Goal: Contribute content: Contribute content

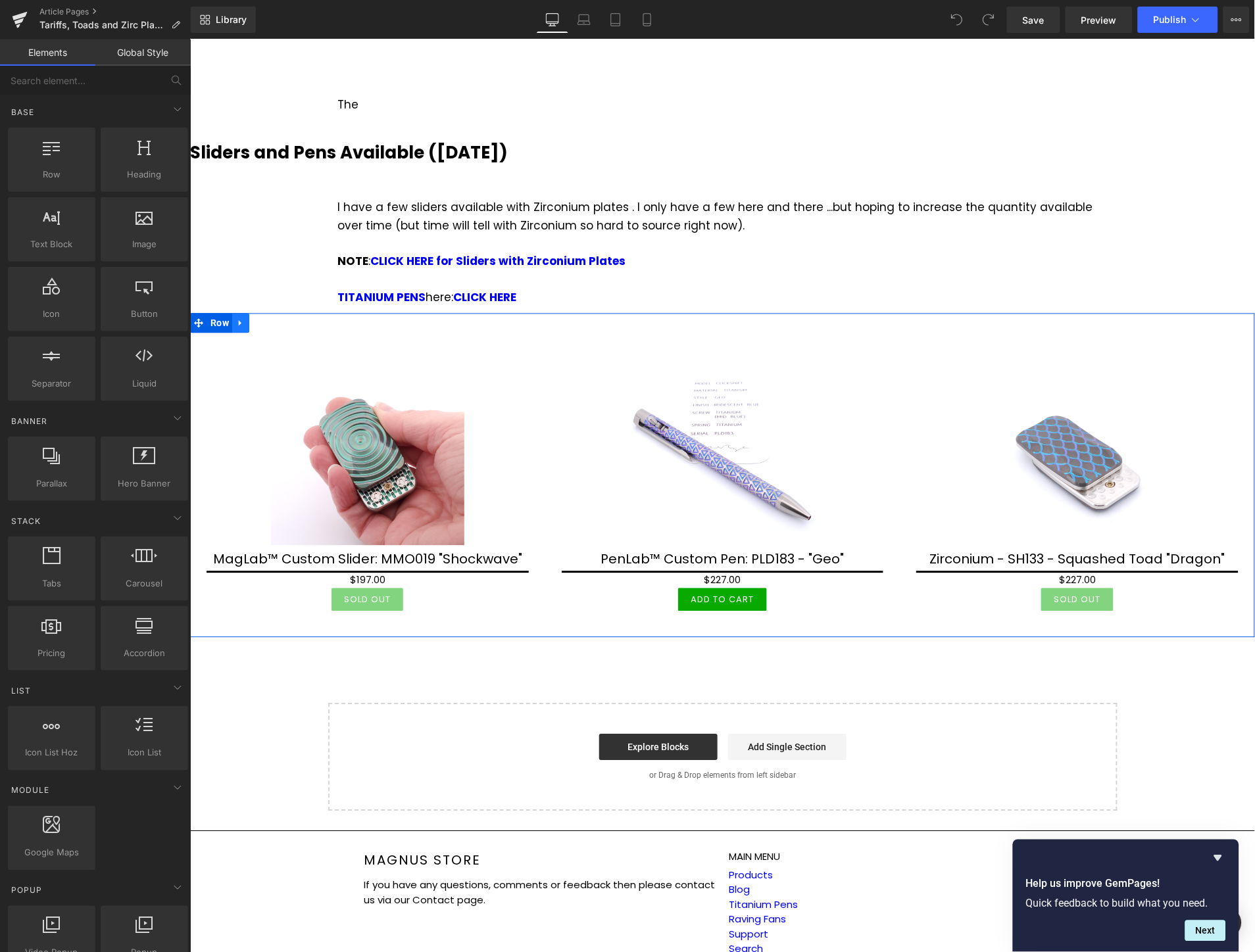
click at [243, 317] on icon at bounding box center [240, 322] width 9 height 10
click at [259, 318] on icon at bounding box center [257, 322] width 9 height 9
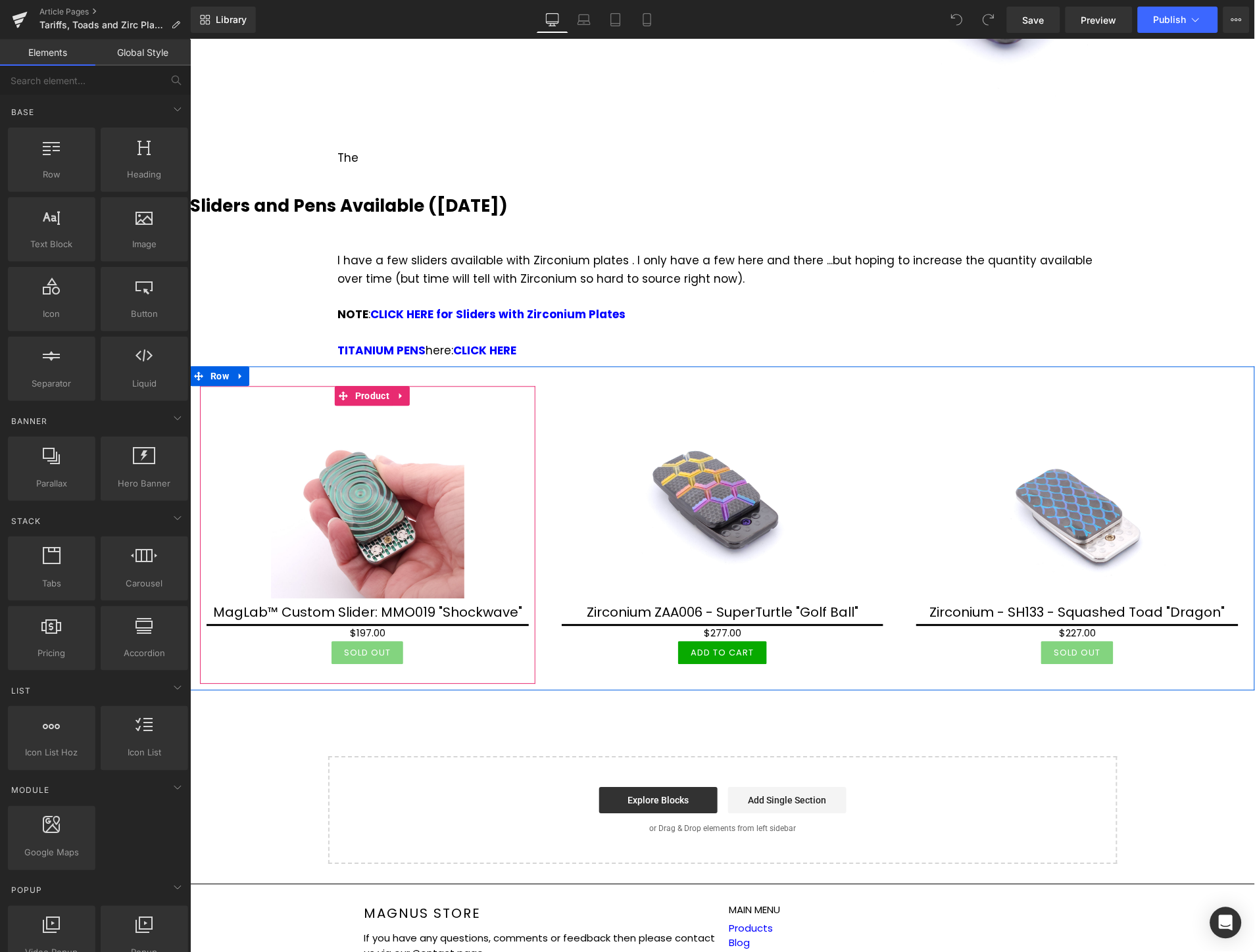
scroll to position [2073, 0]
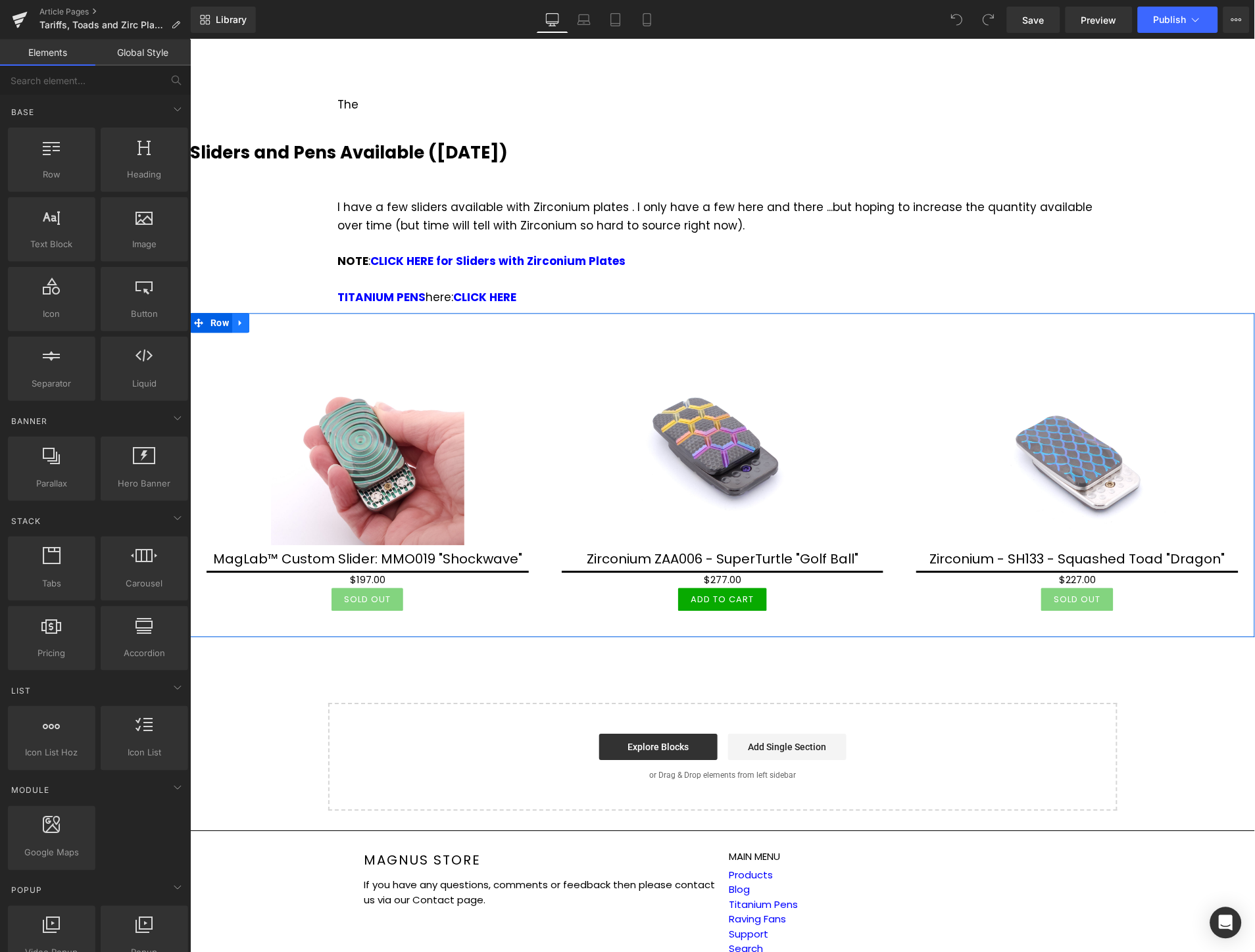
click at [241, 317] on icon at bounding box center [240, 322] width 9 height 10
click at [253, 318] on icon at bounding box center [257, 322] width 9 height 9
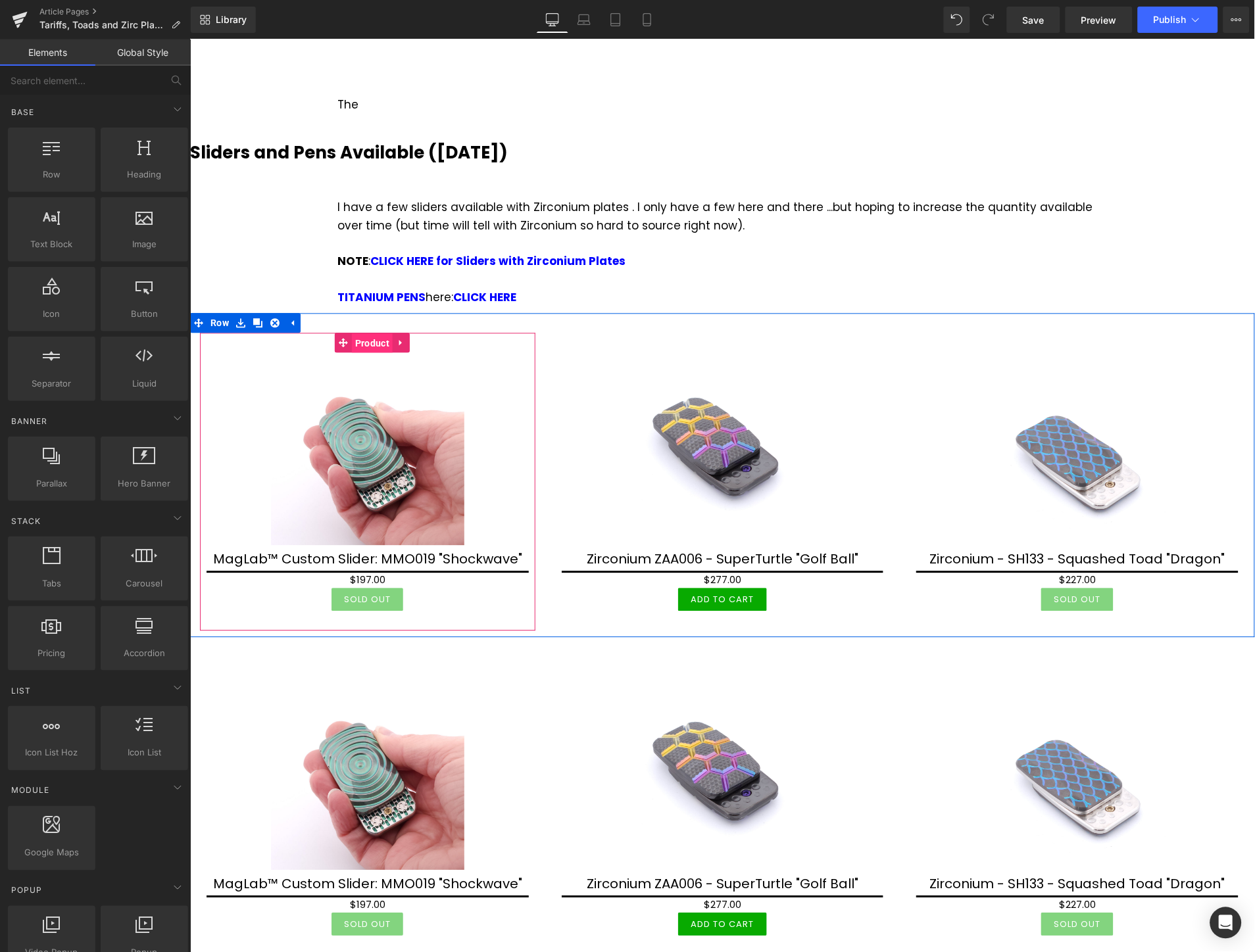
click at [370, 333] on span "Product" at bounding box center [371, 343] width 40 height 20
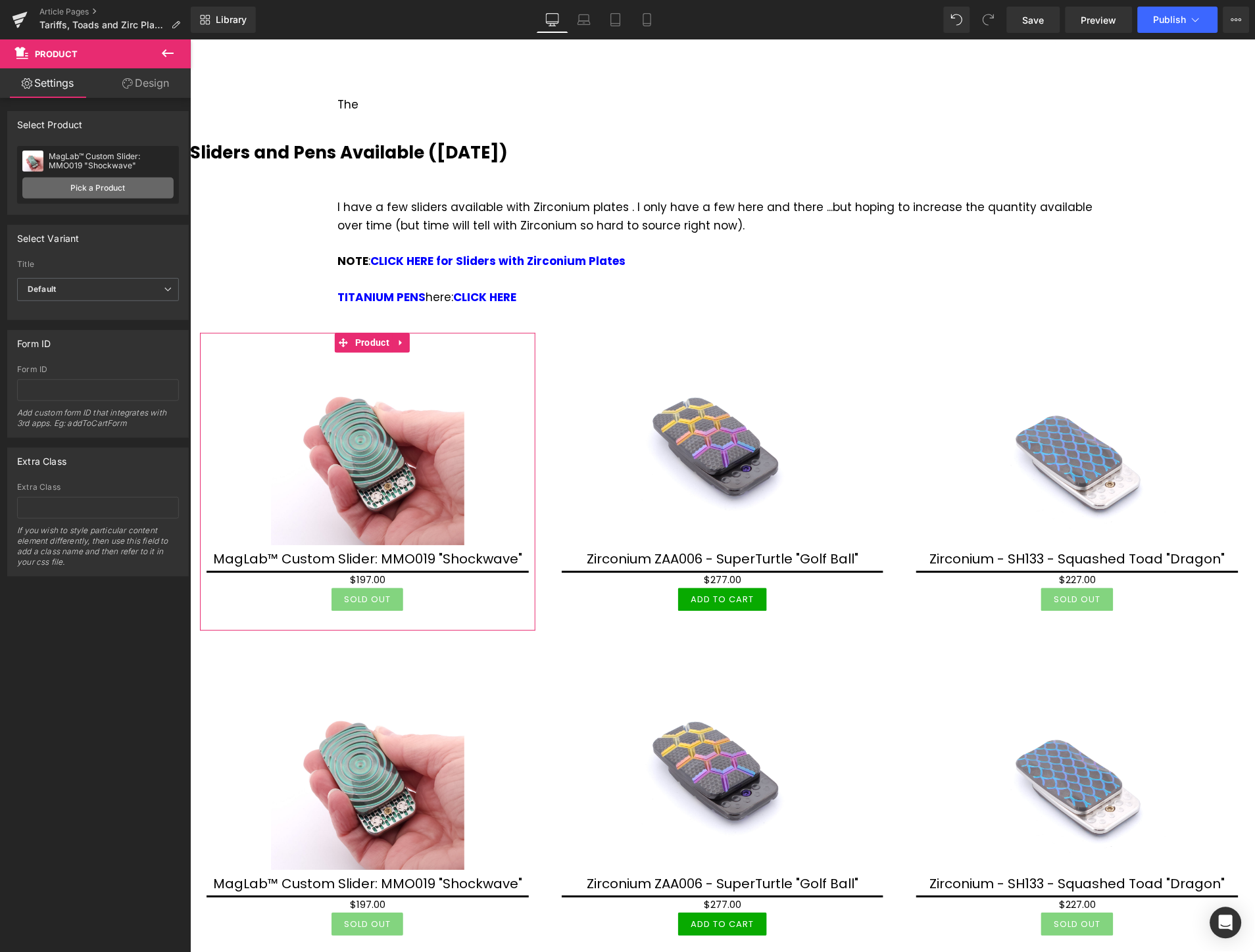
click at [99, 188] on link "Pick a Product" at bounding box center [98, 188] width 151 height 21
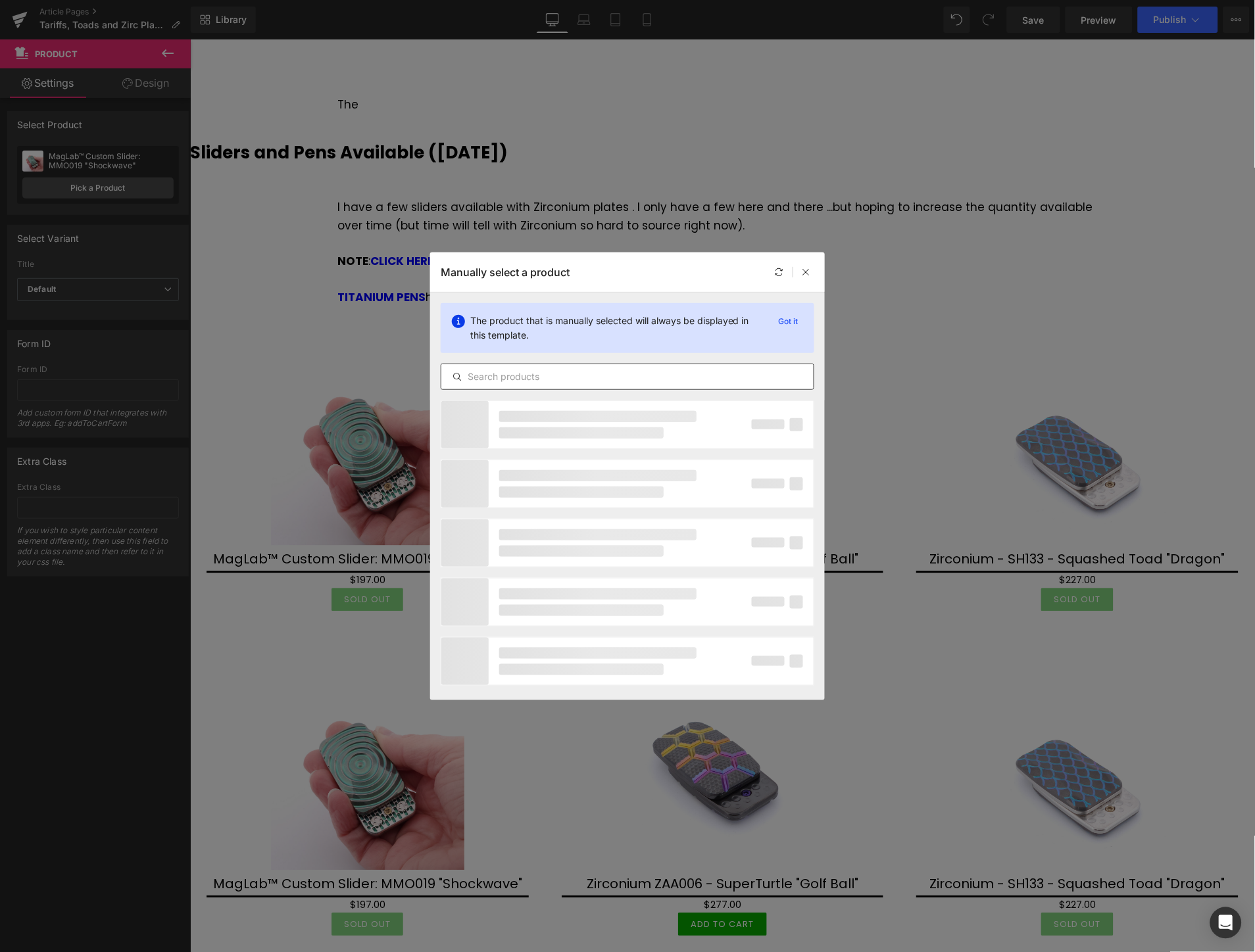
click at [592, 372] on input "text" at bounding box center [628, 377] width 373 height 16
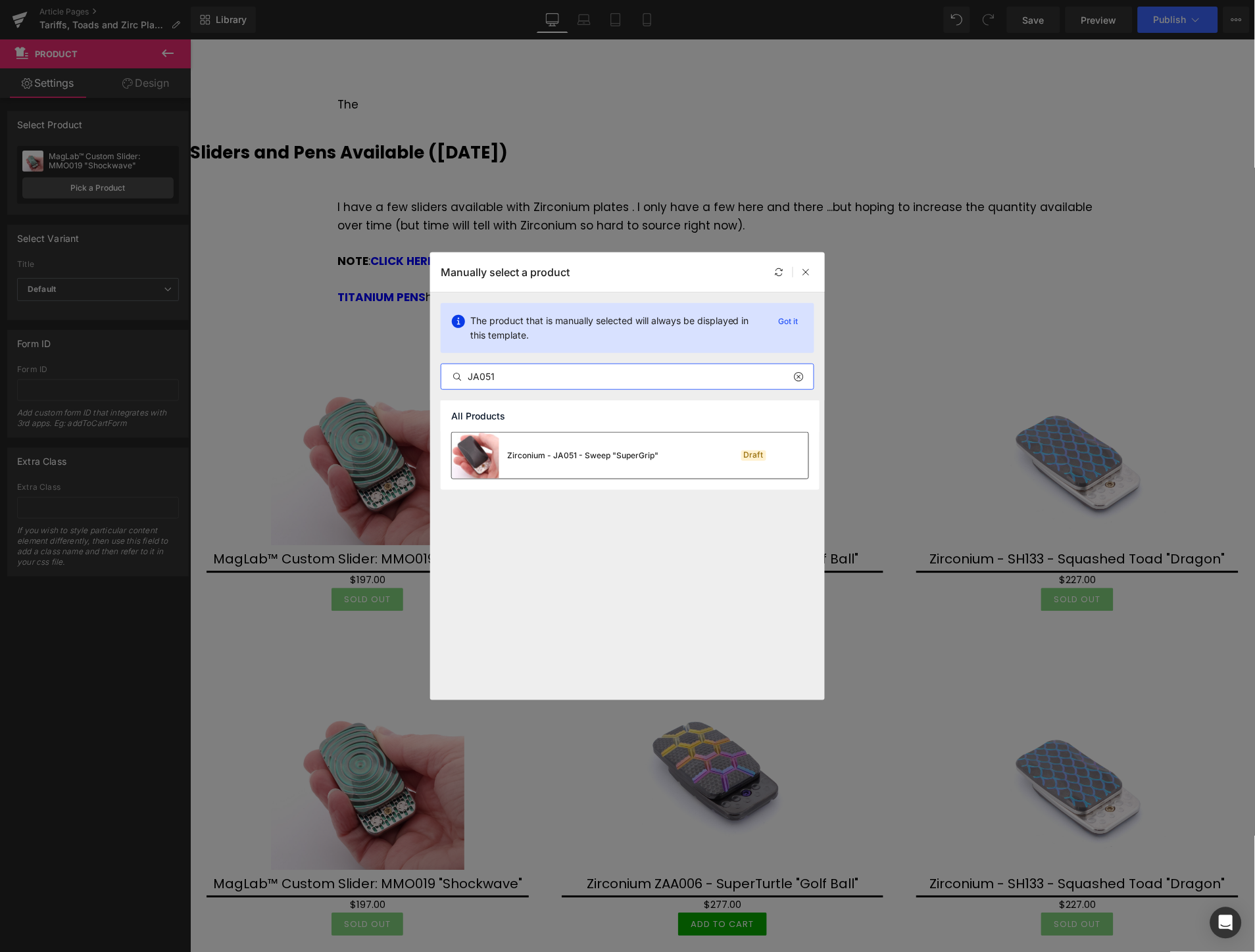
type input "JA051"
click at [574, 450] on div "Zirconium - JA051 - Sweep "SuperGrip"" at bounding box center [583, 455] width 151 height 12
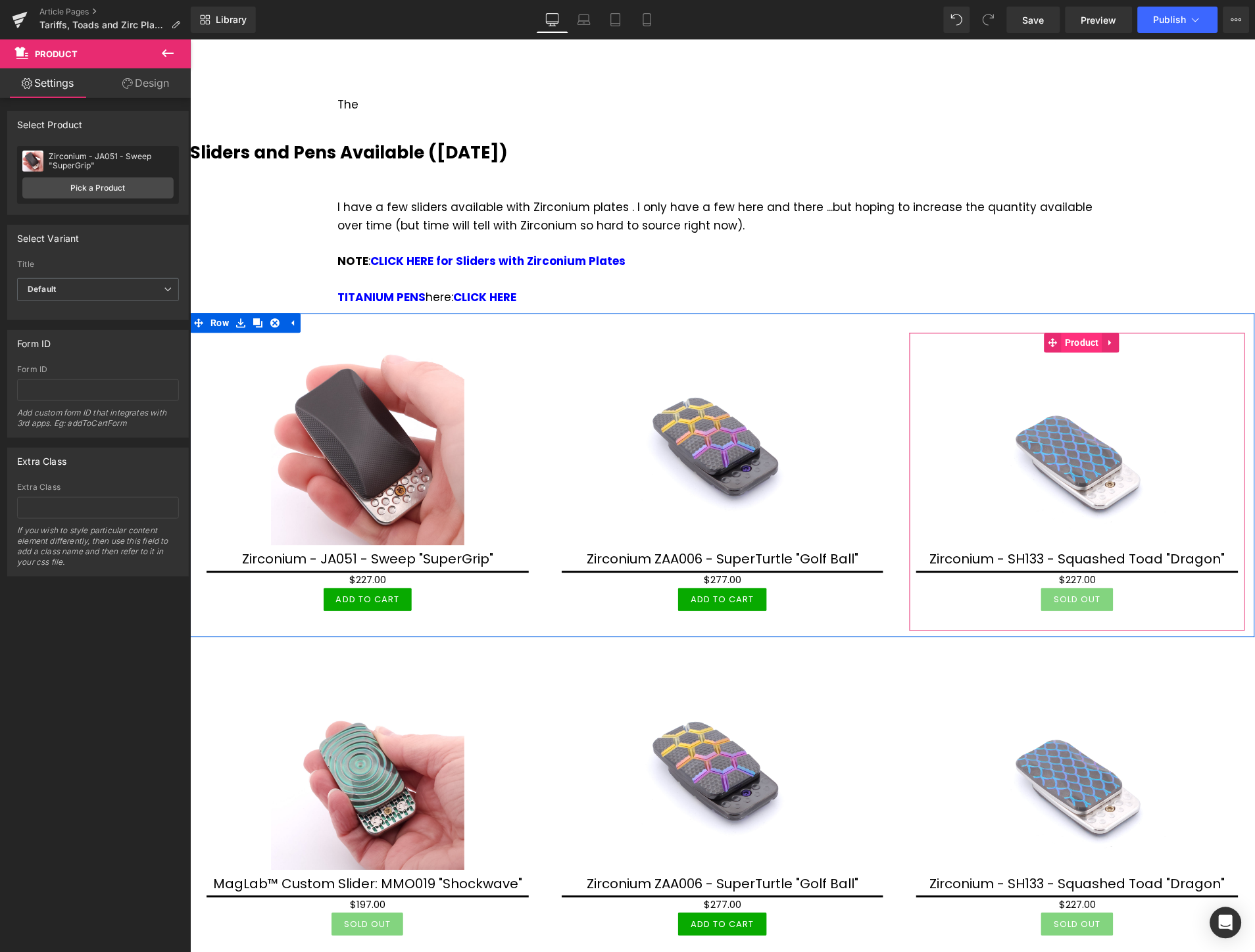
click at [1069, 333] on span "Product" at bounding box center [1081, 342] width 40 height 20
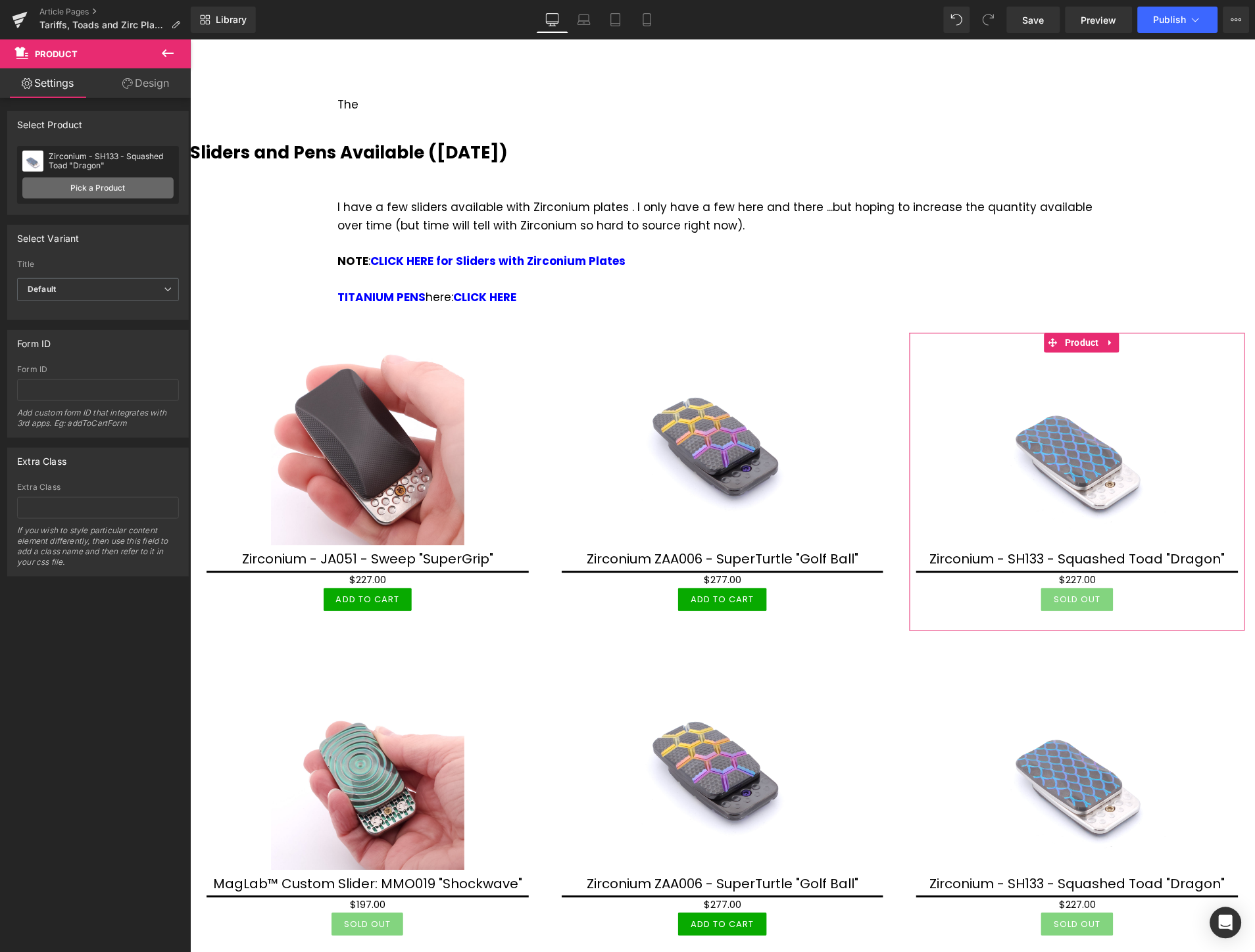
click at [69, 193] on link "Pick a Product" at bounding box center [98, 188] width 151 height 21
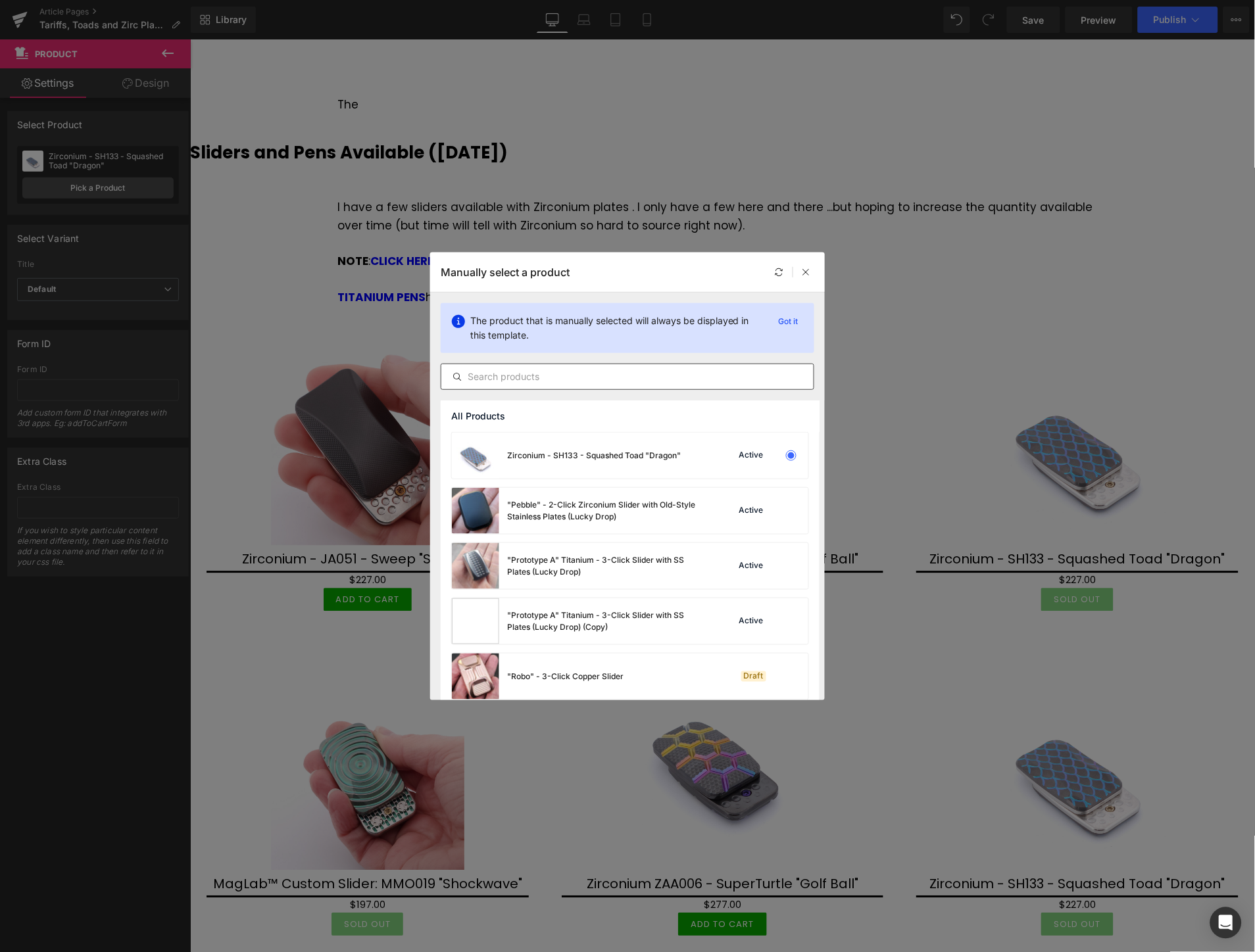
click at [647, 372] on input "text" at bounding box center [628, 377] width 373 height 16
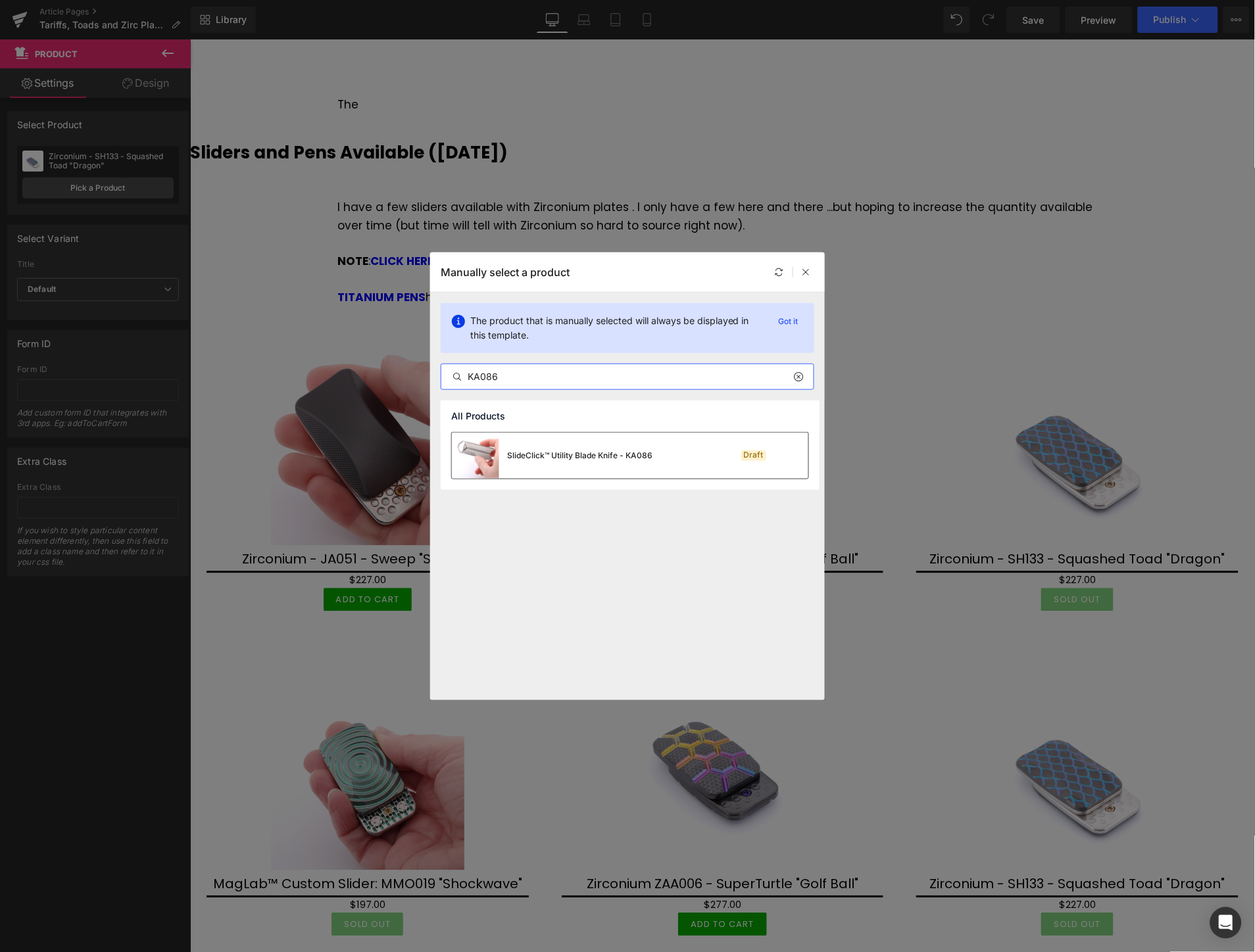
type input "KA086"
click at [619, 458] on div "SlideClick™ Utility Blade Knife - KA086" at bounding box center [580, 455] width 145 height 12
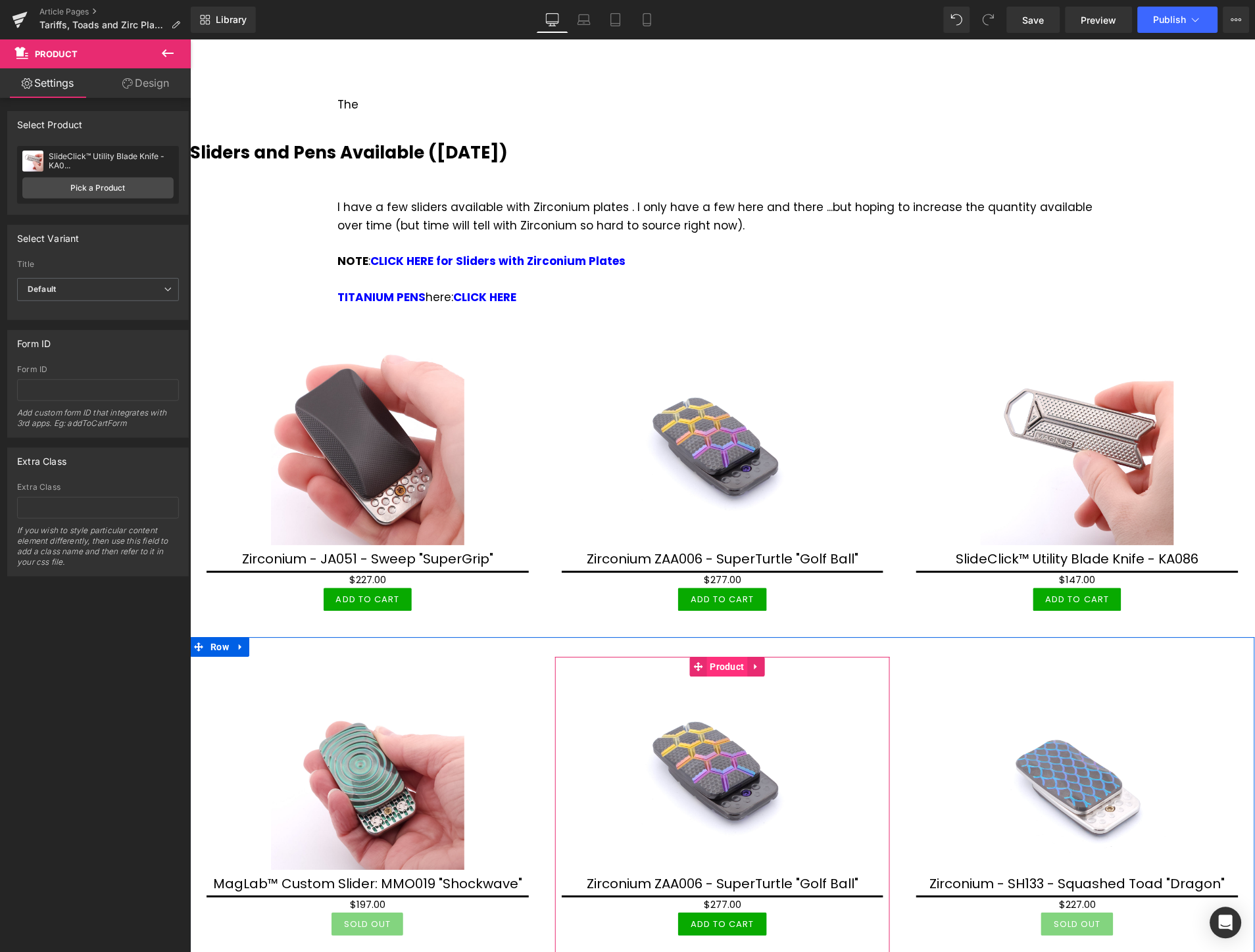
click at [720, 657] on span "Product" at bounding box center [727, 667] width 40 height 20
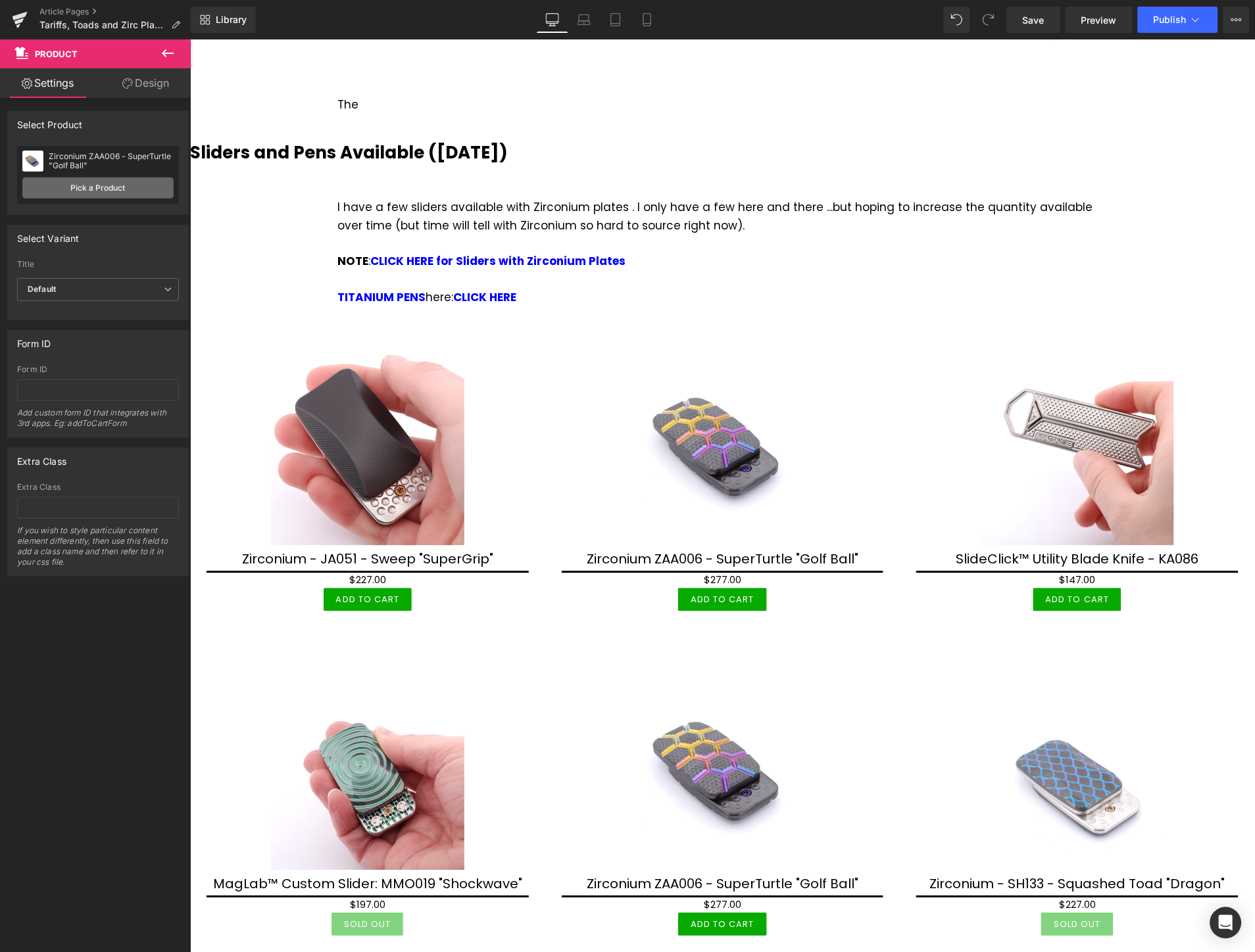
click at [87, 186] on link "Pick a Product" at bounding box center [98, 188] width 151 height 21
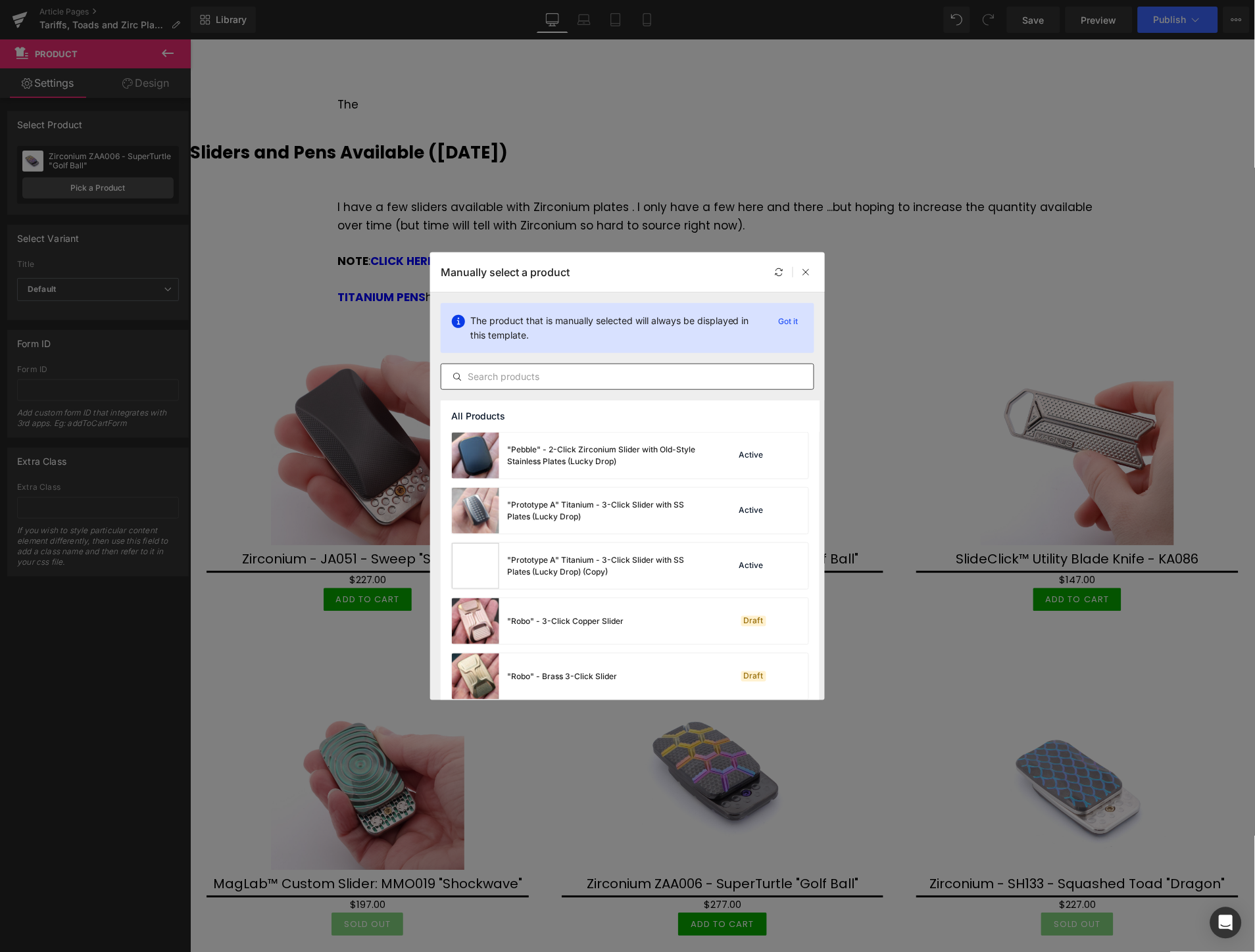
click at [686, 372] on input "text" at bounding box center [628, 377] width 373 height 16
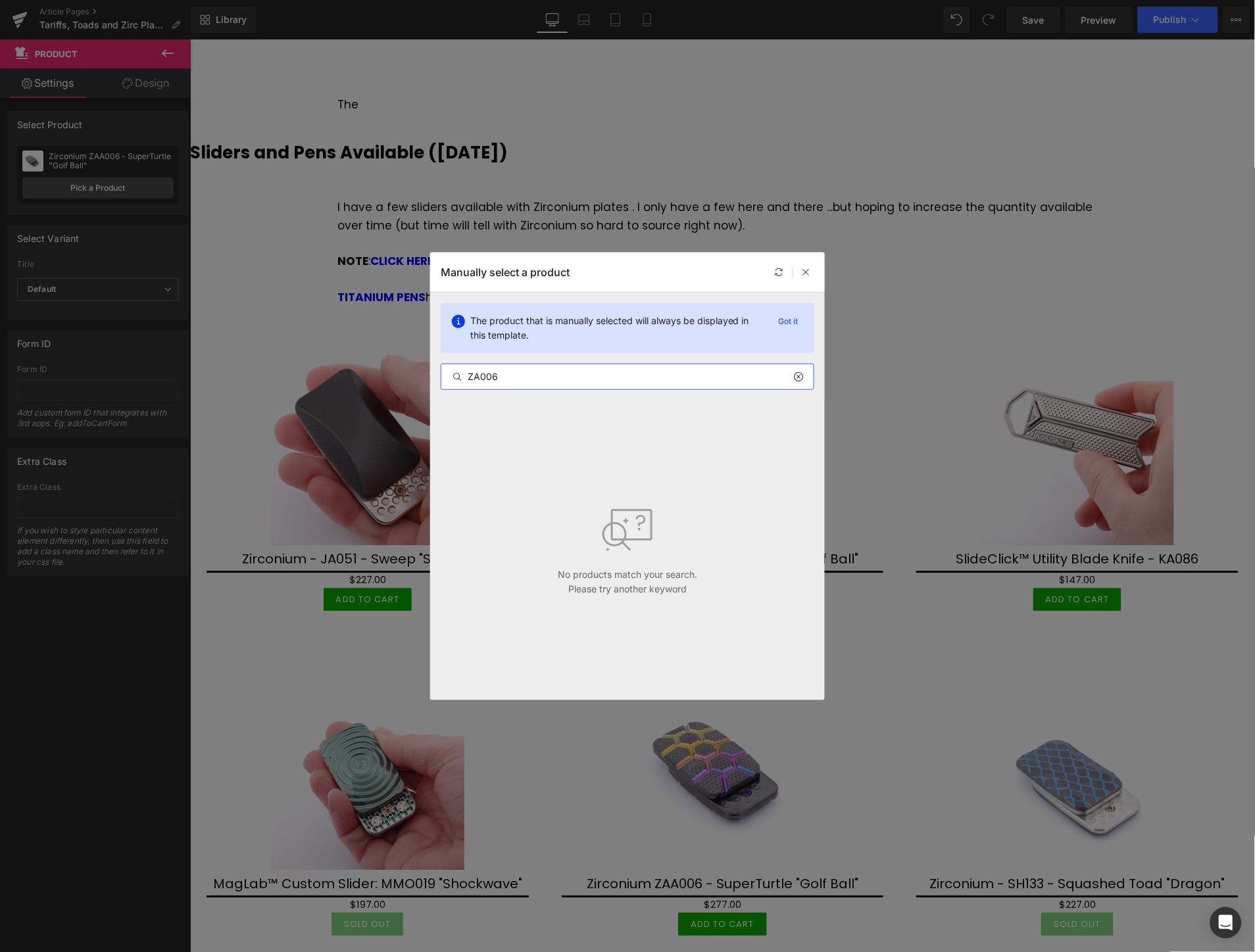
click at [481, 376] on input "ZA006" at bounding box center [628, 377] width 373 height 16
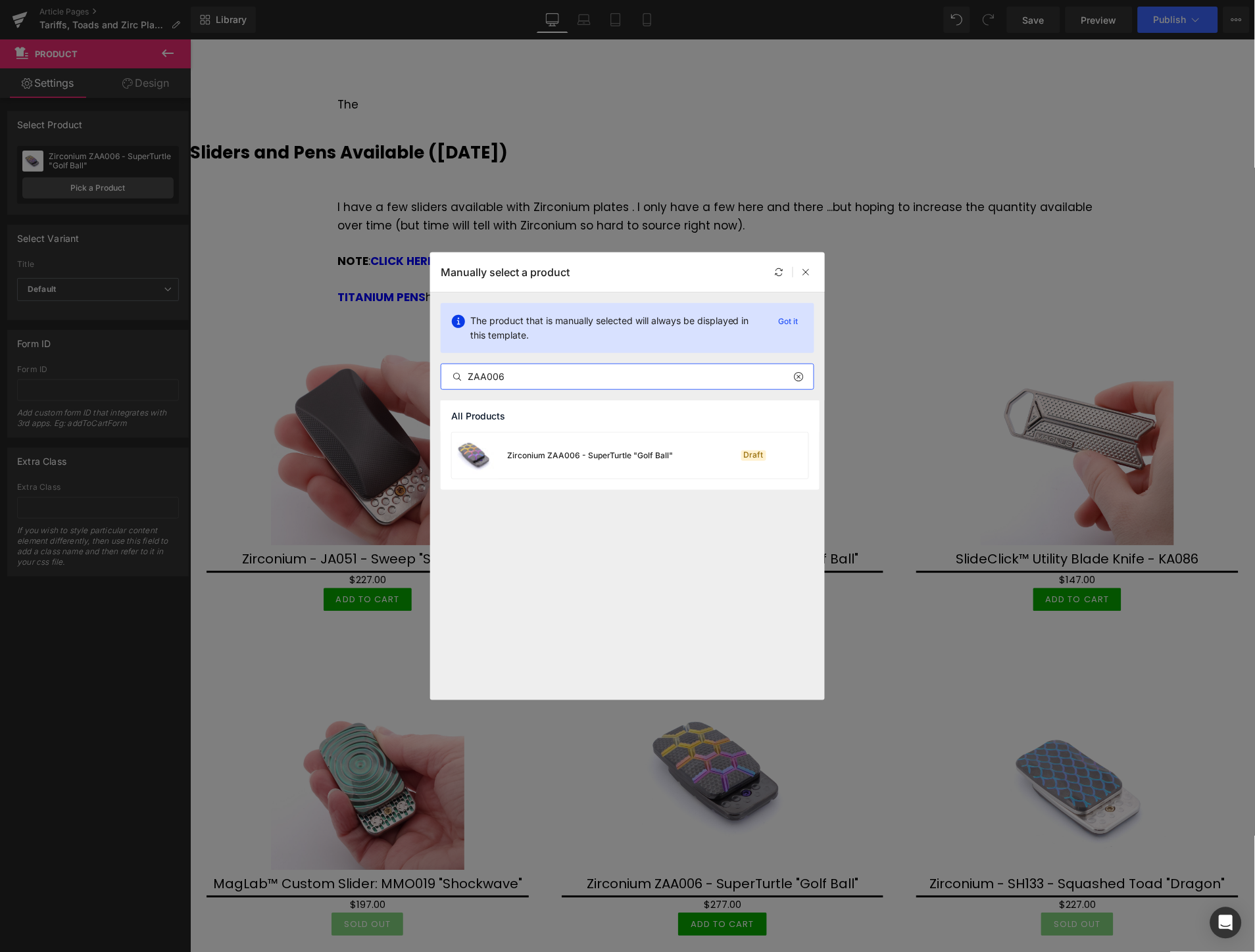
type input "ZAA006"
click at [553, 458] on div "Zirconium ZAA006 - SuperTurtle "Golf Ball"" at bounding box center [590, 455] width 166 height 12
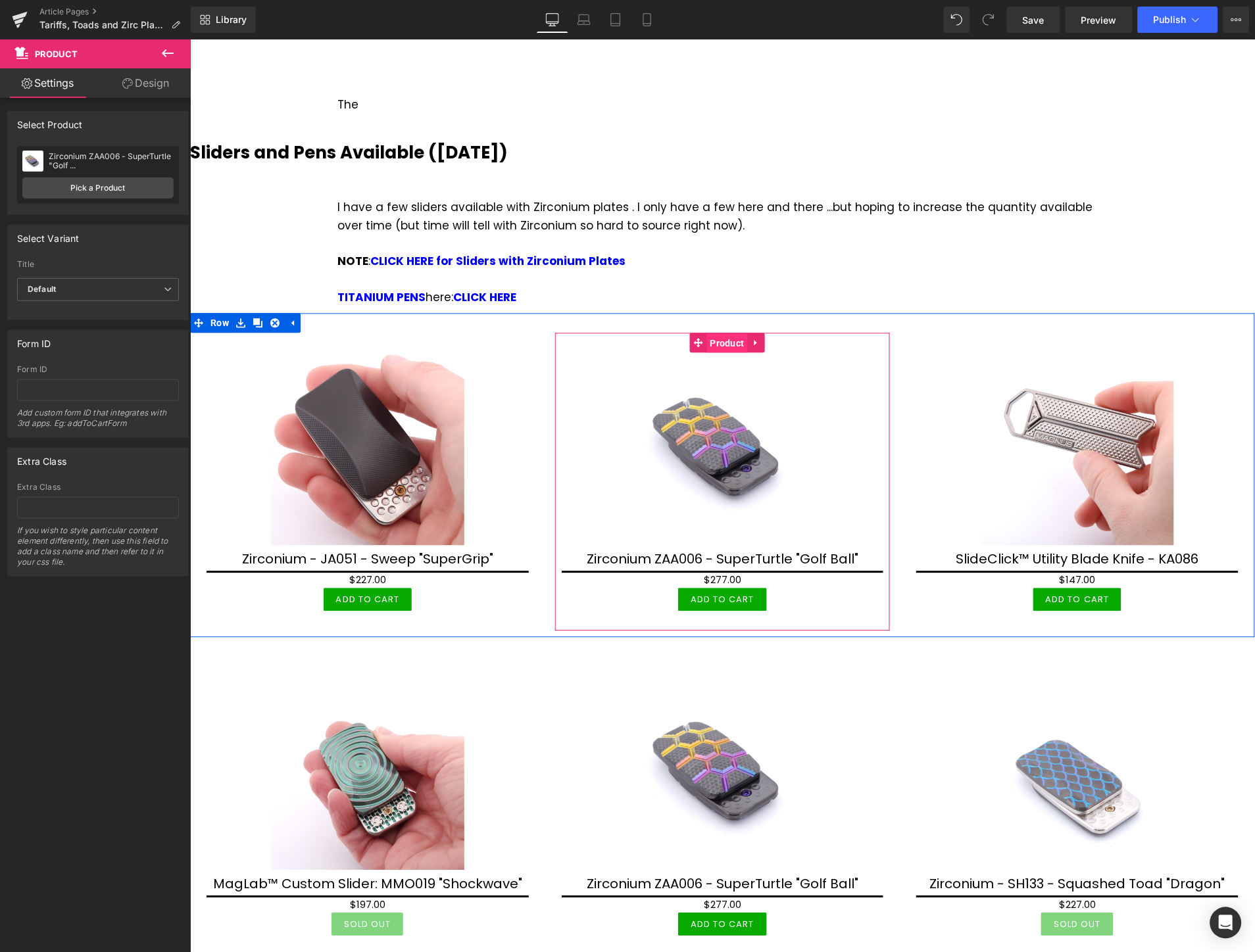
click at [717, 333] on span "Product" at bounding box center [727, 343] width 40 height 20
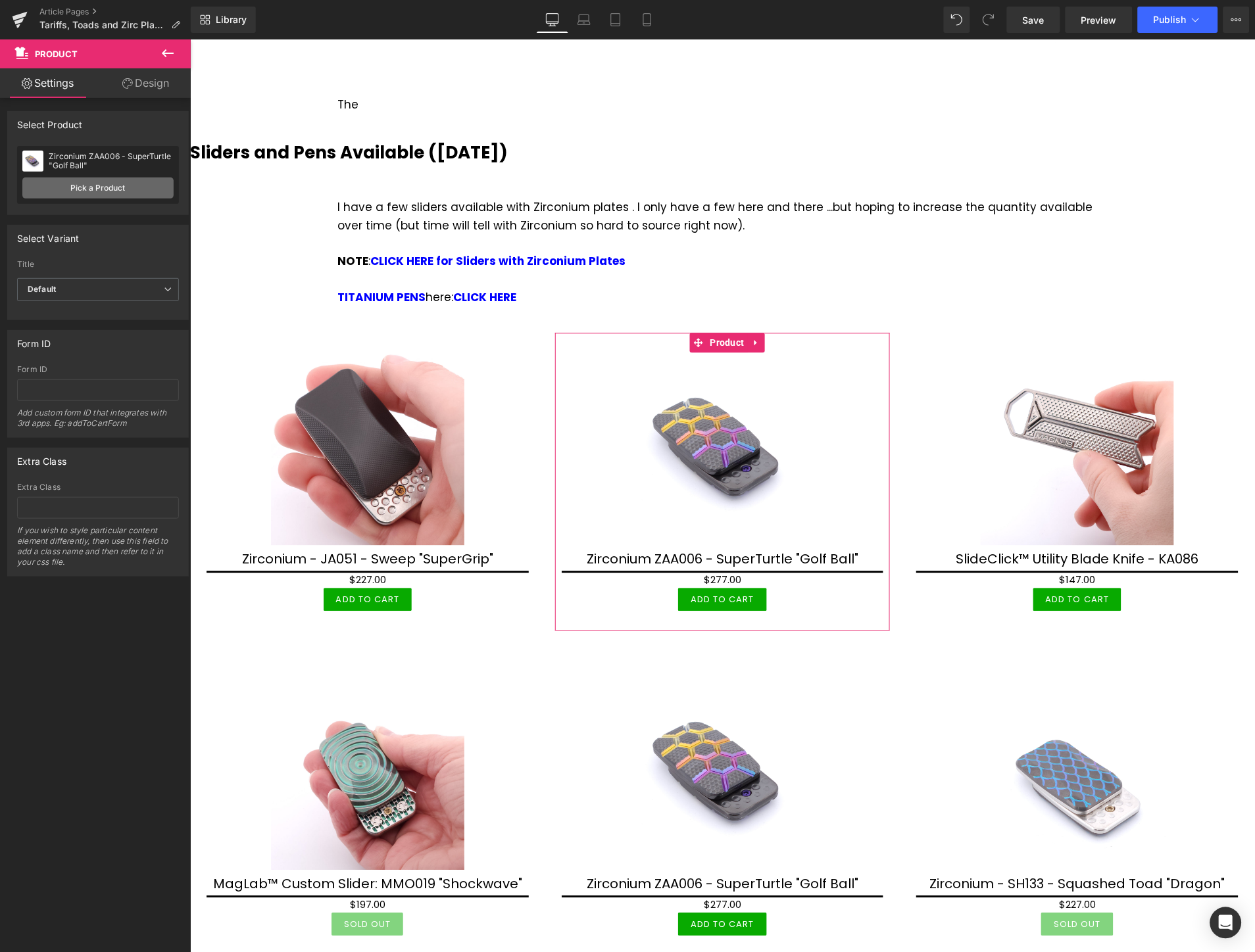
click at [133, 184] on link "Pick a Product" at bounding box center [98, 188] width 151 height 21
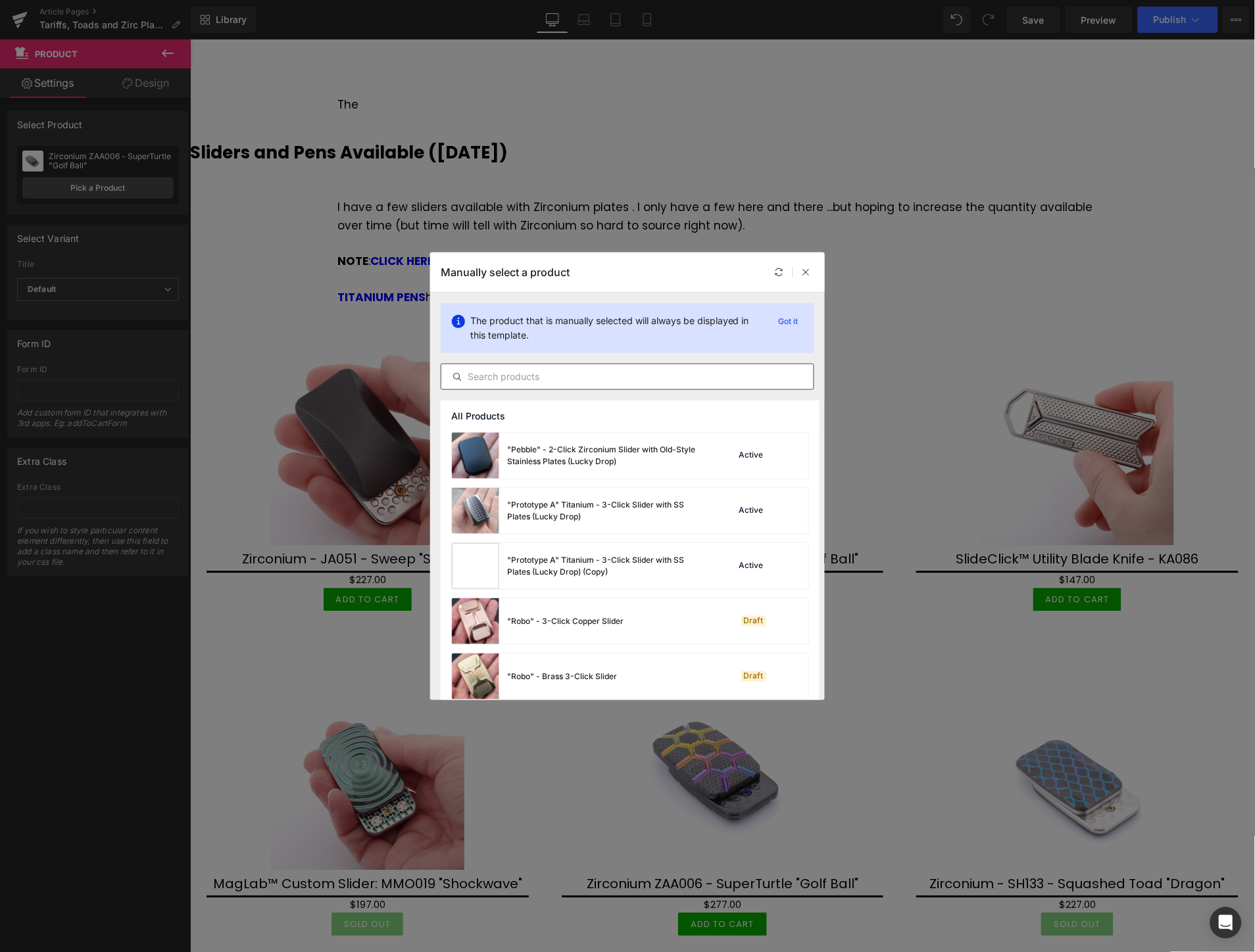
click at [705, 381] on input "text" at bounding box center [628, 377] width 373 height 16
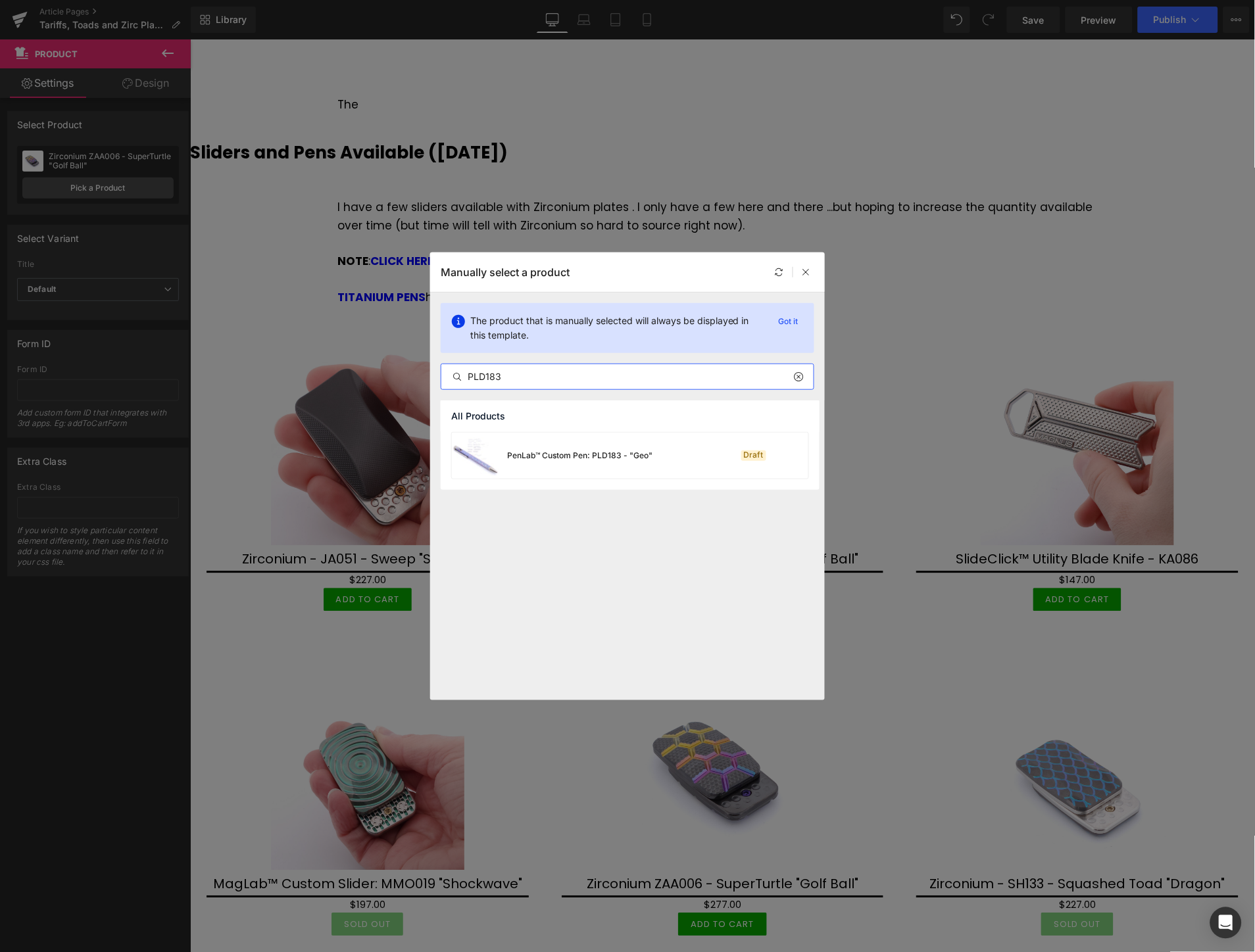
type input "PLD183"
click at [576, 448] on div "PenLab™ Custom Pen: PLD183 - "Geo"" at bounding box center [553, 455] width 201 height 46
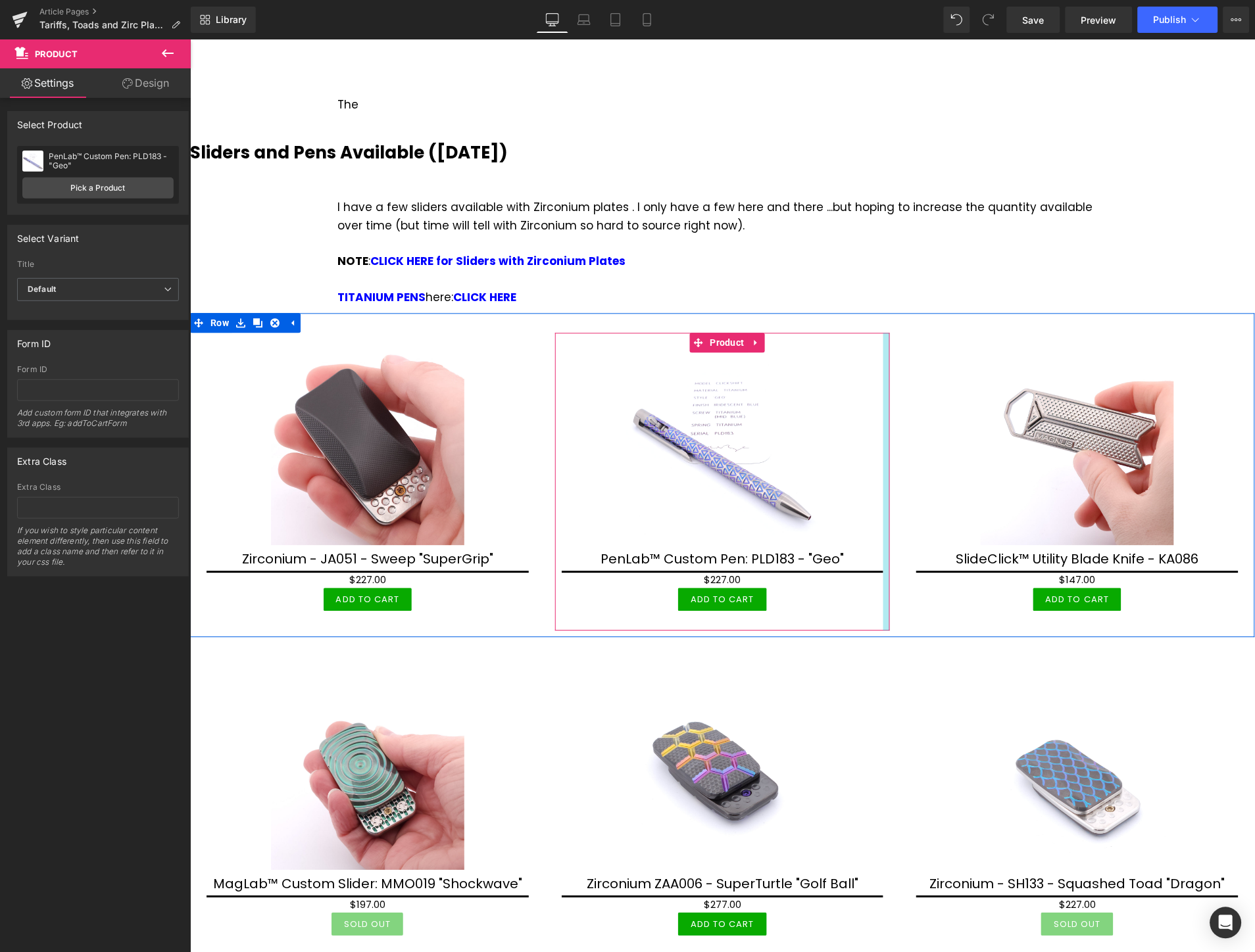
scroll to position [2146, 0]
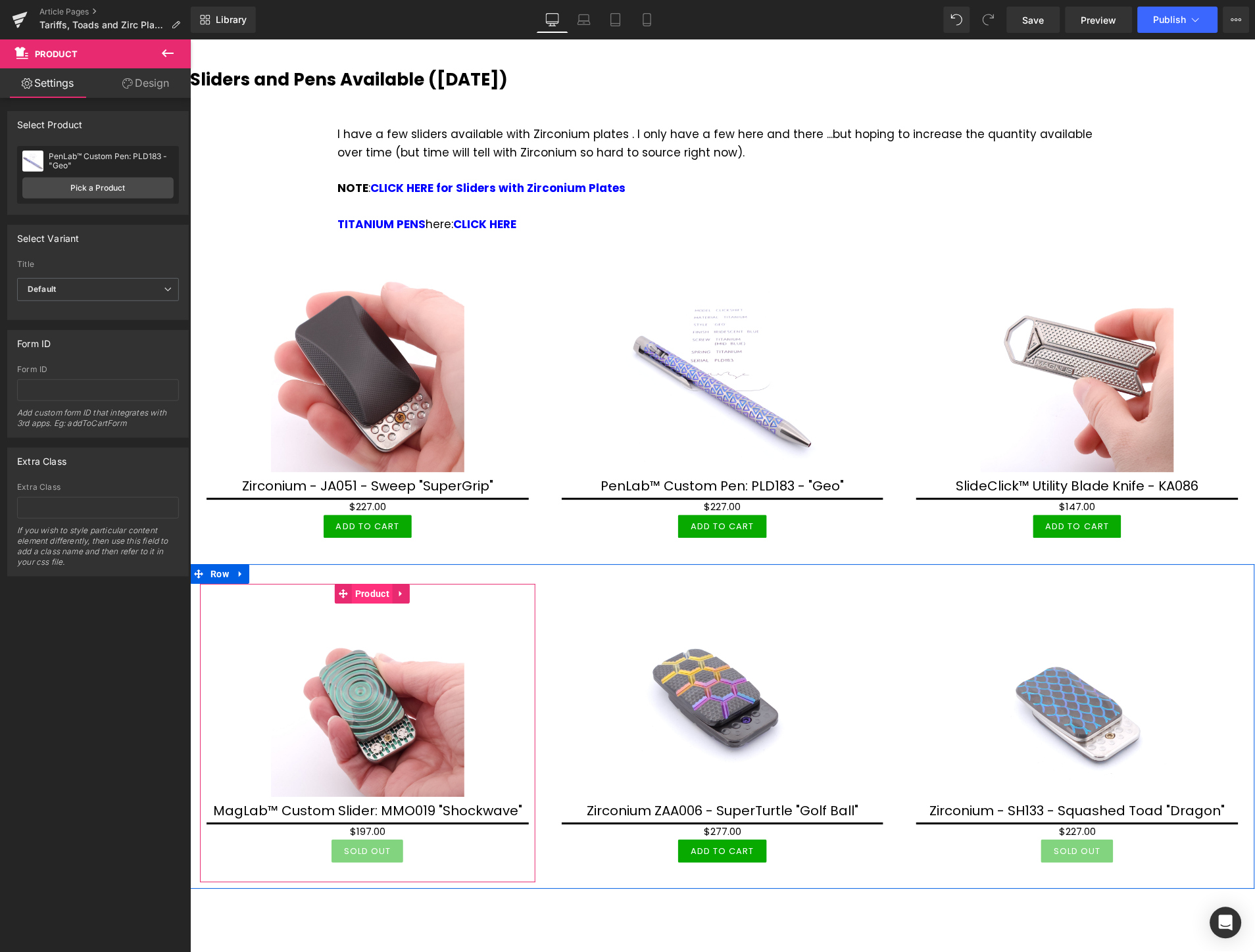
click at [371, 584] on span "Product" at bounding box center [371, 594] width 40 height 20
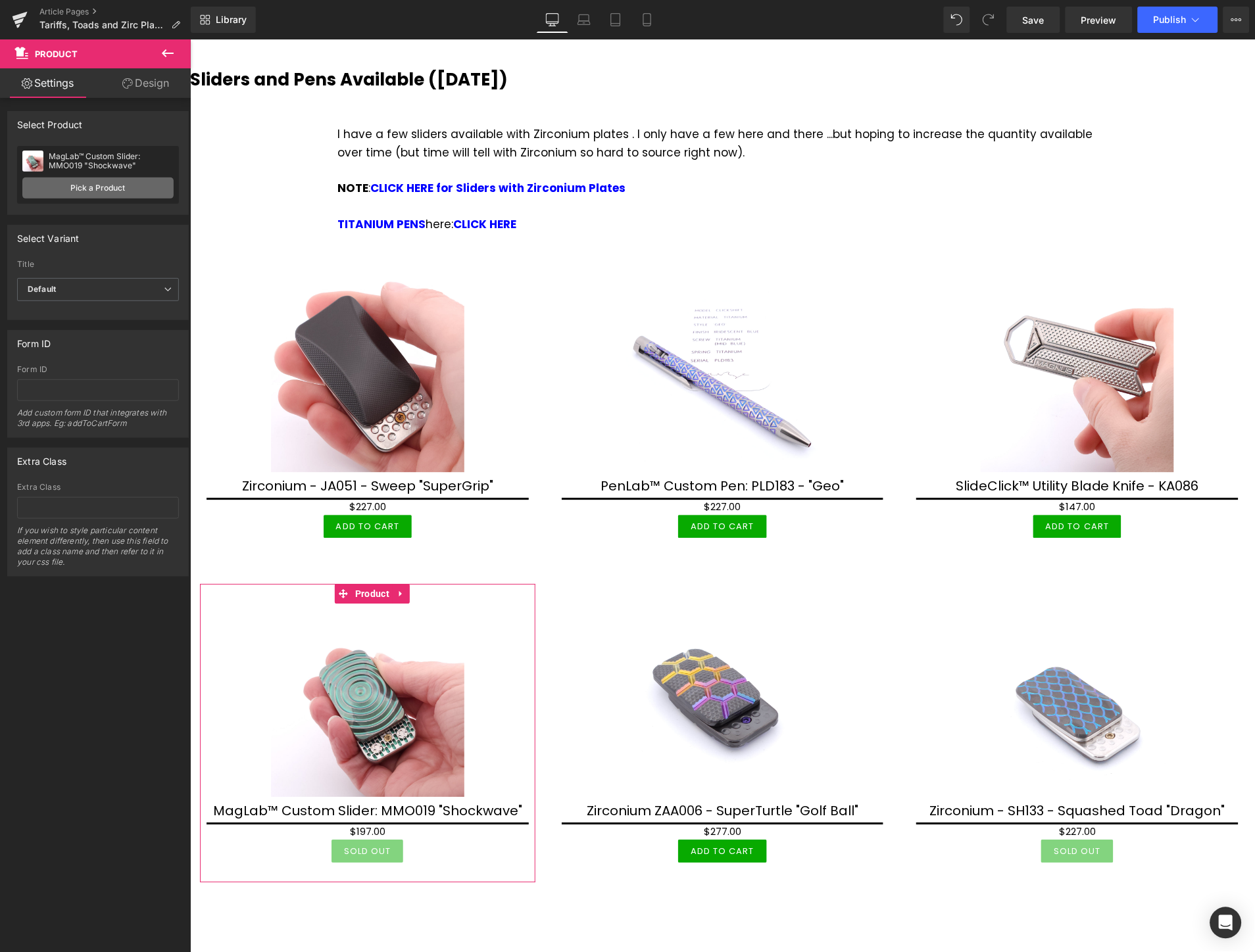
click at [122, 191] on link "Pick a Product" at bounding box center [98, 188] width 151 height 21
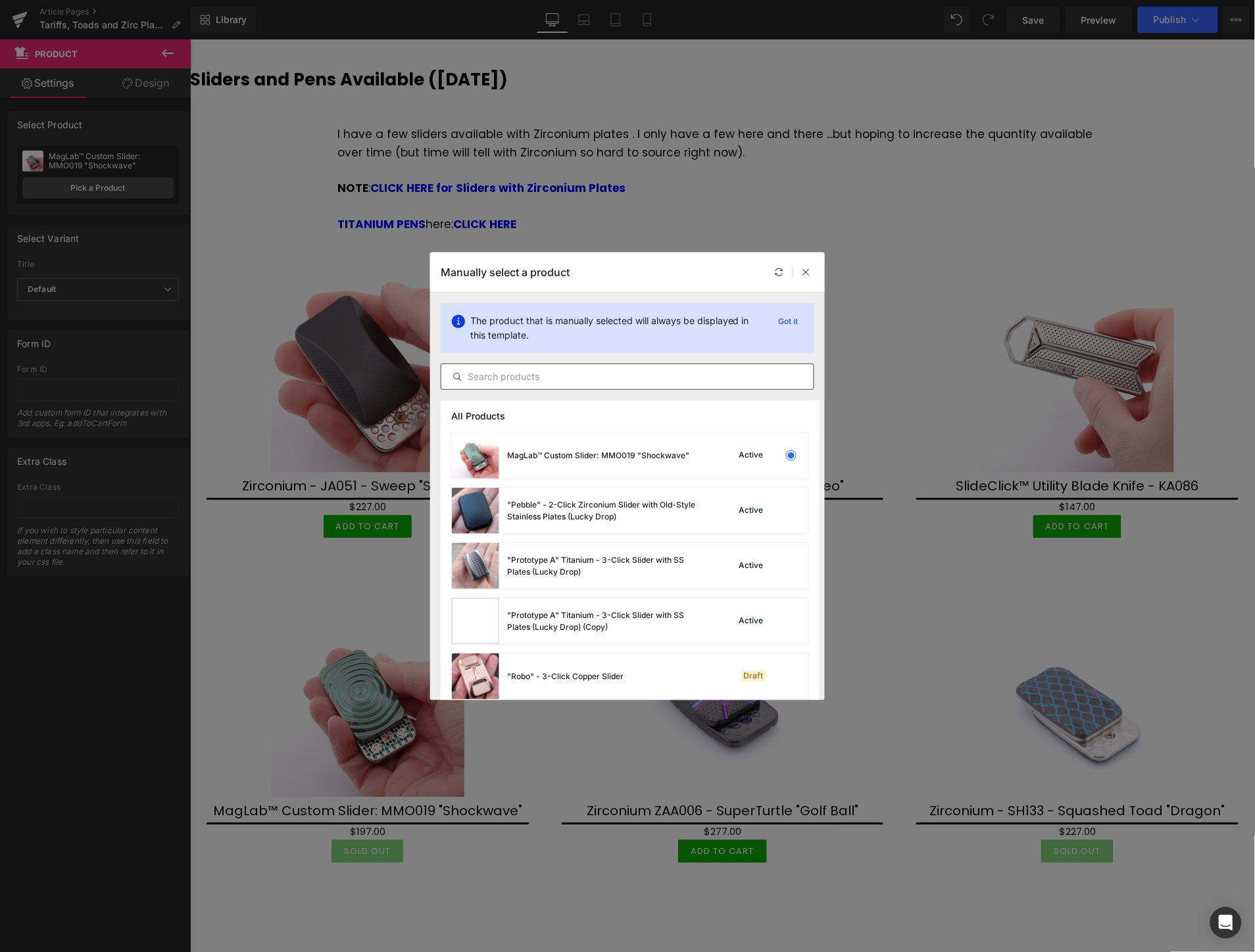
click at [626, 377] on input "text" at bounding box center [628, 377] width 373 height 16
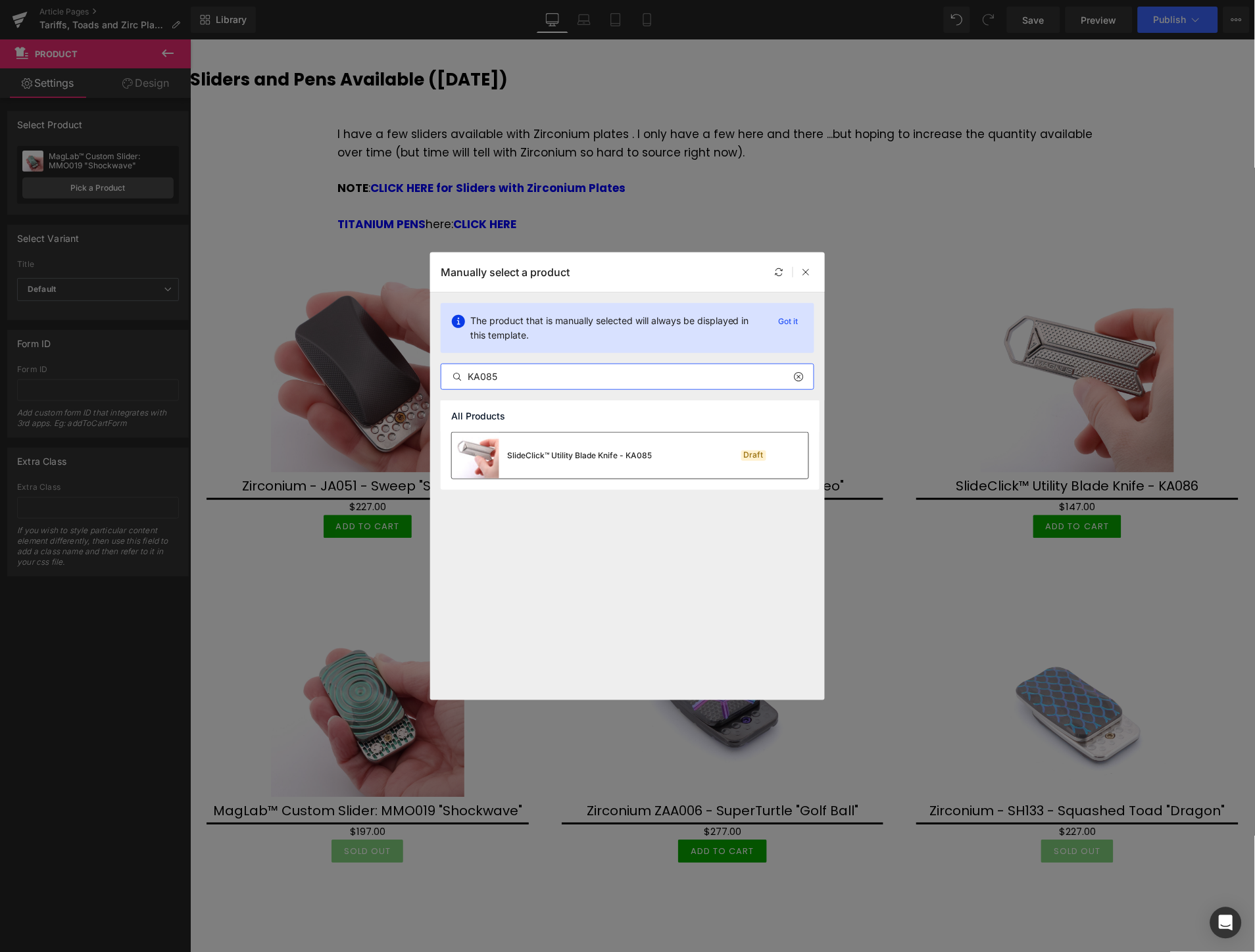
type input "KA085"
click at [603, 444] on div "SlideClick™ Utility Blade Knife - KA085" at bounding box center [552, 455] width 200 height 46
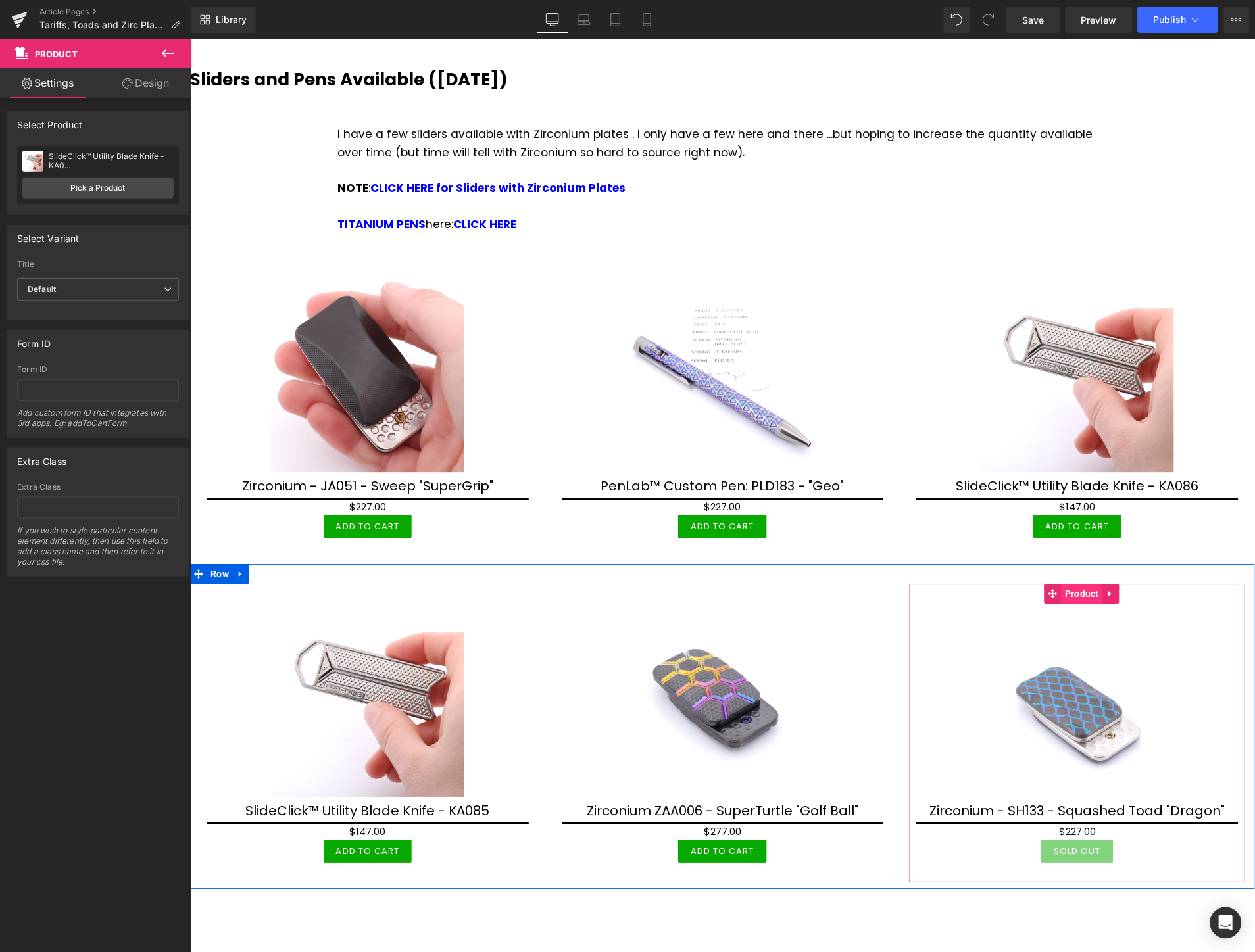
click at [1065, 584] on span "Product" at bounding box center [1081, 594] width 40 height 20
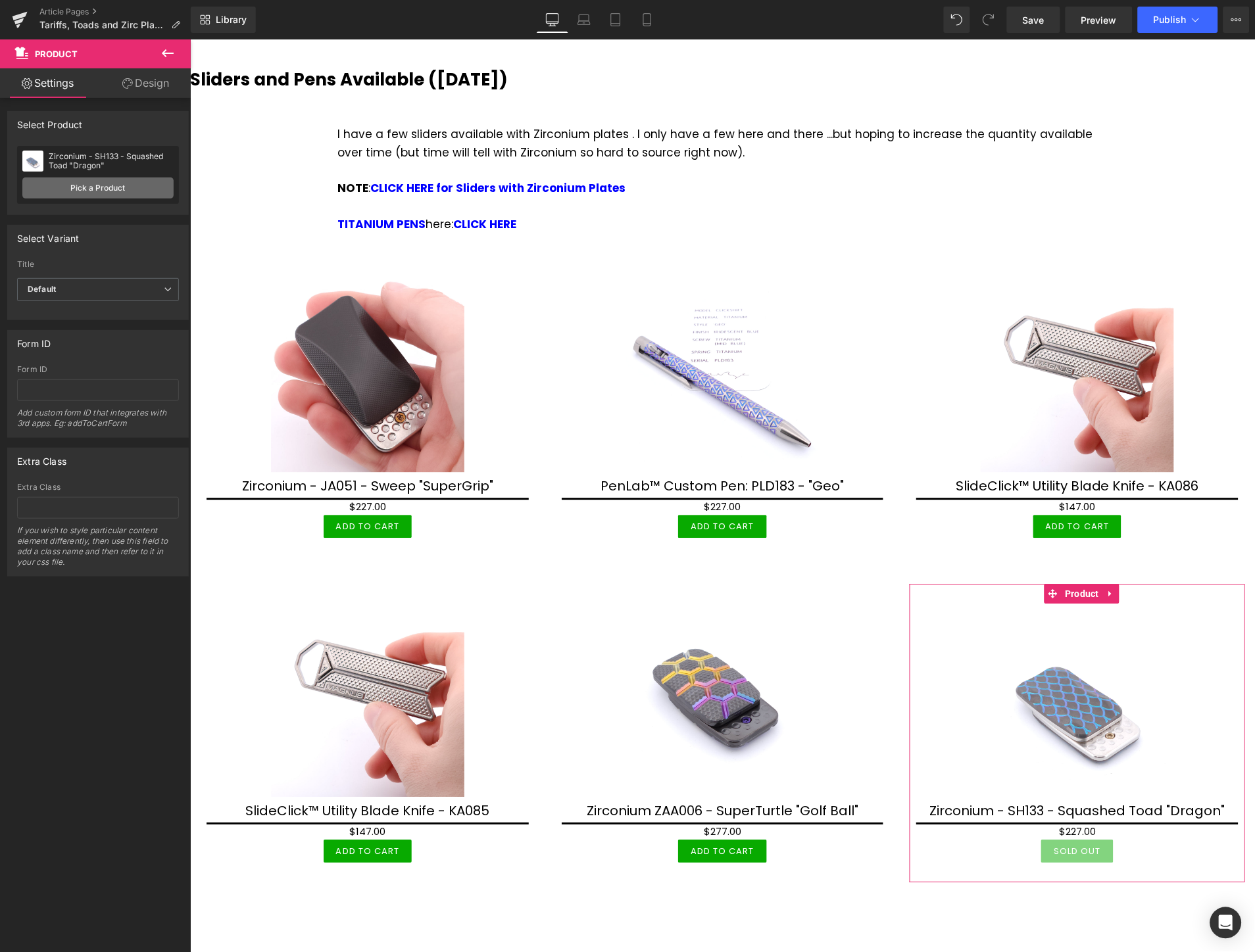
click at [137, 190] on link "Pick a Product" at bounding box center [98, 188] width 151 height 21
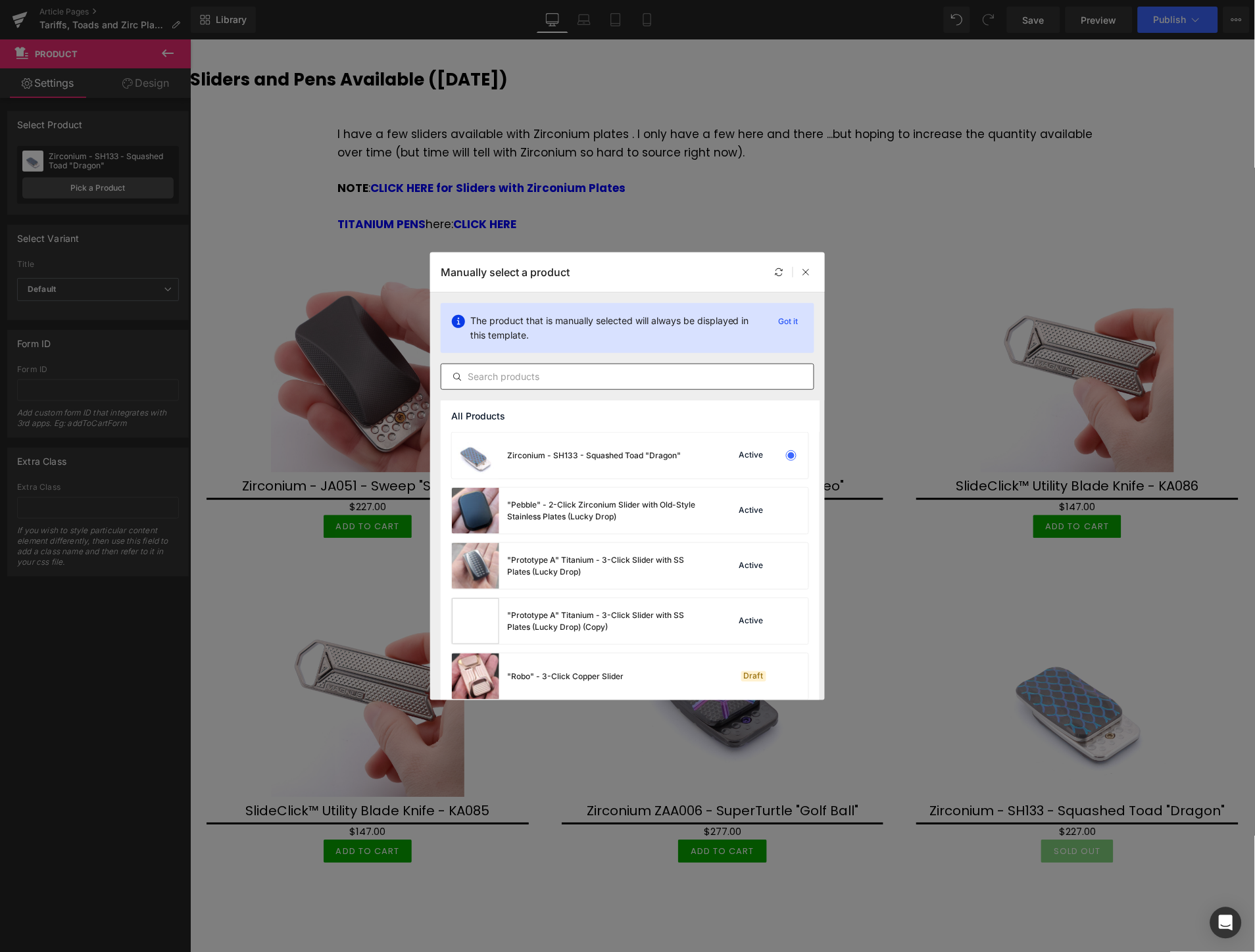
click at [666, 383] on input "text" at bounding box center [628, 377] width 373 height 16
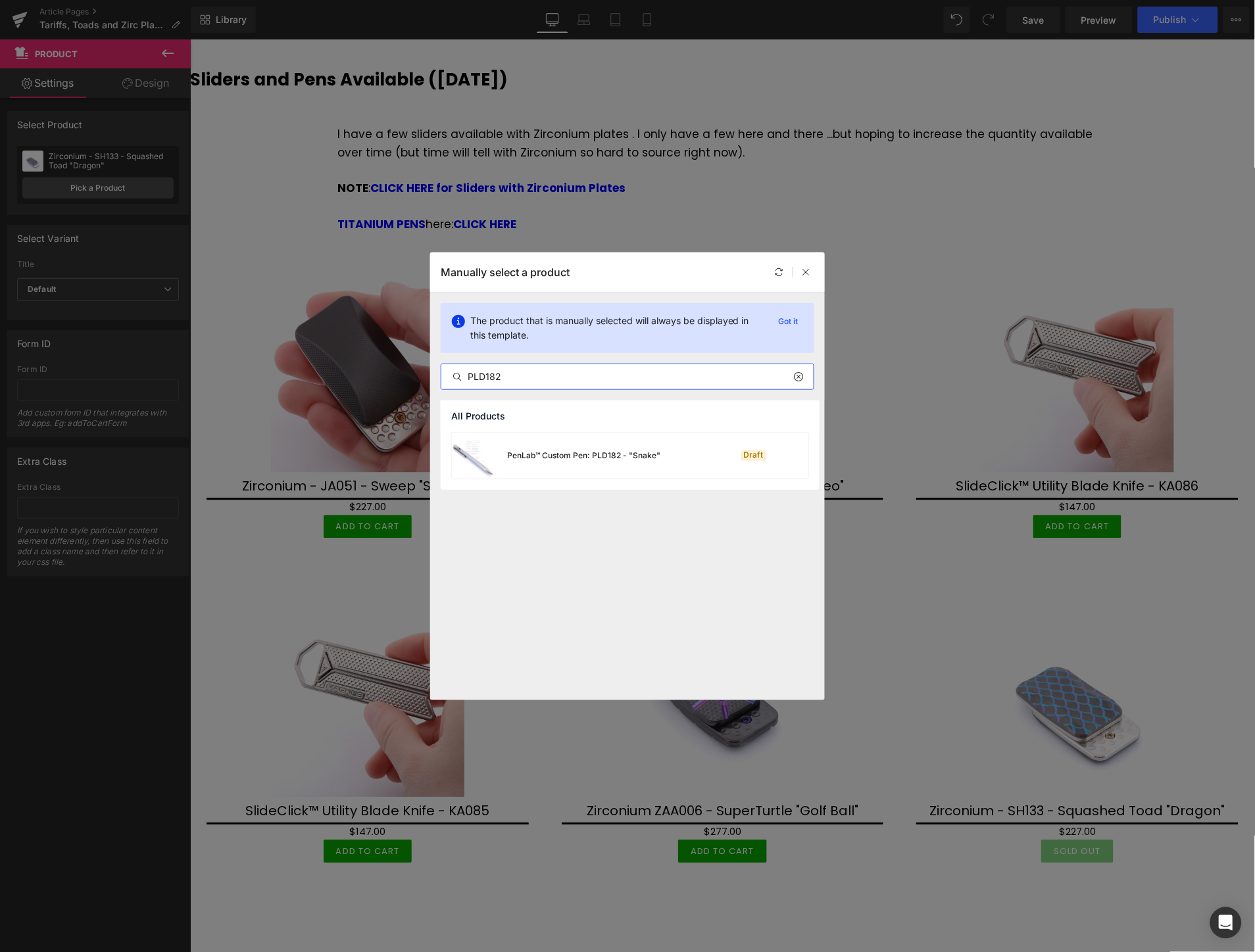
type input "PLD182"
click at [619, 455] on div "PenLab™ Custom Pen: PLD182 - "Snake"" at bounding box center [584, 455] width 153 height 12
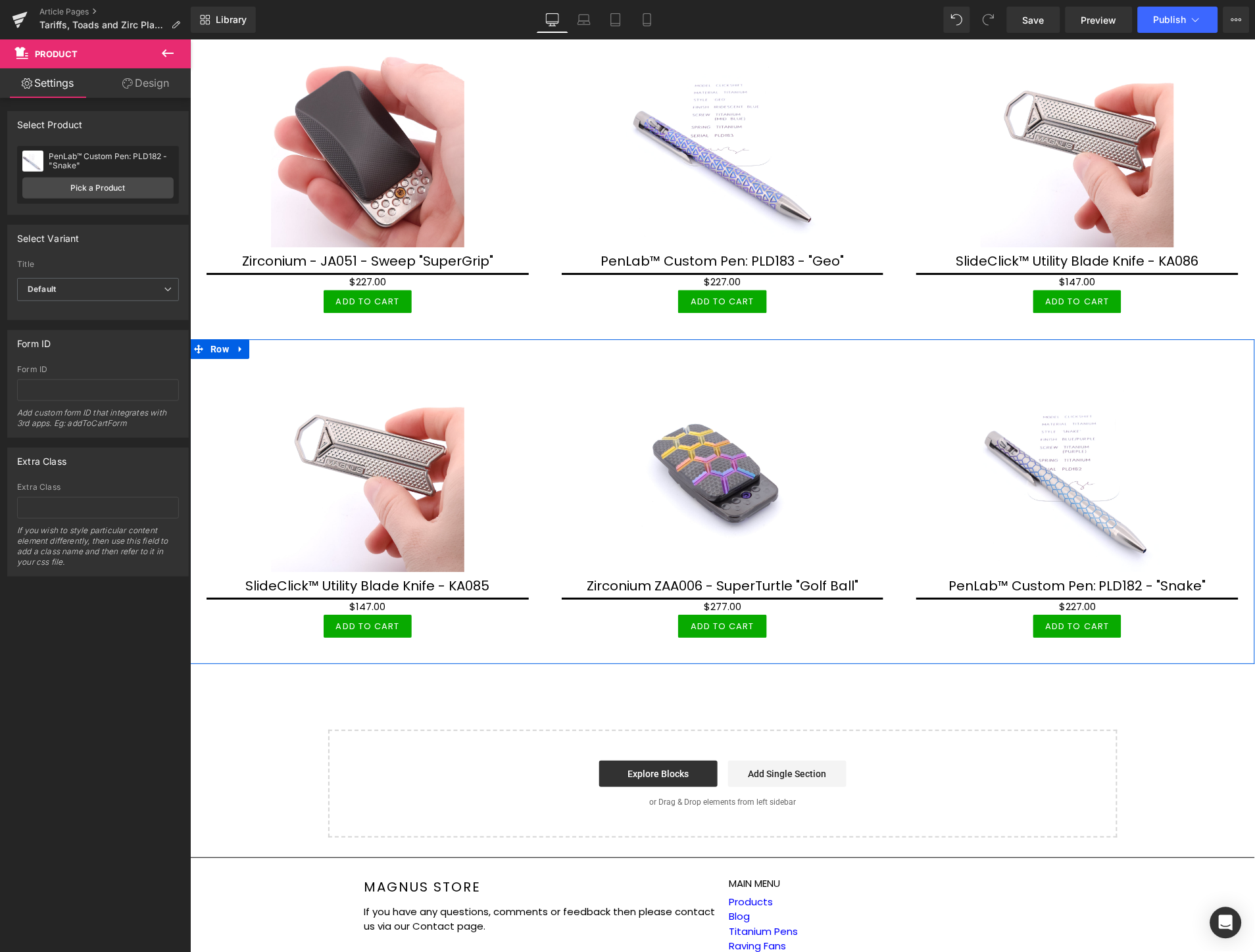
scroll to position [2396, 0]
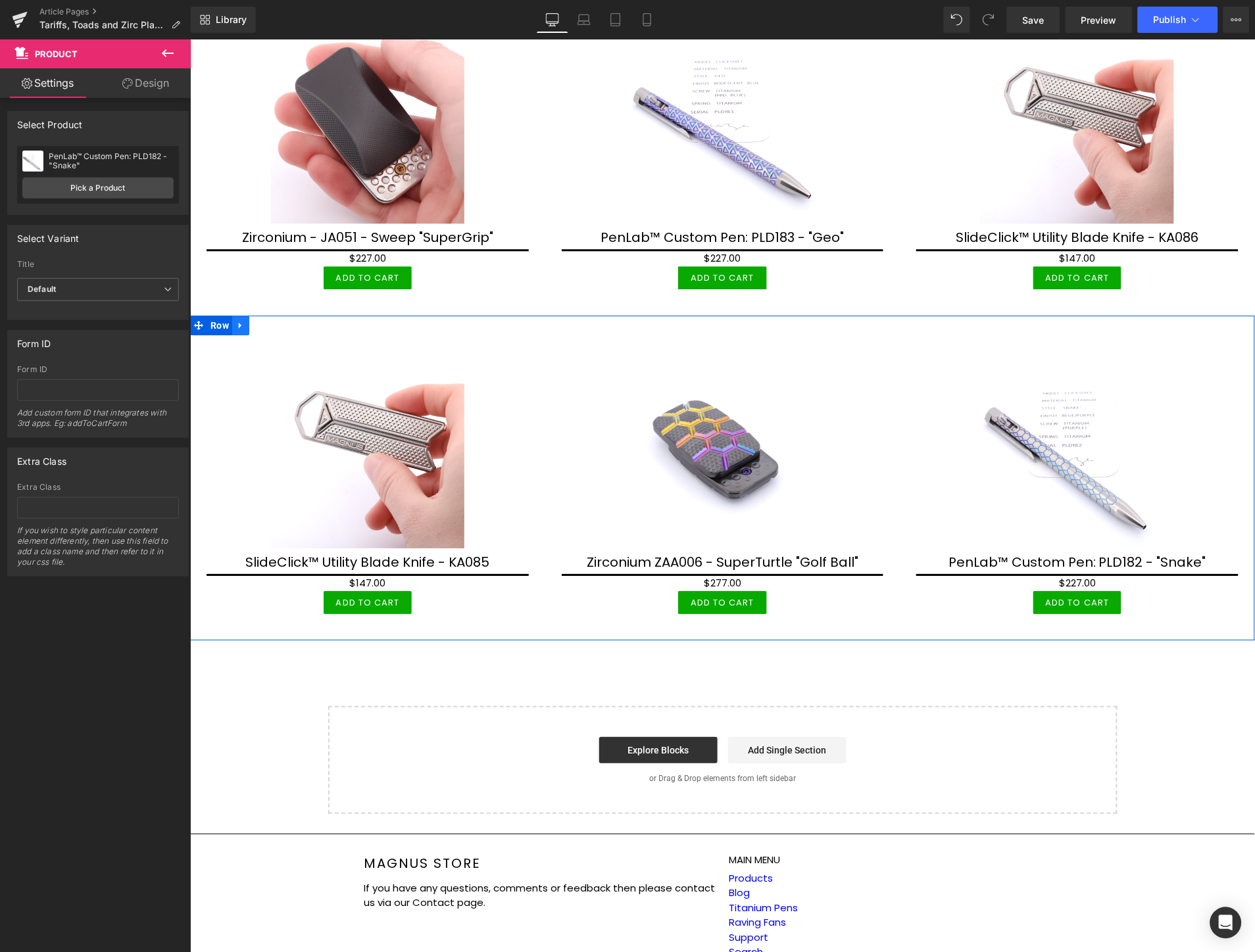
click at [238, 322] on icon at bounding box center [239, 325] width 3 height 6
click at [258, 320] on icon at bounding box center [257, 325] width 9 height 10
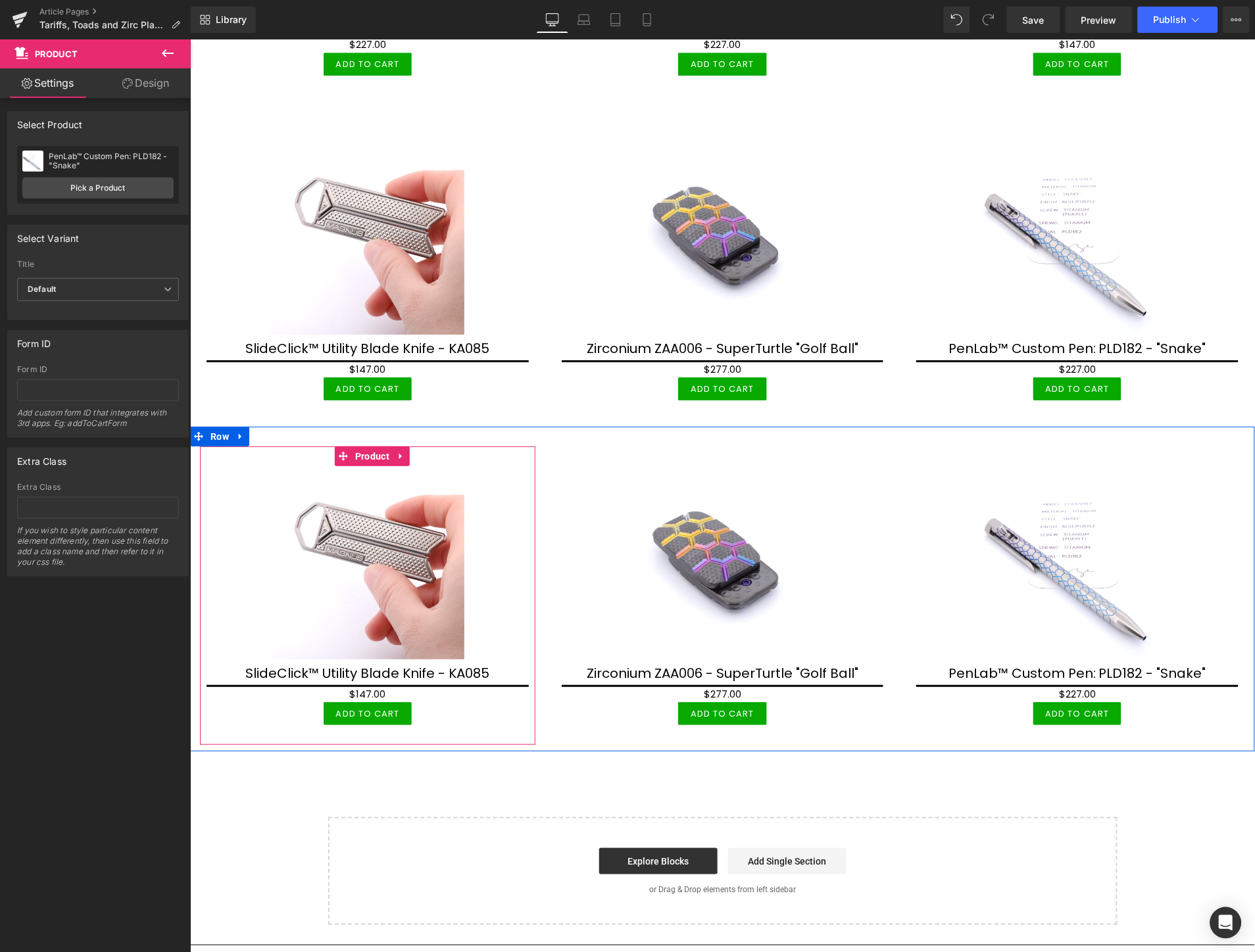
scroll to position [2615, 0]
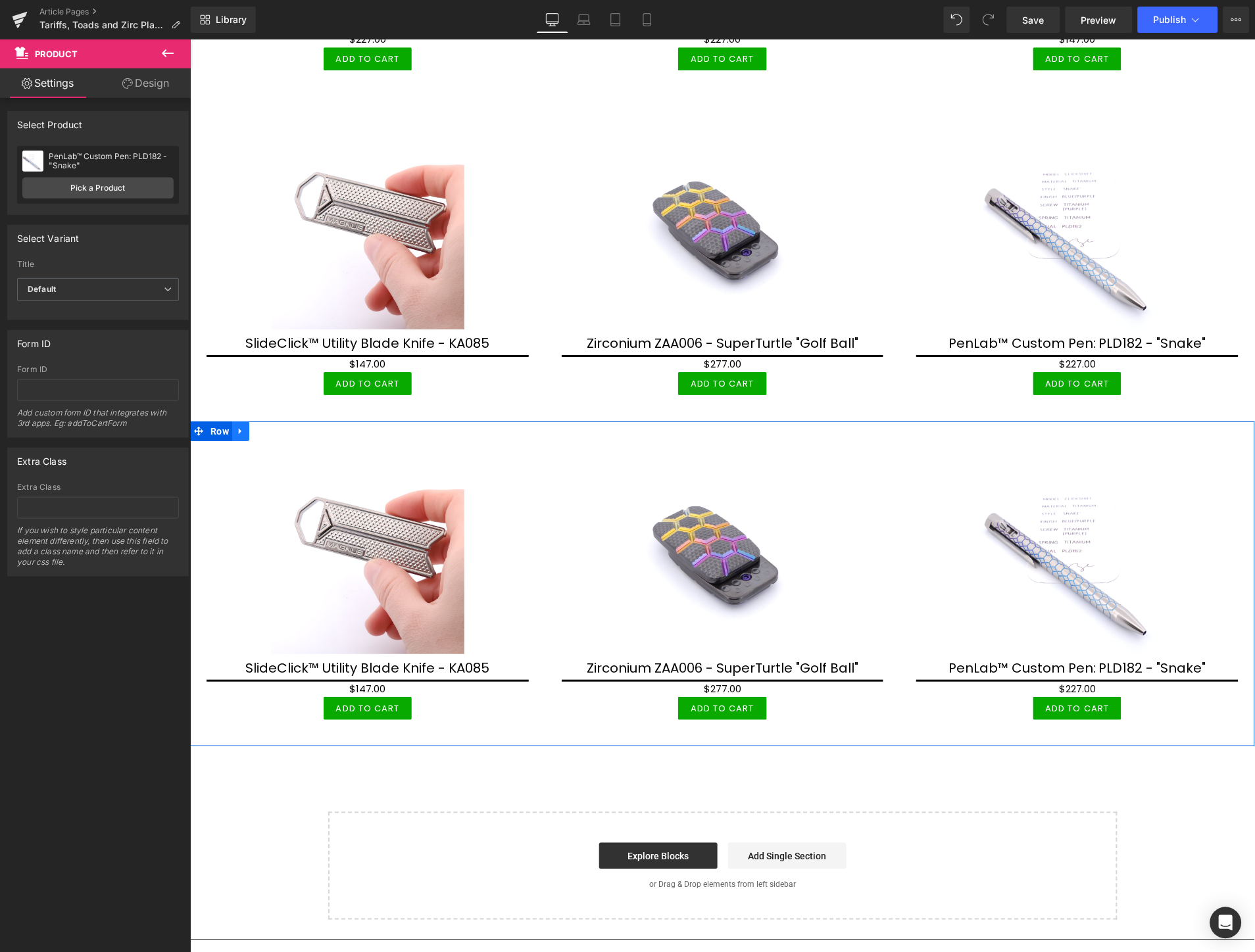
click at [240, 428] on icon at bounding box center [239, 431] width 3 height 6
click at [257, 426] on icon at bounding box center [257, 430] width 9 height 9
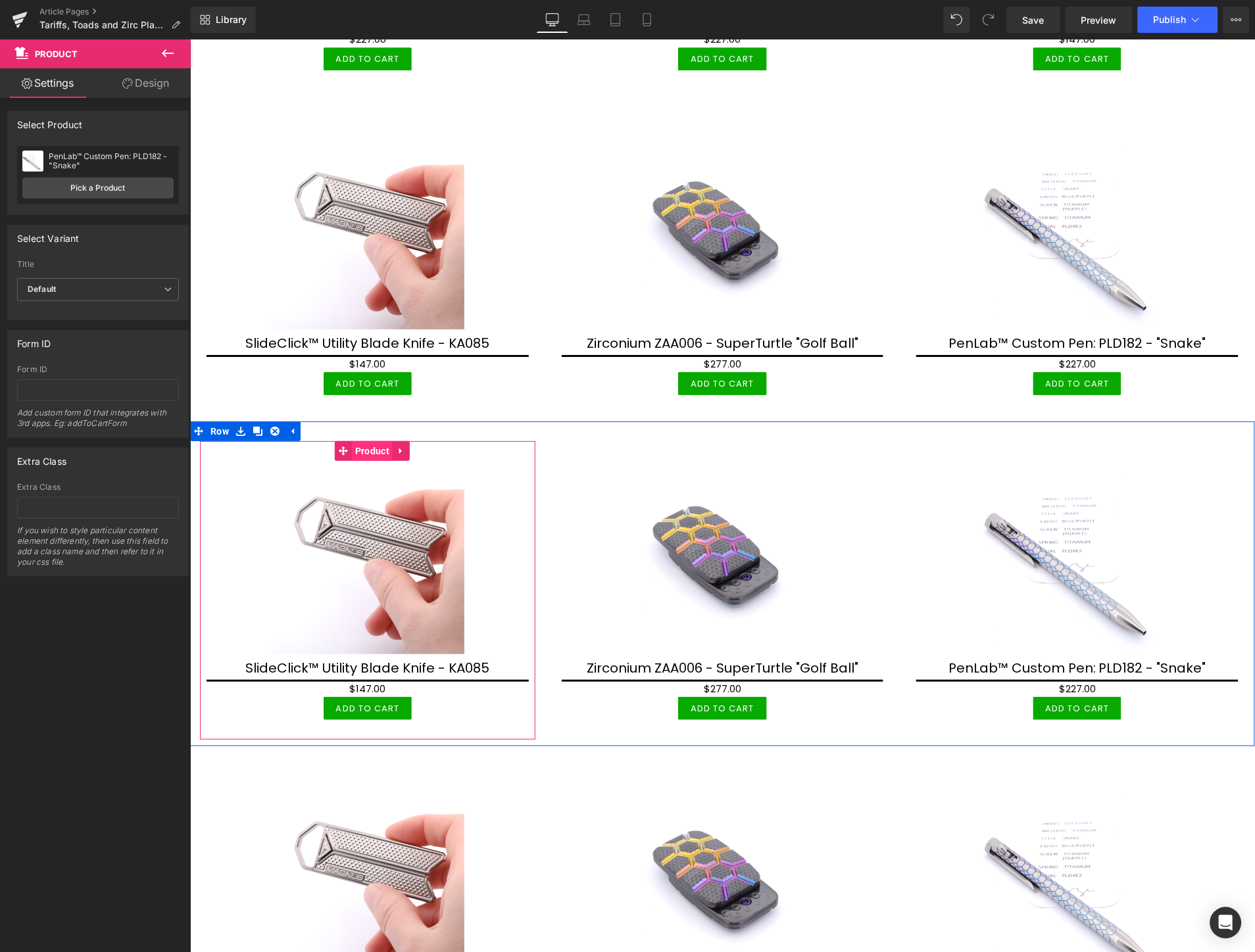
click at [362, 441] on span "Product" at bounding box center [371, 451] width 40 height 20
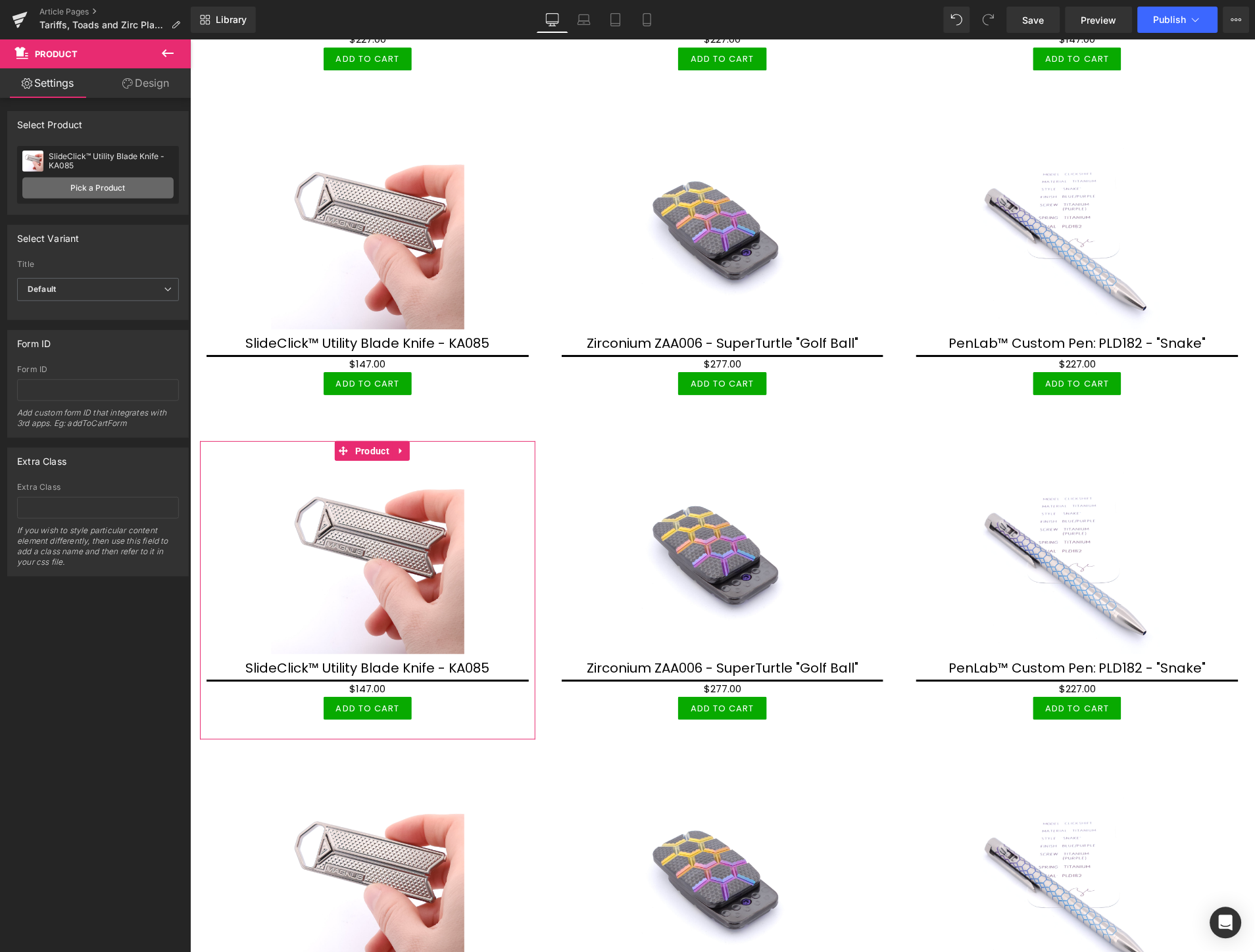
click at [93, 186] on link "Pick a Product" at bounding box center [98, 188] width 151 height 21
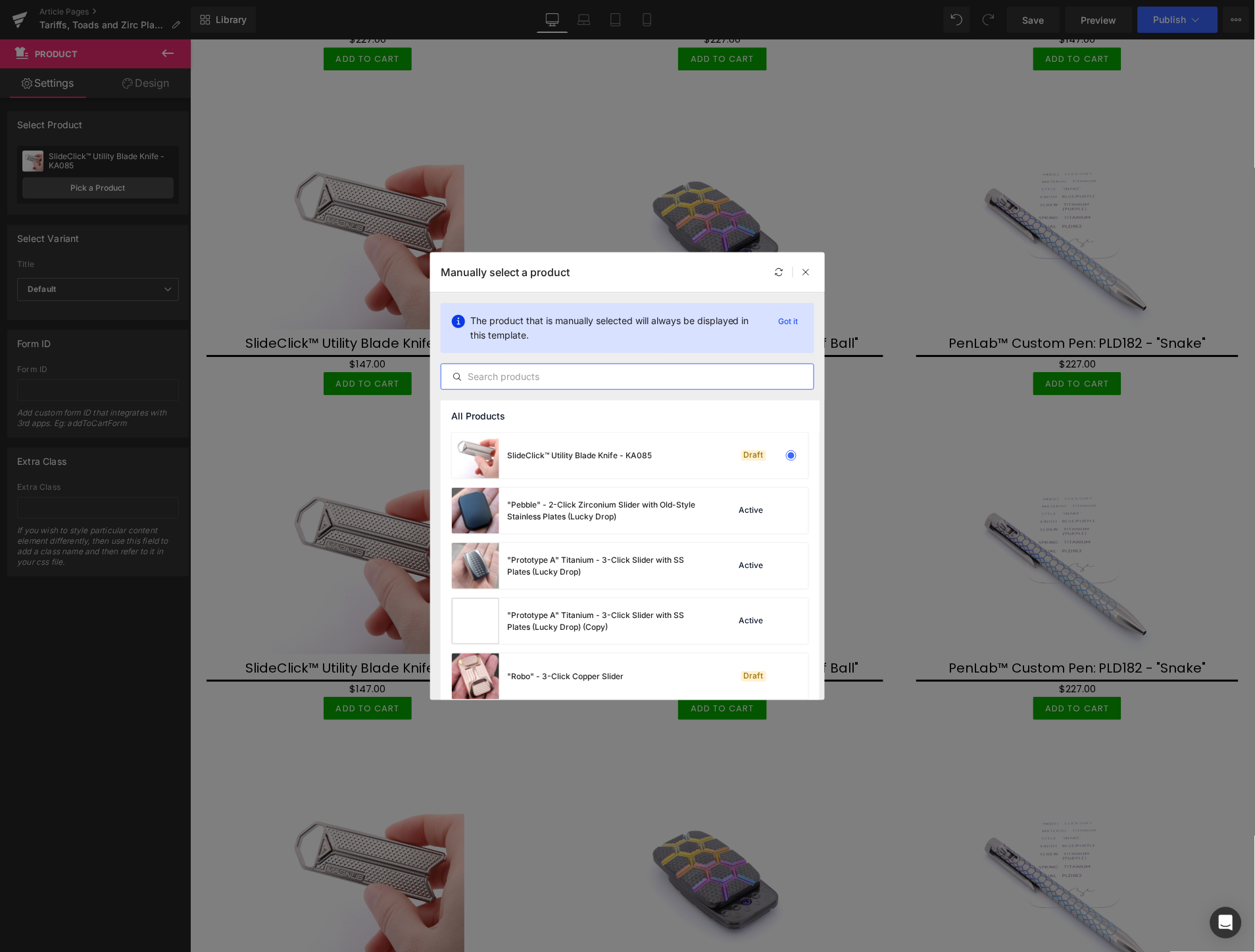
click at [629, 376] on input "text" at bounding box center [628, 377] width 373 height 16
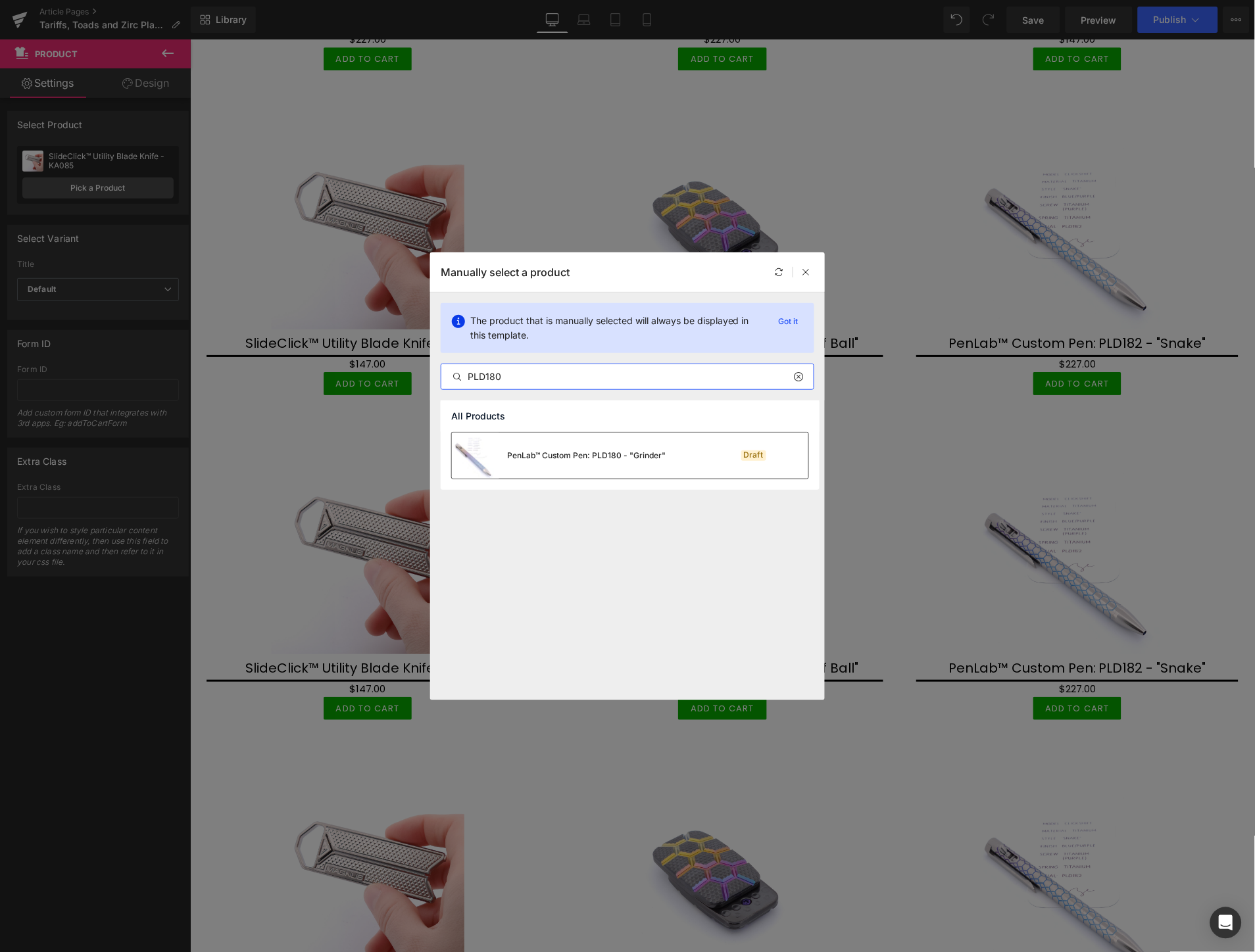
type input "PLD180"
click at [568, 462] on div "PenLab™ Custom Pen: PLD180 - "Grinder"" at bounding box center [559, 455] width 213 height 46
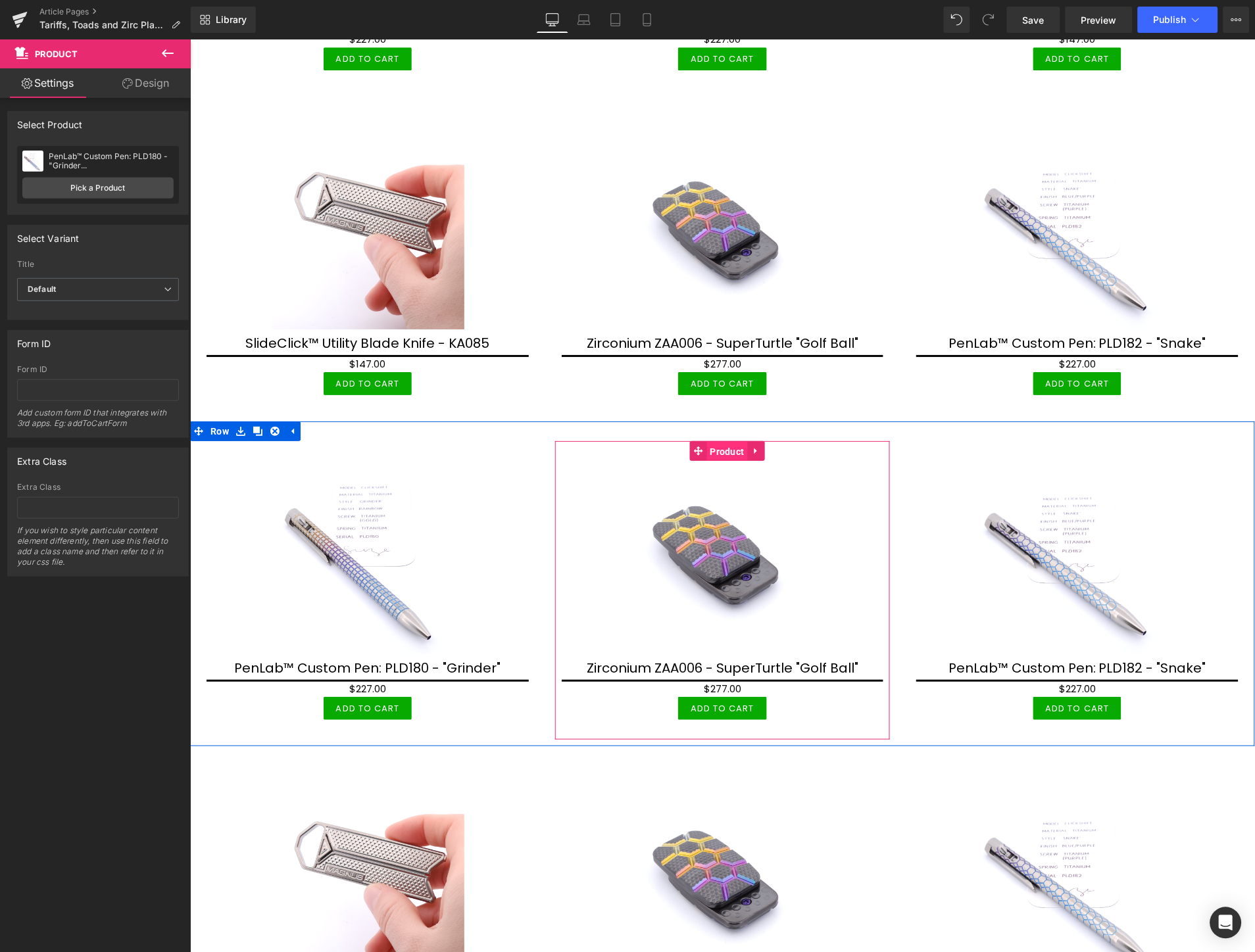
click at [719, 441] on span "Product" at bounding box center [727, 451] width 40 height 20
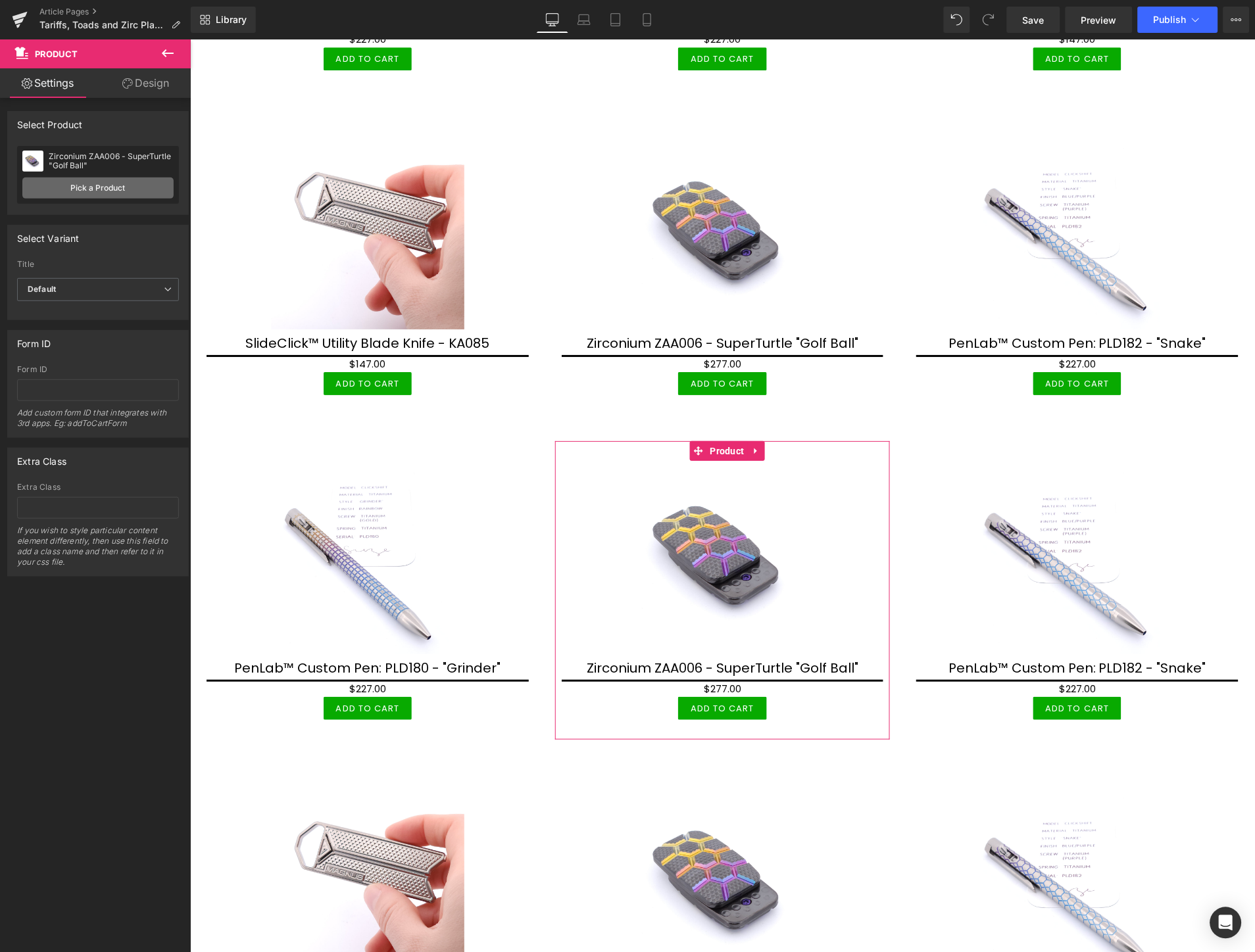
click at [146, 187] on link "Pick a Product" at bounding box center [98, 188] width 151 height 21
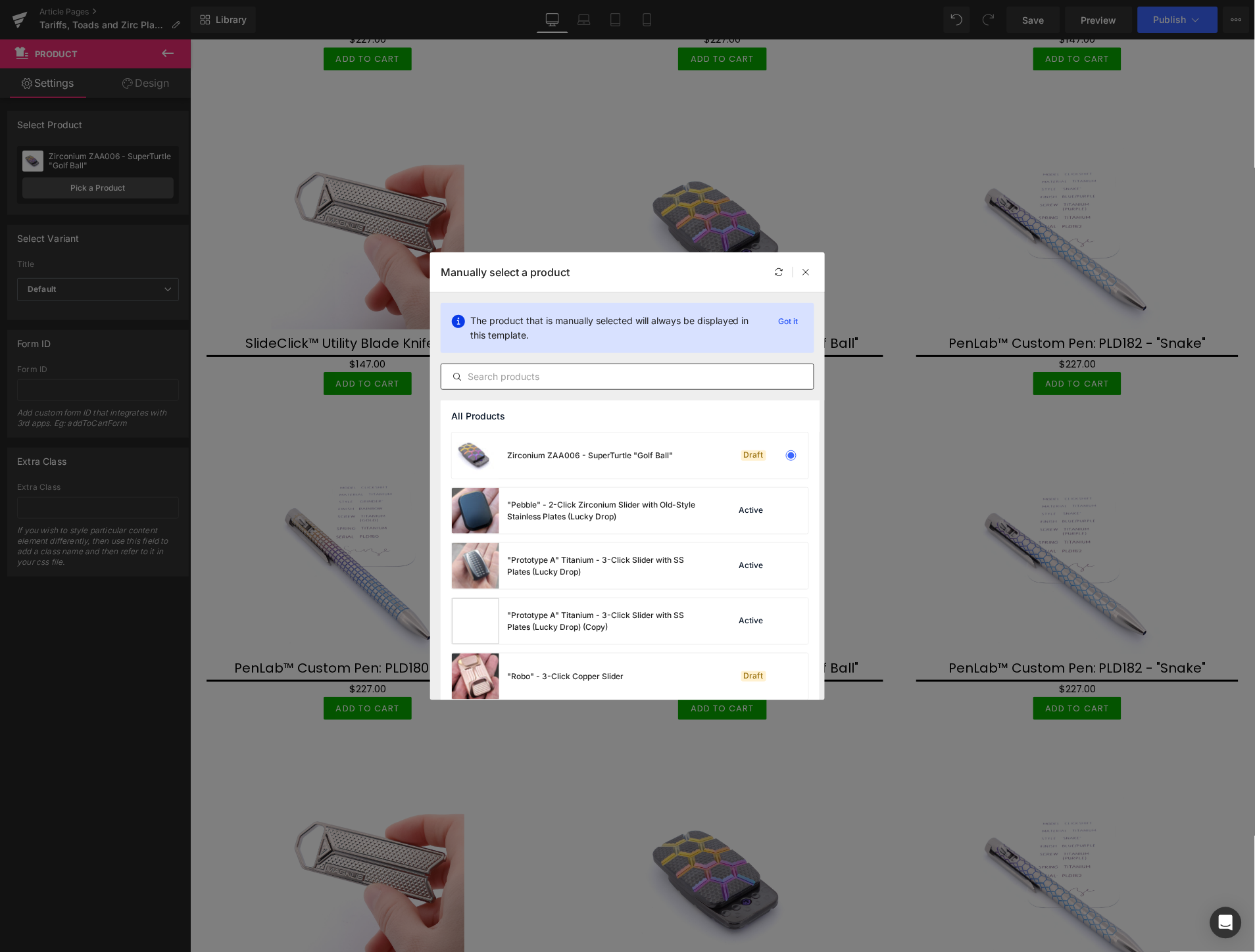
click at [653, 382] on input "text" at bounding box center [628, 377] width 373 height 16
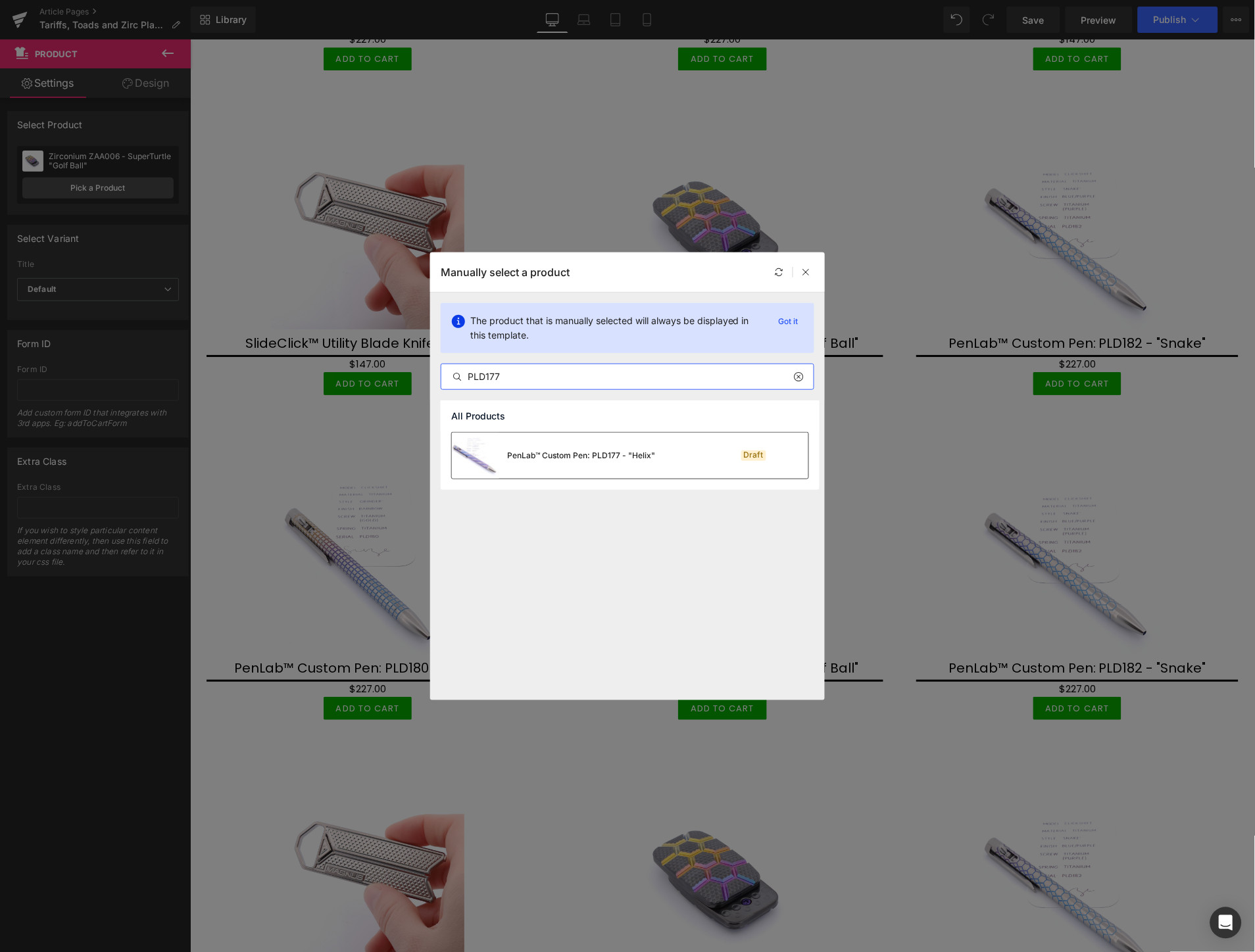
type input "PLD177"
click at [569, 465] on div "PenLab™ Custom Pen: PLD177 - "Helix"" at bounding box center [553, 455] width 203 height 46
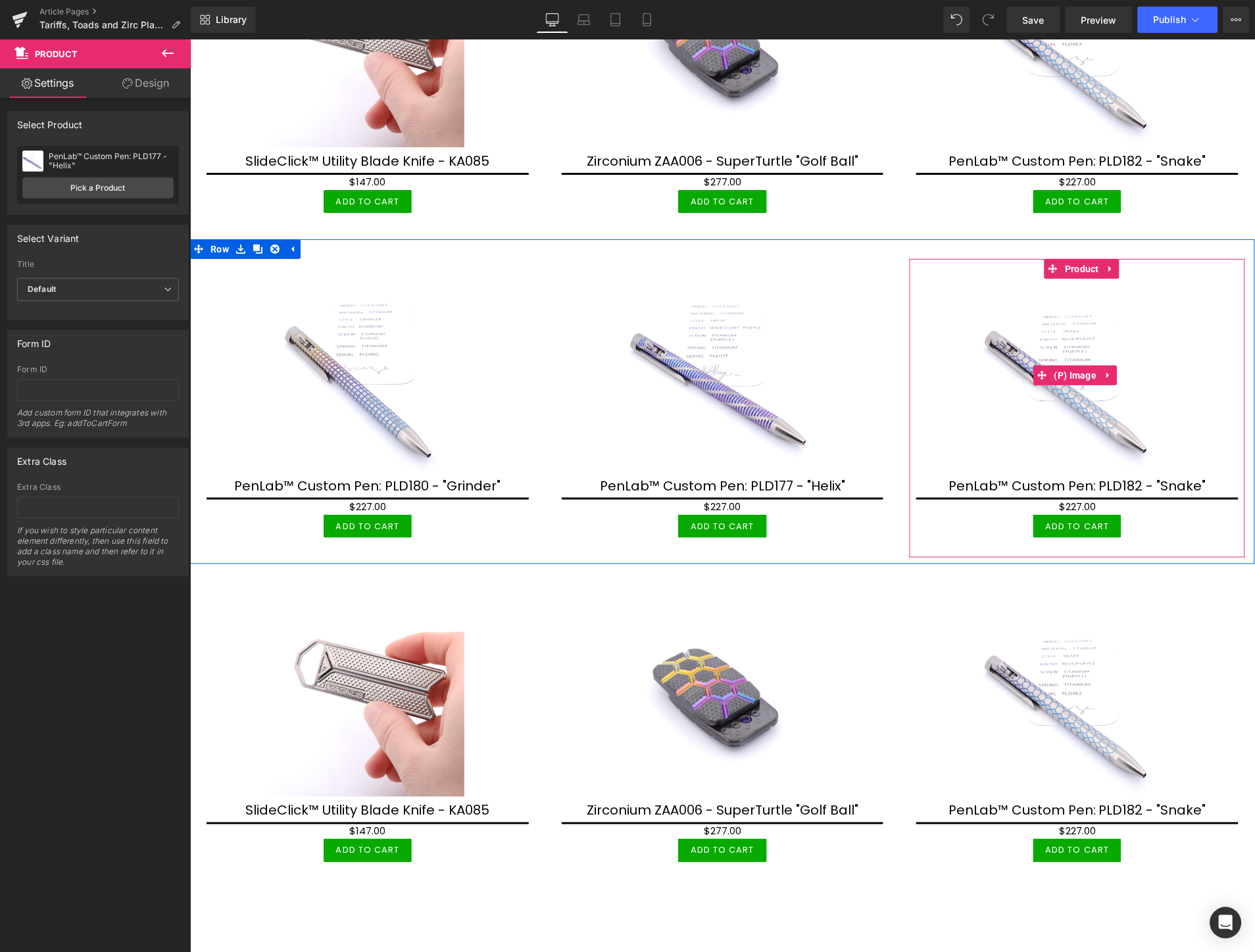
scroll to position [2834, 0]
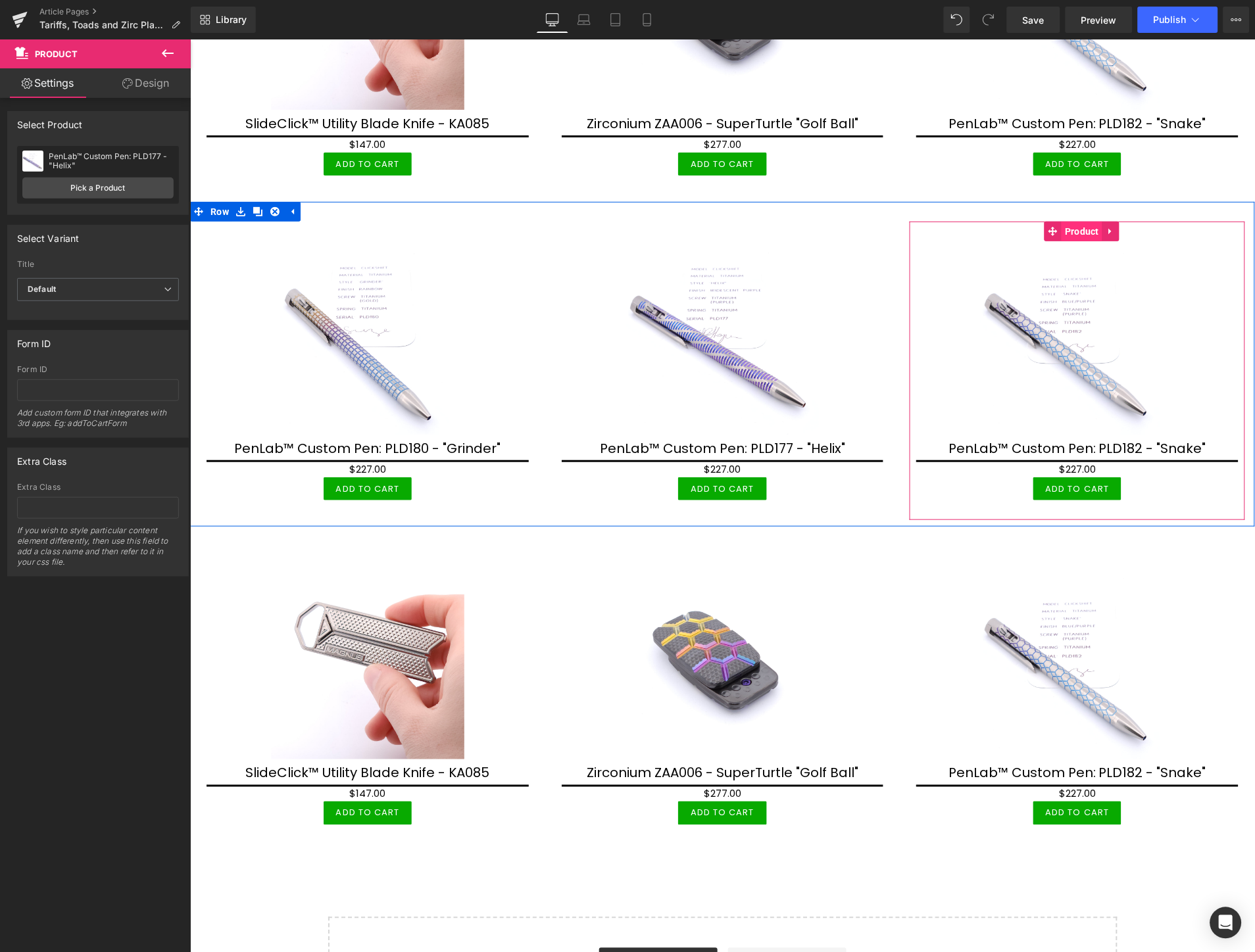
click at [1073, 221] on span "Product" at bounding box center [1081, 231] width 40 height 20
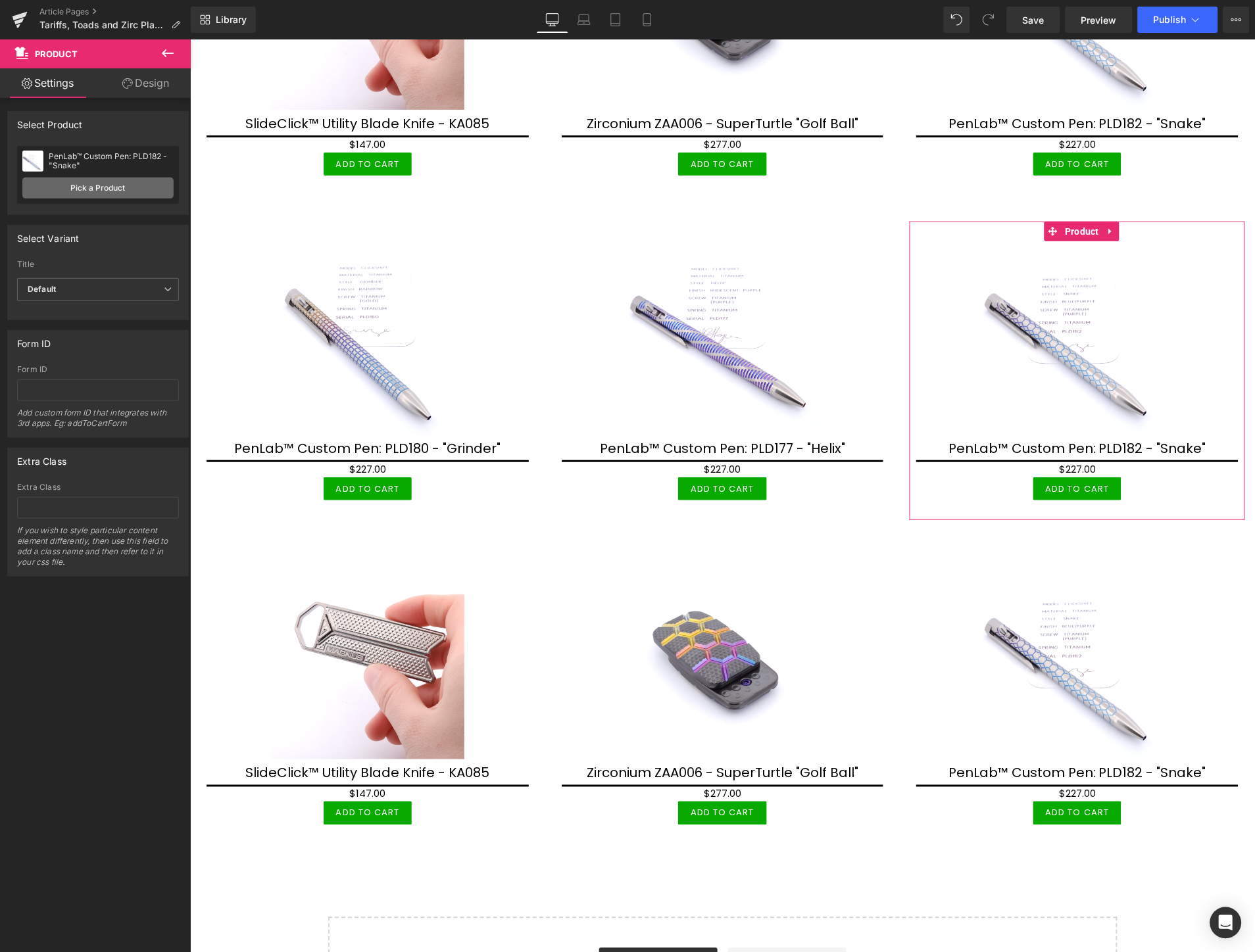
click at [137, 182] on link "Pick a Product" at bounding box center [98, 188] width 151 height 21
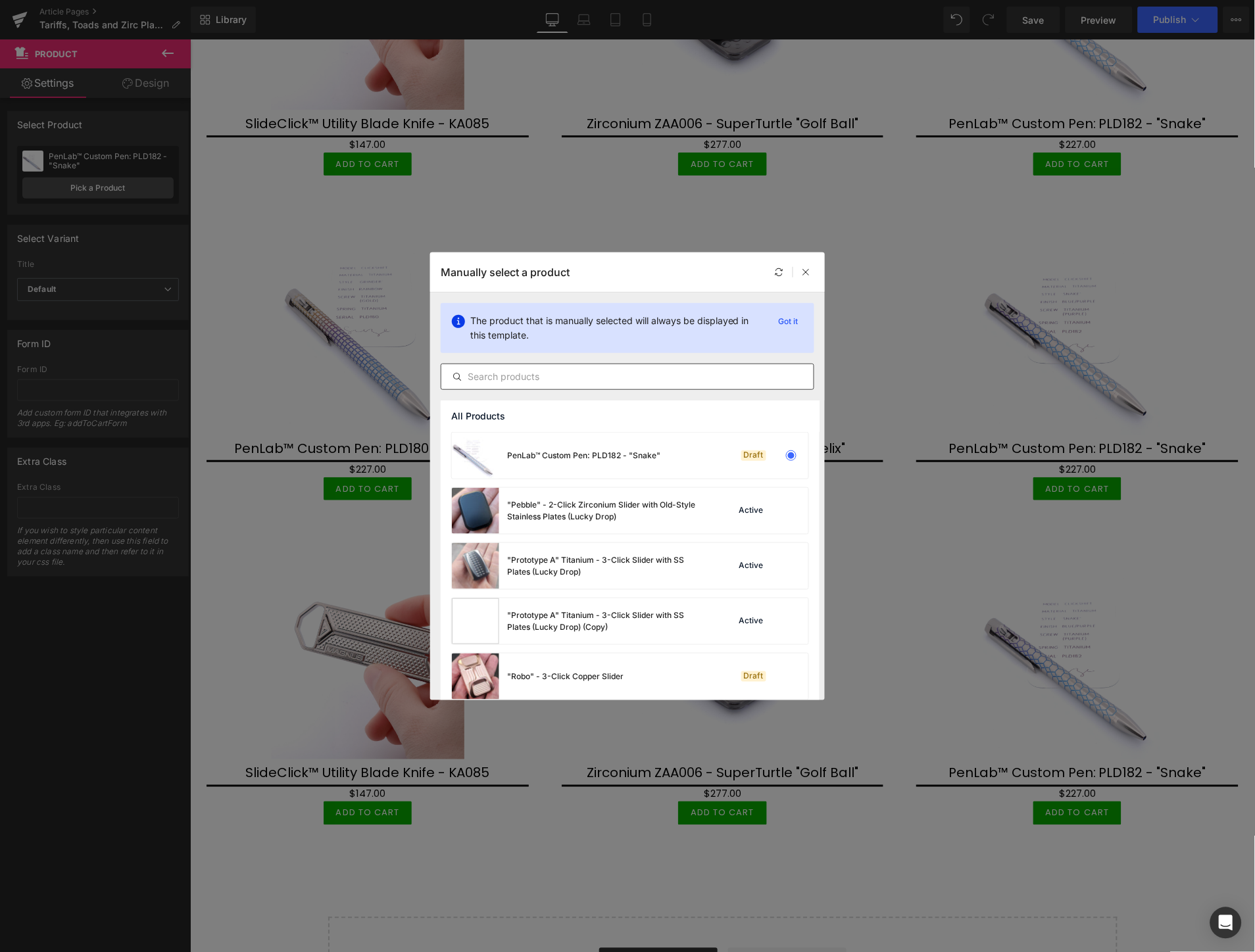
click at [576, 377] on input "text" at bounding box center [628, 377] width 373 height 16
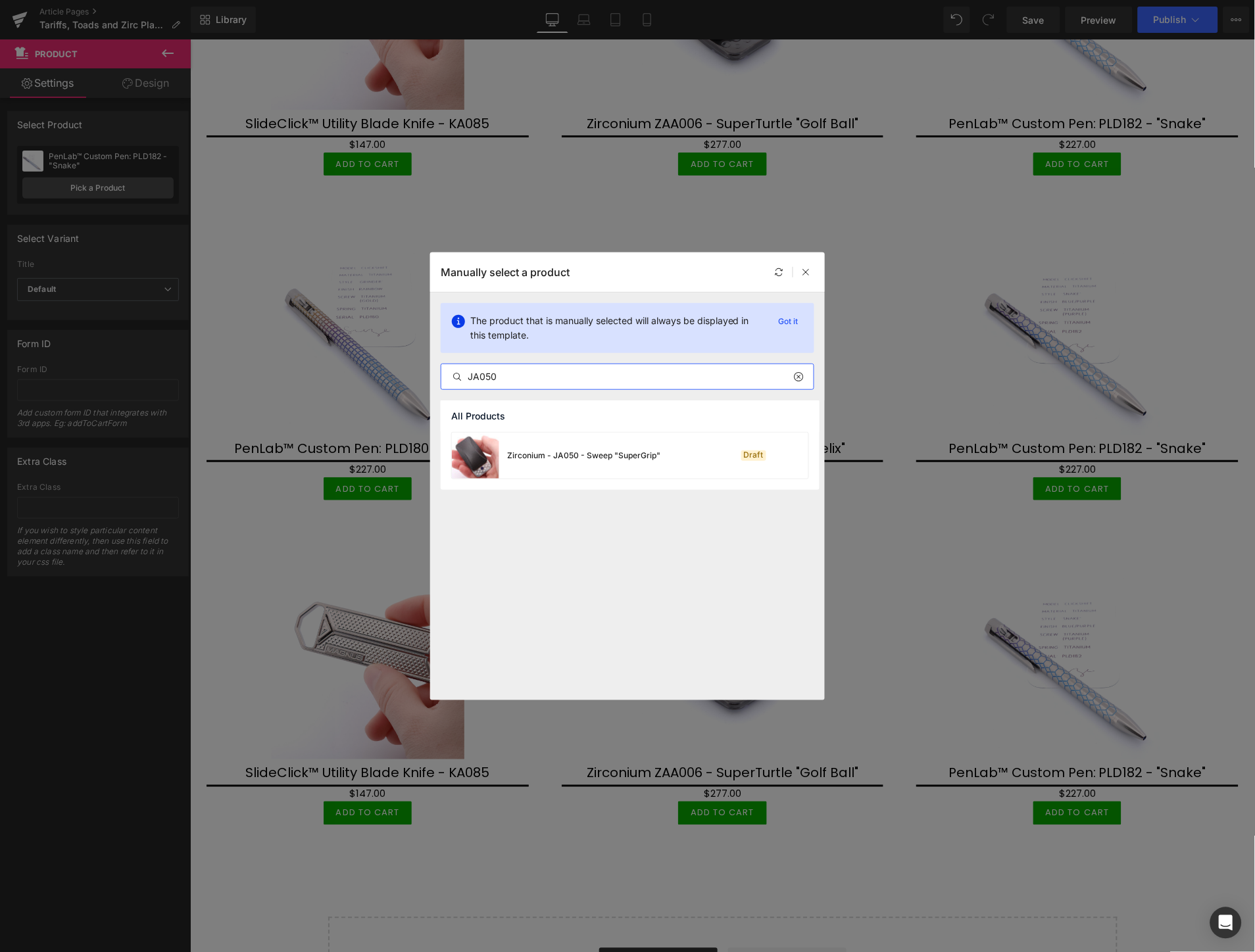
type input "JA050"
click at [564, 464] on div "Zirconium - JA050 - Sweep "SuperGrip"" at bounding box center [556, 455] width 209 height 46
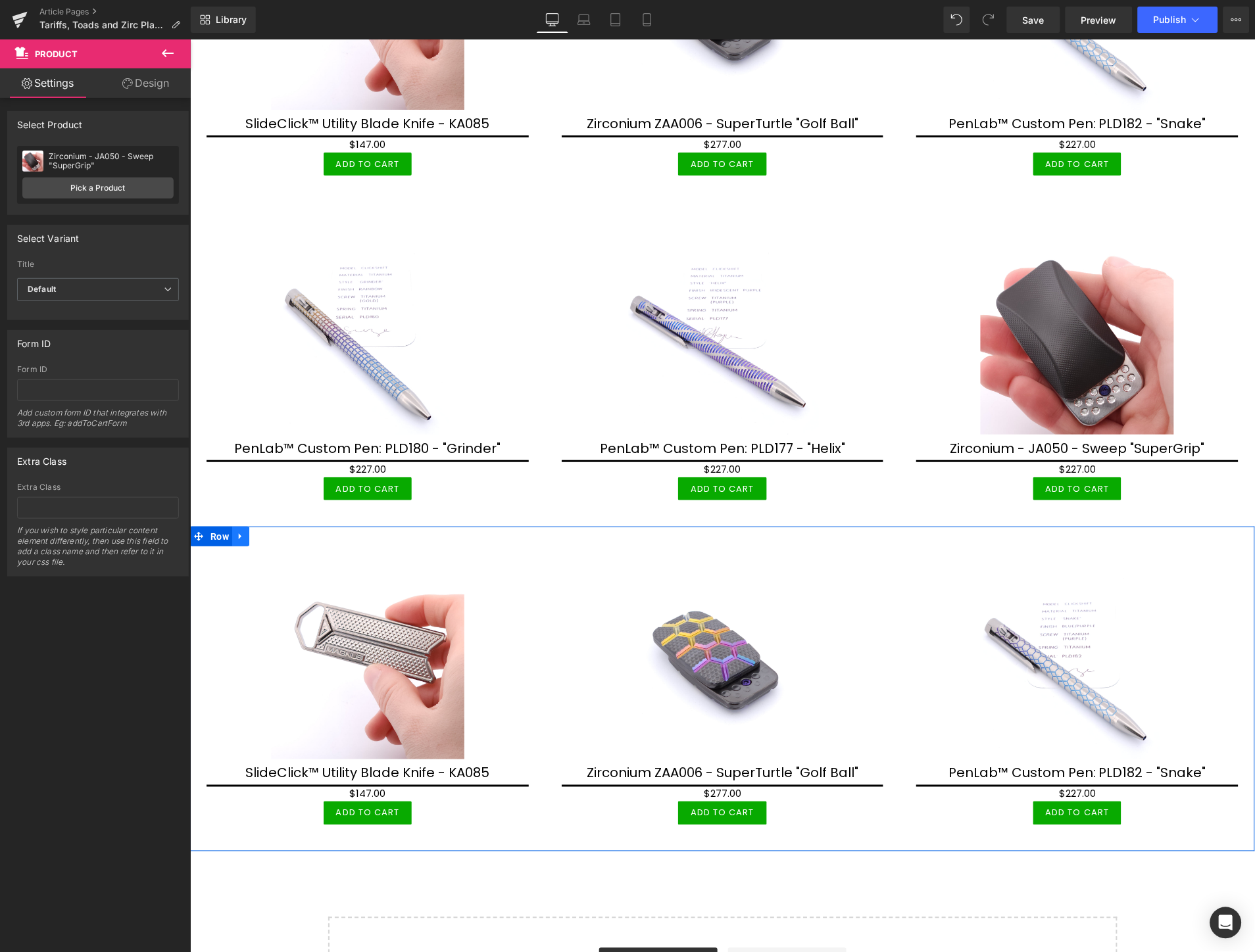
click at [239, 531] on icon at bounding box center [240, 536] width 9 height 10
click at [256, 531] on icon at bounding box center [257, 536] width 9 height 9
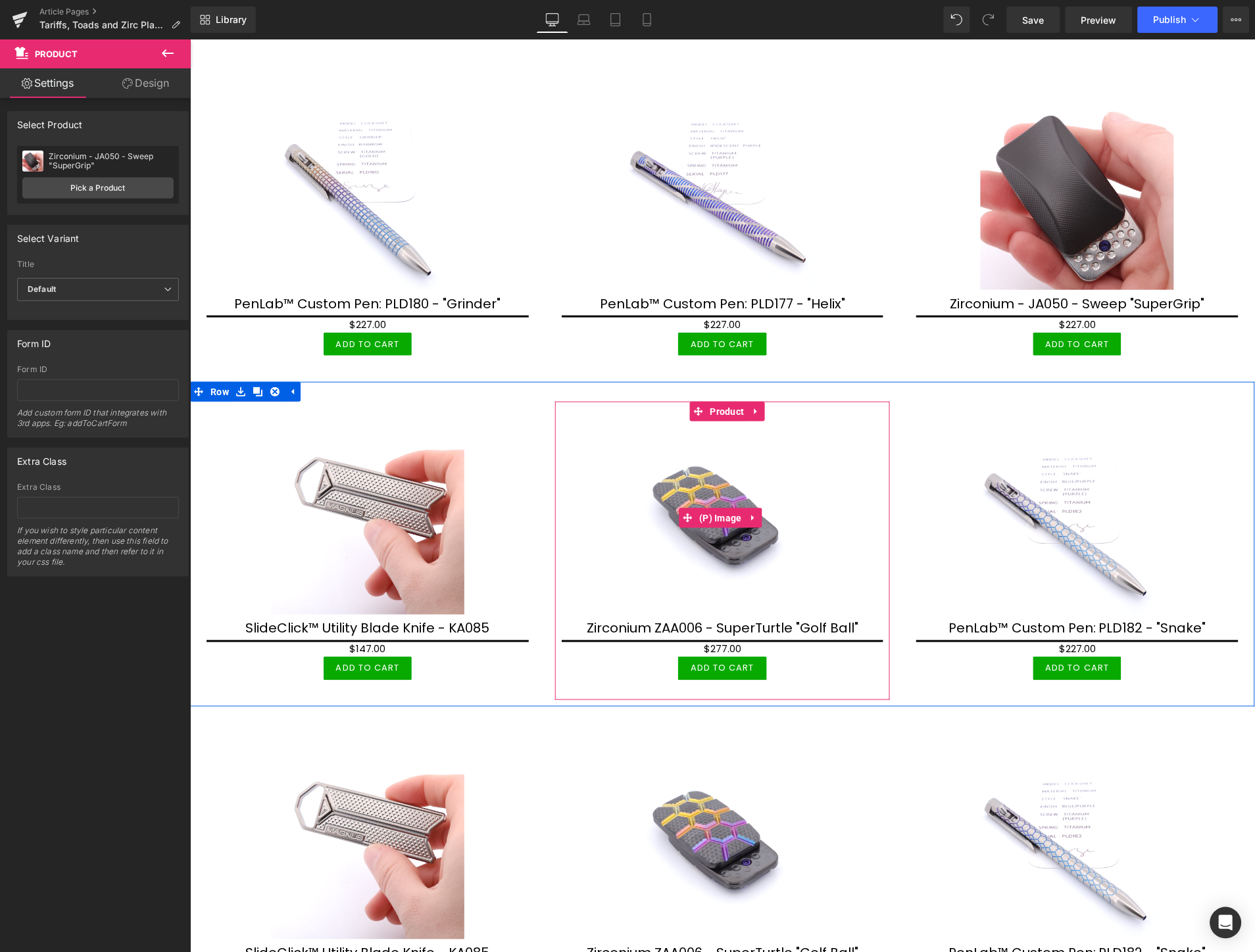
scroll to position [2980, 0]
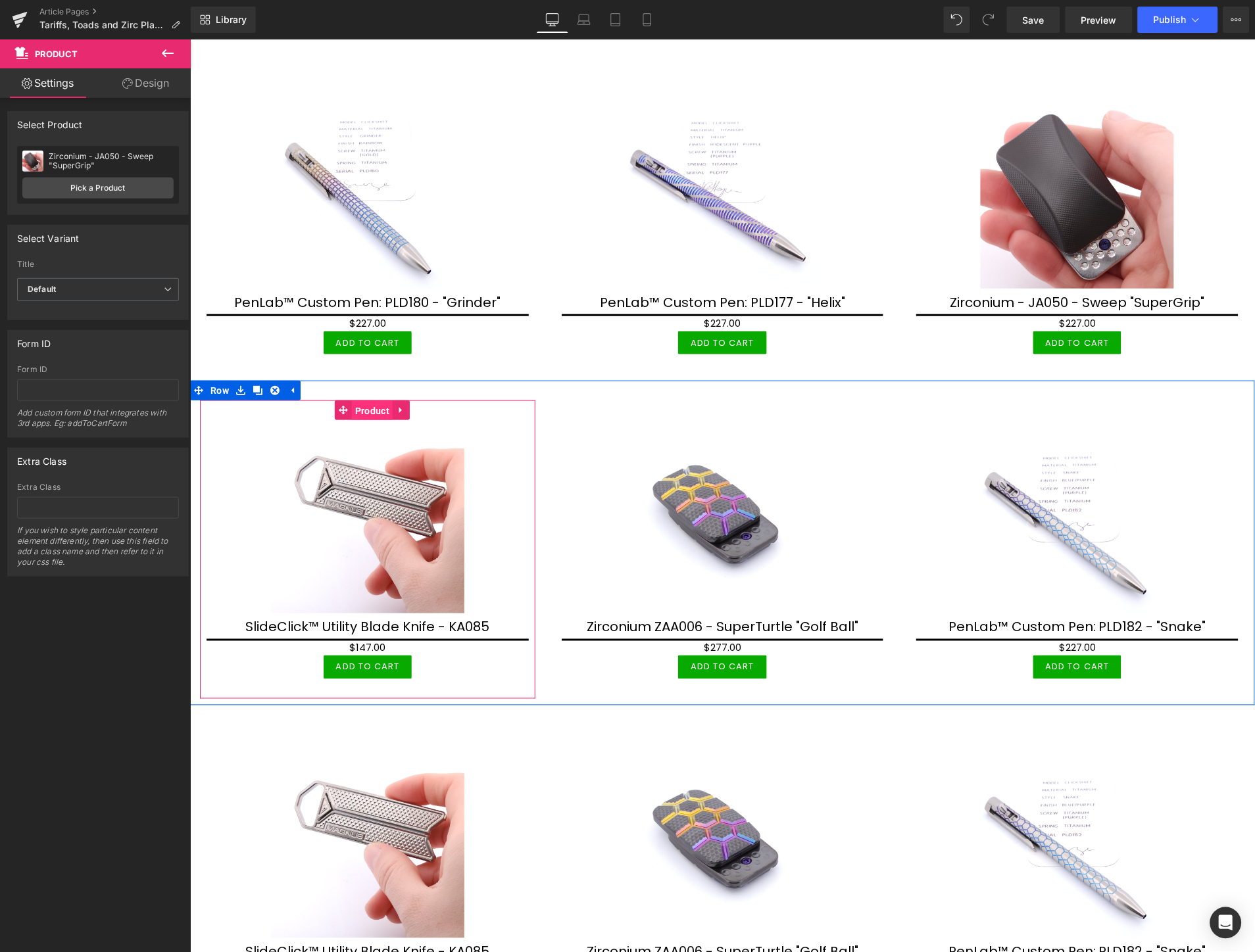
click at [375, 400] on span "Product" at bounding box center [371, 410] width 40 height 20
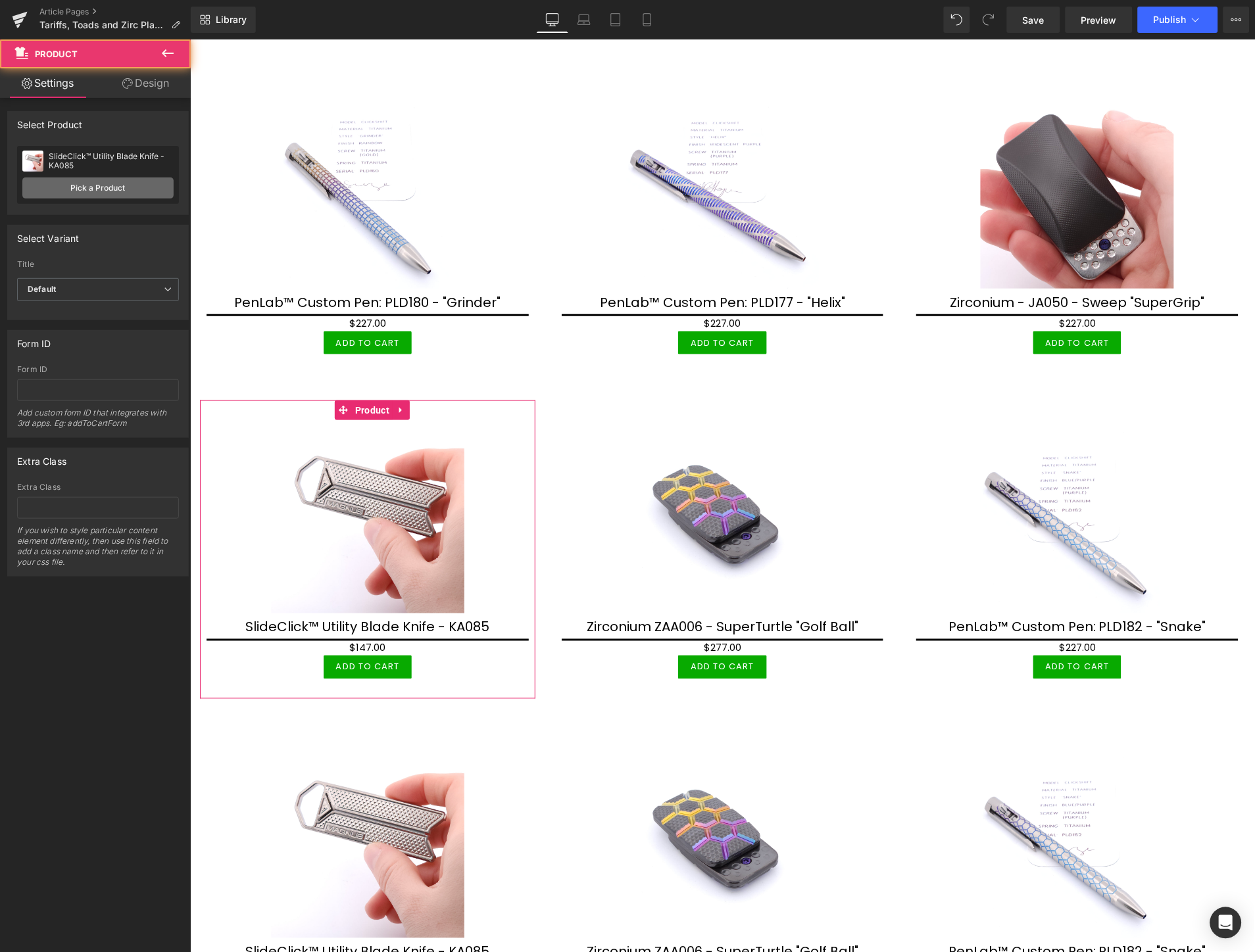
click at [97, 184] on link "Pick a Product" at bounding box center [98, 188] width 151 height 21
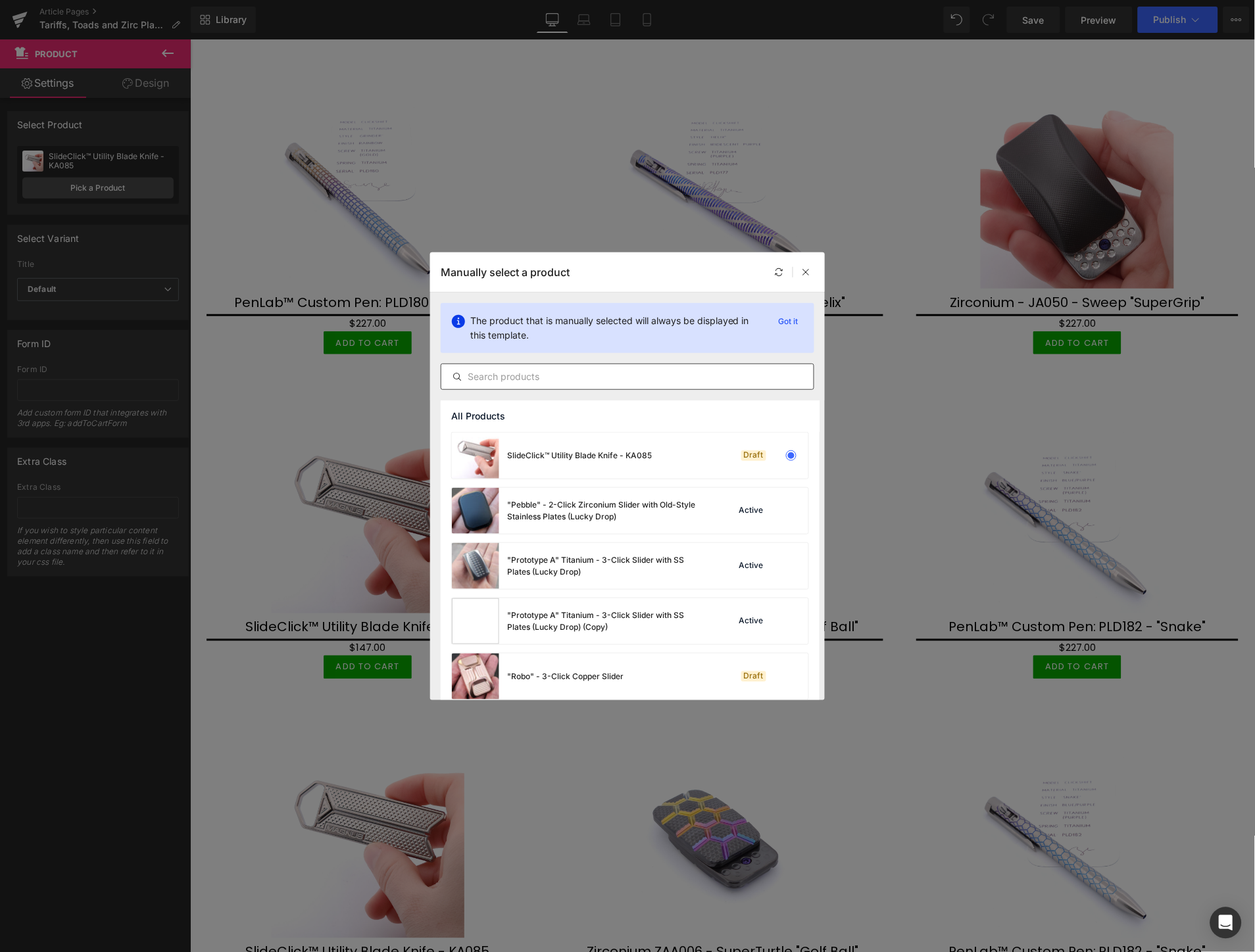
click at [645, 370] on input "text" at bounding box center [628, 377] width 373 height 16
click at [794, 266] on div at bounding box center [792, 272] width 43 height 16
click at [806, 270] on icon at bounding box center [806, 272] width 9 height 9
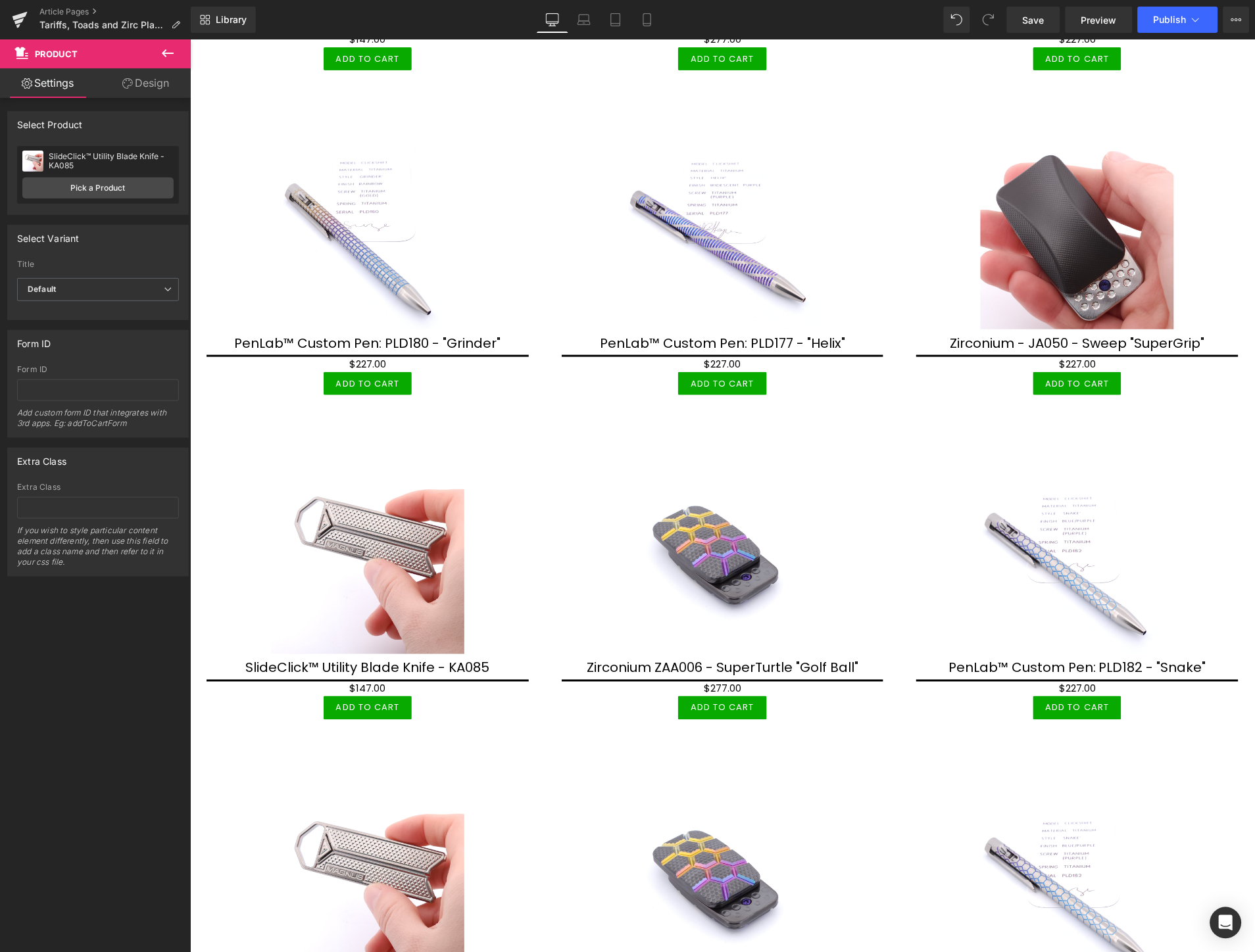
scroll to position [2834, 0]
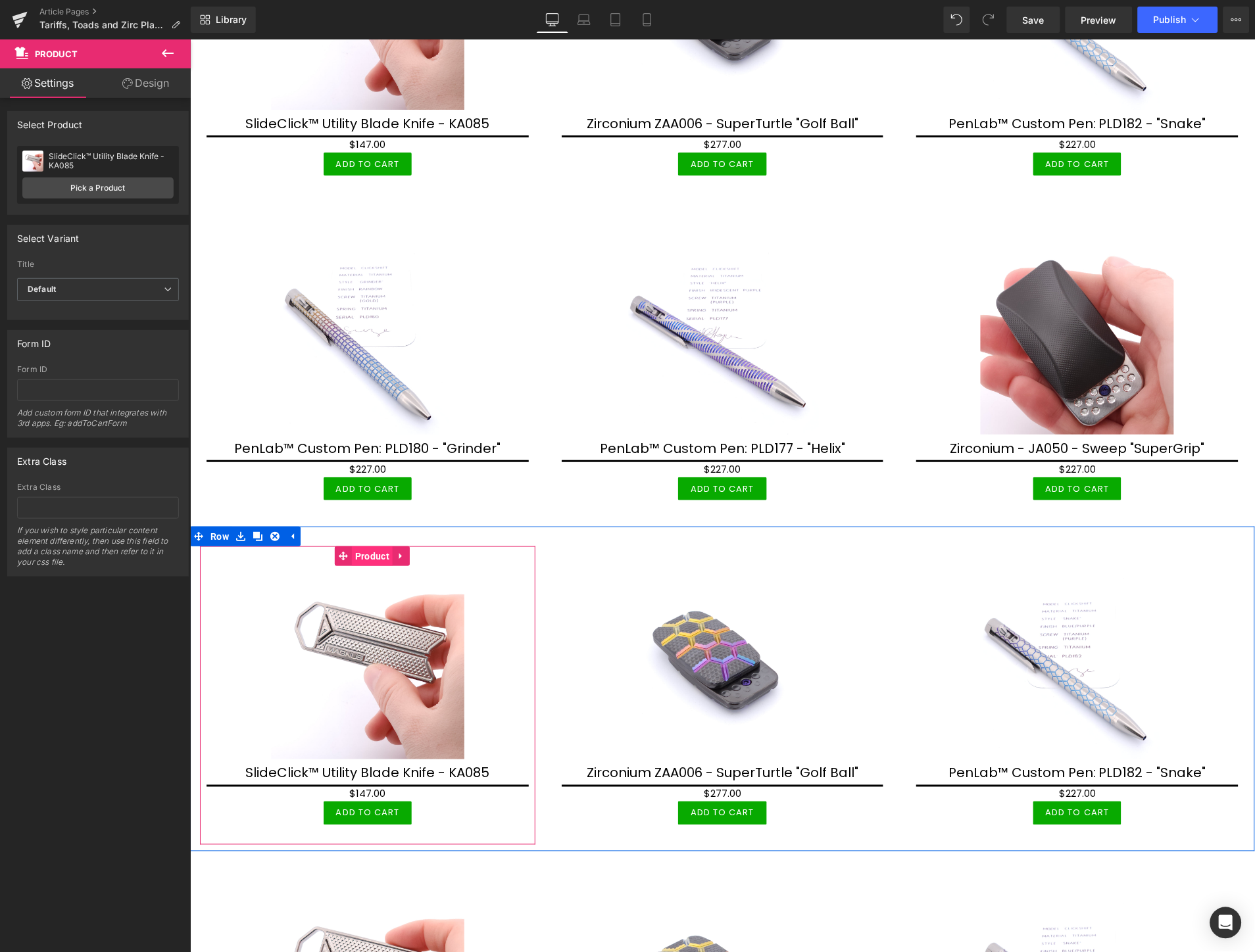
click at [373, 546] on span "Product" at bounding box center [371, 556] width 40 height 20
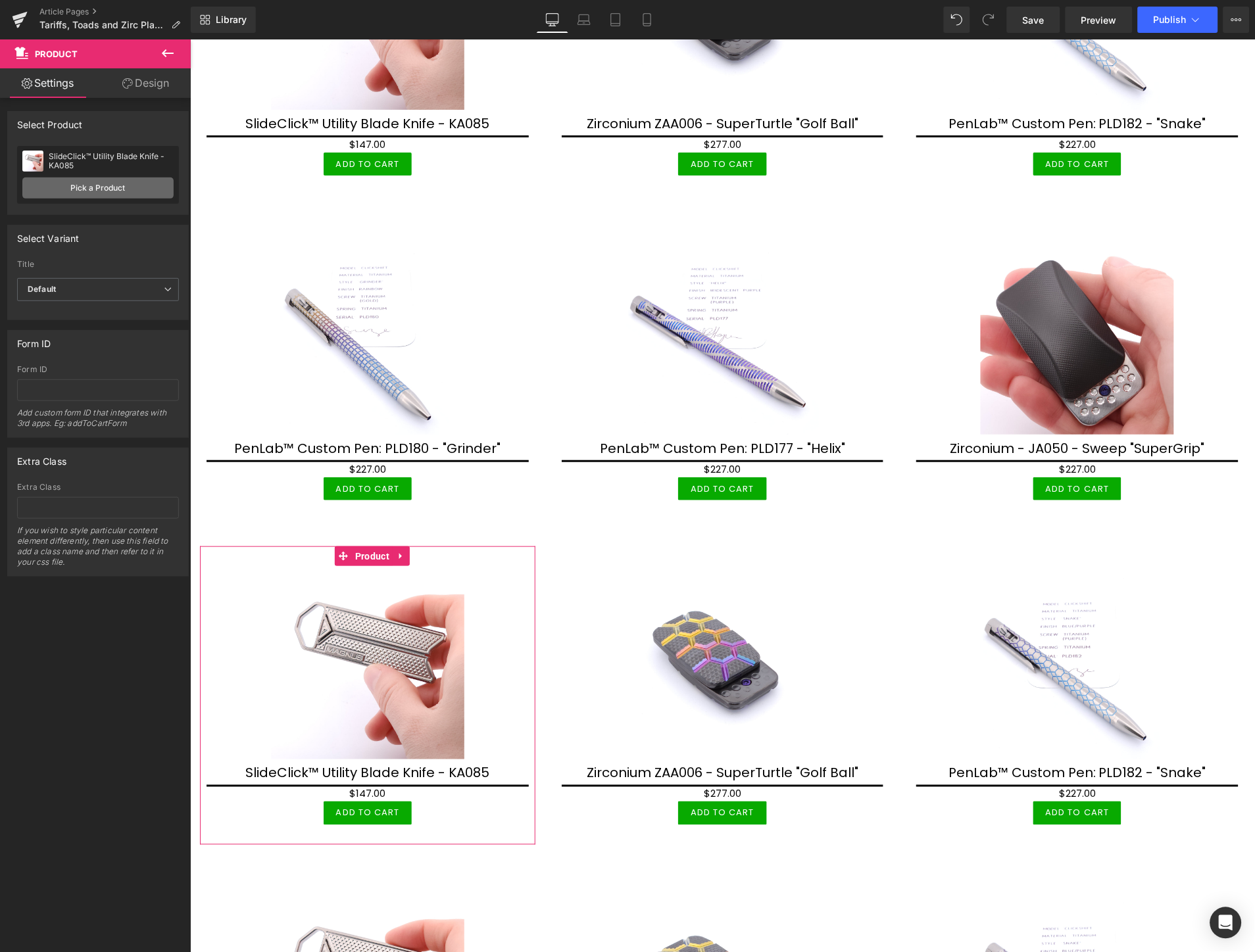
click at [103, 195] on link "Pick a Product" at bounding box center [98, 188] width 151 height 21
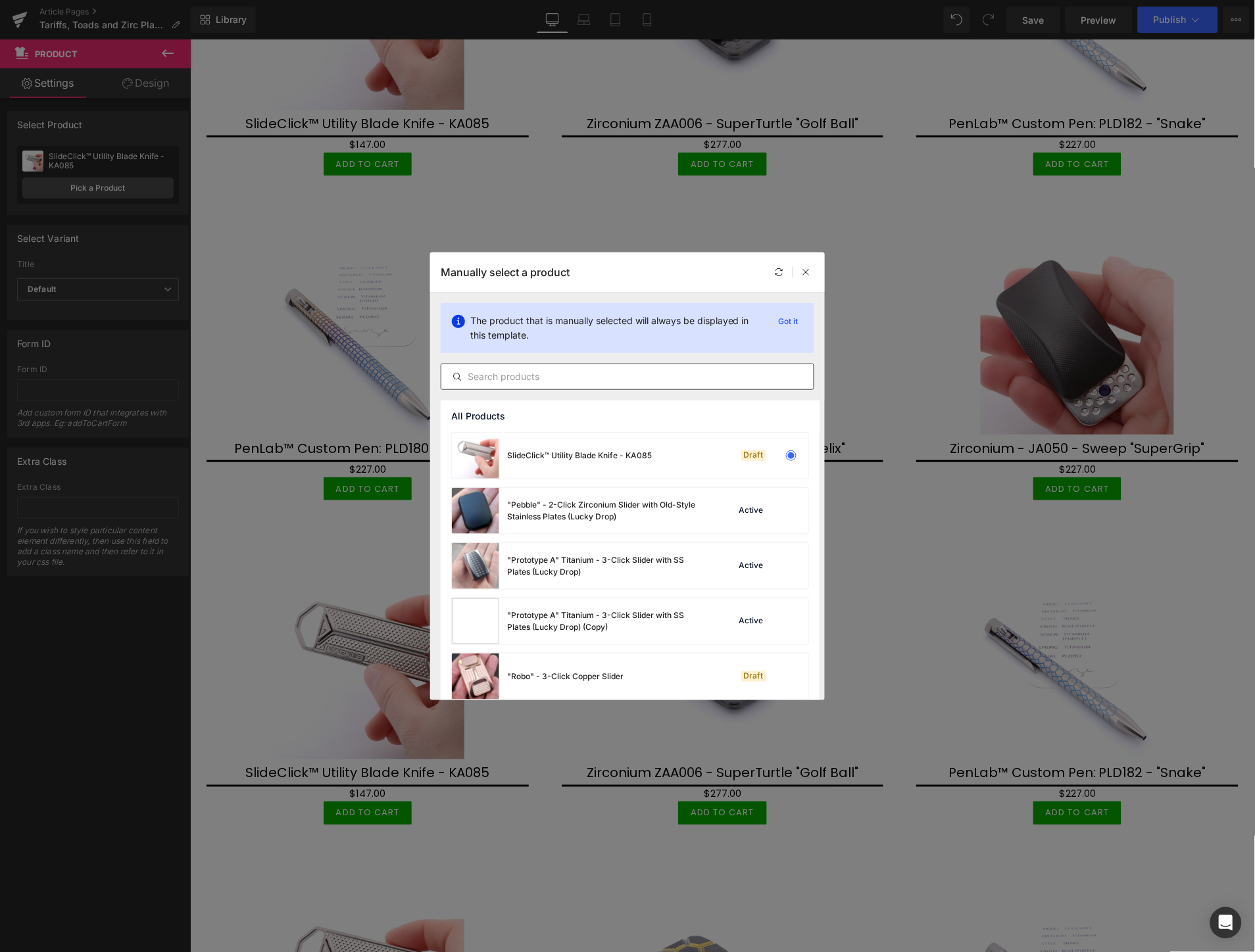
click at [648, 377] on input "text" at bounding box center [628, 377] width 373 height 16
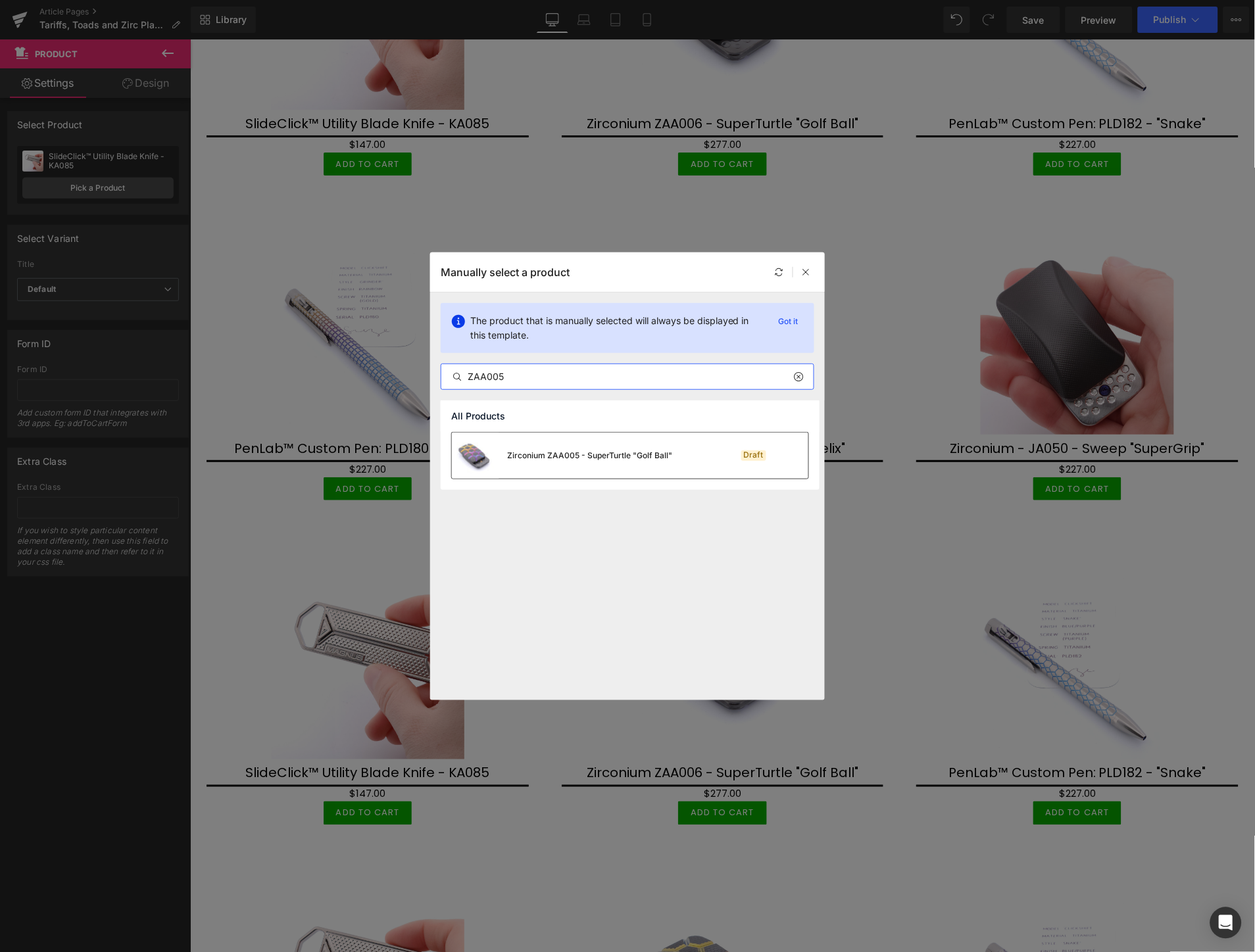
type input "ZAA005"
click at [609, 463] on div "Zirconium ZAA005 - SuperTurtle "Golf Ball"" at bounding box center [562, 455] width 220 height 46
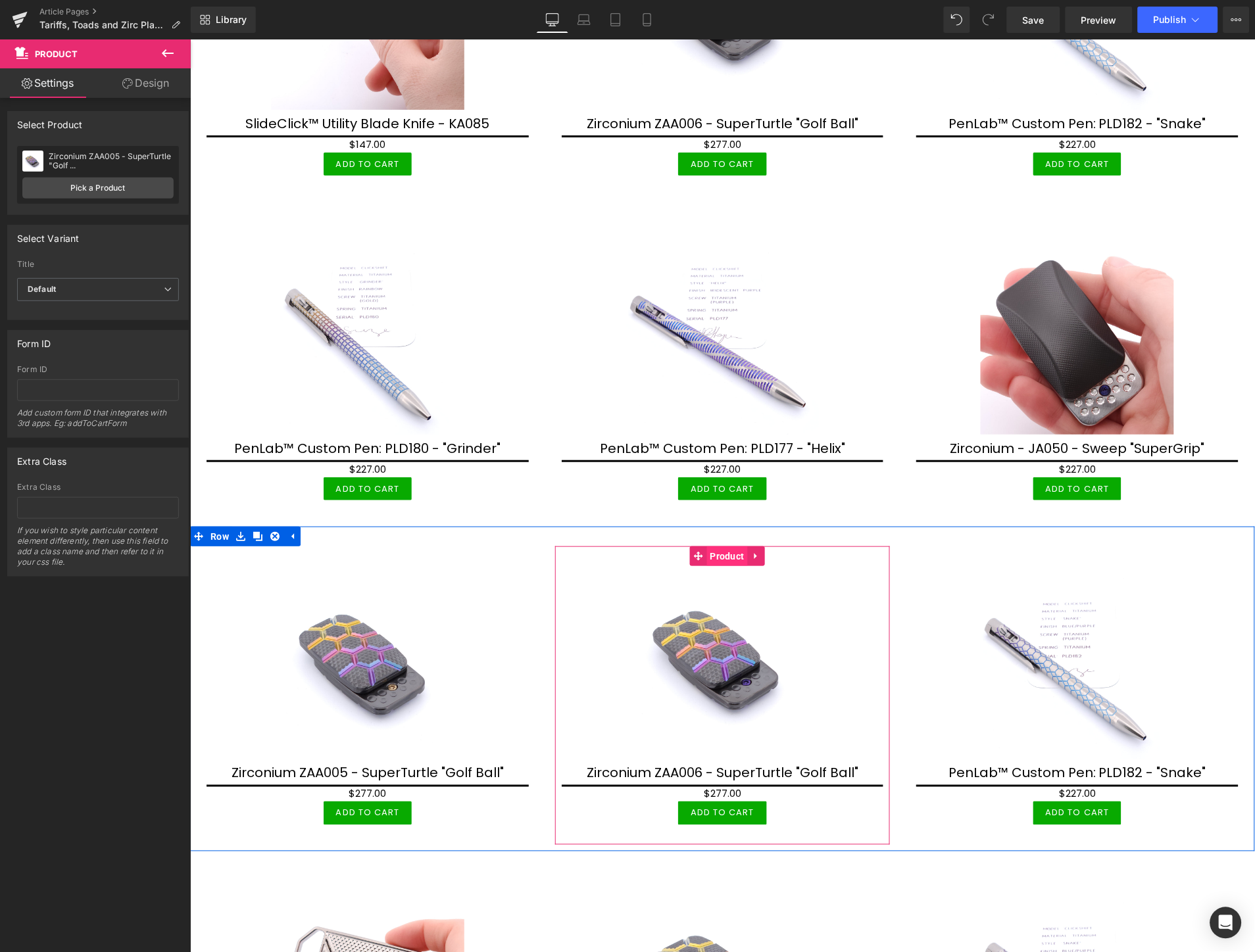
click at [722, 546] on span "Product" at bounding box center [727, 556] width 40 height 20
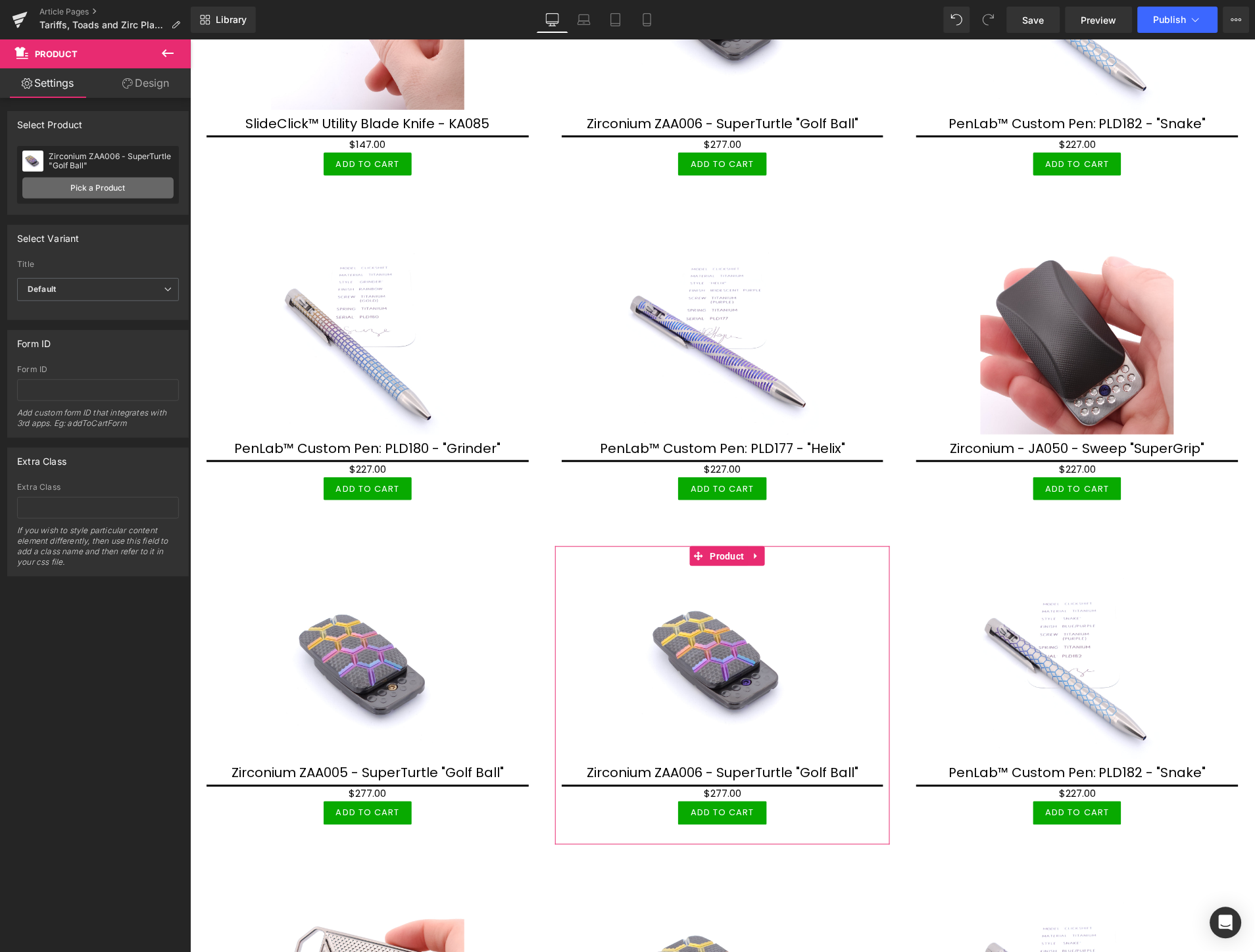
click at [127, 190] on link "Pick a Product" at bounding box center [98, 188] width 151 height 21
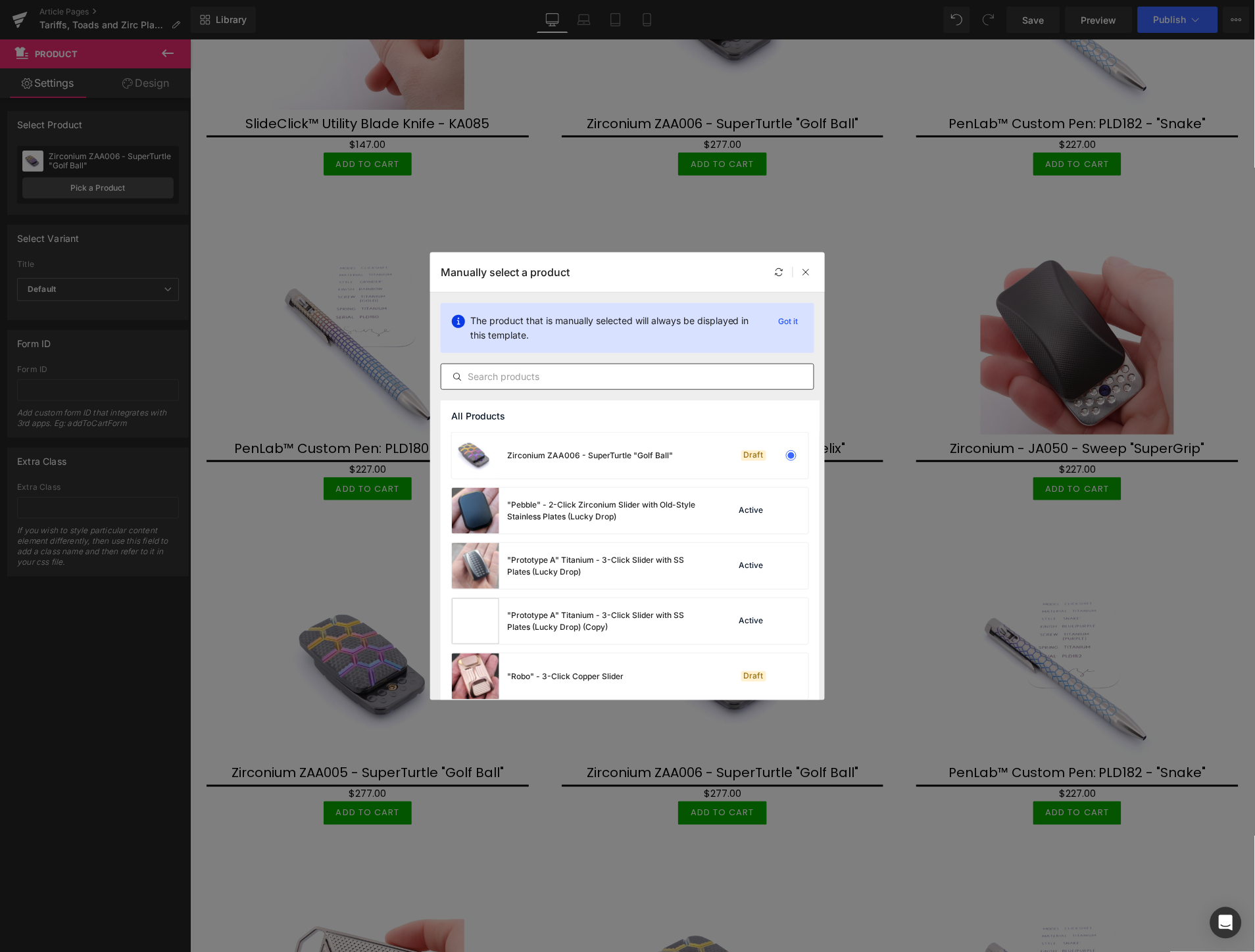
click at [632, 375] on input "text" at bounding box center [628, 377] width 373 height 16
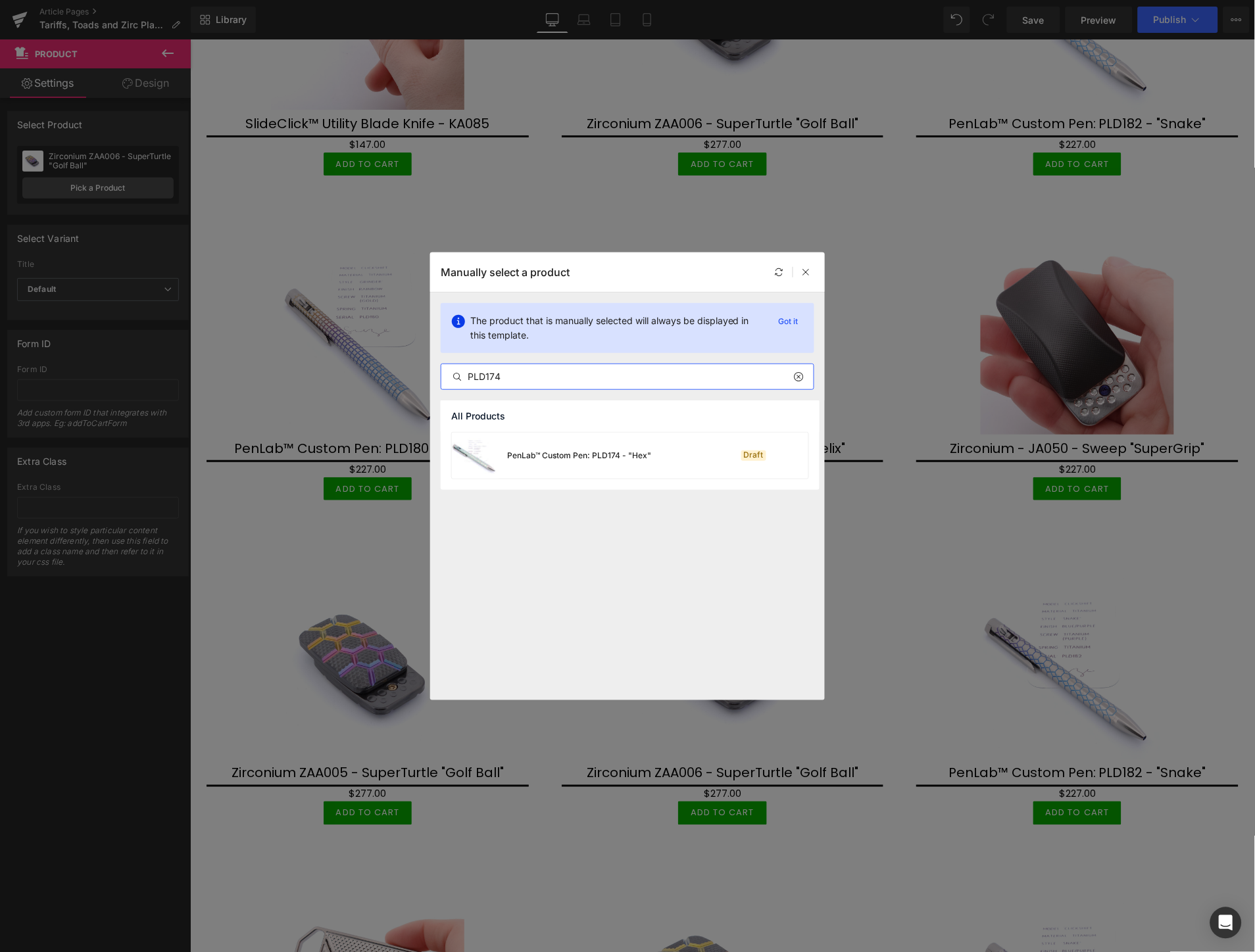
type input "PLD174"
click at [601, 455] on div "PenLab™ Custom Pen: PLD174 - "Hex"" at bounding box center [579, 455] width 144 height 12
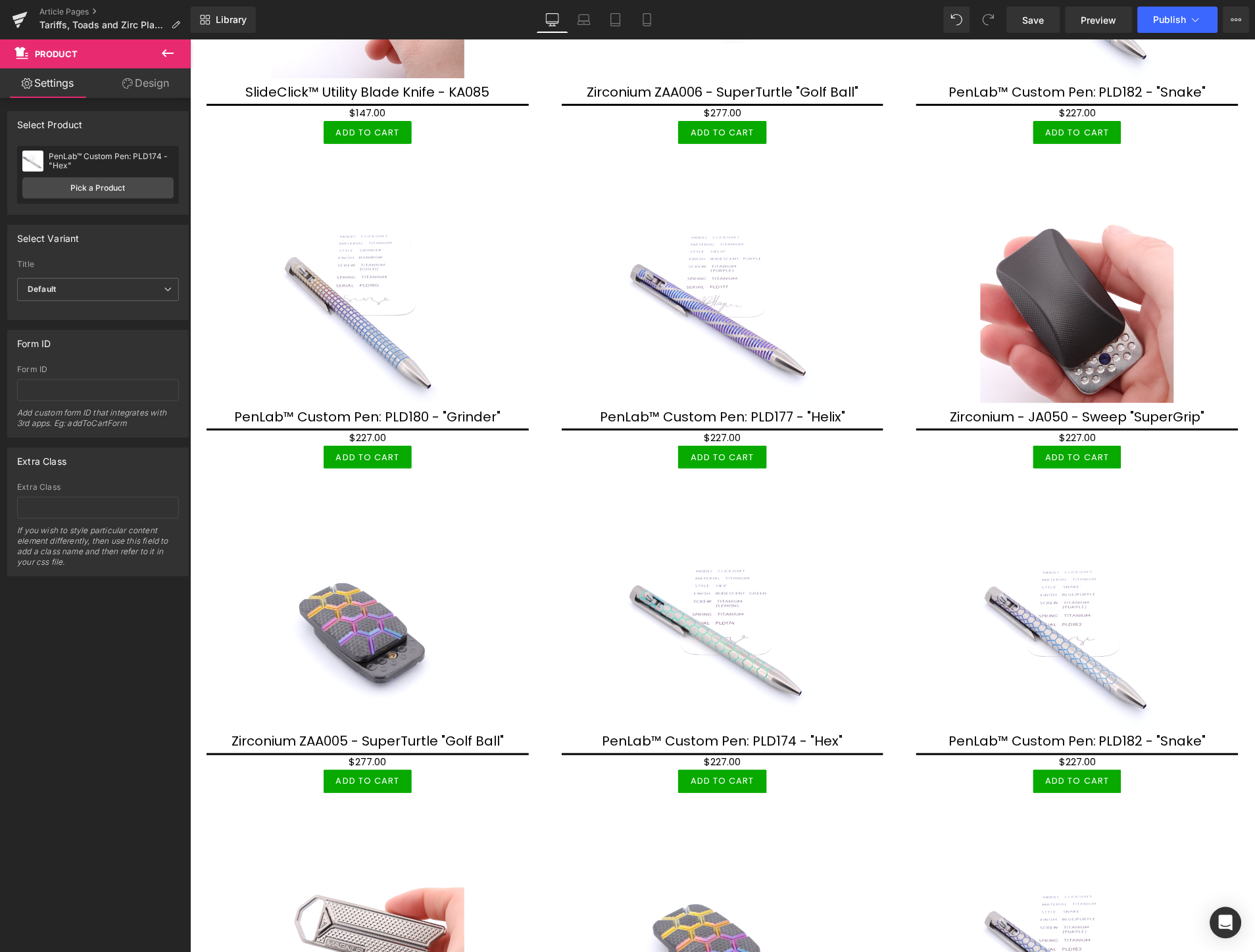
scroll to position [2907, 0]
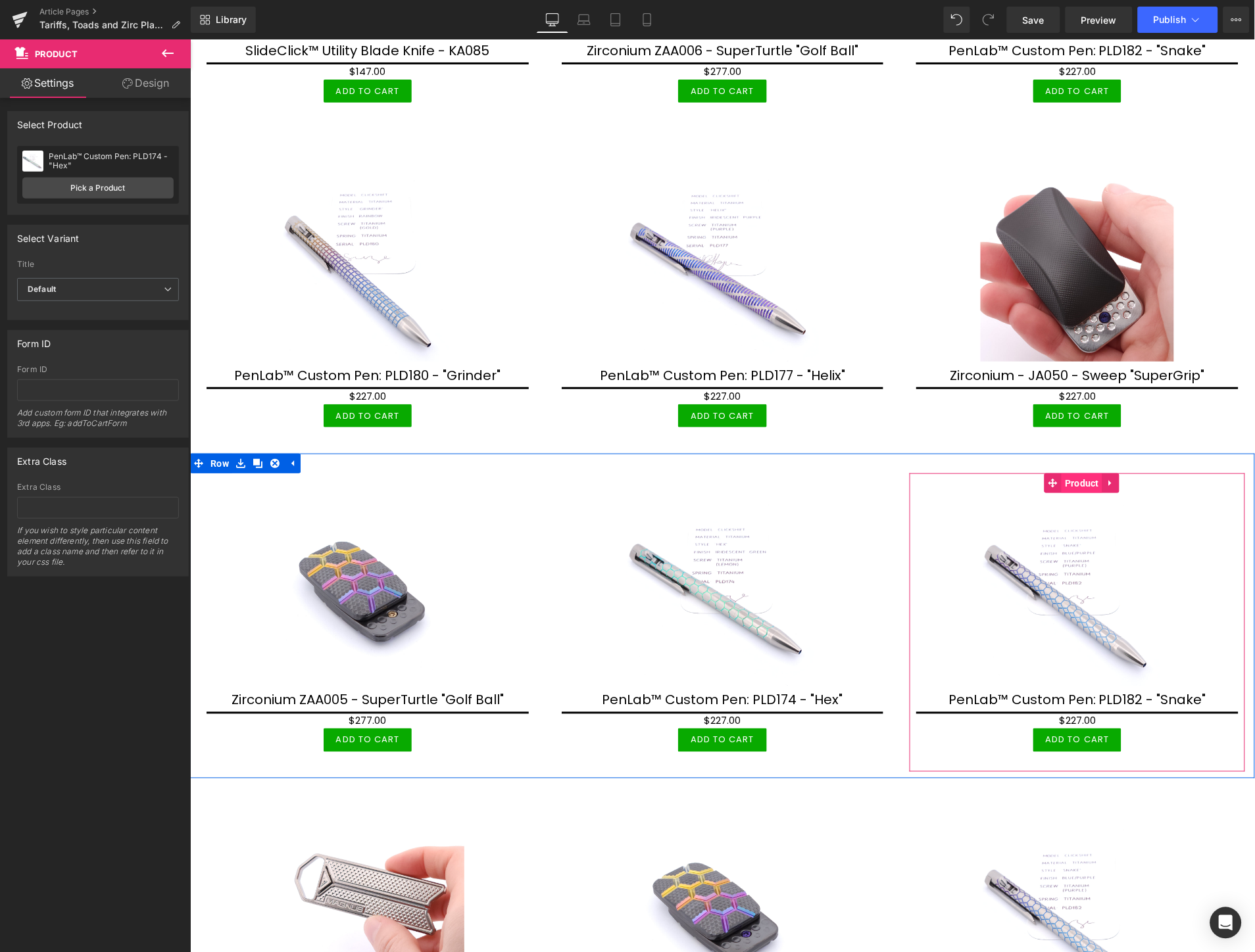
click at [1072, 473] on span "Product" at bounding box center [1081, 483] width 40 height 20
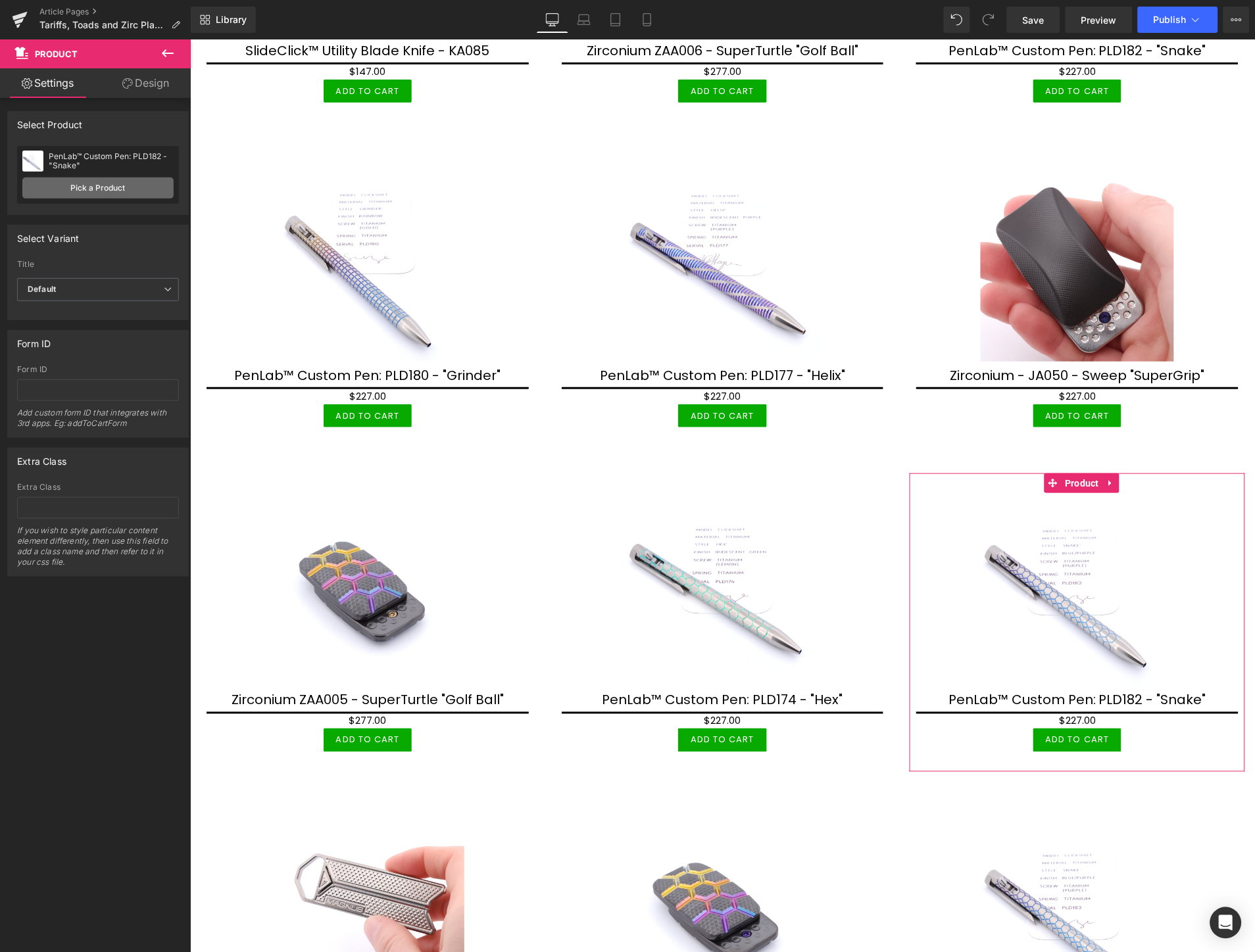
click at [130, 192] on link "Pick a Product" at bounding box center [98, 188] width 151 height 21
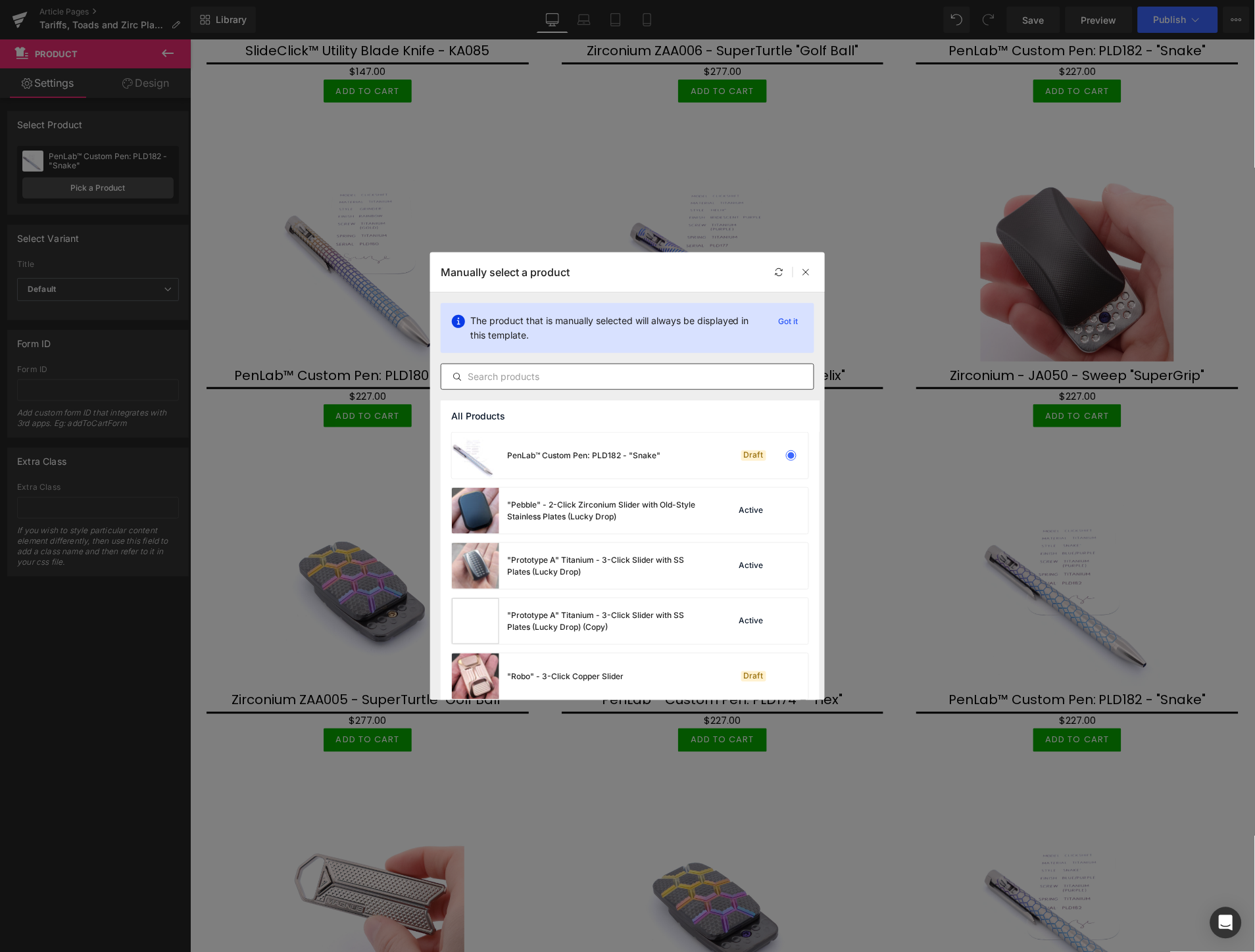
click at [574, 373] on input "text" at bounding box center [628, 377] width 373 height 16
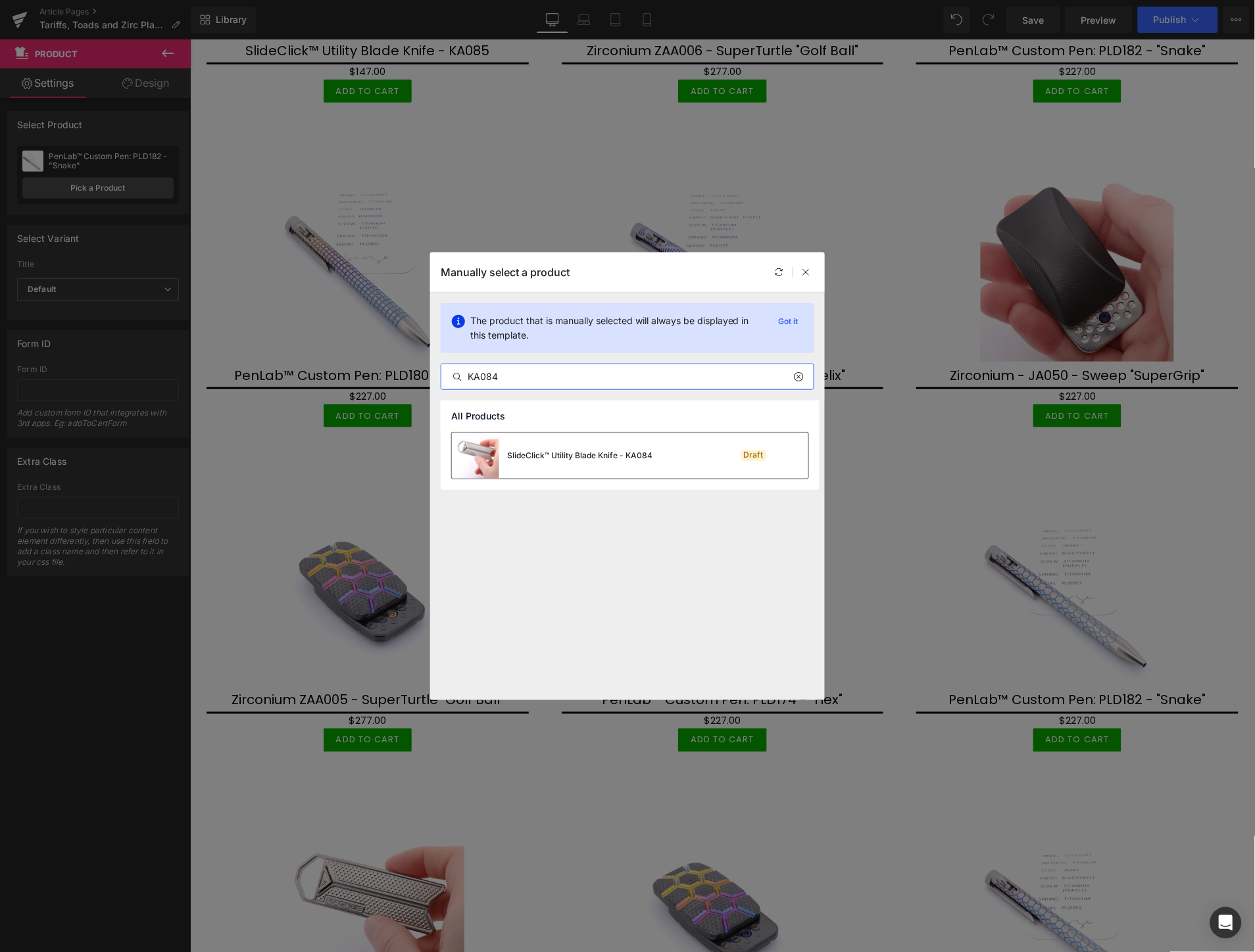
type input "KA084"
click at [606, 460] on div "SlideClick™ Utility Blade Knife - KA084" at bounding box center [580, 455] width 145 height 12
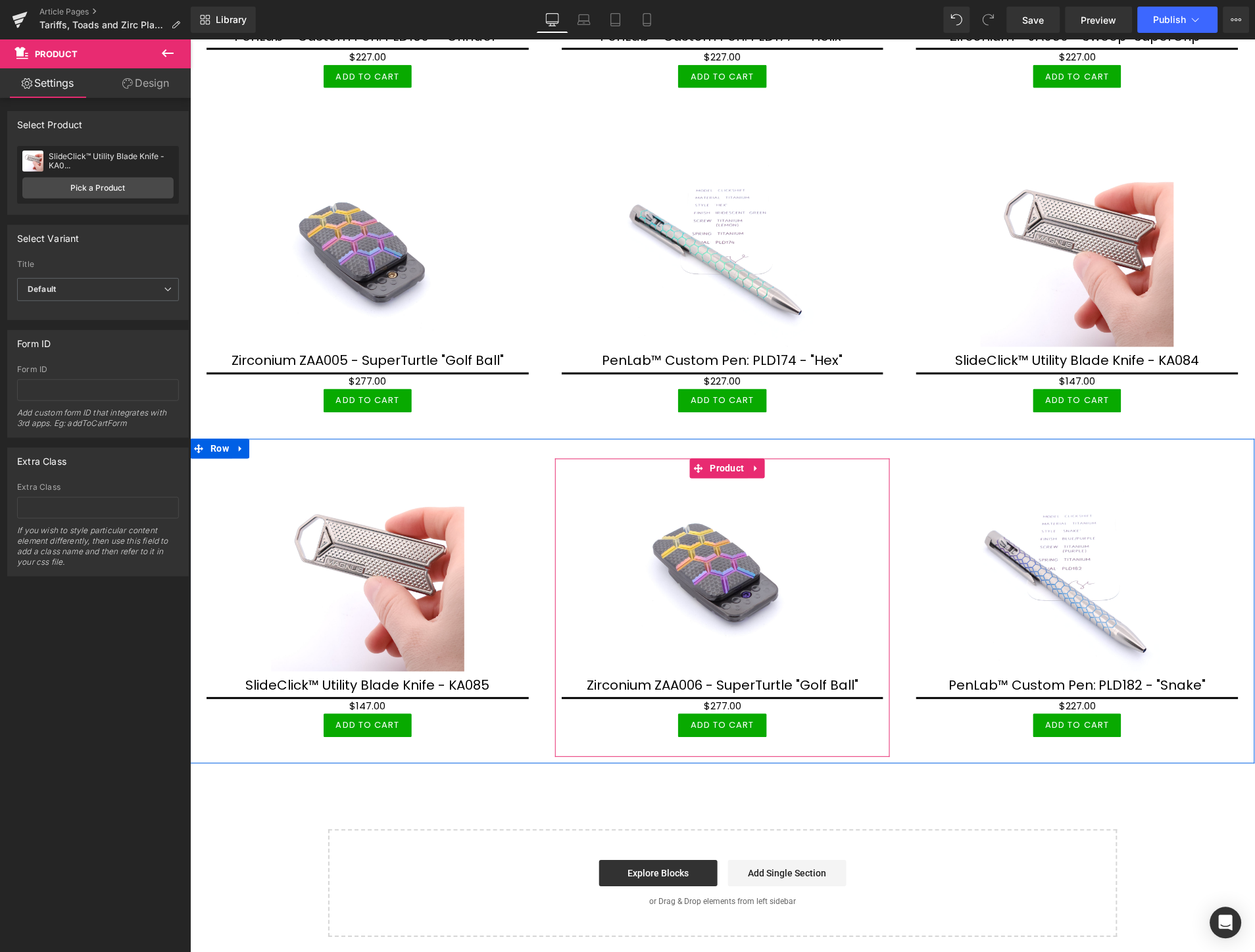
scroll to position [3272, 0]
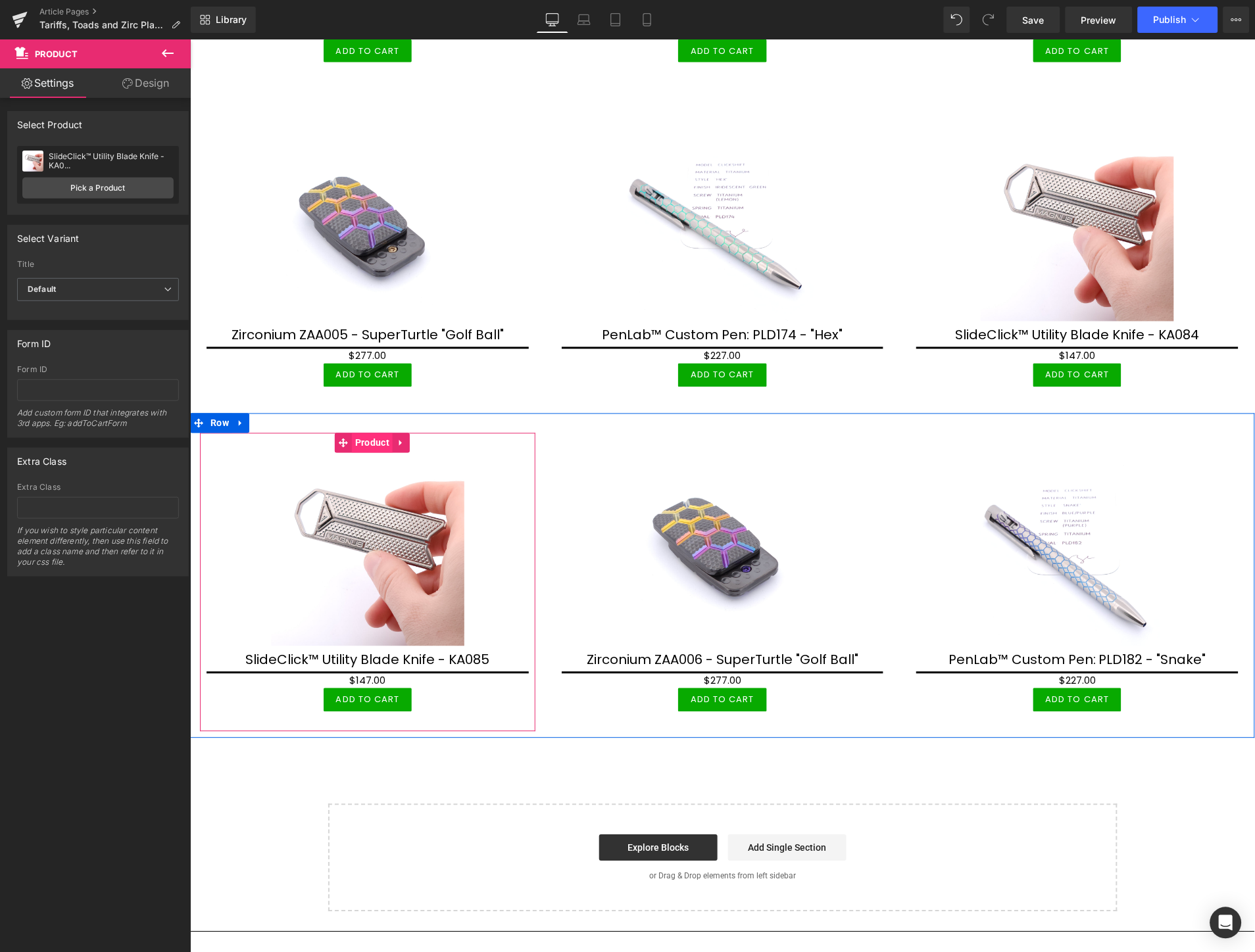
click at [363, 432] on span "Product" at bounding box center [371, 442] width 40 height 20
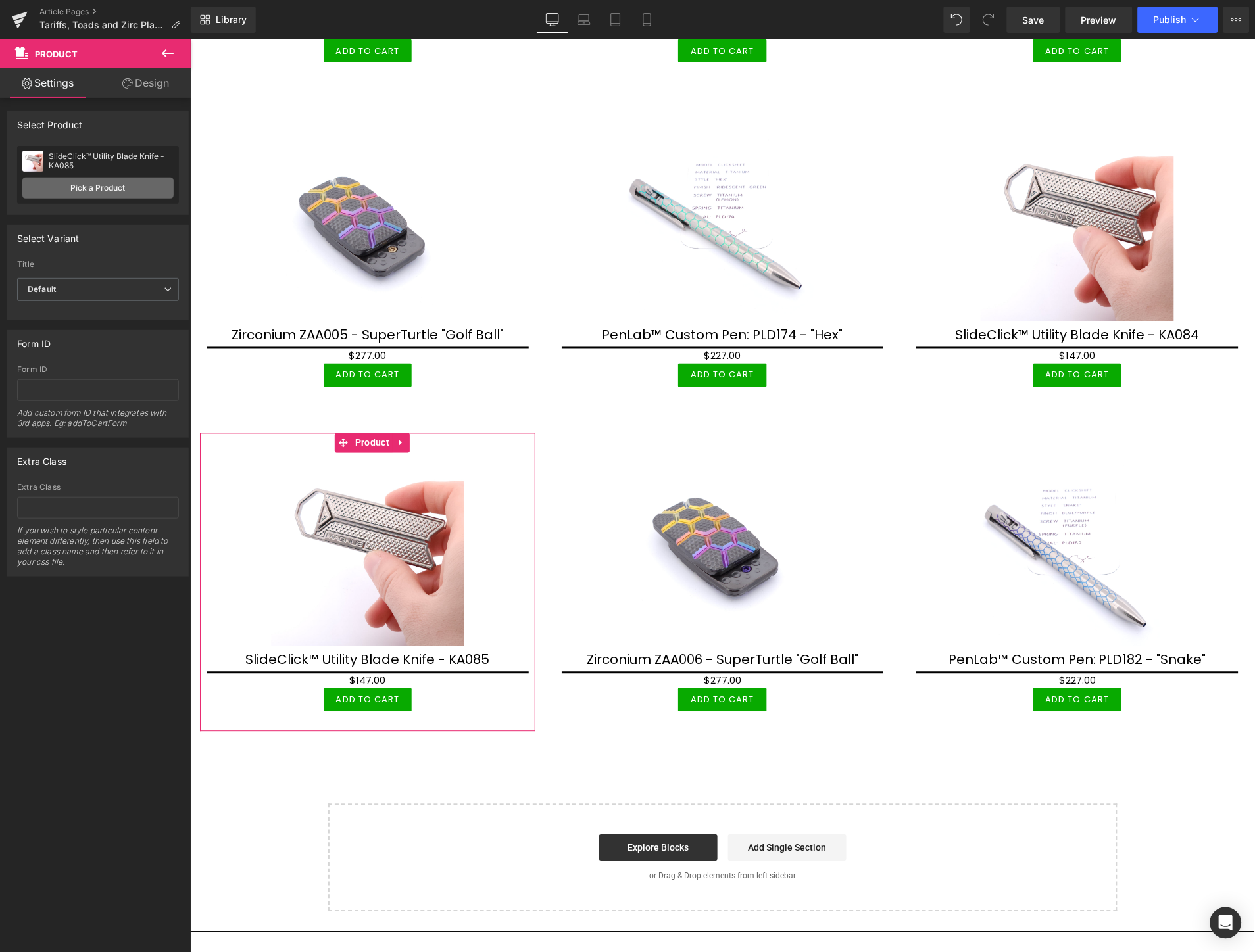
click at [110, 190] on link "Pick a Product" at bounding box center [98, 188] width 151 height 21
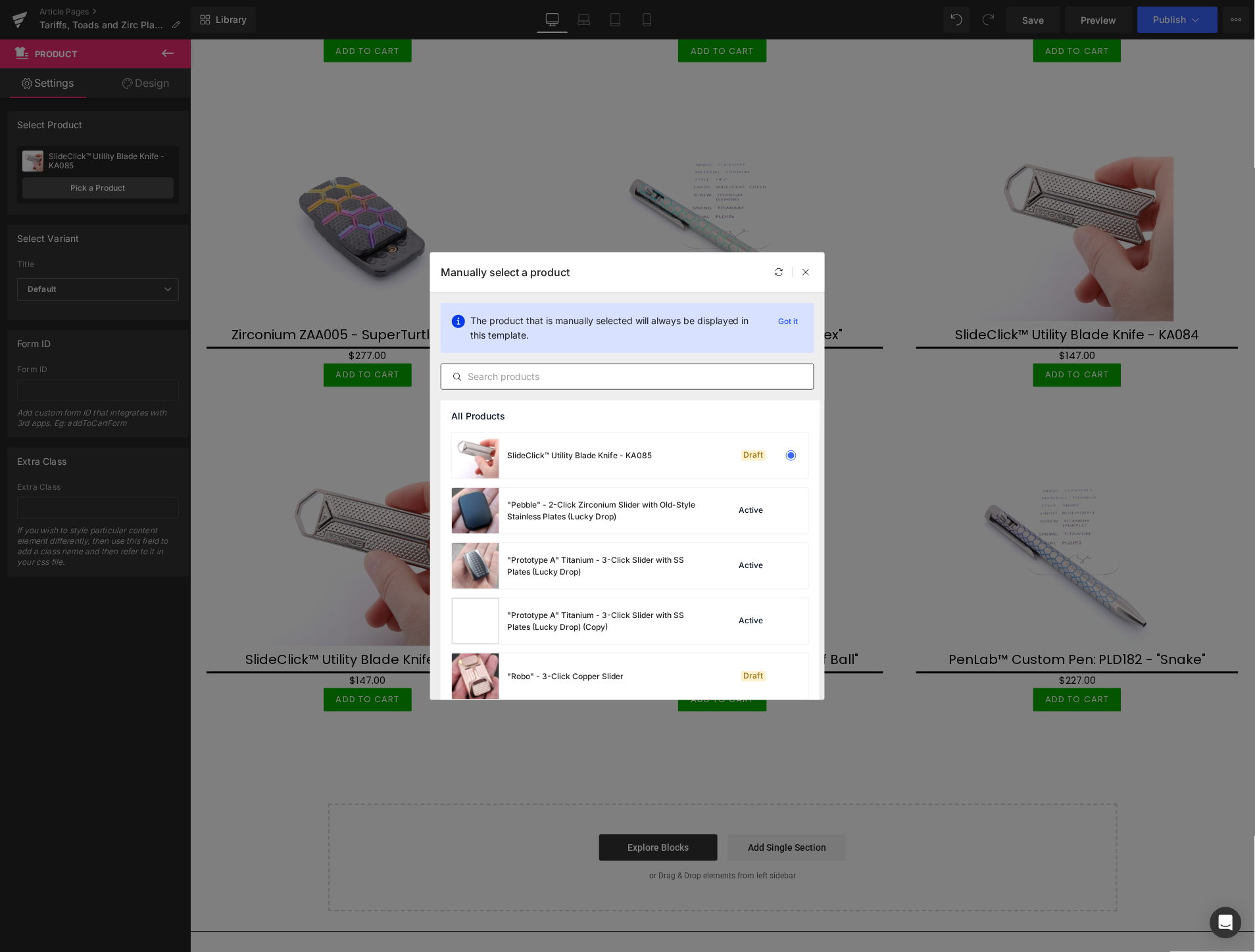
click at [610, 375] on input "text" at bounding box center [628, 377] width 373 height 16
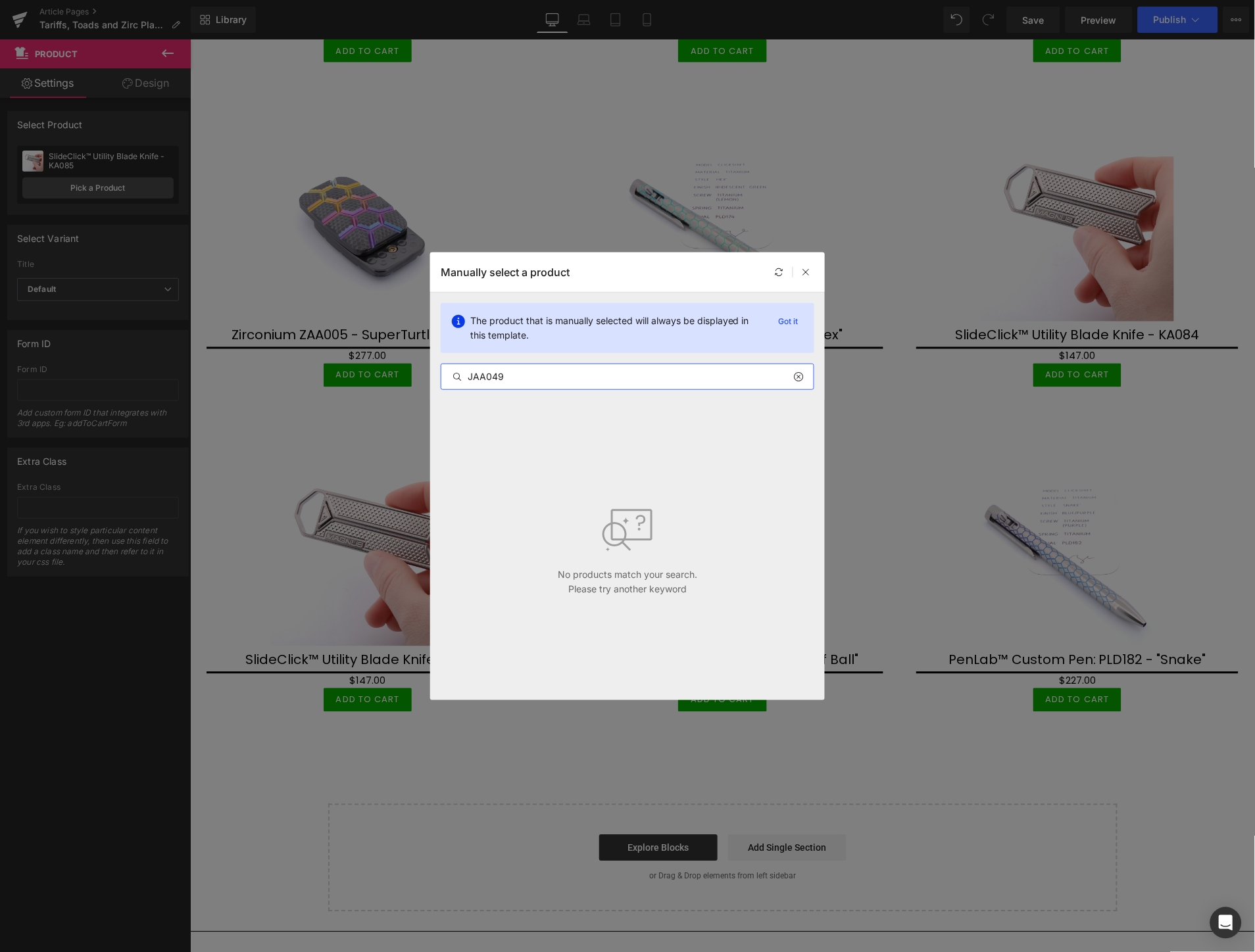
click at [487, 375] on input "JAA049" at bounding box center [628, 377] width 373 height 16
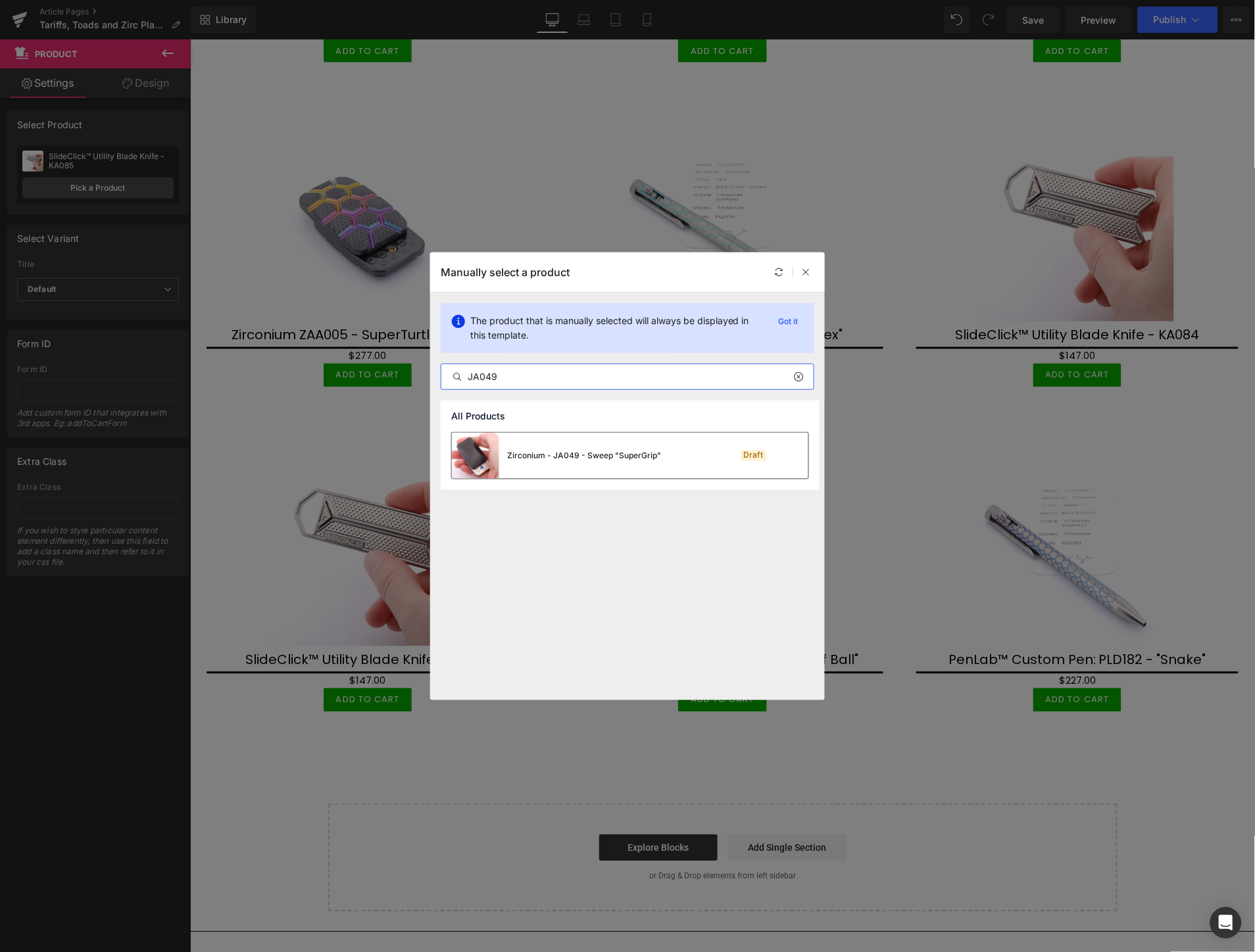
type input "JA049"
click at [587, 463] on div "Zirconium - JA049 - Sweep "SuperGrip"" at bounding box center [557, 455] width 209 height 46
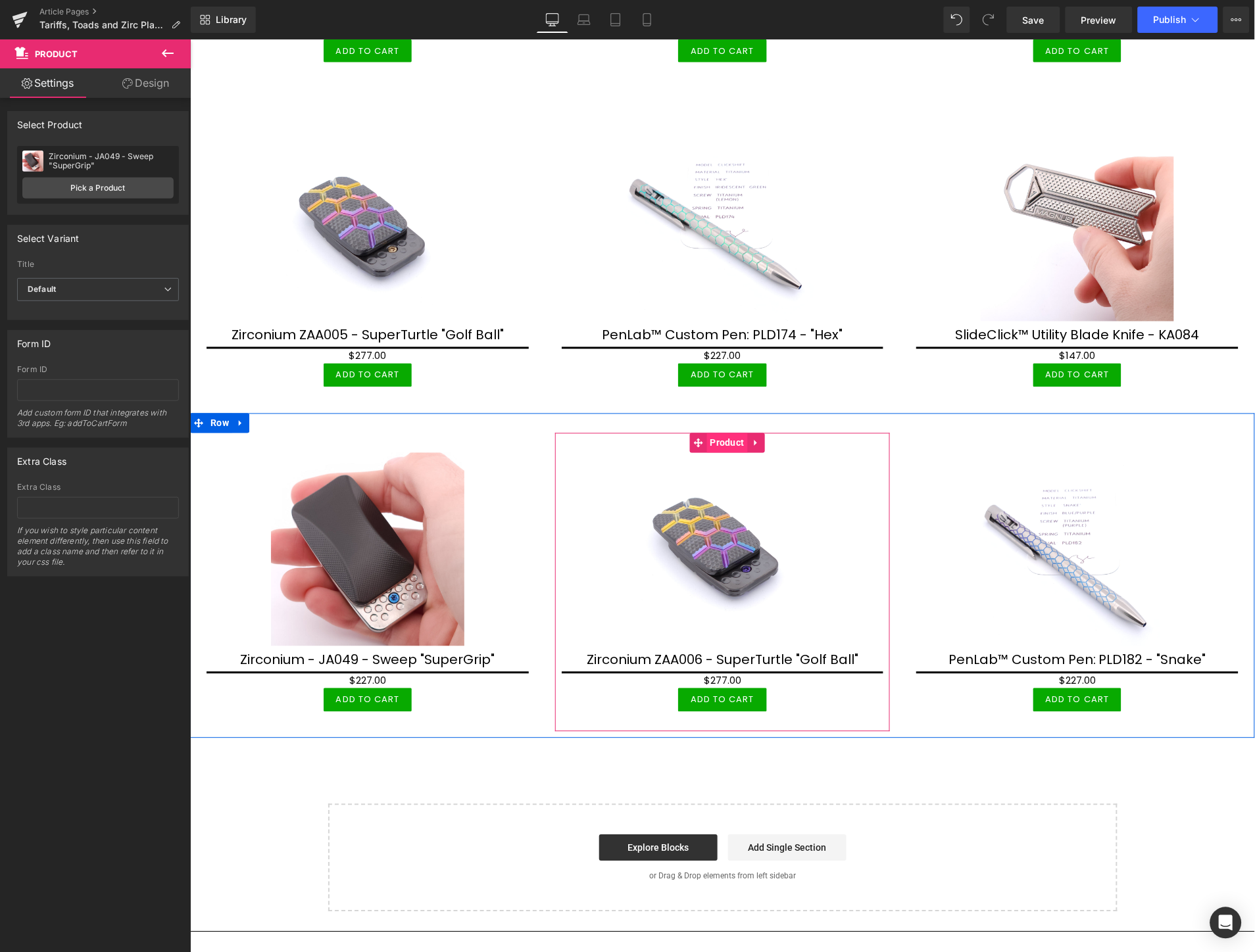
click at [709, 432] on span "Product" at bounding box center [727, 442] width 40 height 20
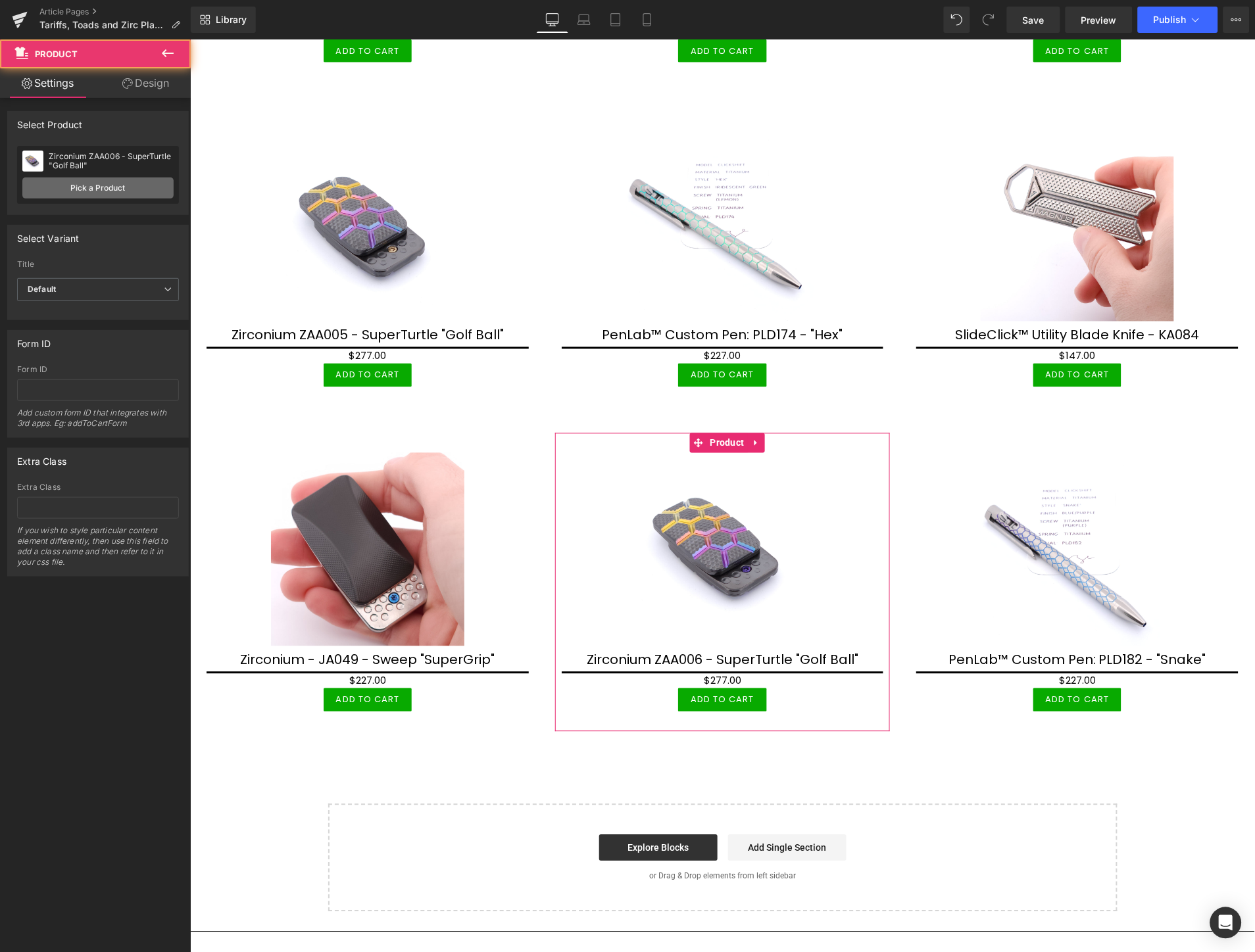
click at [112, 190] on link "Pick a Product" at bounding box center [98, 188] width 151 height 21
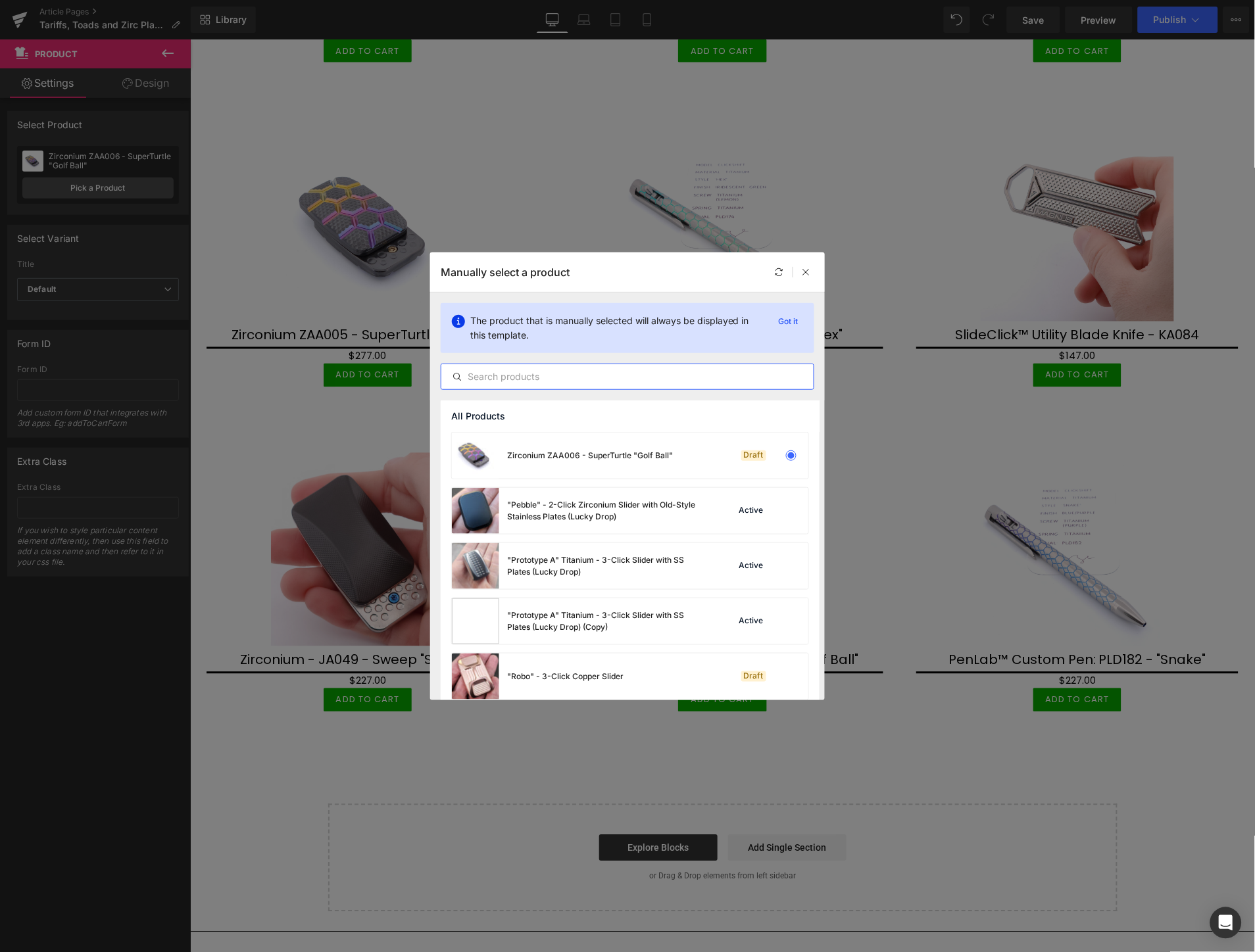
click at [529, 373] on input "text" at bounding box center [628, 377] width 373 height 16
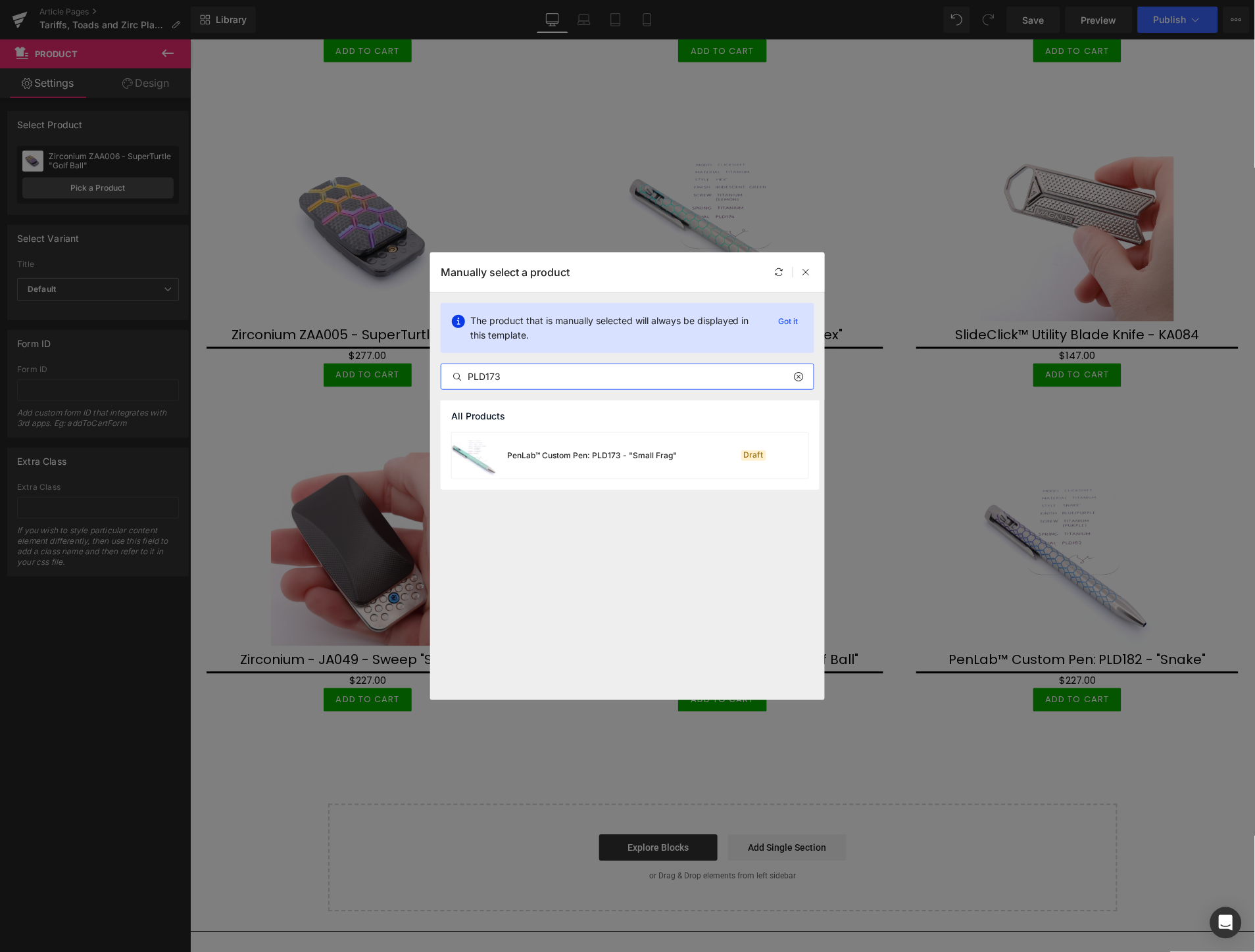
type input "PLD173"
click at [591, 446] on div "PenLab™ Custom Pen: PLD173 - "Small Frag"" at bounding box center [564, 455] width 225 height 46
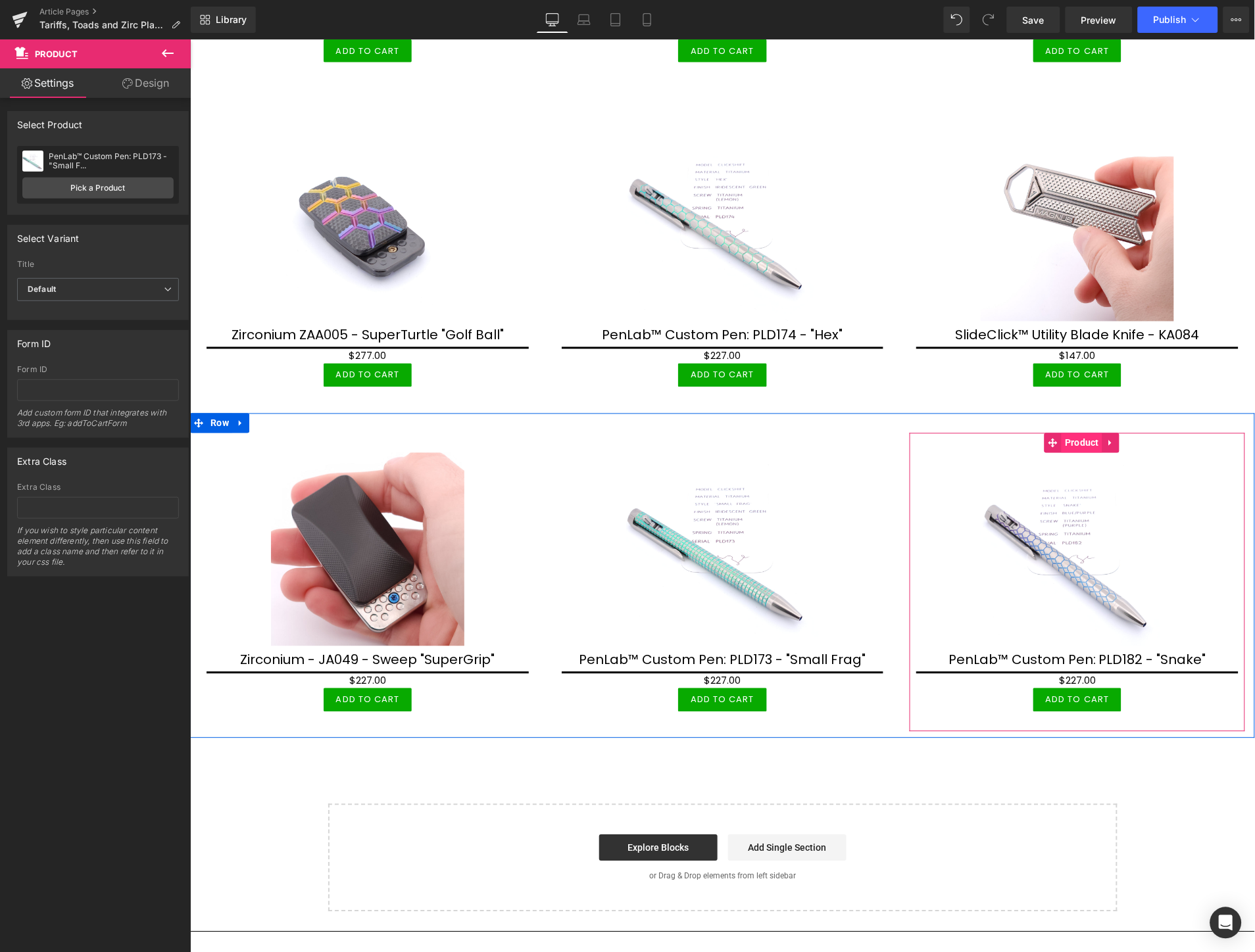
click at [1071, 432] on span "Product" at bounding box center [1081, 442] width 40 height 20
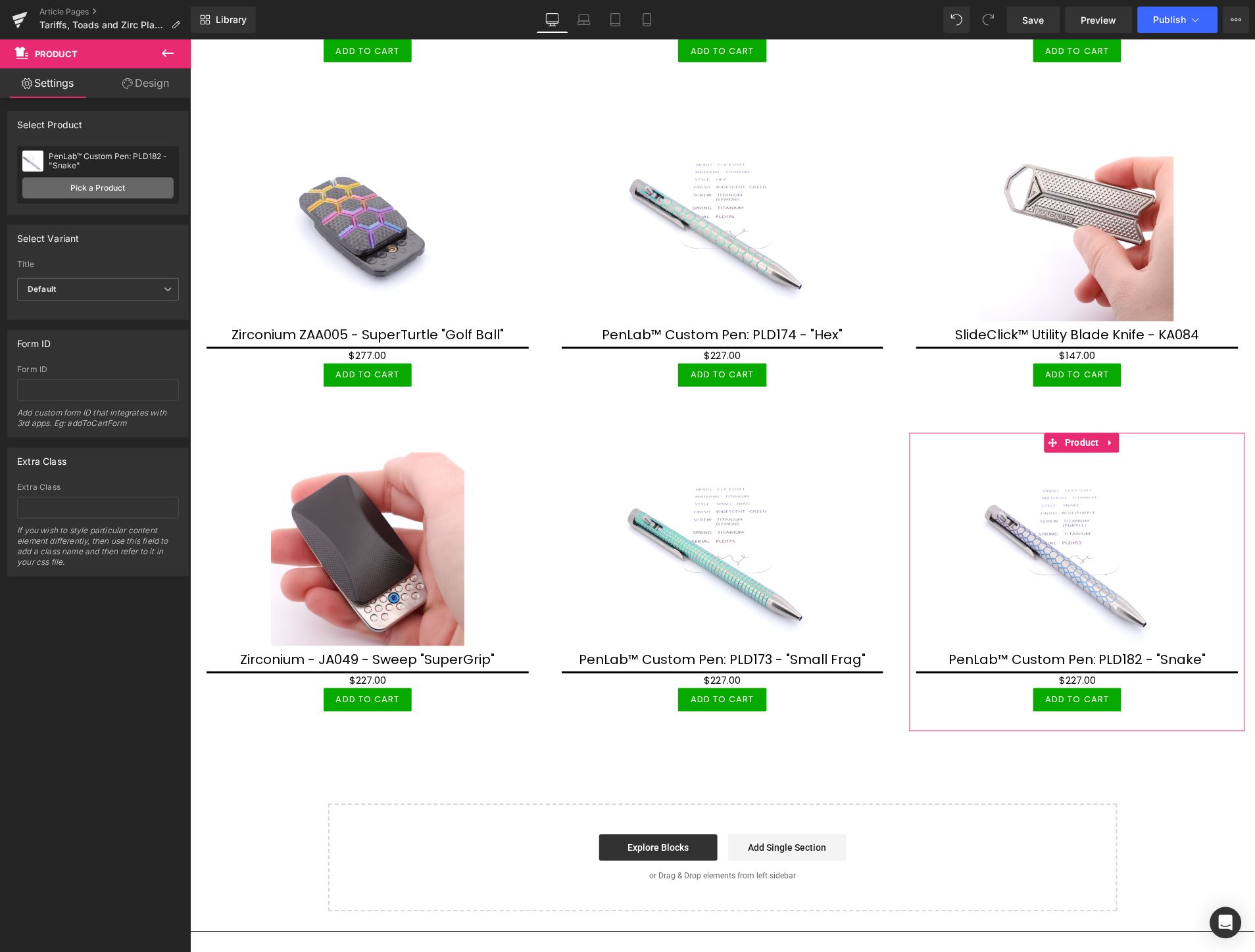
click at [84, 189] on link "Pick a Product" at bounding box center [98, 188] width 151 height 21
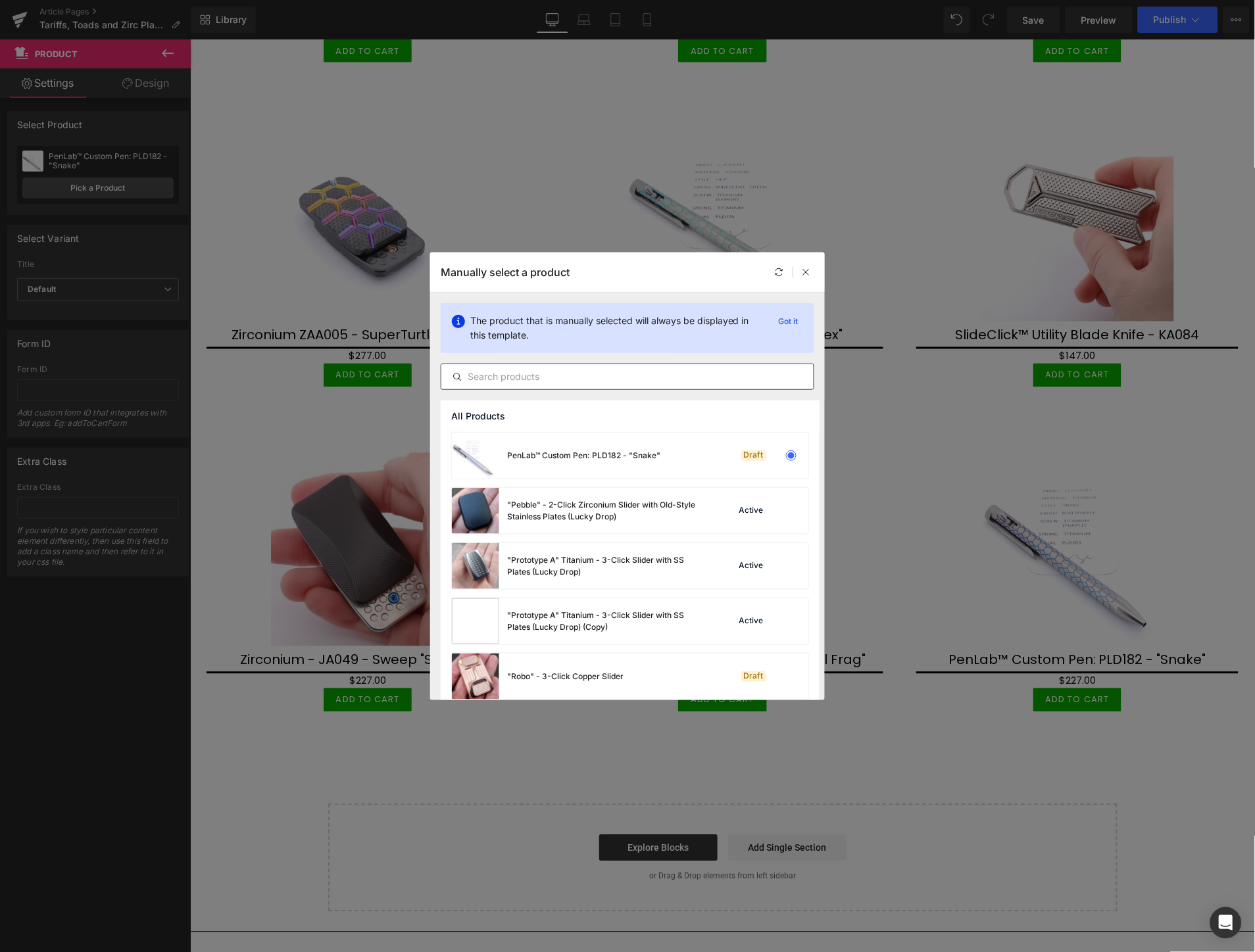
click at [673, 379] on input "text" at bounding box center [628, 377] width 373 height 16
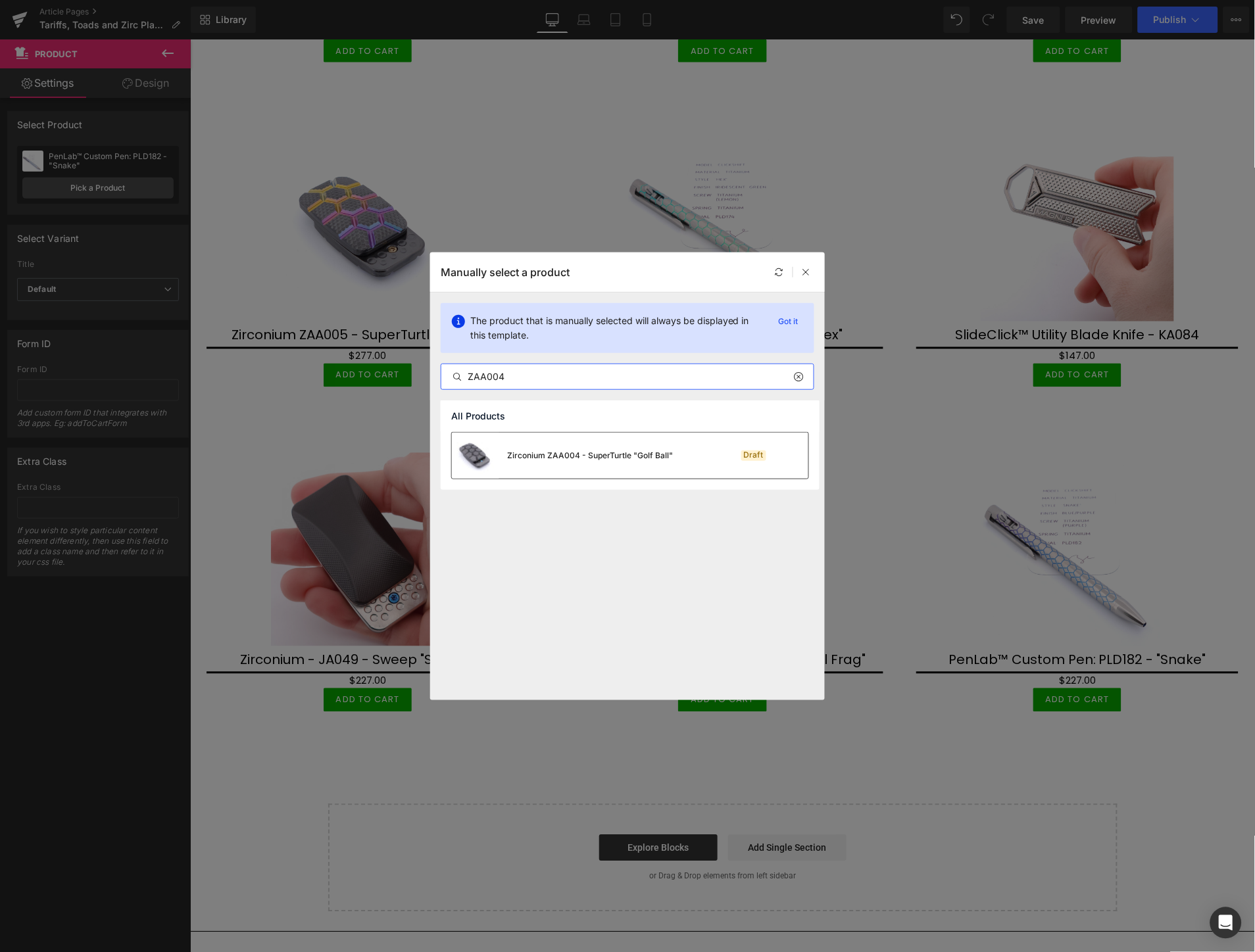
type input "ZAA004"
click at [615, 454] on div "Zirconium ZAA004 - SuperTurtle "Golf Ball"" at bounding box center [590, 455] width 166 height 12
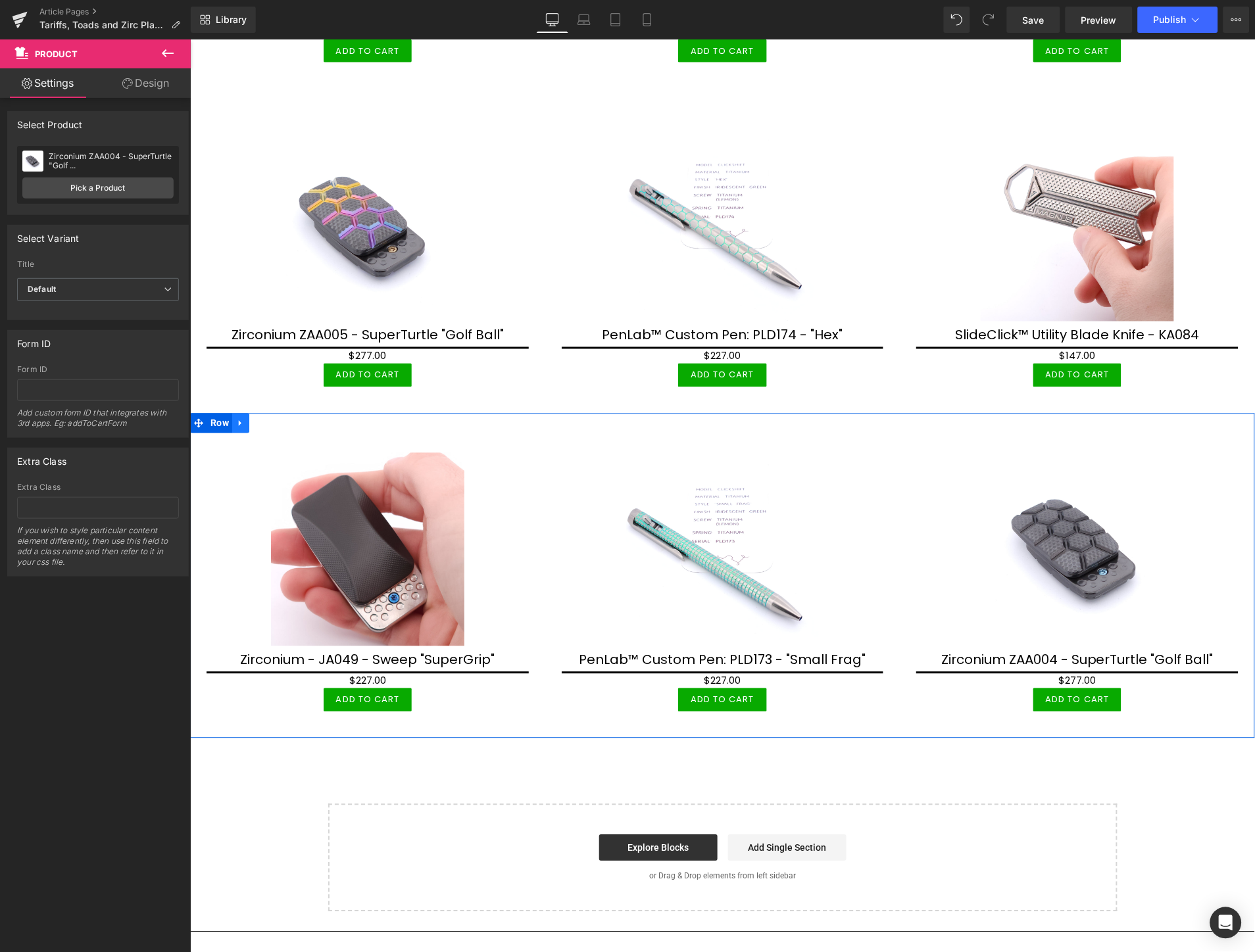
click at [242, 418] on icon at bounding box center [240, 423] width 9 height 10
click at [253, 418] on icon at bounding box center [257, 423] width 9 height 9
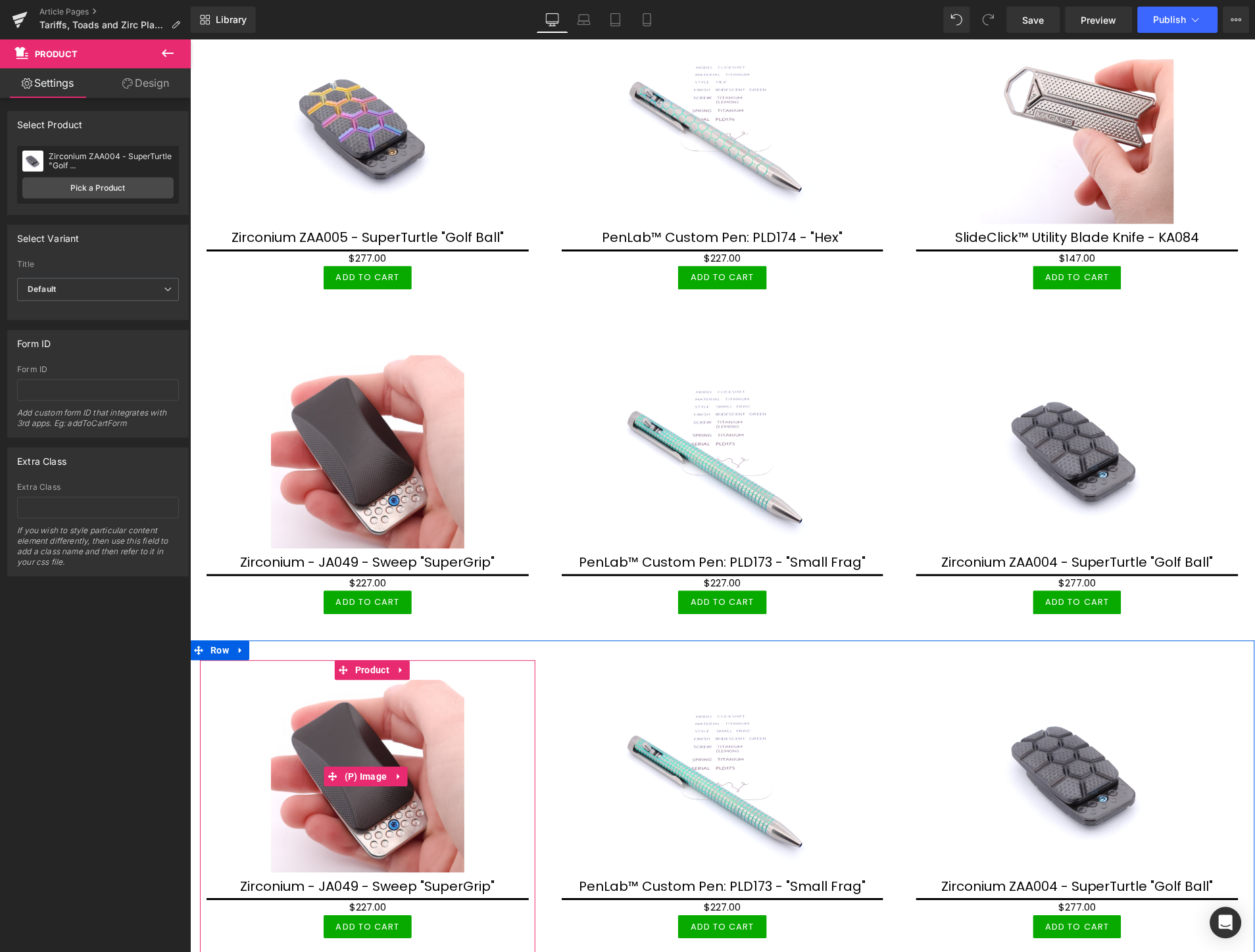
scroll to position [3418, 0]
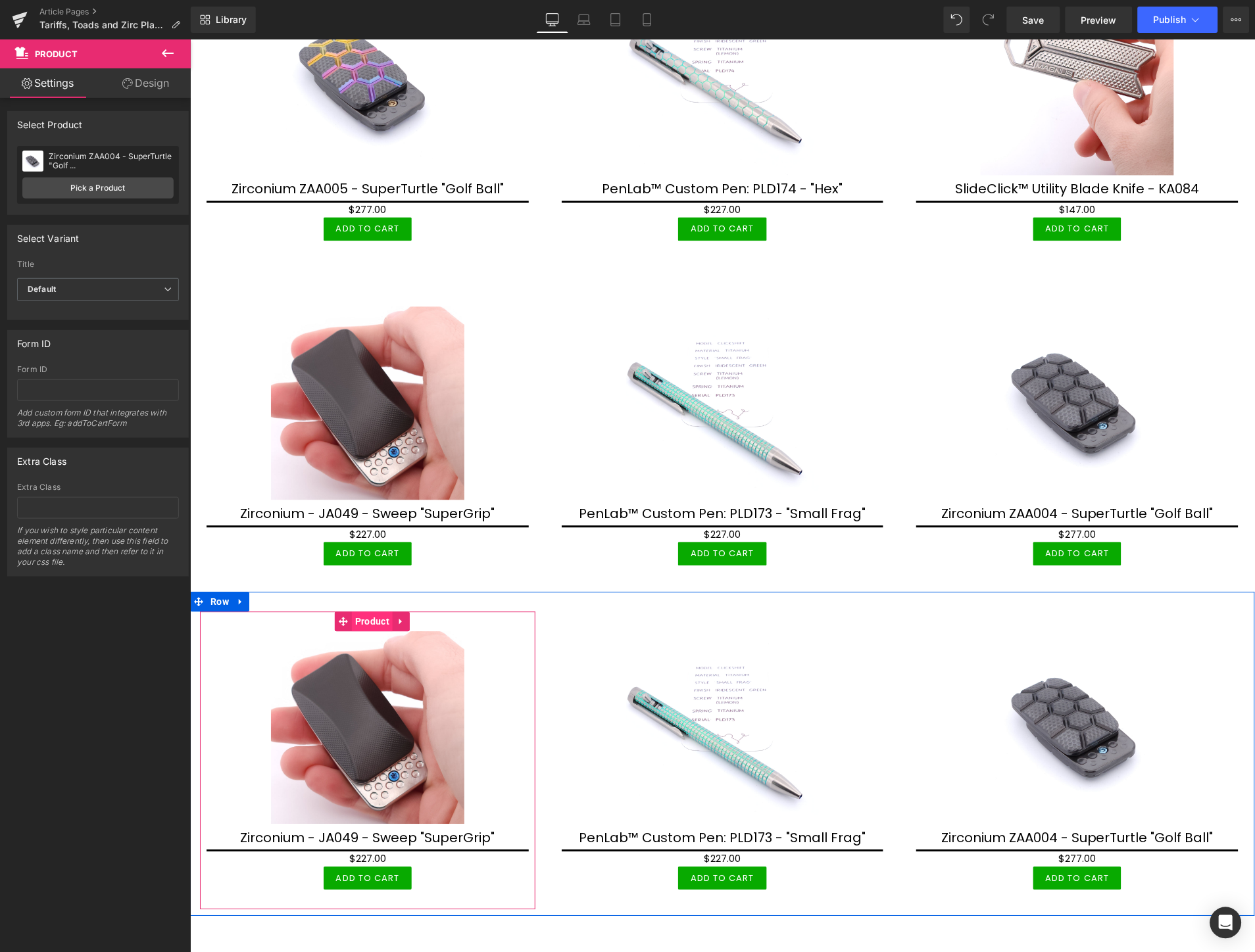
click at [365, 612] on span "Product" at bounding box center [371, 621] width 40 height 20
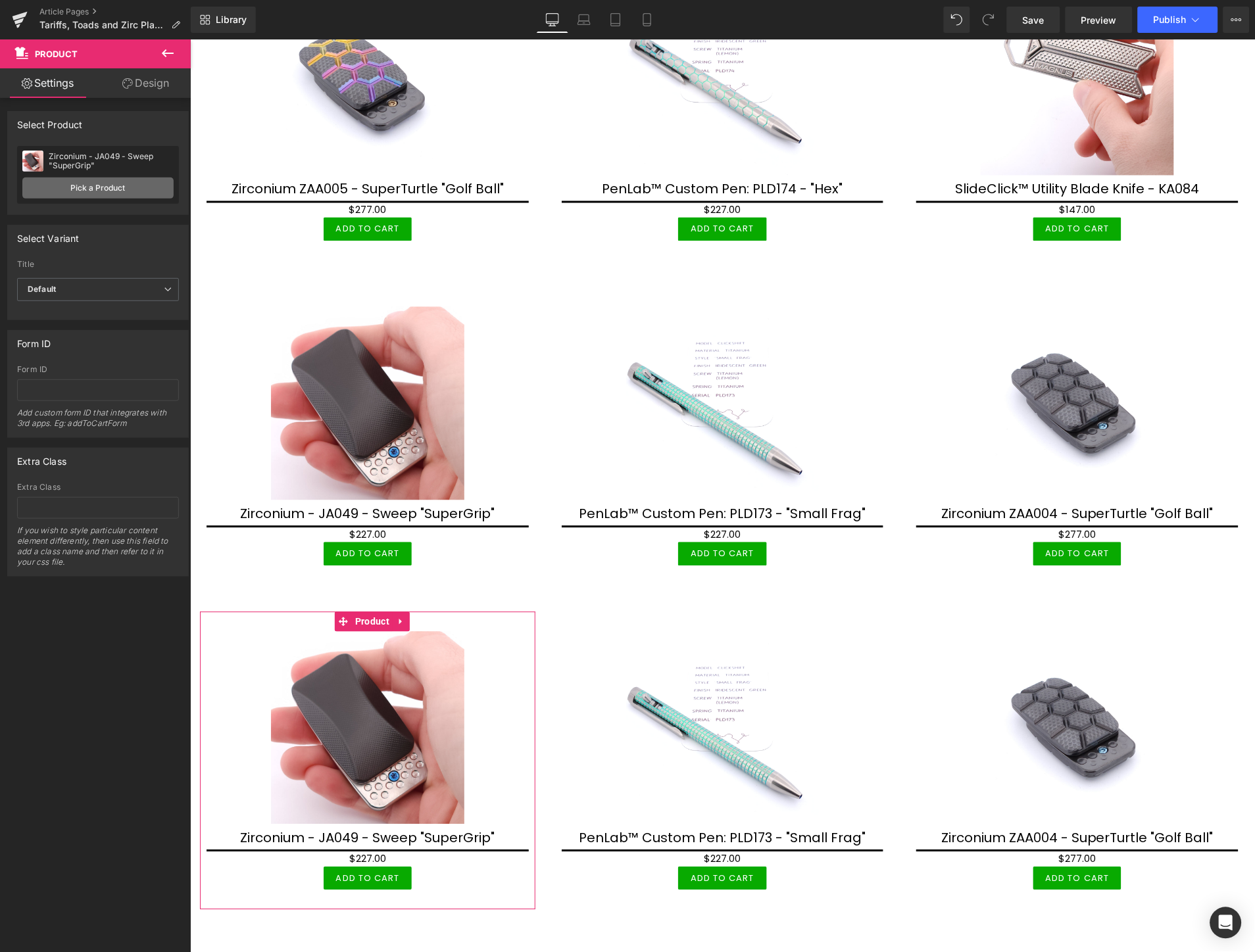
click at [147, 184] on link "Pick a Product" at bounding box center [98, 188] width 151 height 21
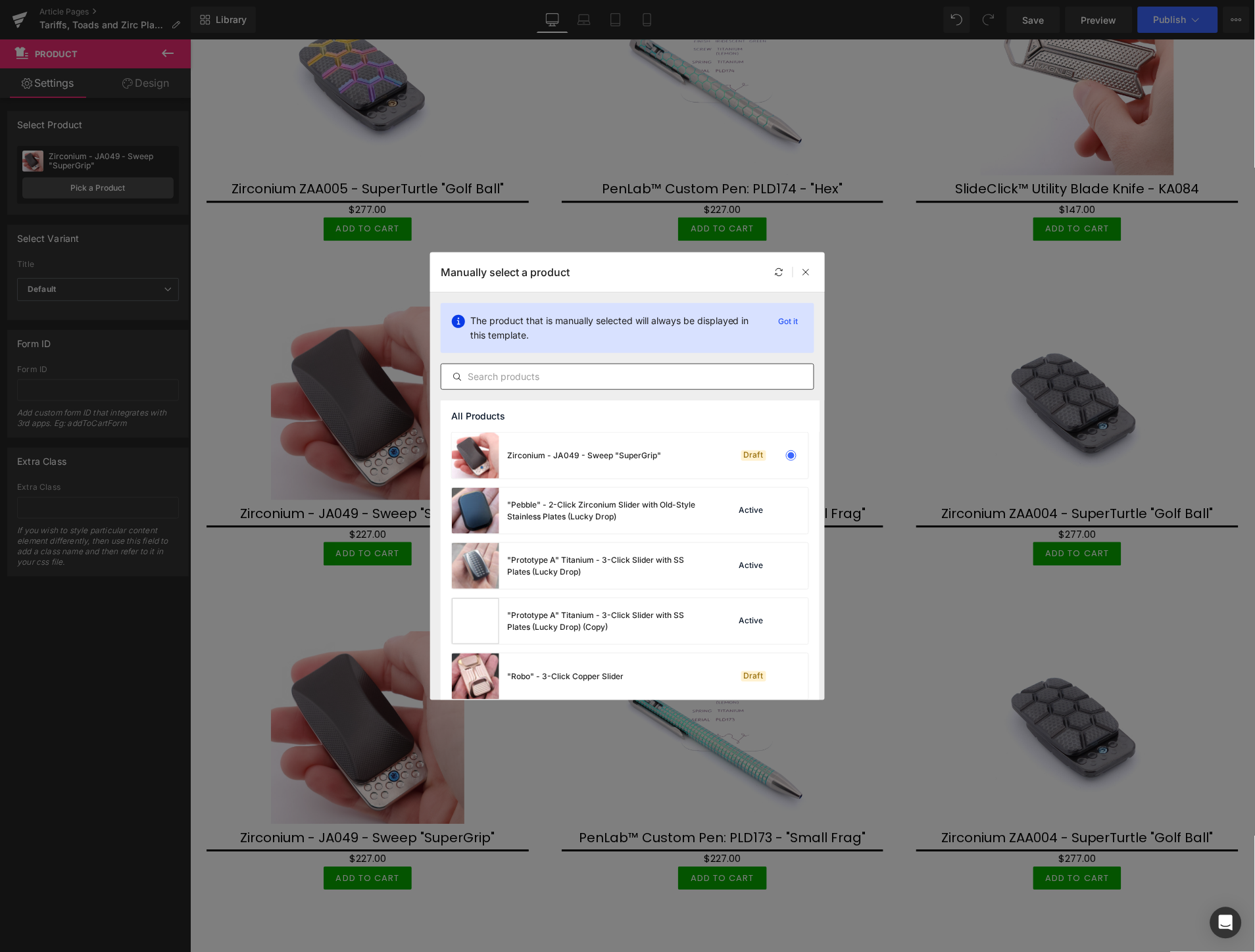
click at [601, 383] on input "text" at bounding box center [628, 377] width 373 height 16
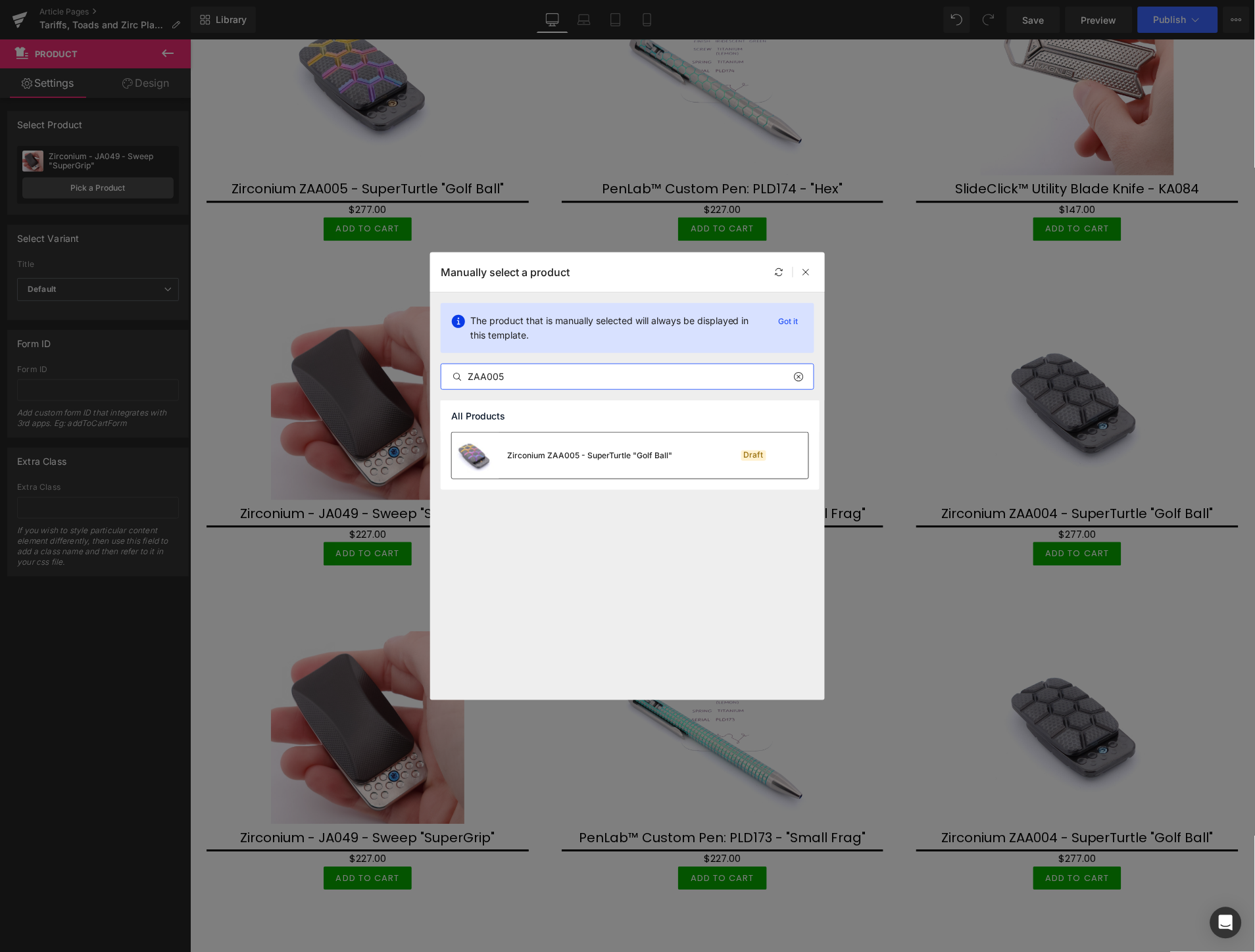
type input "ZAA005"
click at [594, 451] on div "Zirconium ZAA005 - SuperTurtle "Golf Ball"" at bounding box center [589, 455] width 165 height 12
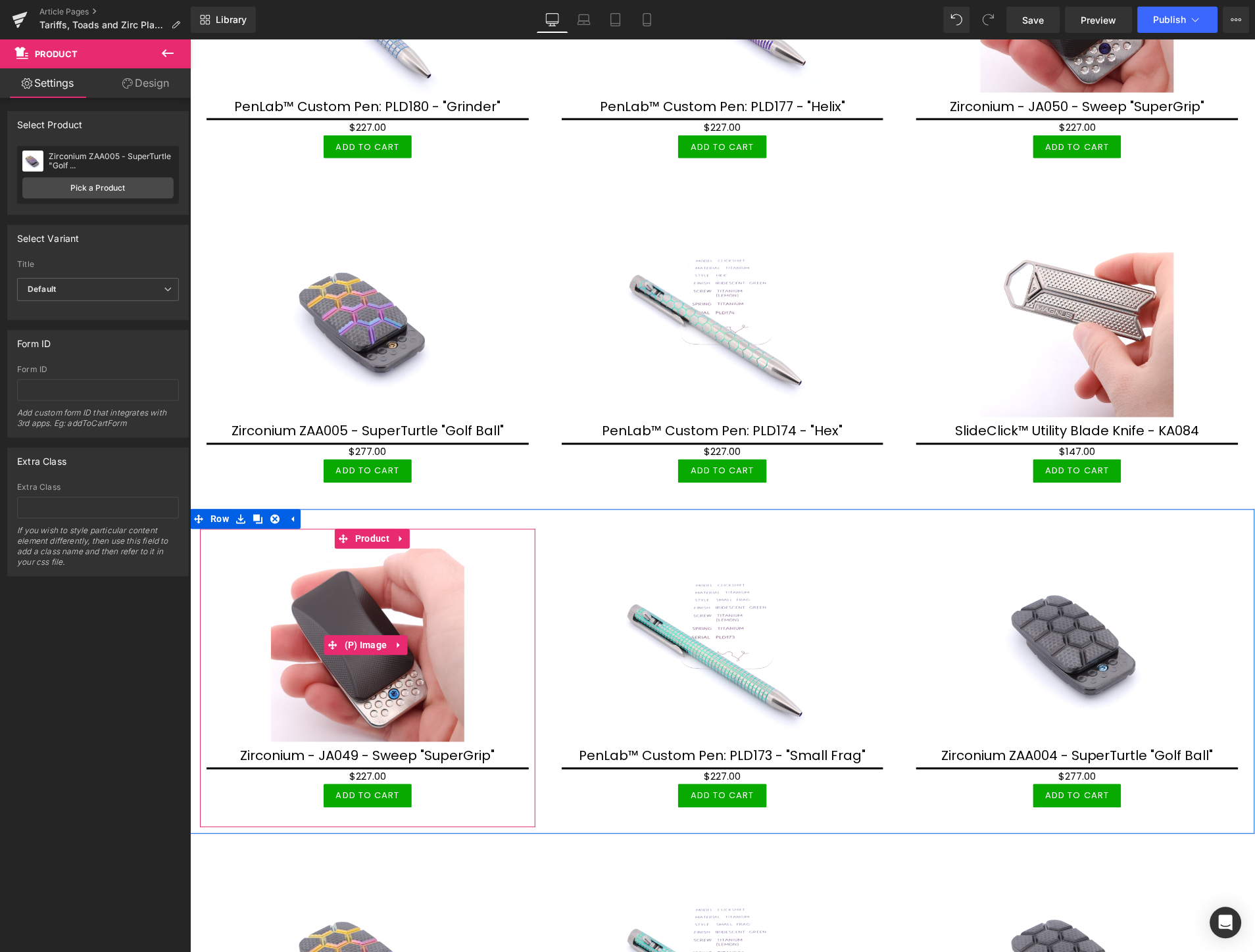
scroll to position [3126, 0]
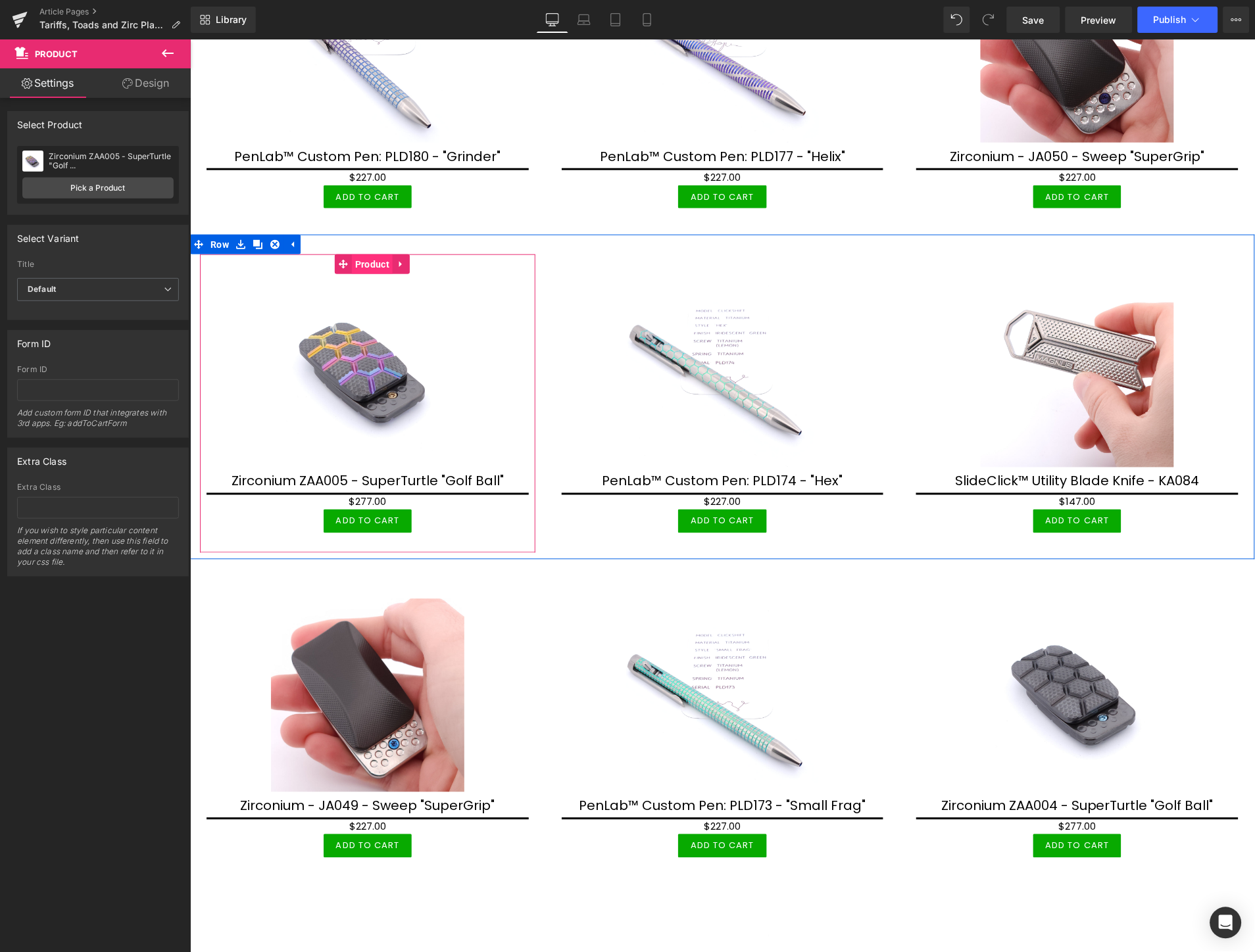
click at [375, 254] on span "Product" at bounding box center [371, 264] width 40 height 20
click at [123, 190] on link "Pick a Product" at bounding box center [98, 188] width 151 height 21
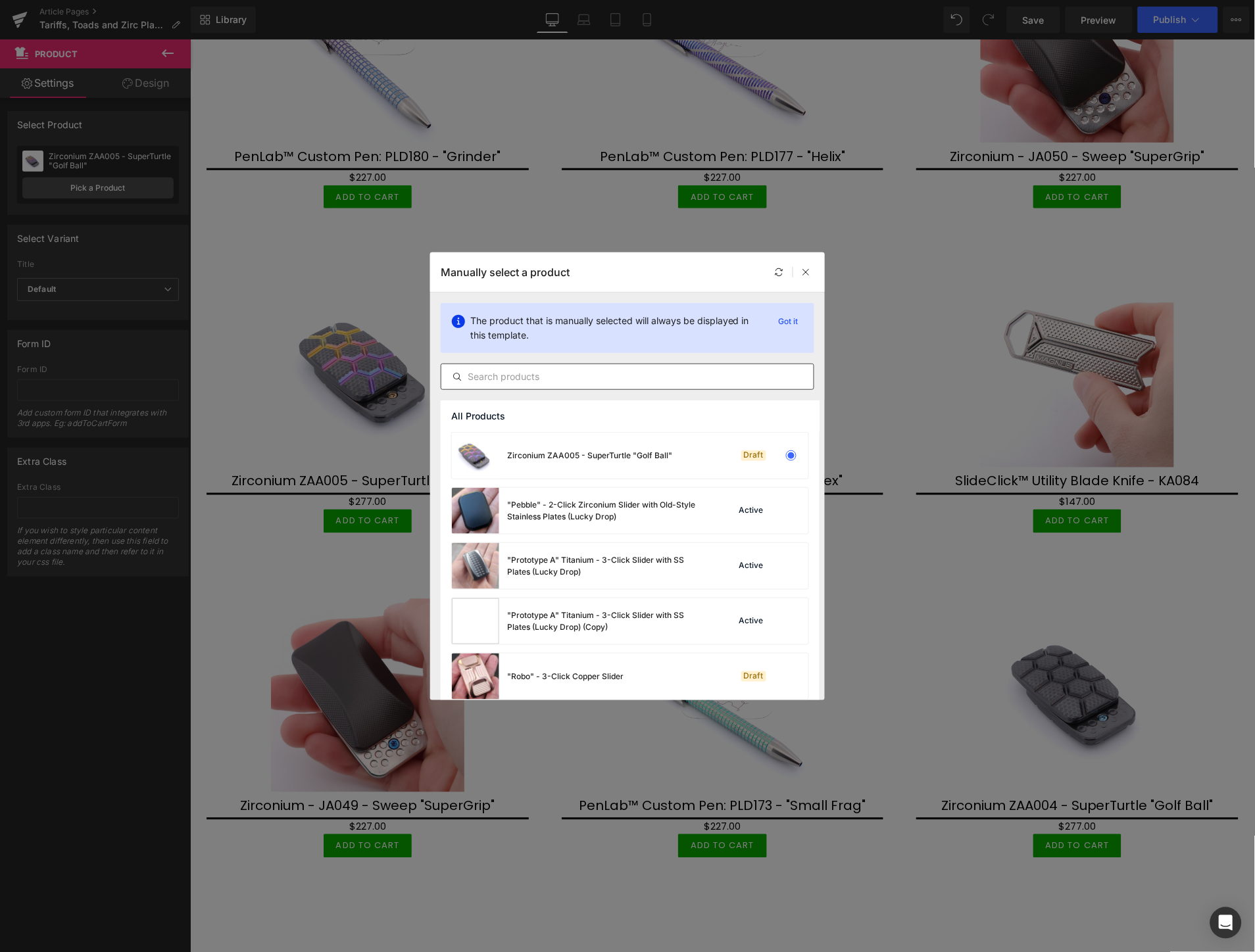
click at [508, 377] on input "text" at bounding box center [628, 377] width 373 height 16
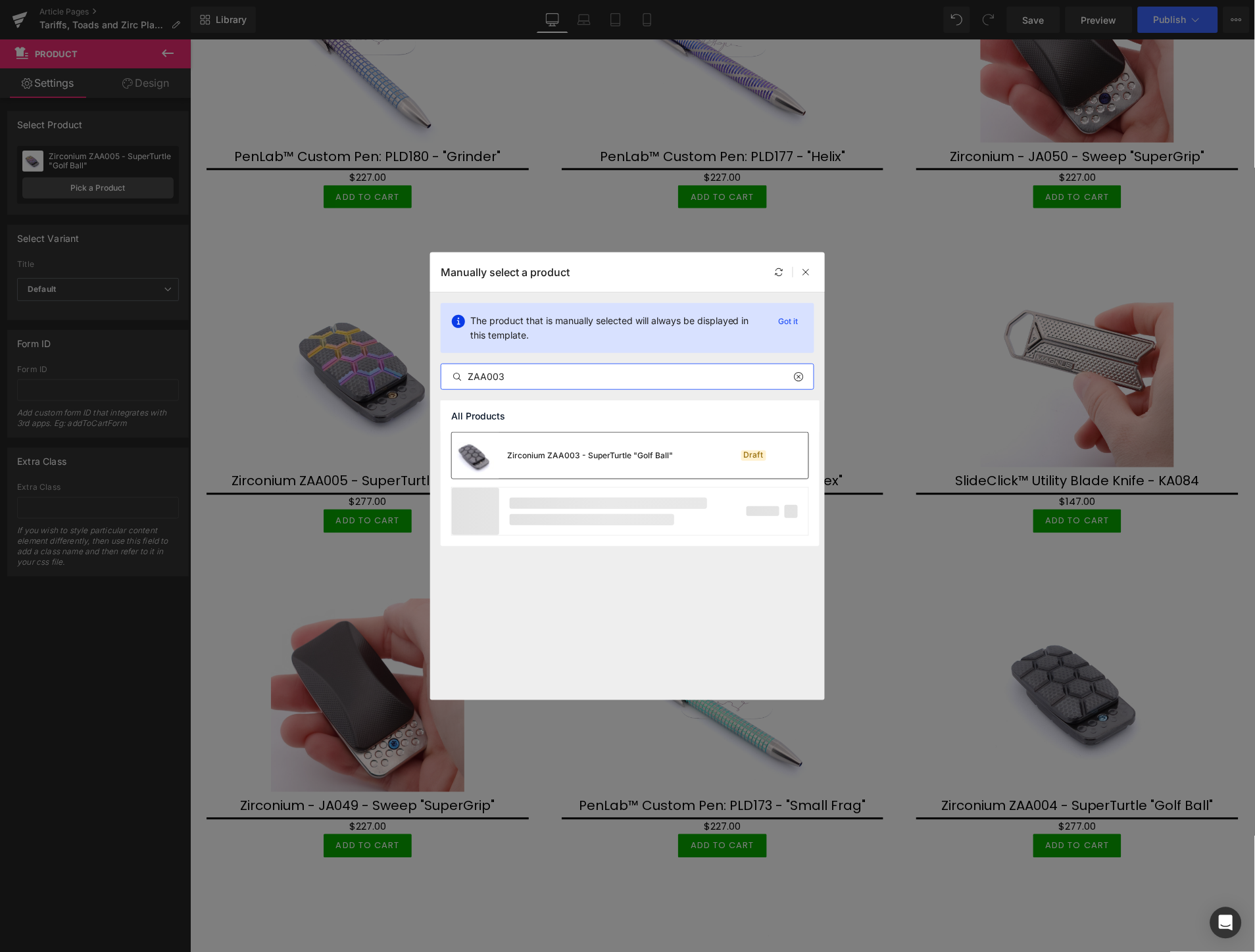
type input "ZAA003"
click at [574, 435] on div "Zirconium ZAA003 - SuperTurtle "Golf Ball"" at bounding box center [562, 455] width 221 height 46
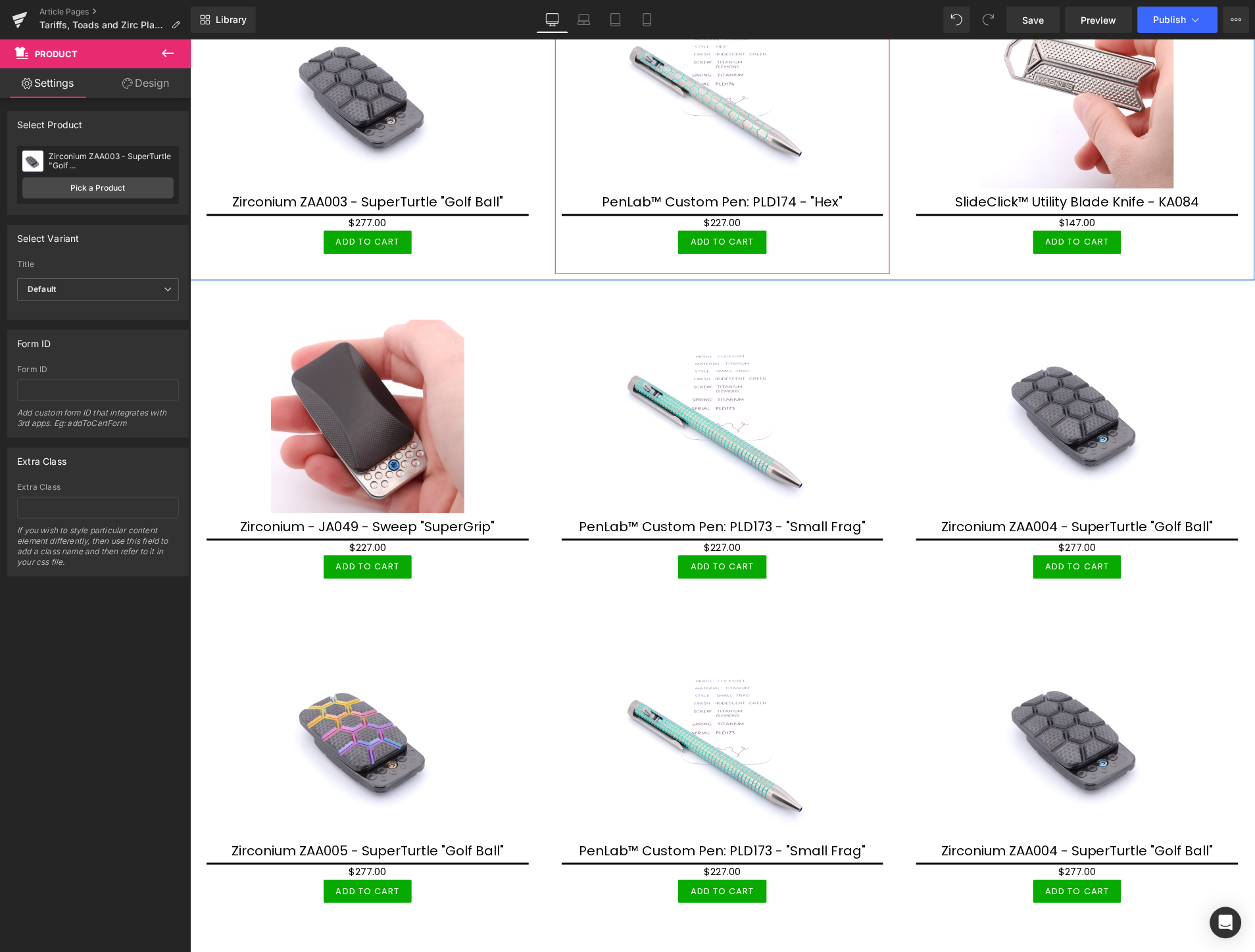
scroll to position [3611, 0]
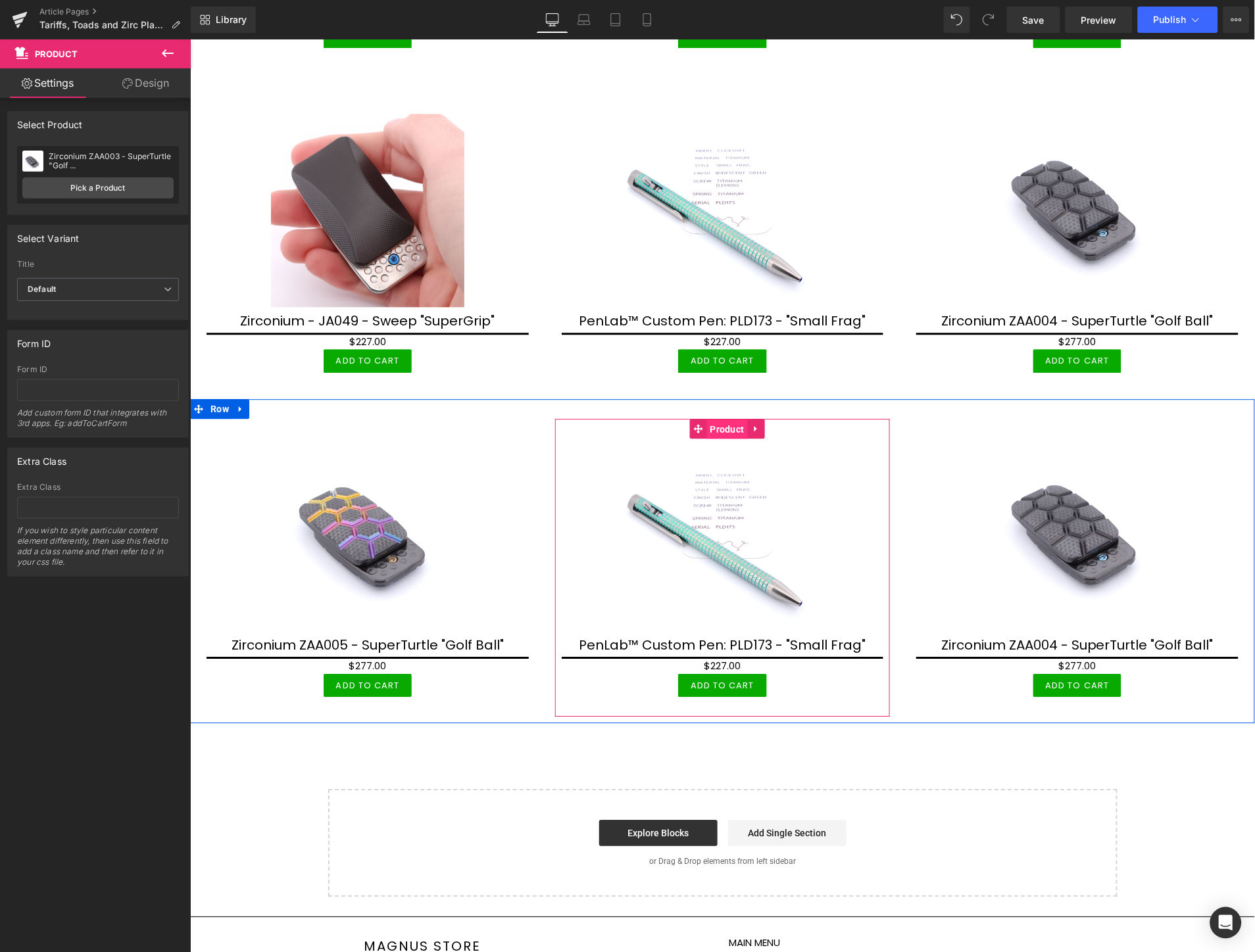
click at [719, 419] on span "Product" at bounding box center [727, 429] width 40 height 20
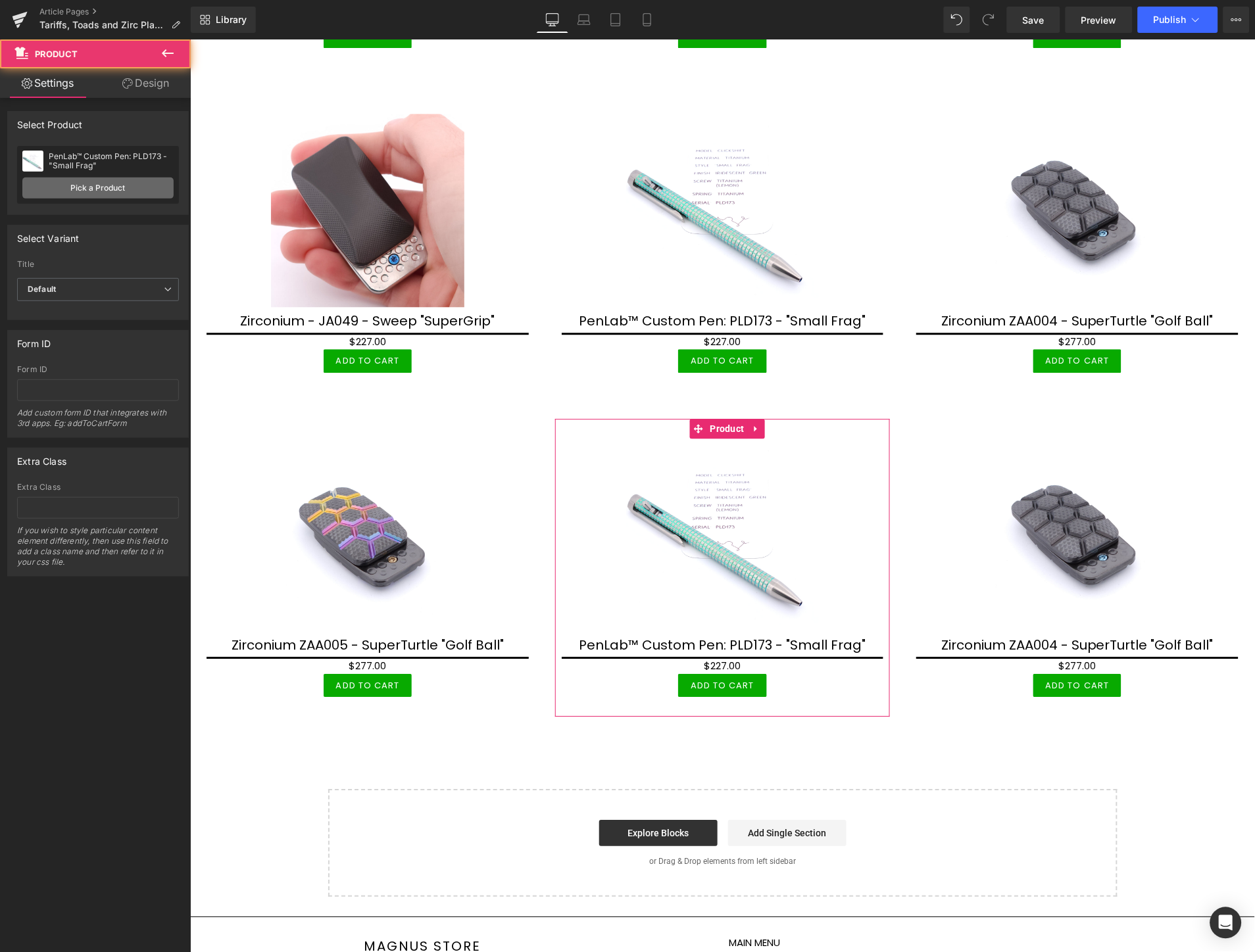
click at [135, 197] on link "Pick a Product" at bounding box center [98, 188] width 151 height 21
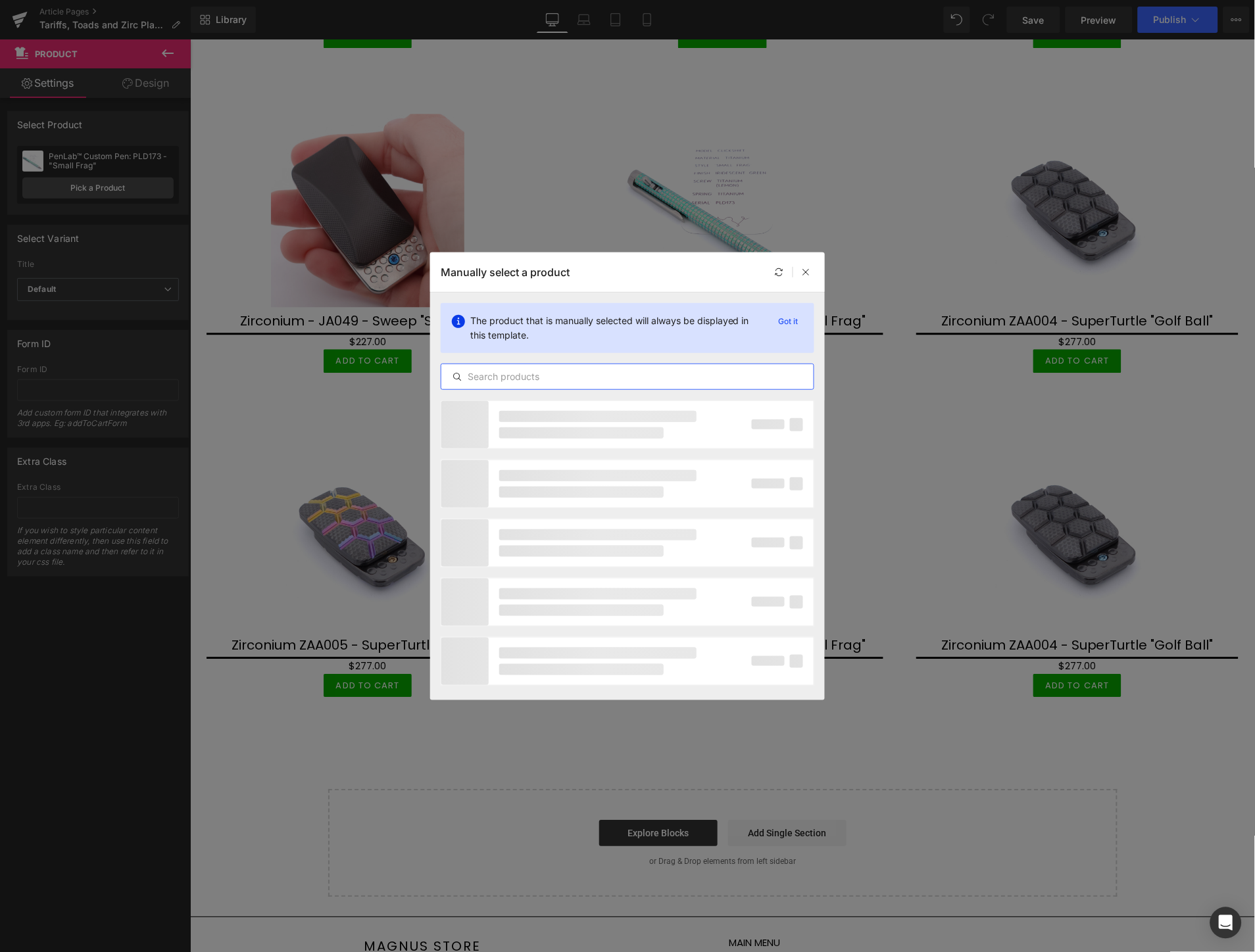
click at [546, 375] on input "text" at bounding box center [628, 377] width 373 height 16
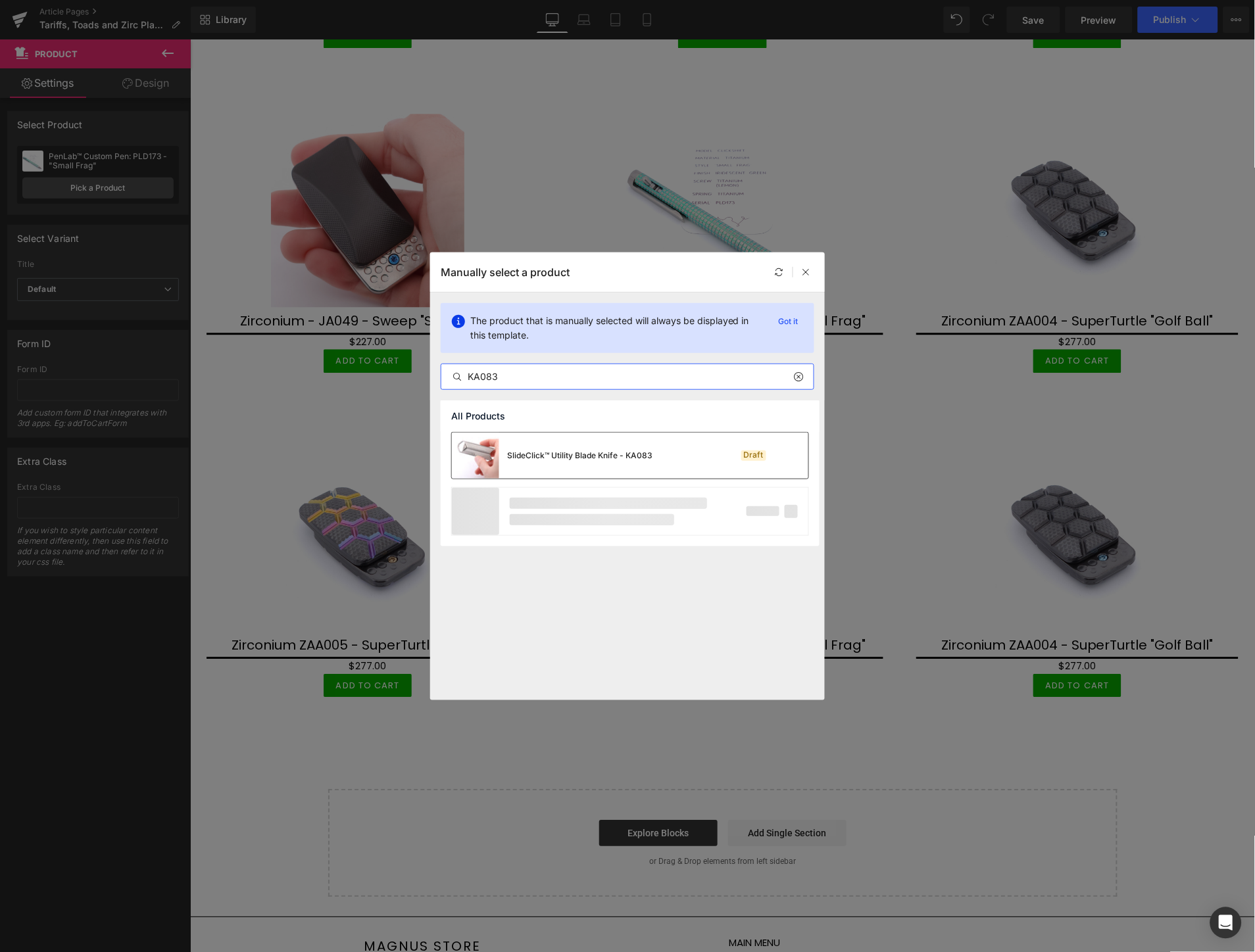
type input "KA083"
click at [577, 464] on div "SlideClick™ Utility Blade Knife - KA083" at bounding box center [553, 455] width 201 height 46
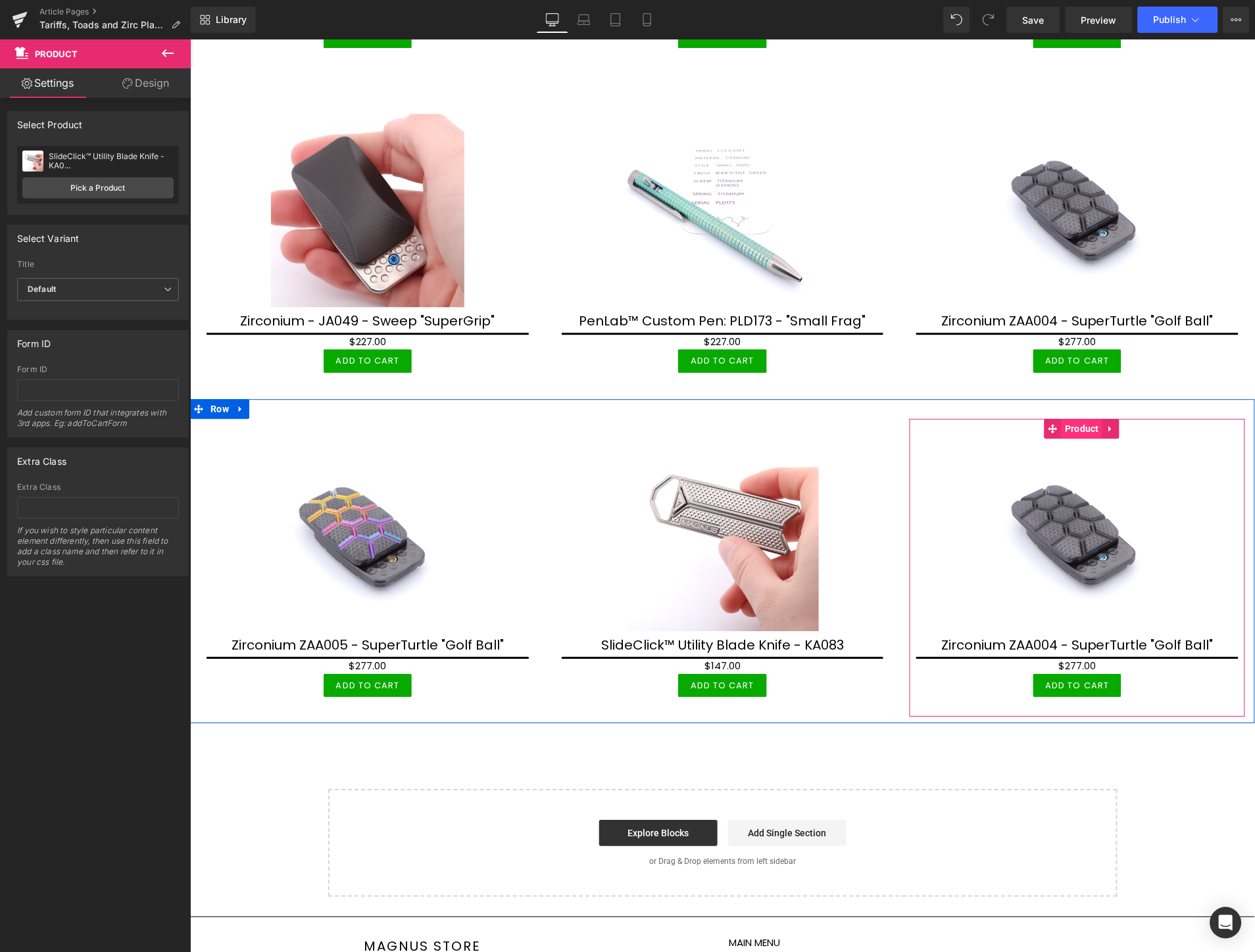
click at [1067, 418] on span "Product" at bounding box center [1081, 428] width 40 height 20
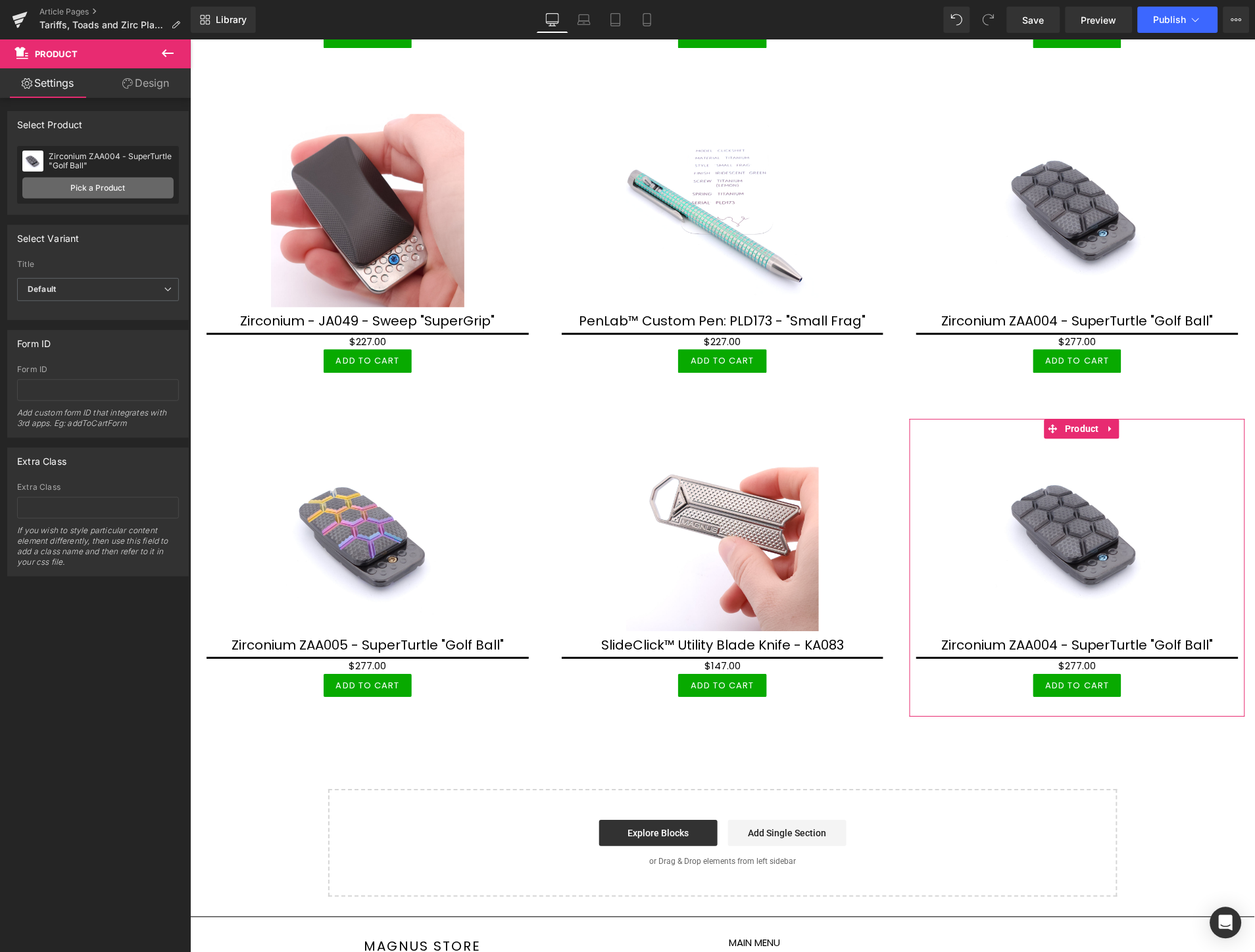
click at [77, 193] on link "Pick a Product" at bounding box center [98, 188] width 151 height 21
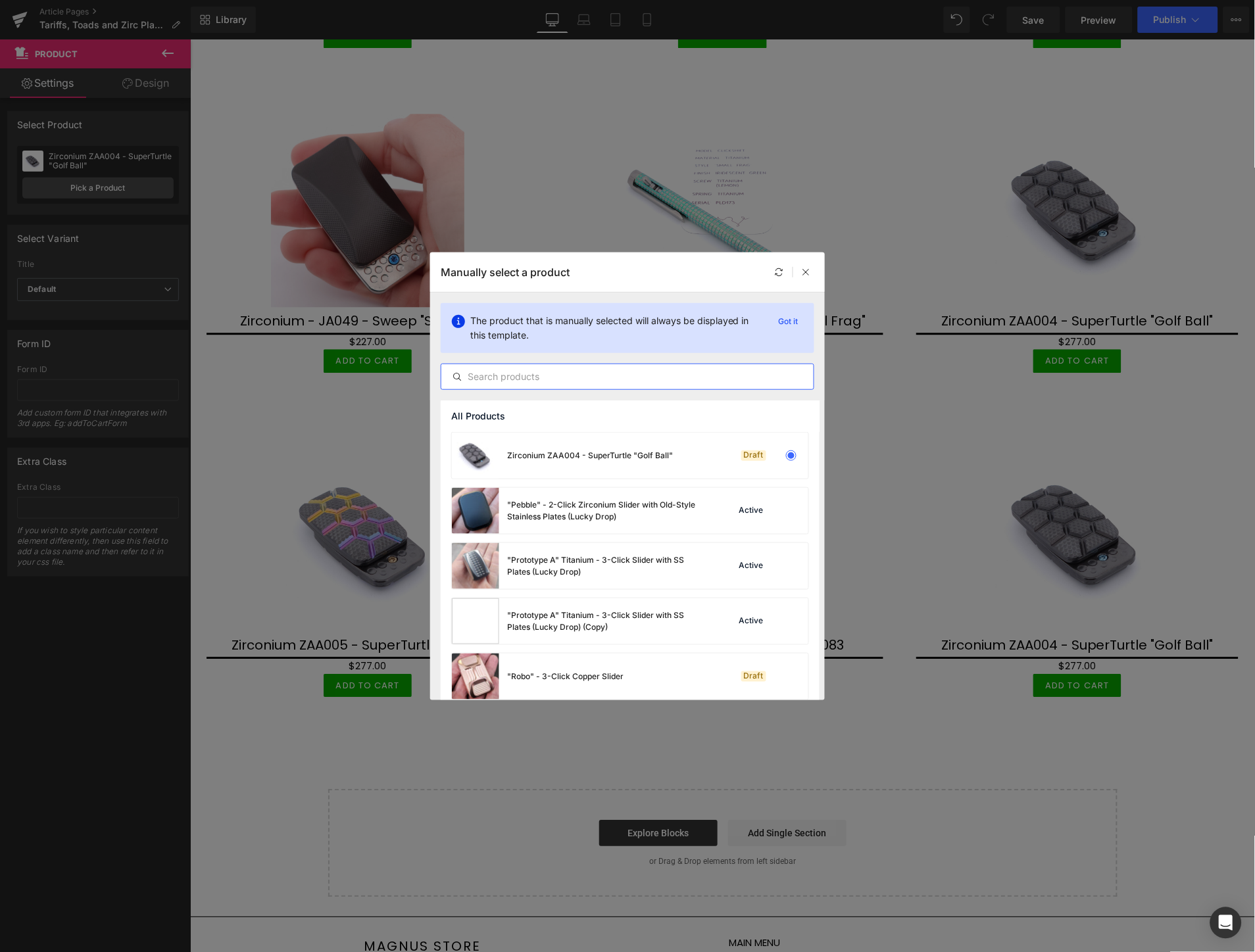
click at [559, 377] on input "text" at bounding box center [628, 377] width 373 height 16
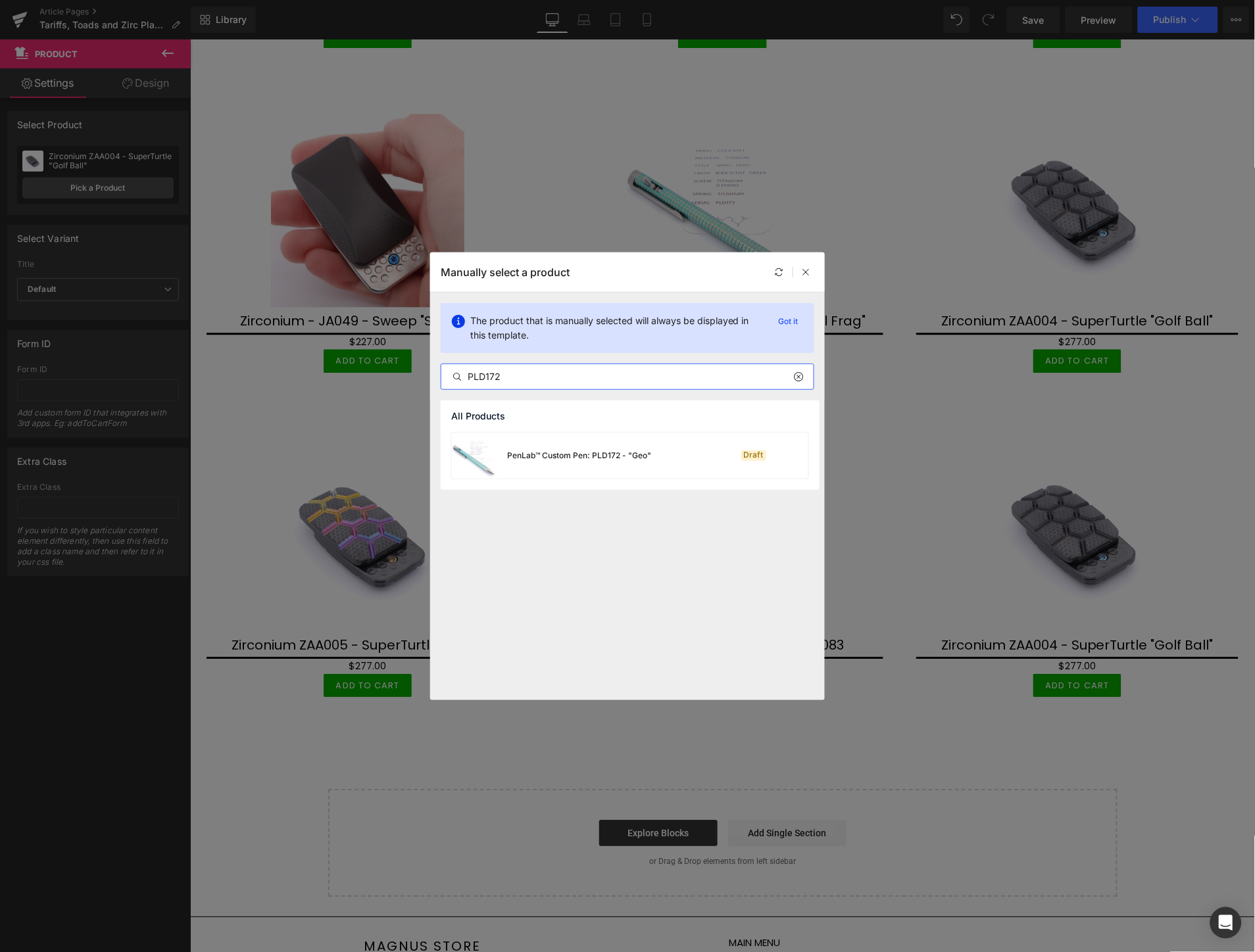
type input "PLD172"
click at [580, 454] on div "PenLab™ Custom Pen: PLD172 - "Geo"" at bounding box center [579, 455] width 144 height 12
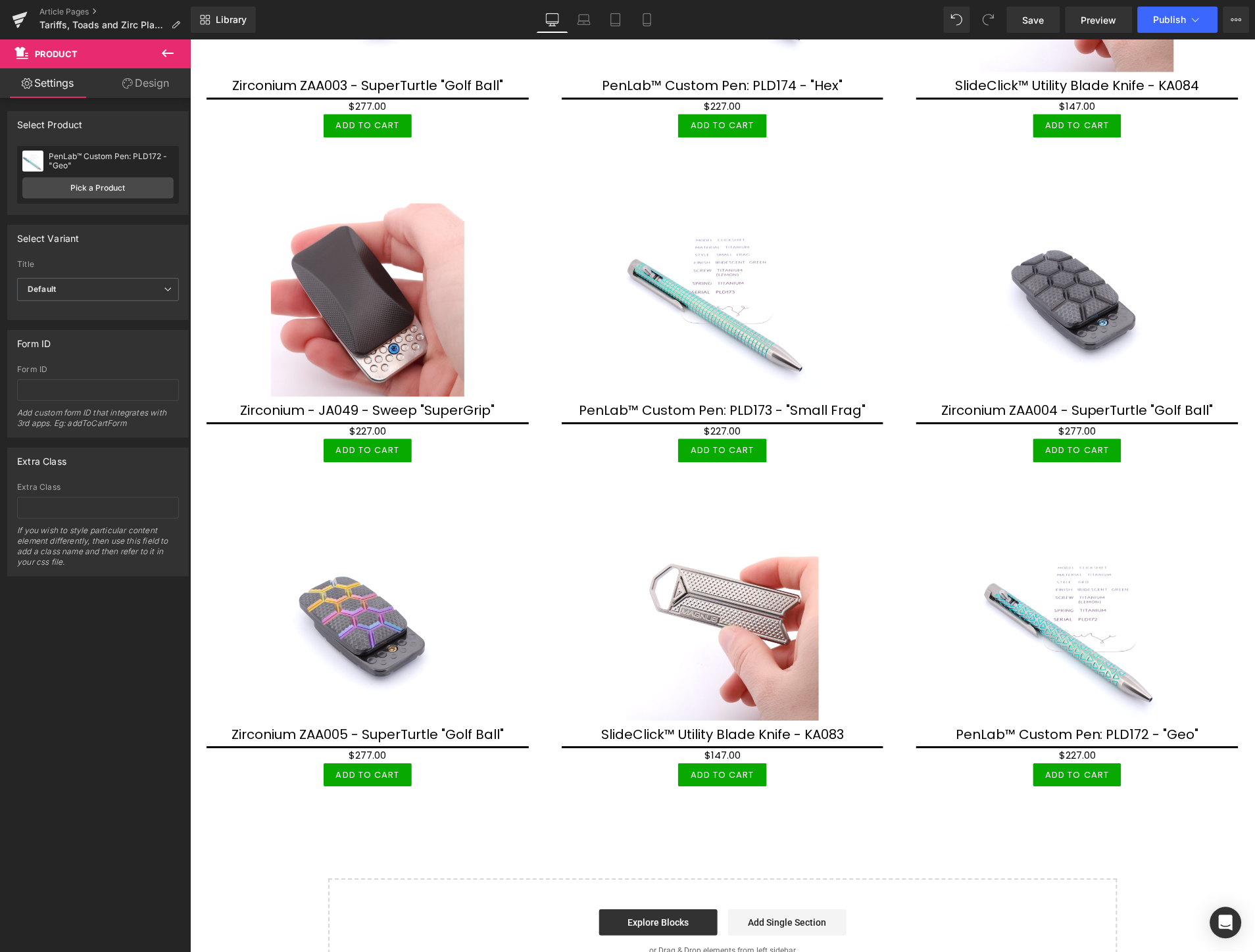
scroll to position [3538, 0]
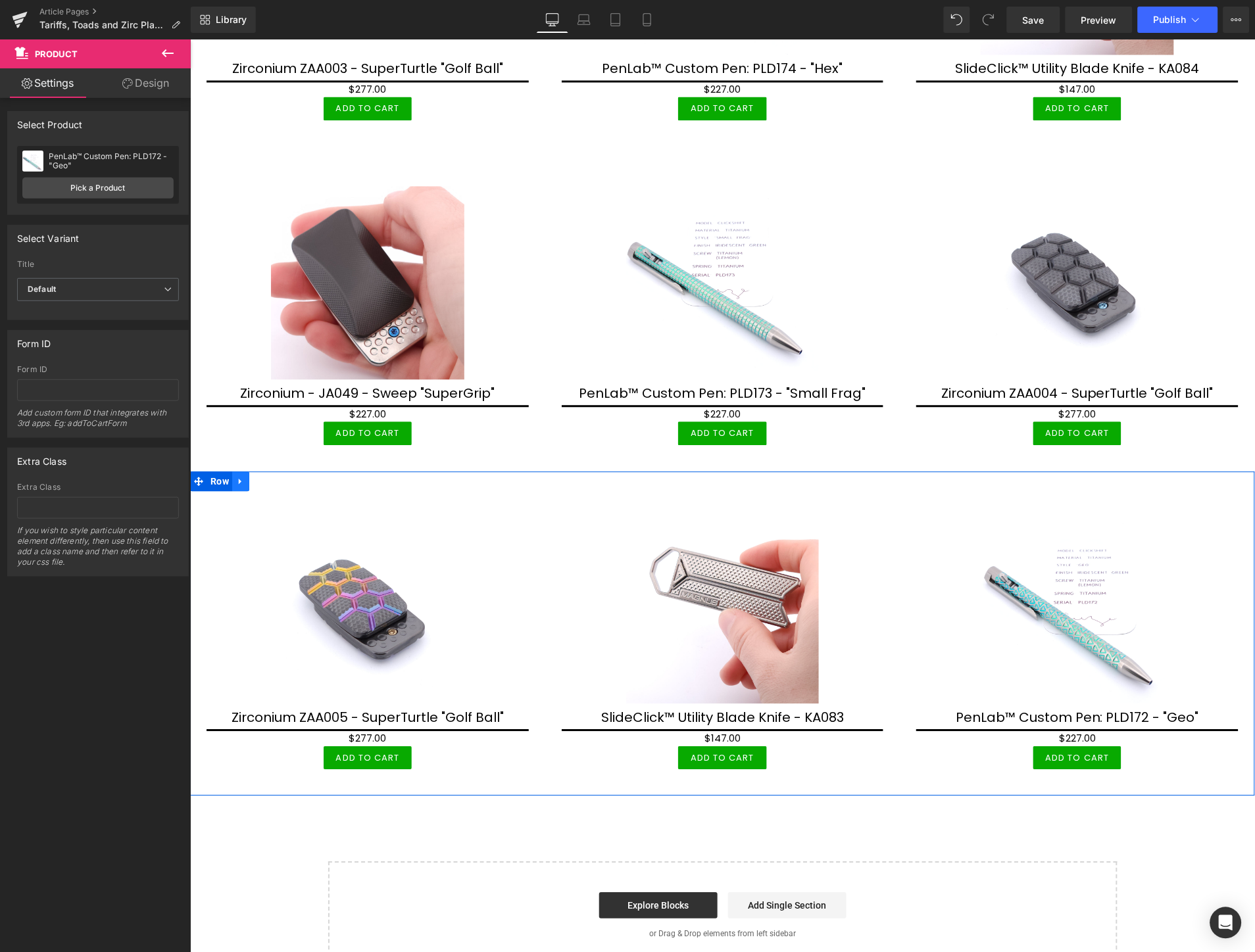
click at [241, 476] on icon at bounding box center [240, 481] width 9 height 10
click at [258, 477] on icon at bounding box center [257, 481] width 9 height 9
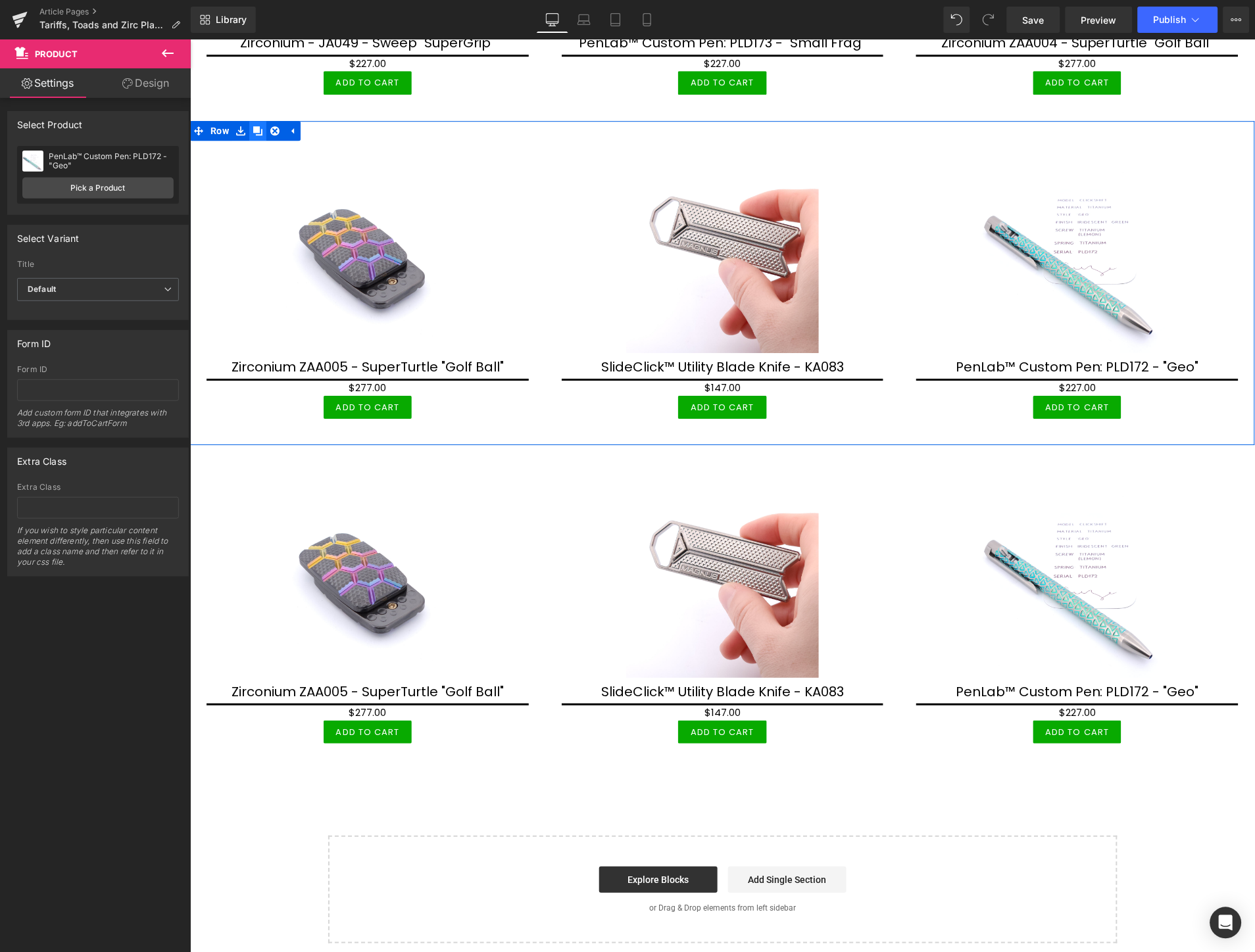
scroll to position [3904, 0]
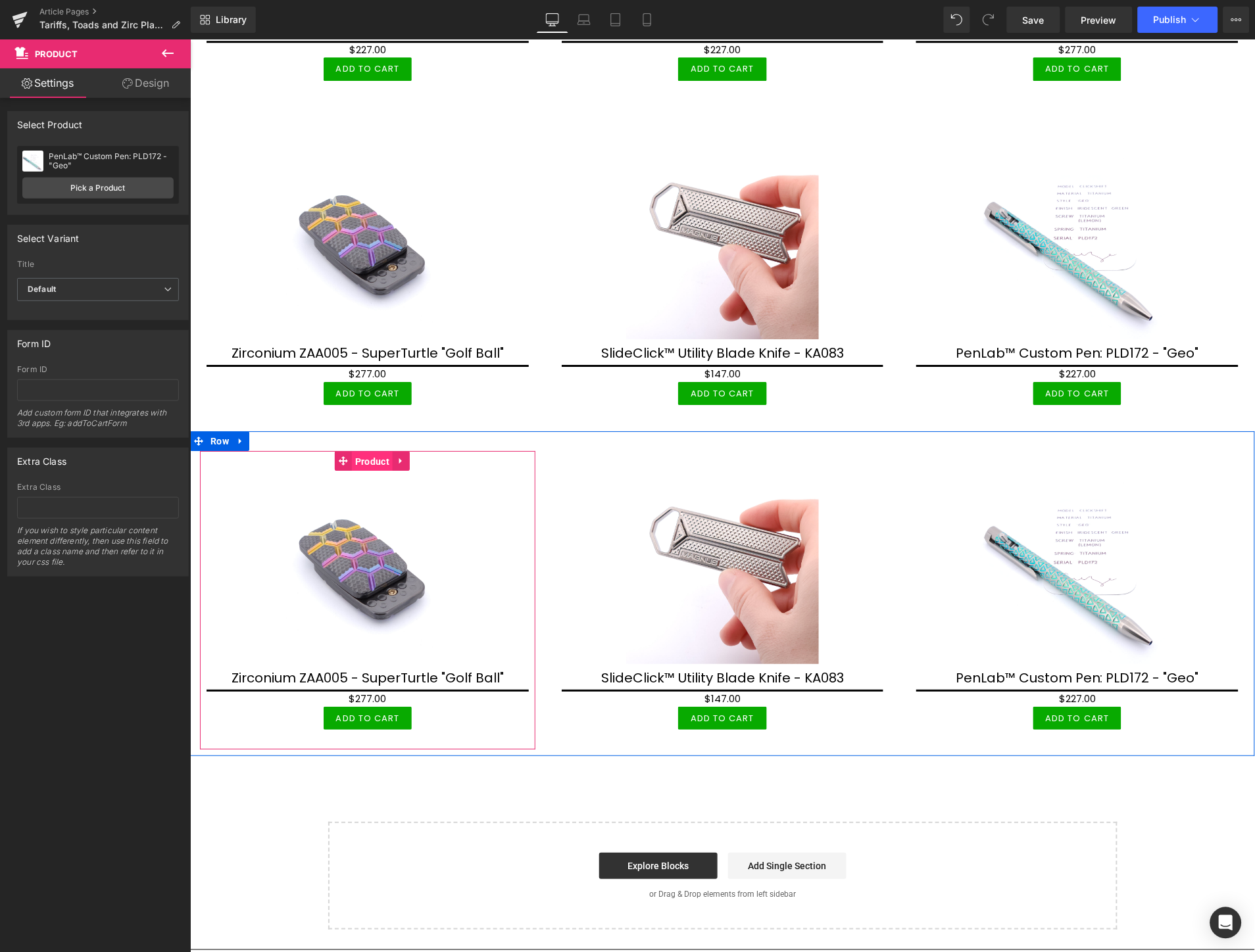
click at [368, 451] on span "Product" at bounding box center [371, 461] width 40 height 20
click at [243, 436] on icon at bounding box center [240, 441] width 9 height 10
click at [253, 436] on icon at bounding box center [257, 440] width 9 height 9
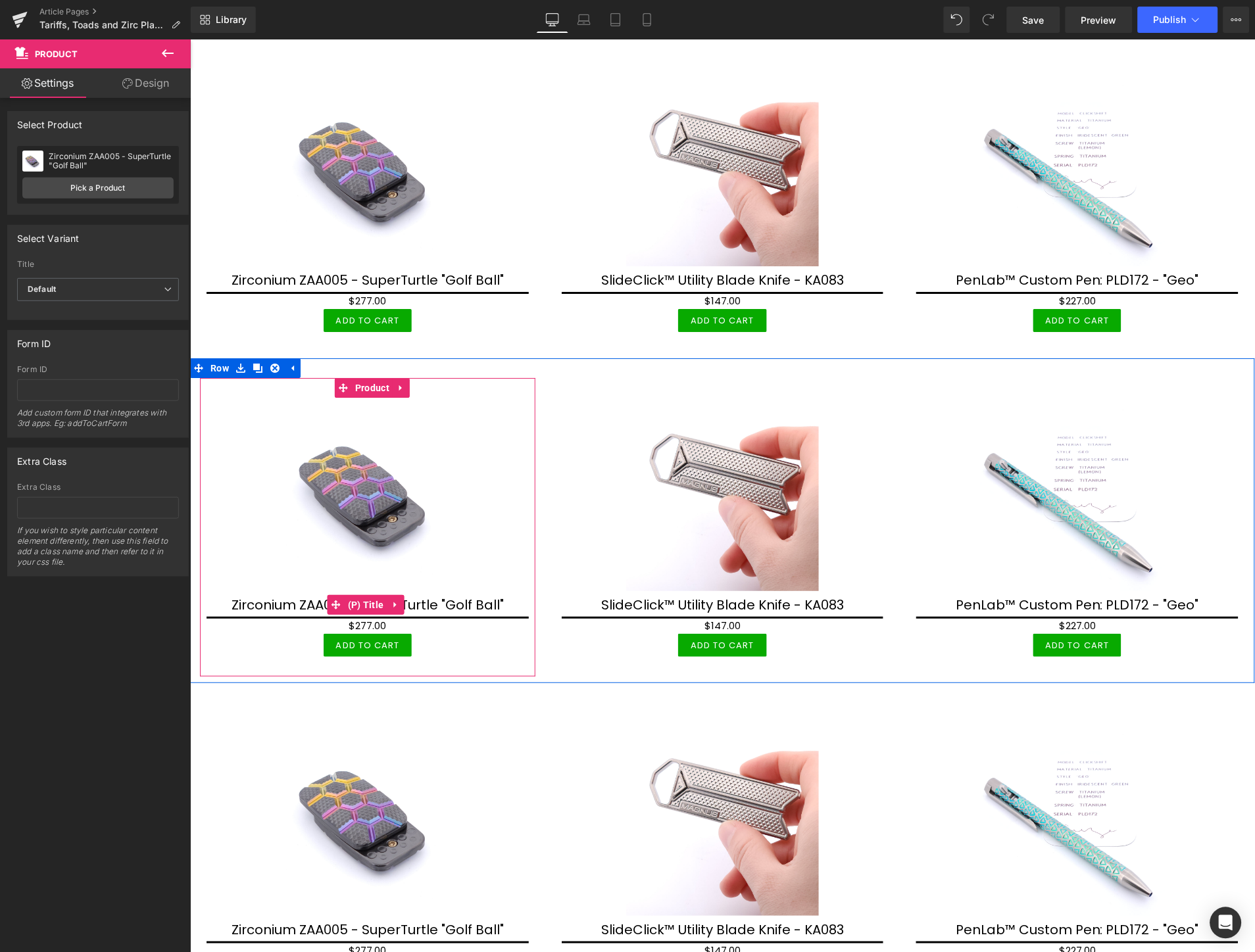
scroll to position [4123, 0]
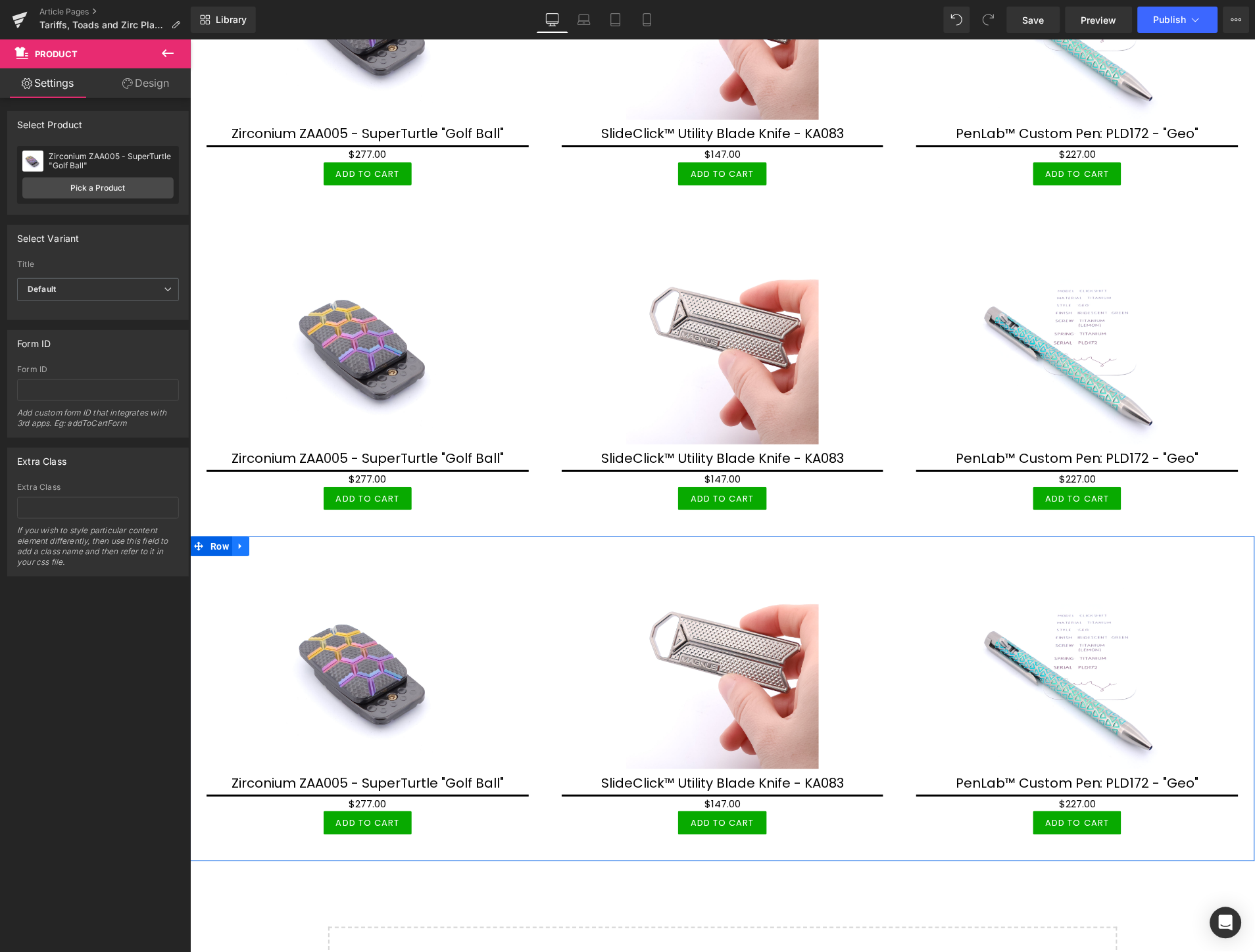
click at [239, 541] on icon at bounding box center [240, 546] width 9 height 10
click at [271, 541] on icon at bounding box center [274, 545] width 9 height 9
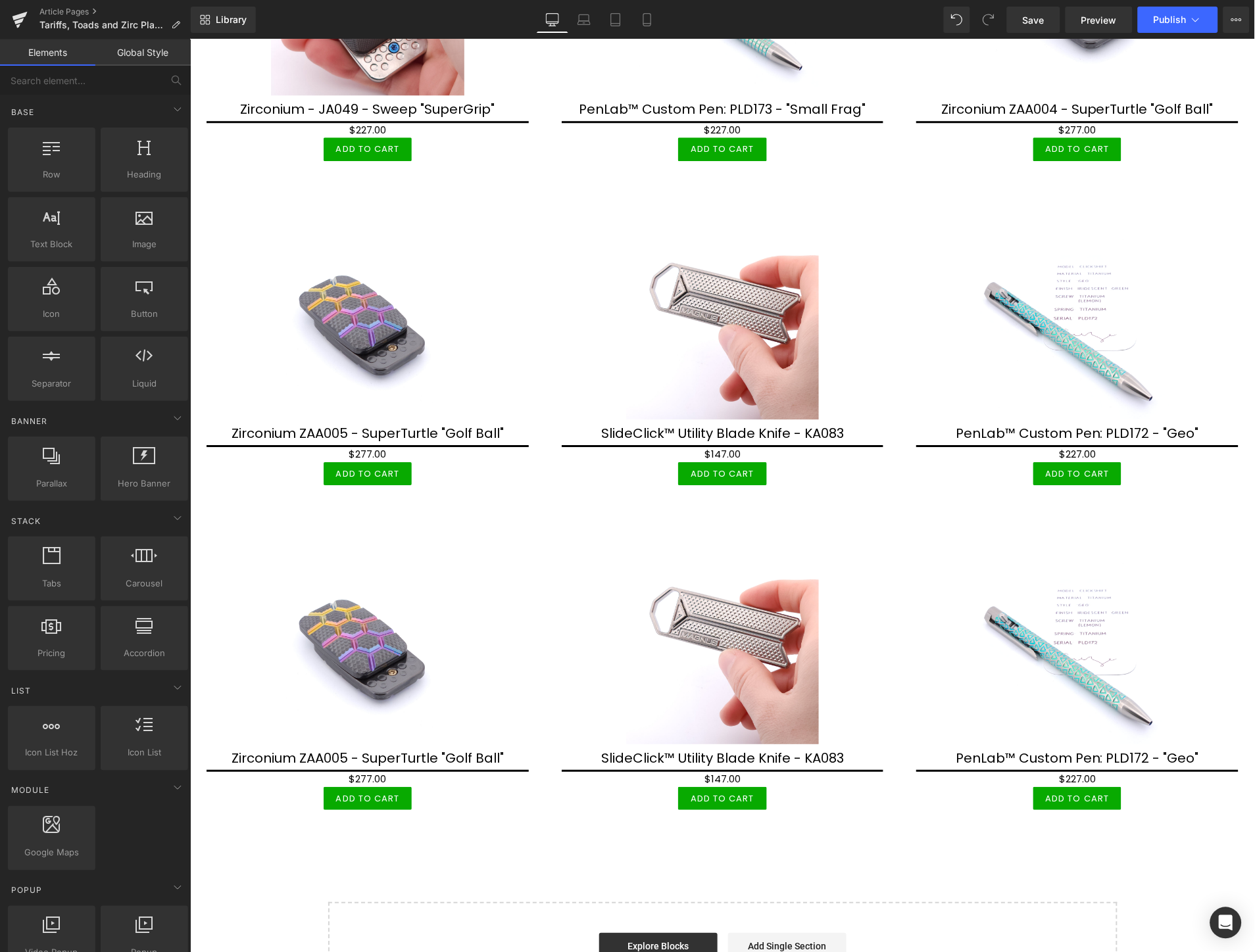
scroll to position [3781, 0]
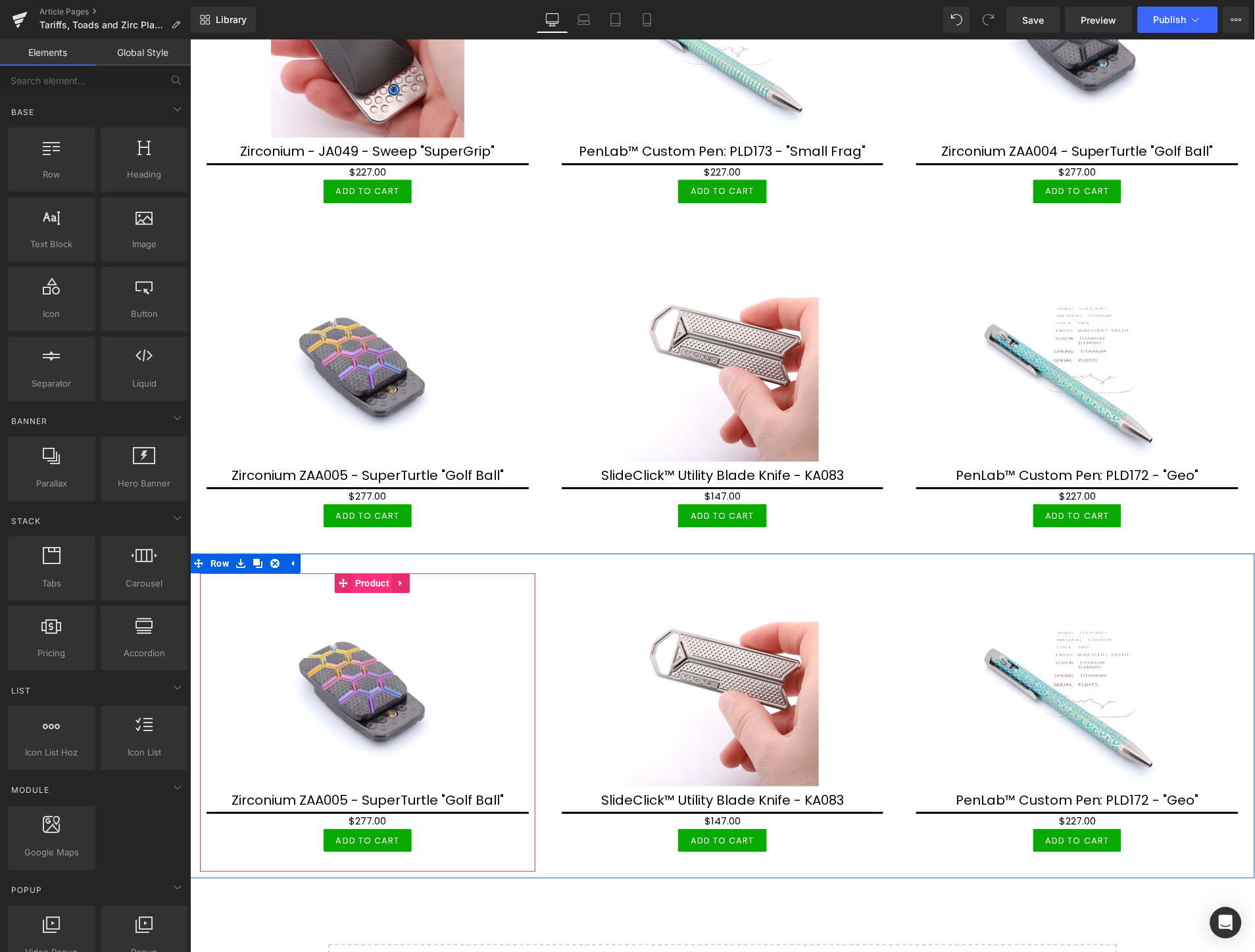
click at [361, 573] on span "Product" at bounding box center [371, 582] width 40 height 20
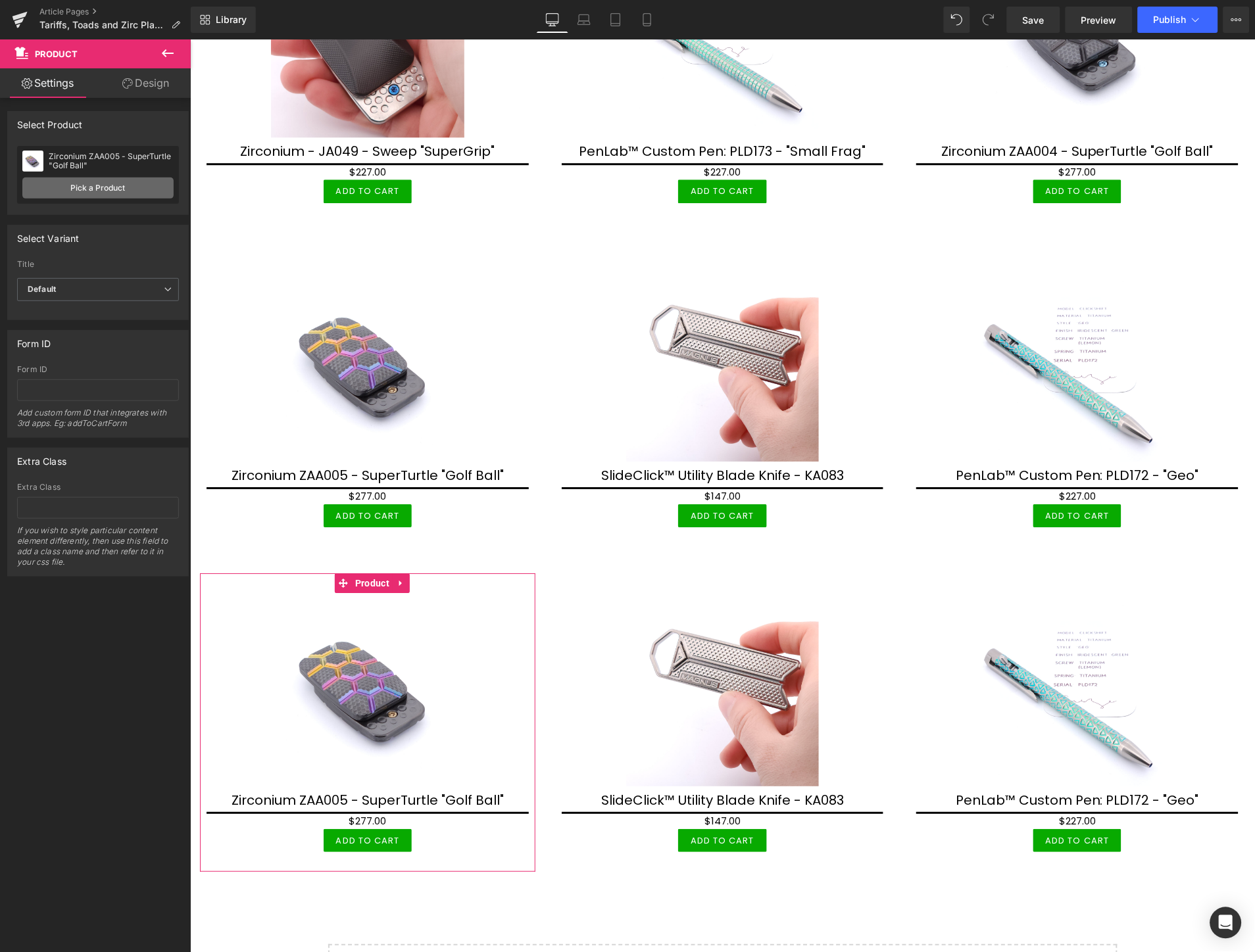
click at [91, 192] on link "Pick a Product" at bounding box center [98, 188] width 151 height 21
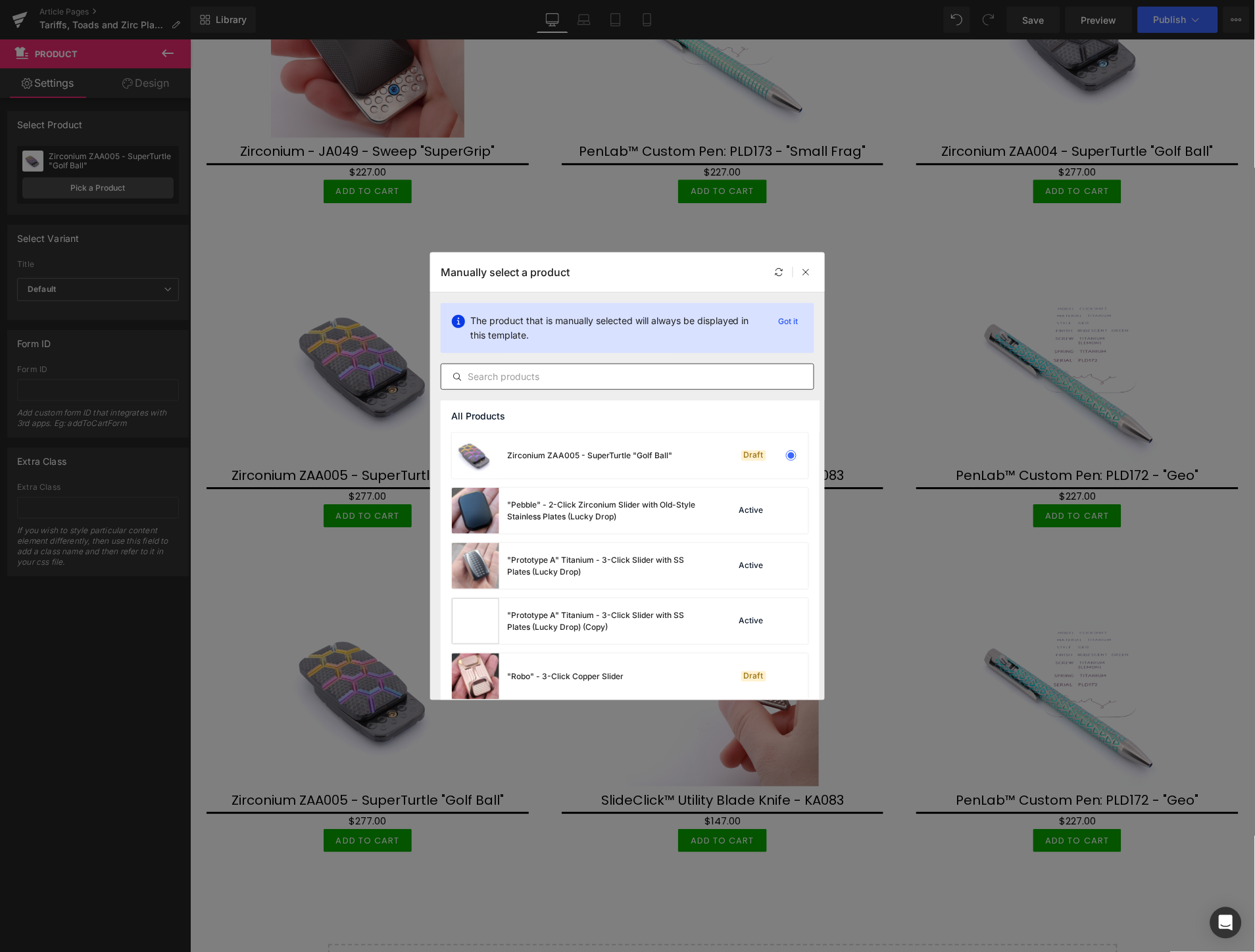
click at [491, 371] on input "text" at bounding box center [628, 377] width 373 height 16
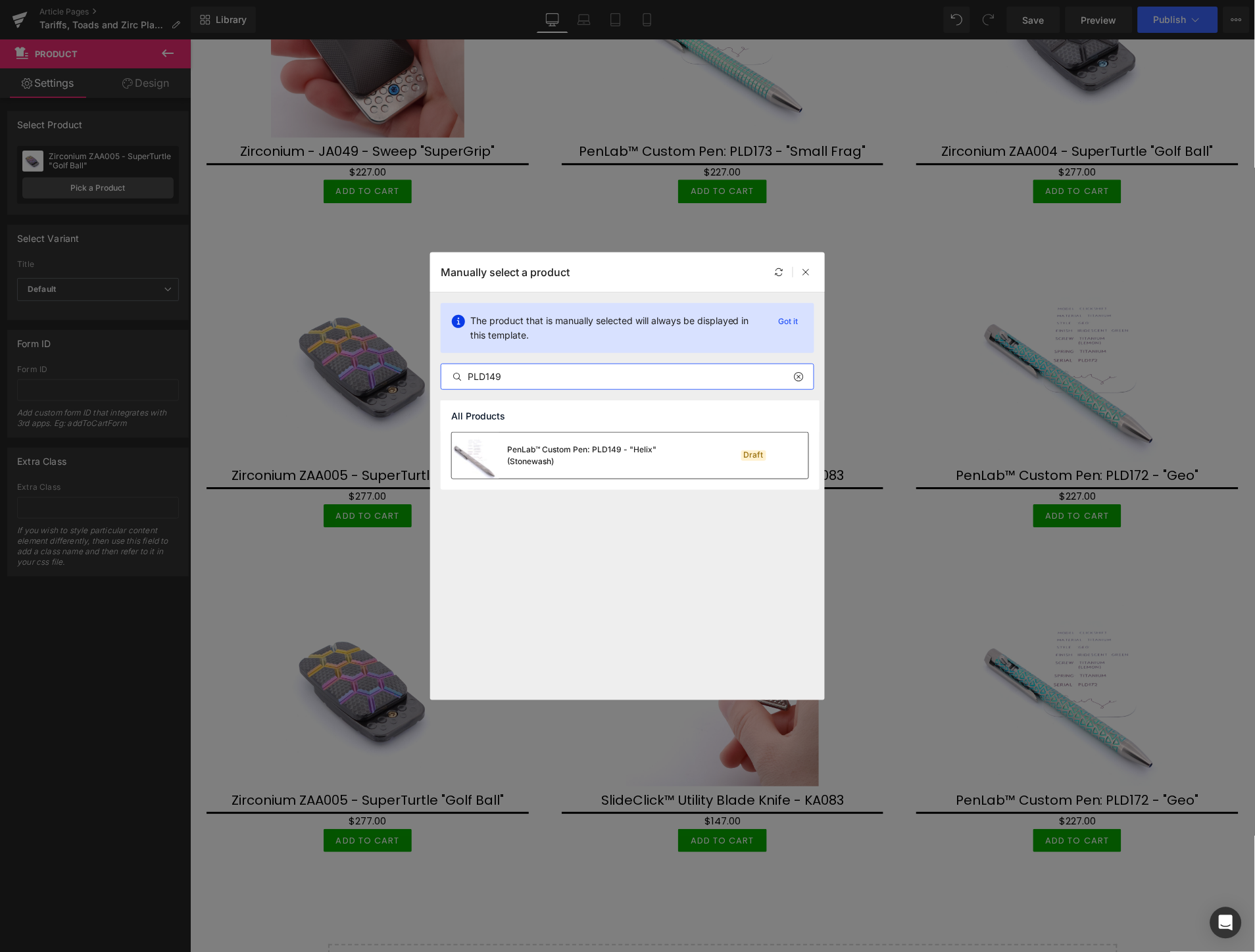
type input "PLD149"
click at [520, 452] on div "PenLab™ Custom Pen: PLD149 - "Helix" (Stonewash)" at bounding box center [606, 455] width 197 height 24
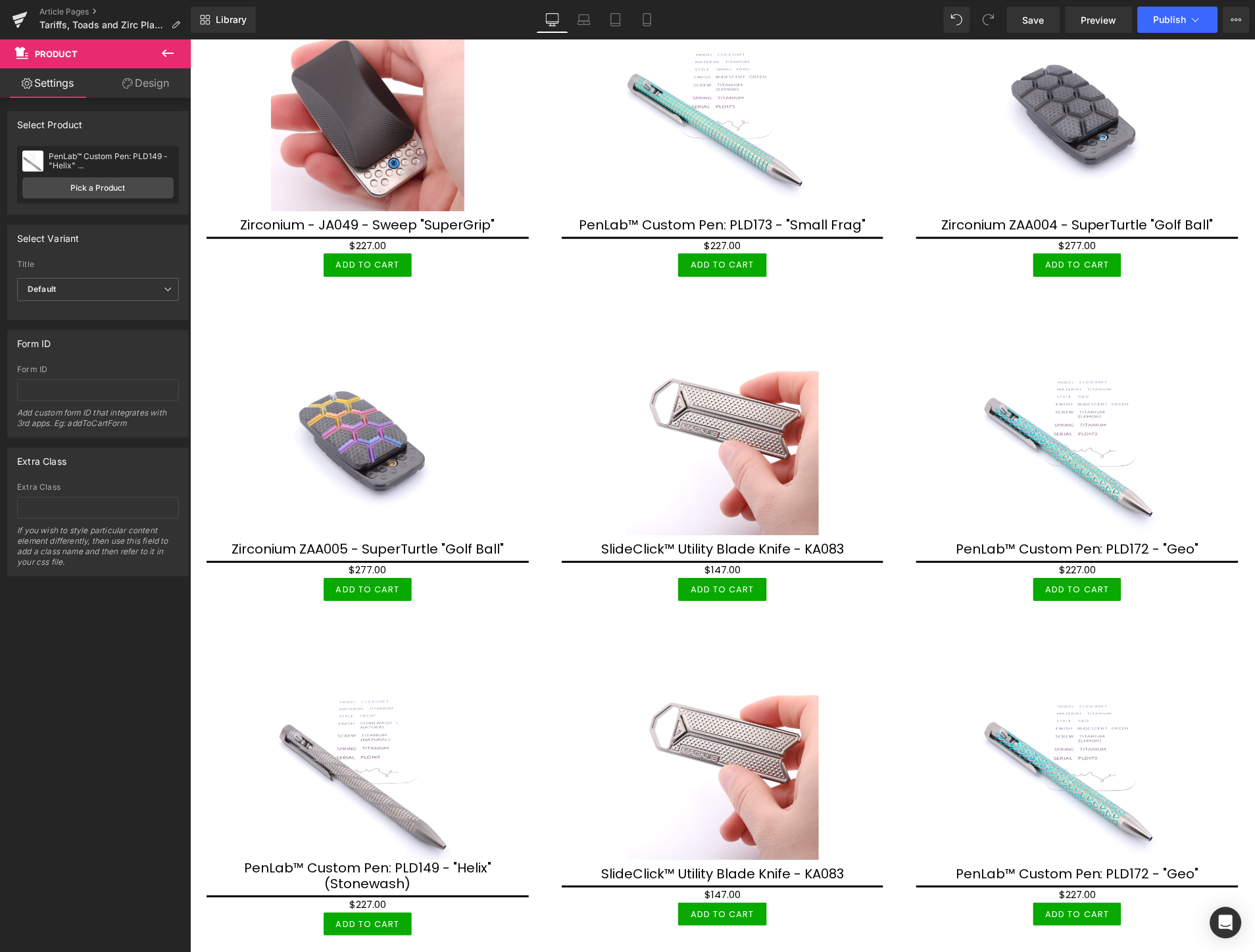
scroll to position [3854, 0]
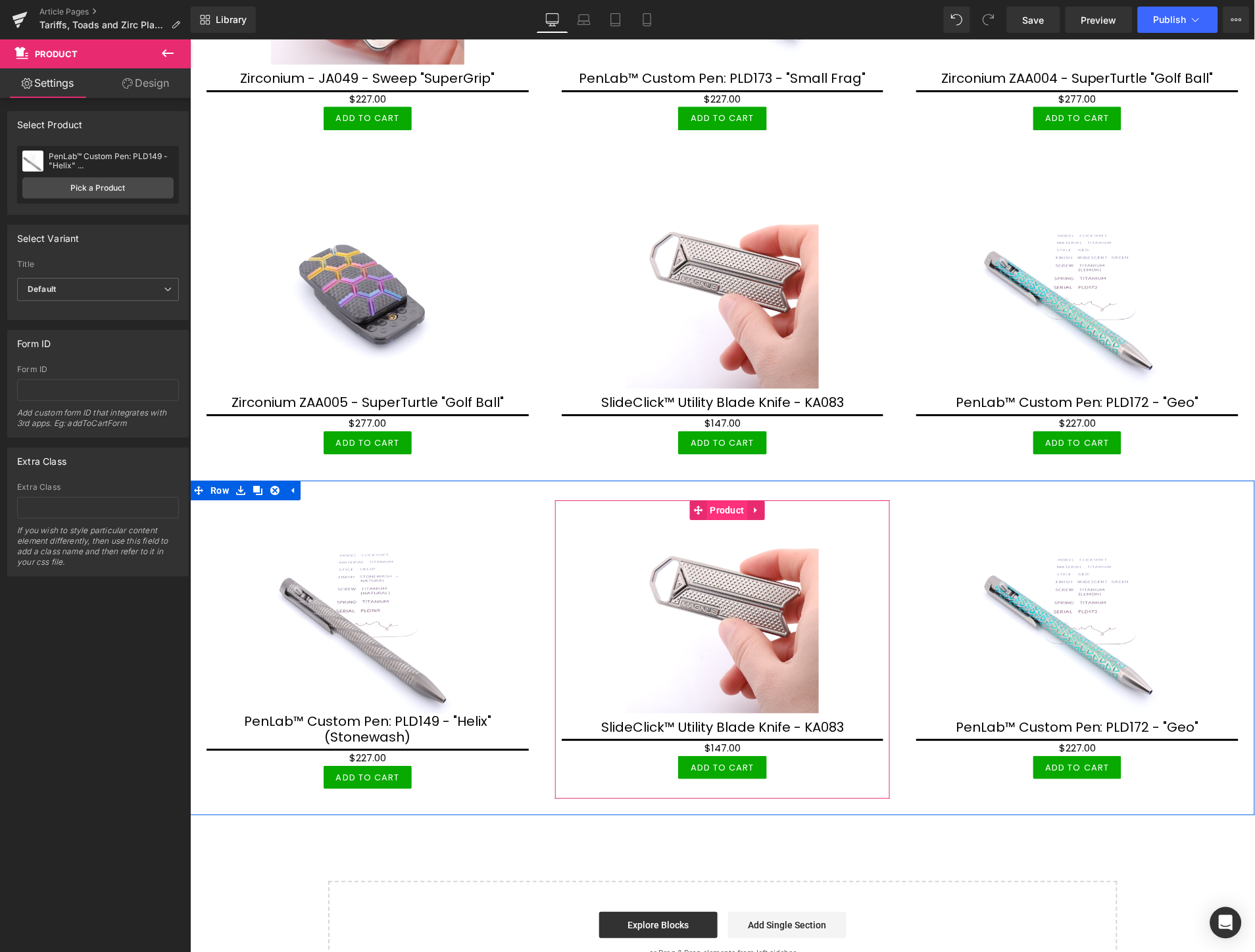
click at [724, 500] on span "Product" at bounding box center [727, 510] width 40 height 20
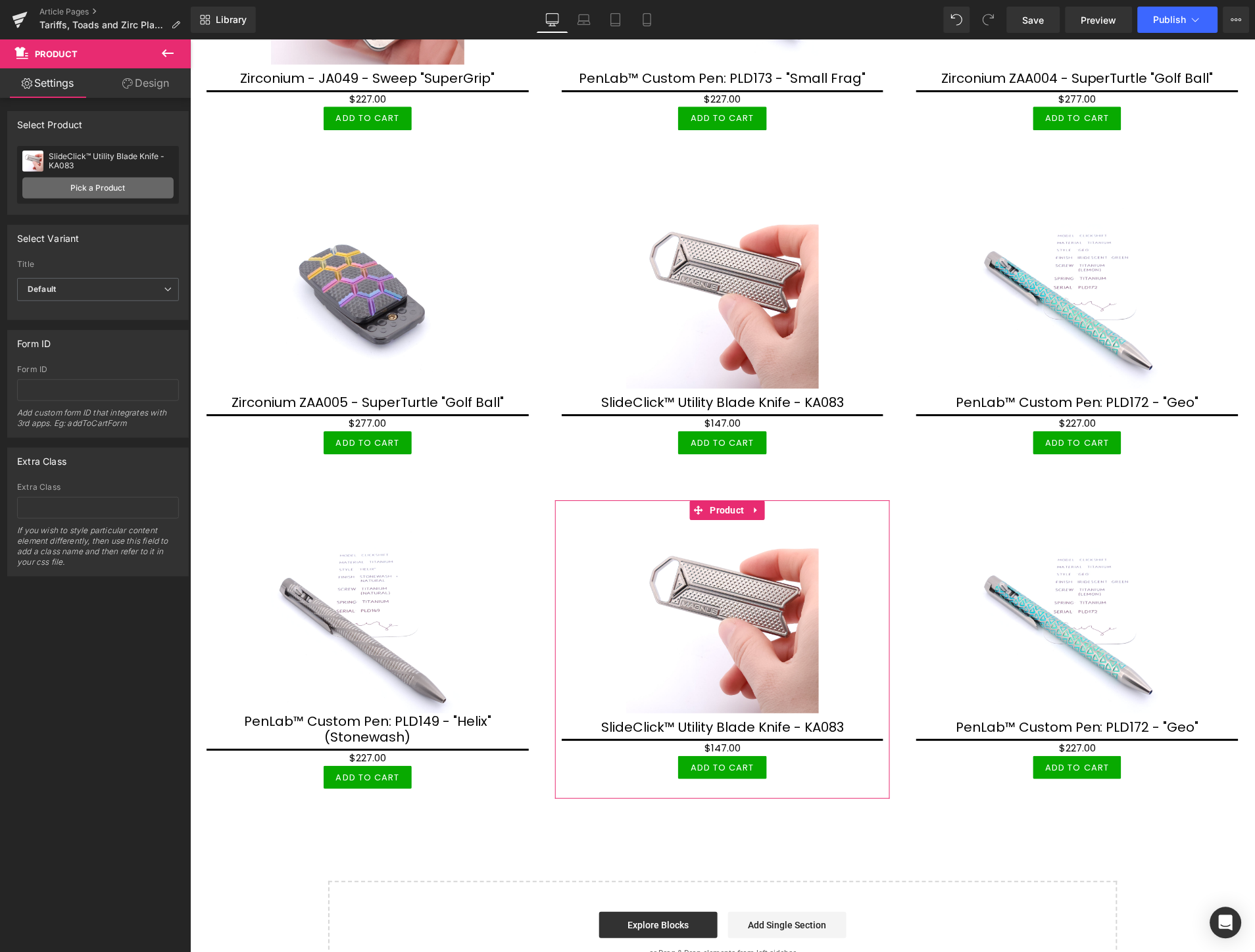
click at [144, 193] on link "Pick a Product" at bounding box center [98, 188] width 151 height 21
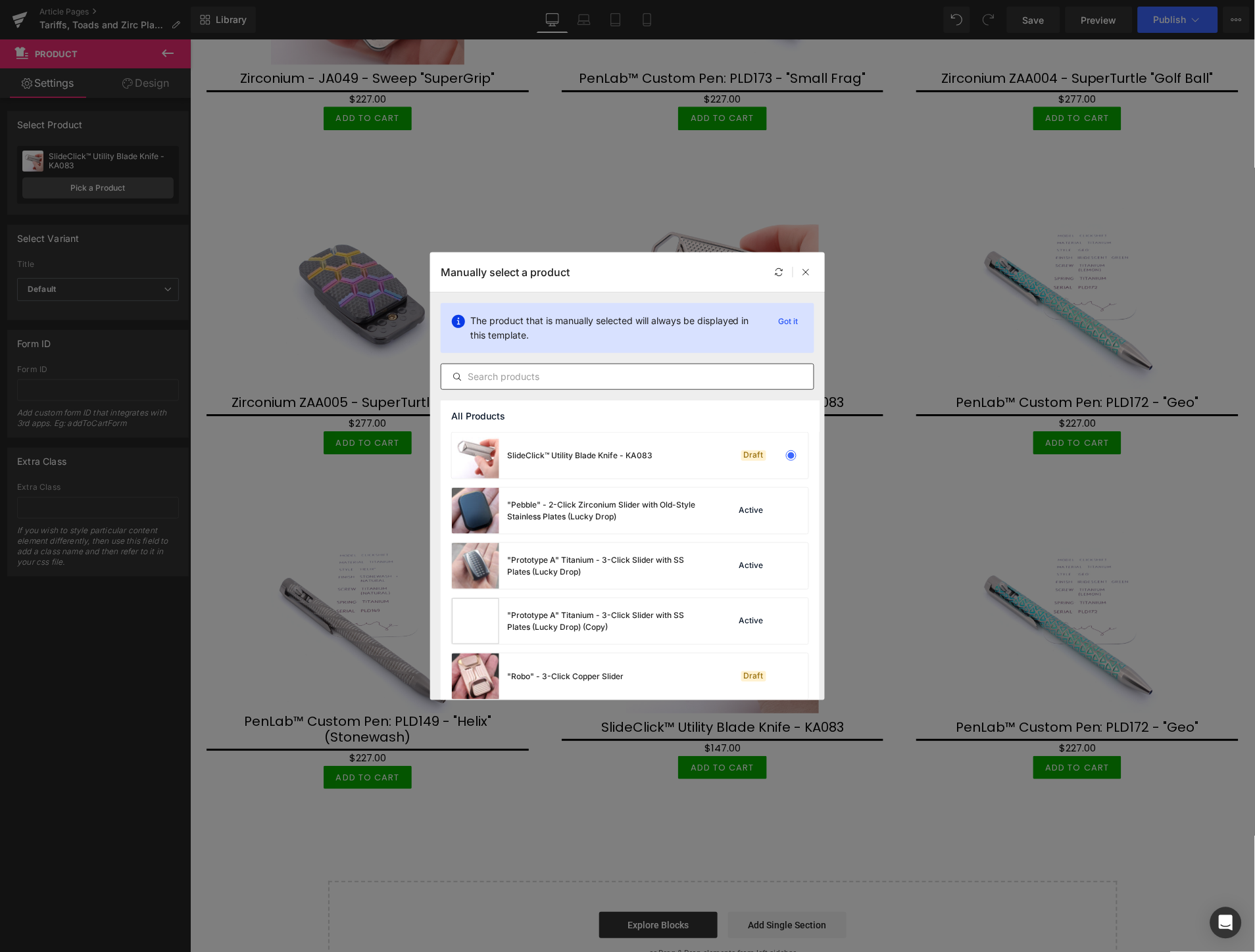
click at [610, 374] on input "text" at bounding box center [628, 377] width 373 height 16
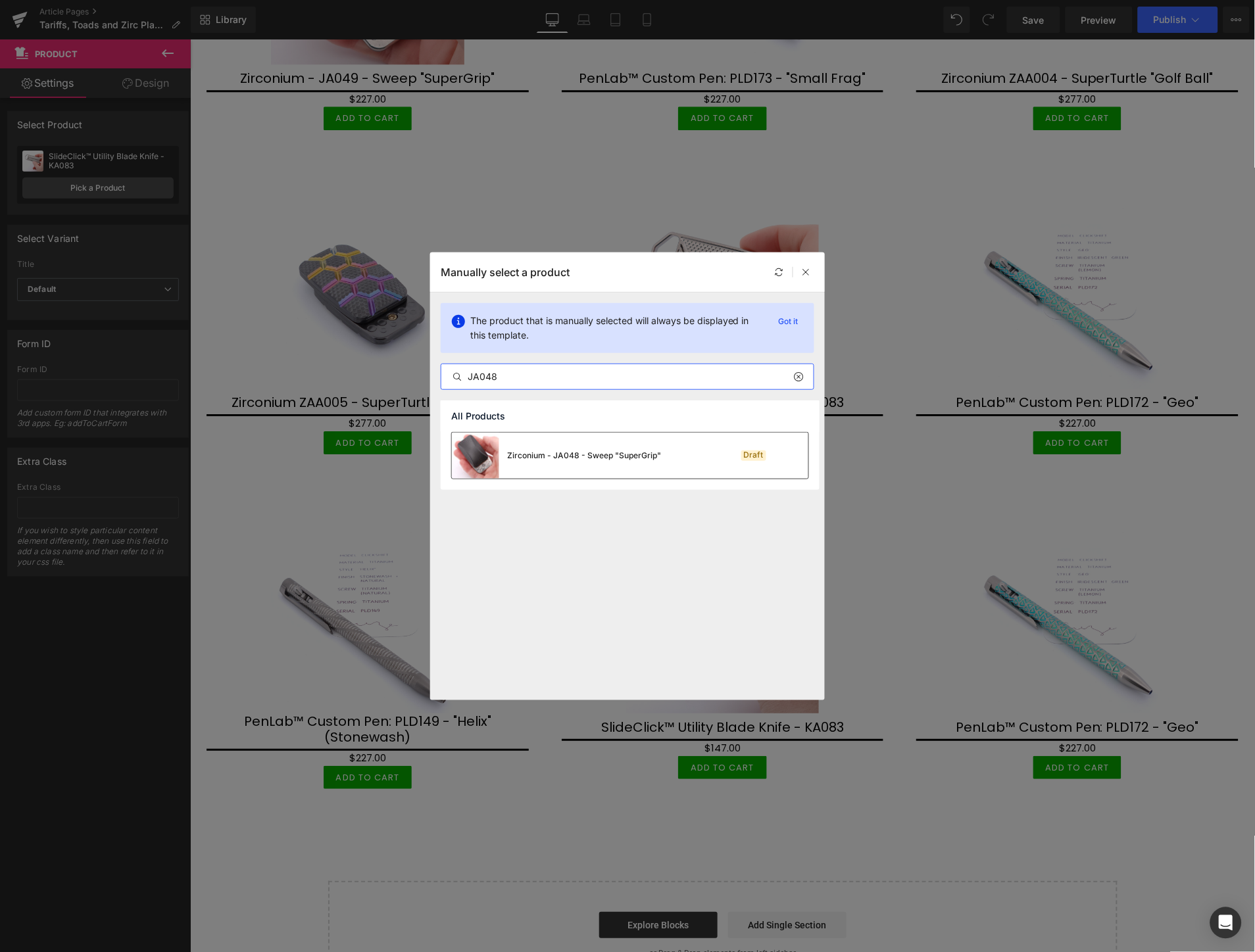
type input "JA048"
click at [601, 458] on div "Zirconium - JA048 - Sweep "SuperGrip"" at bounding box center [584, 455] width 154 height 12
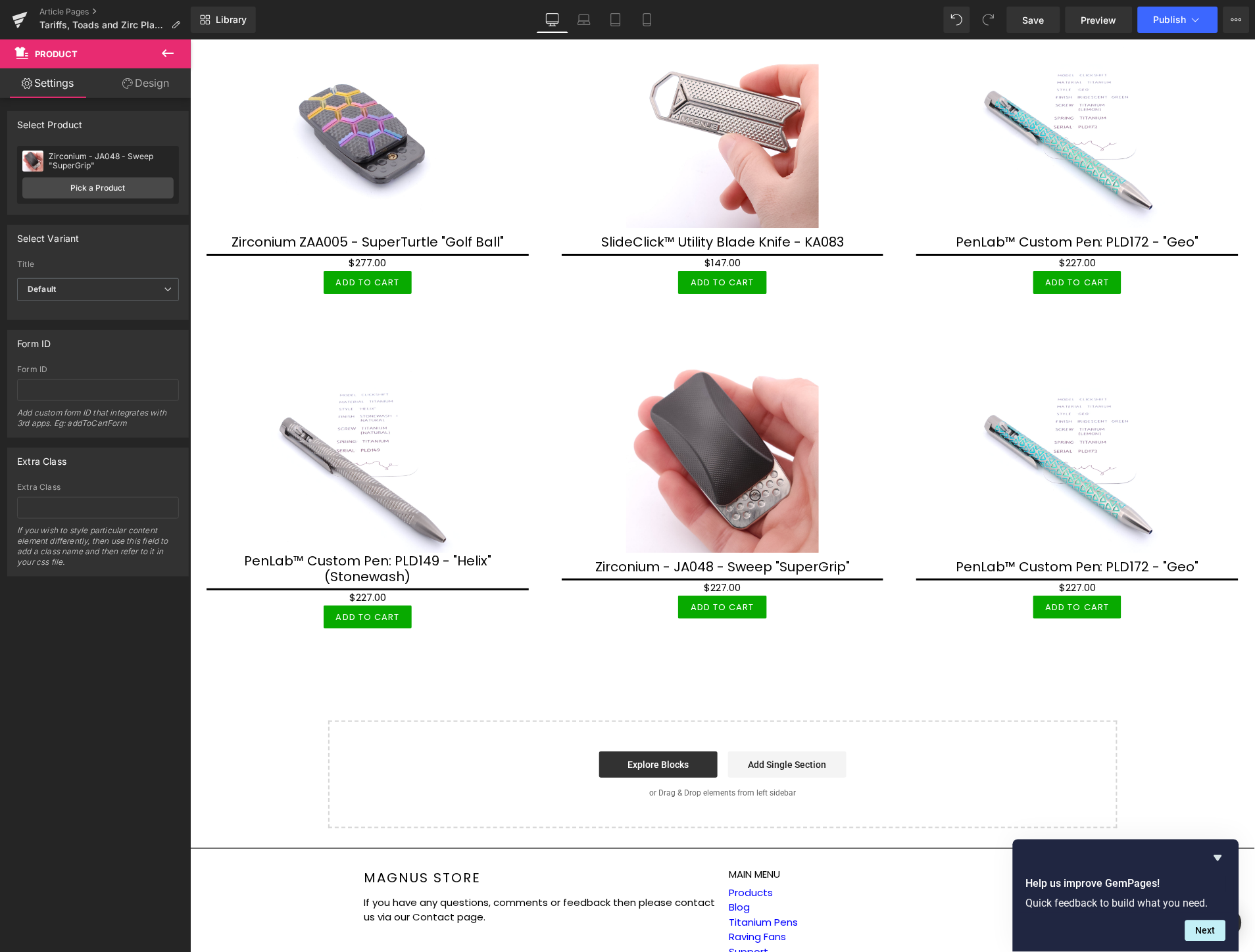
scroll to position [4015, 0]
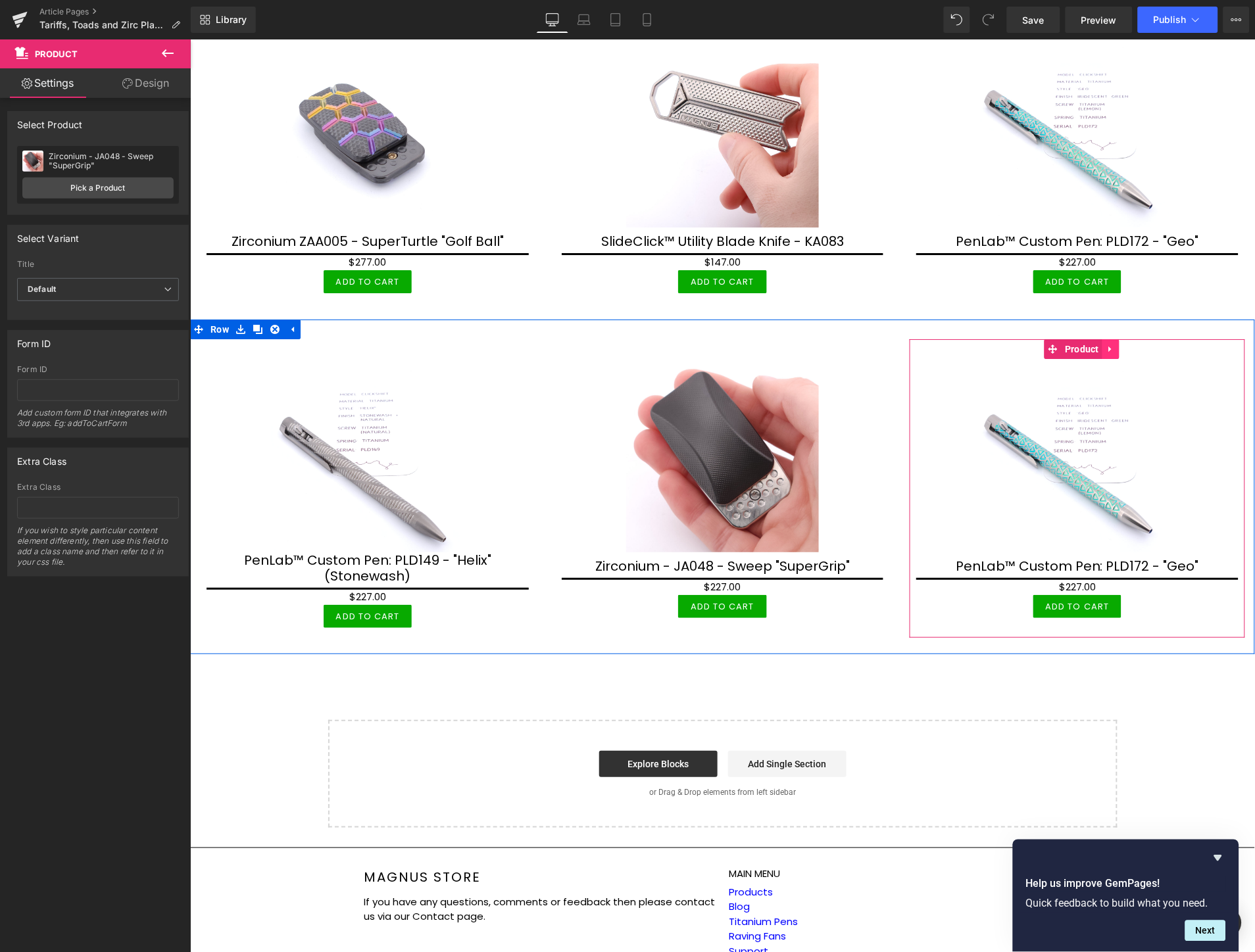
click at [1102, 339] on link at bounding box center [1110, 349] width 17 height 20
click at [1114, 344] on icon at bounding box center [1118, 348] width 9 height 9
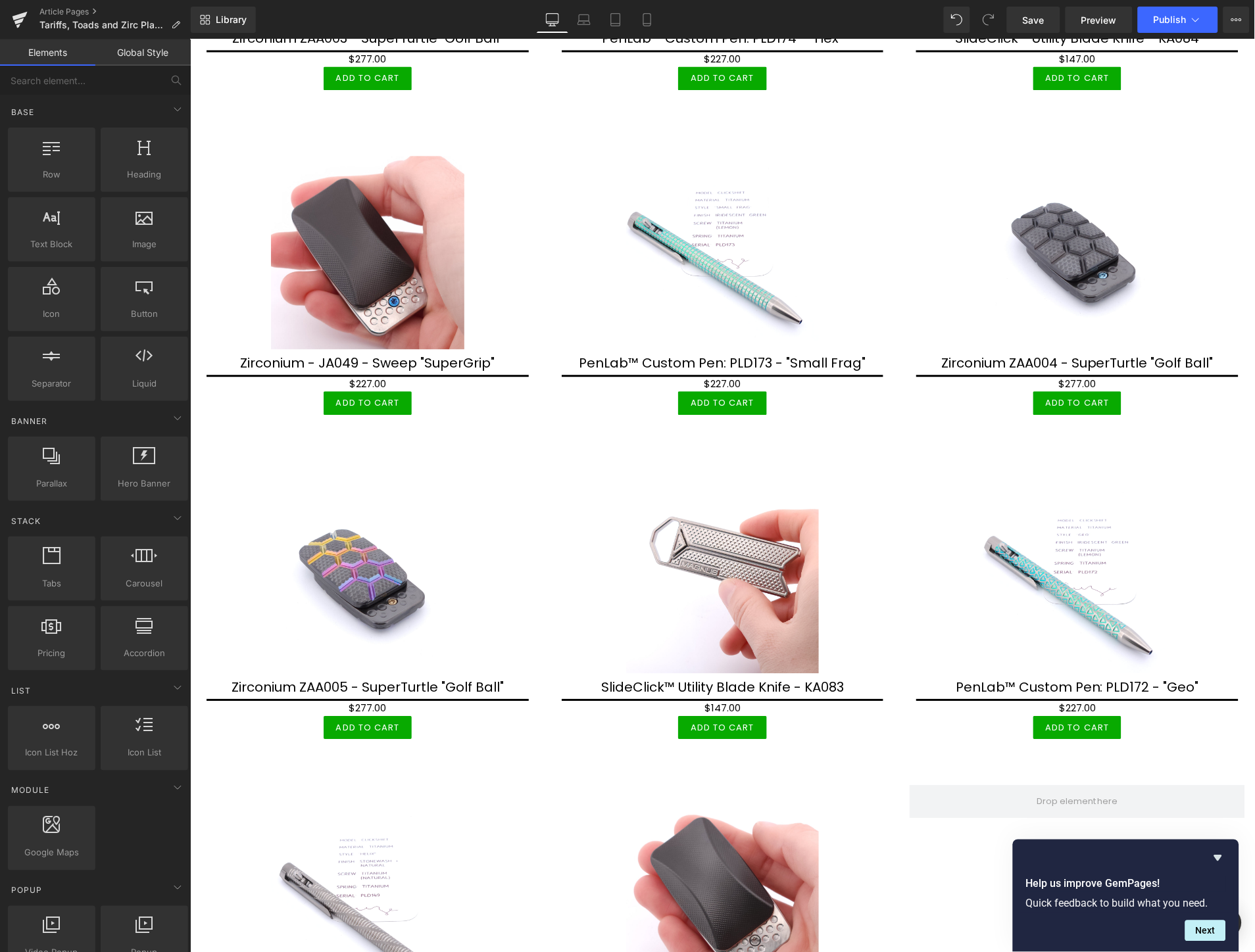
scroll to position [3570, 0]
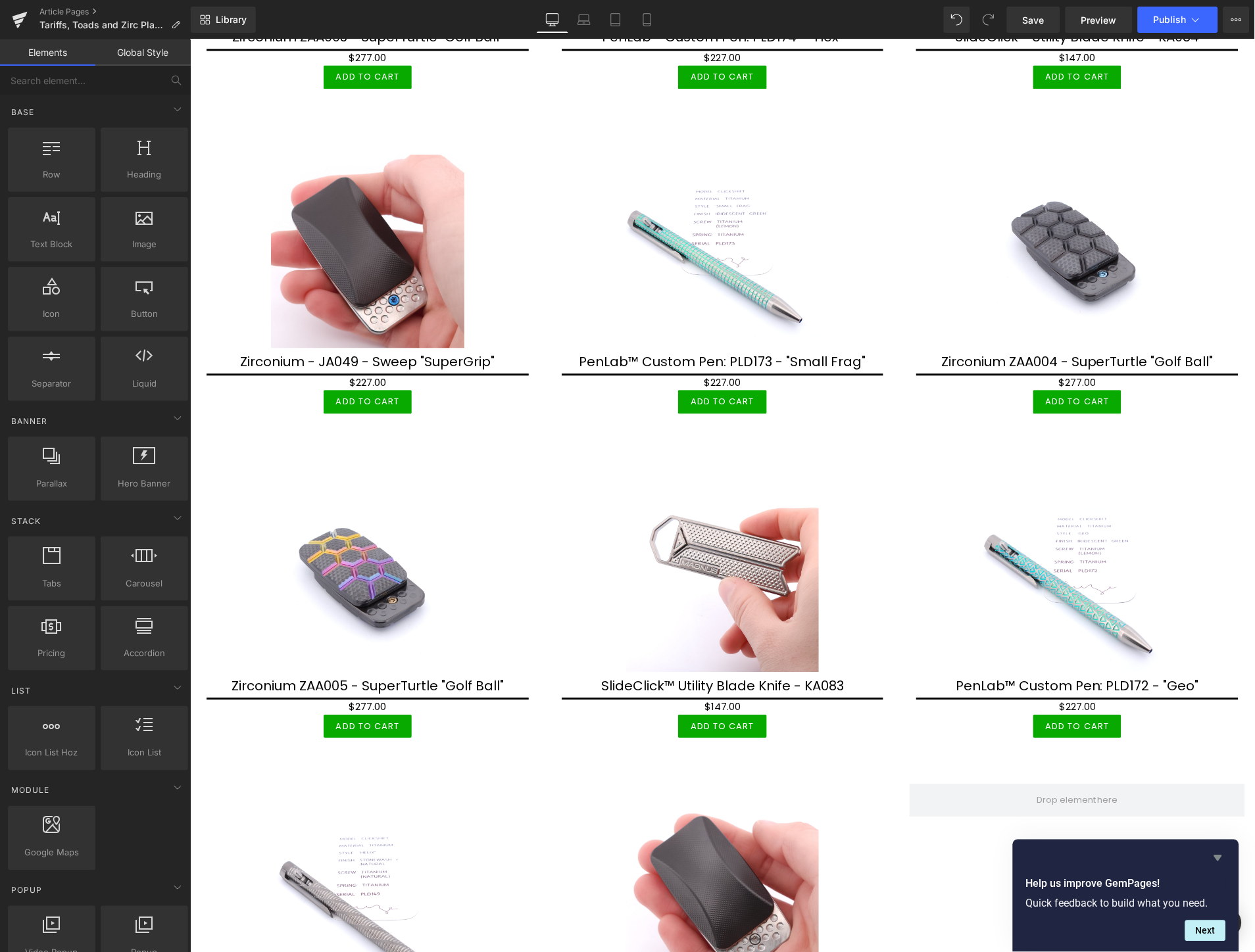
click at [1222, 856] on icon "Hide survey" at bounding box center [1217, 859] width 8 height 6
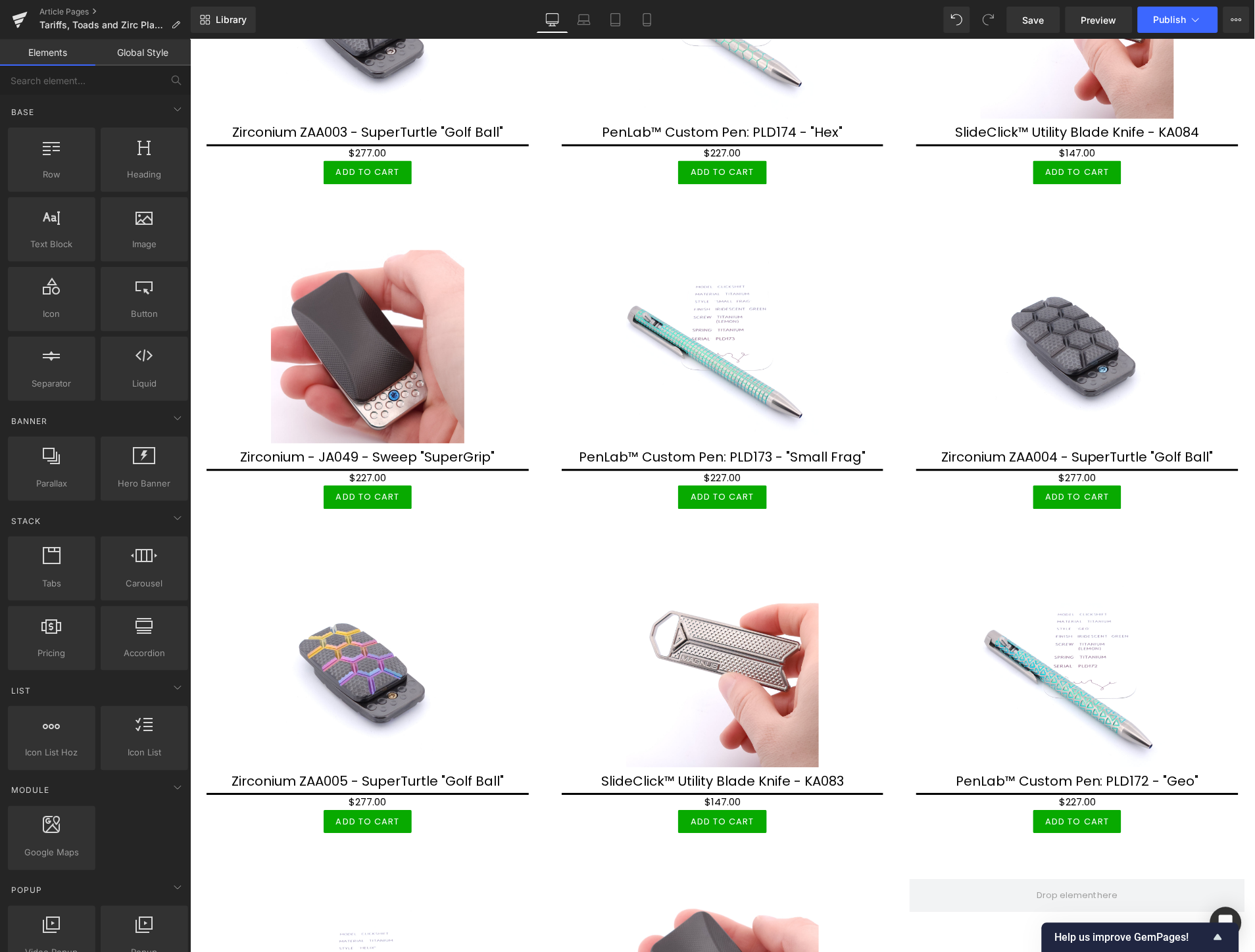
scroll to position [3497, 0]
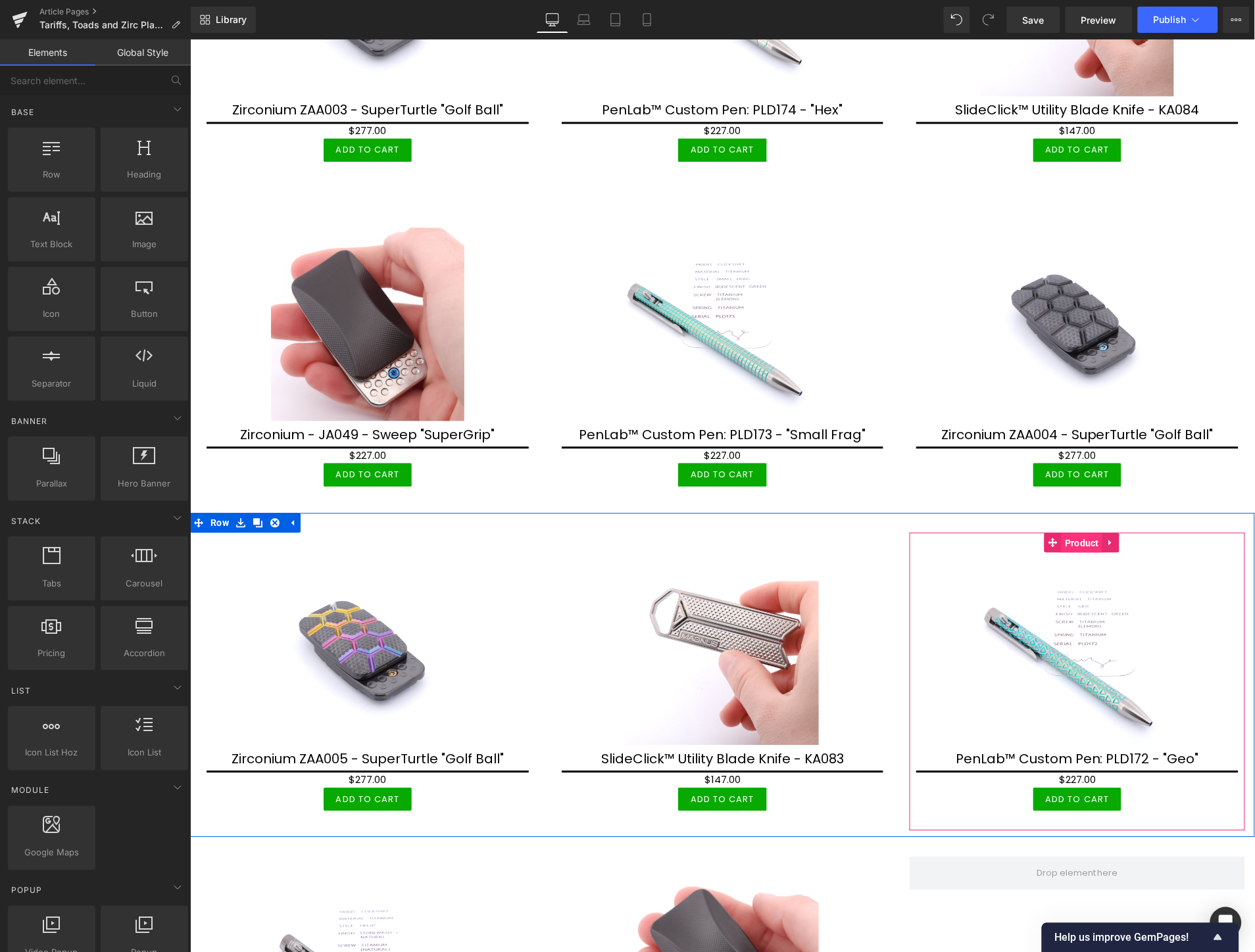
click at [1074, 534] on span "Product" at bounding box center [1081, 543] width 40 height 20
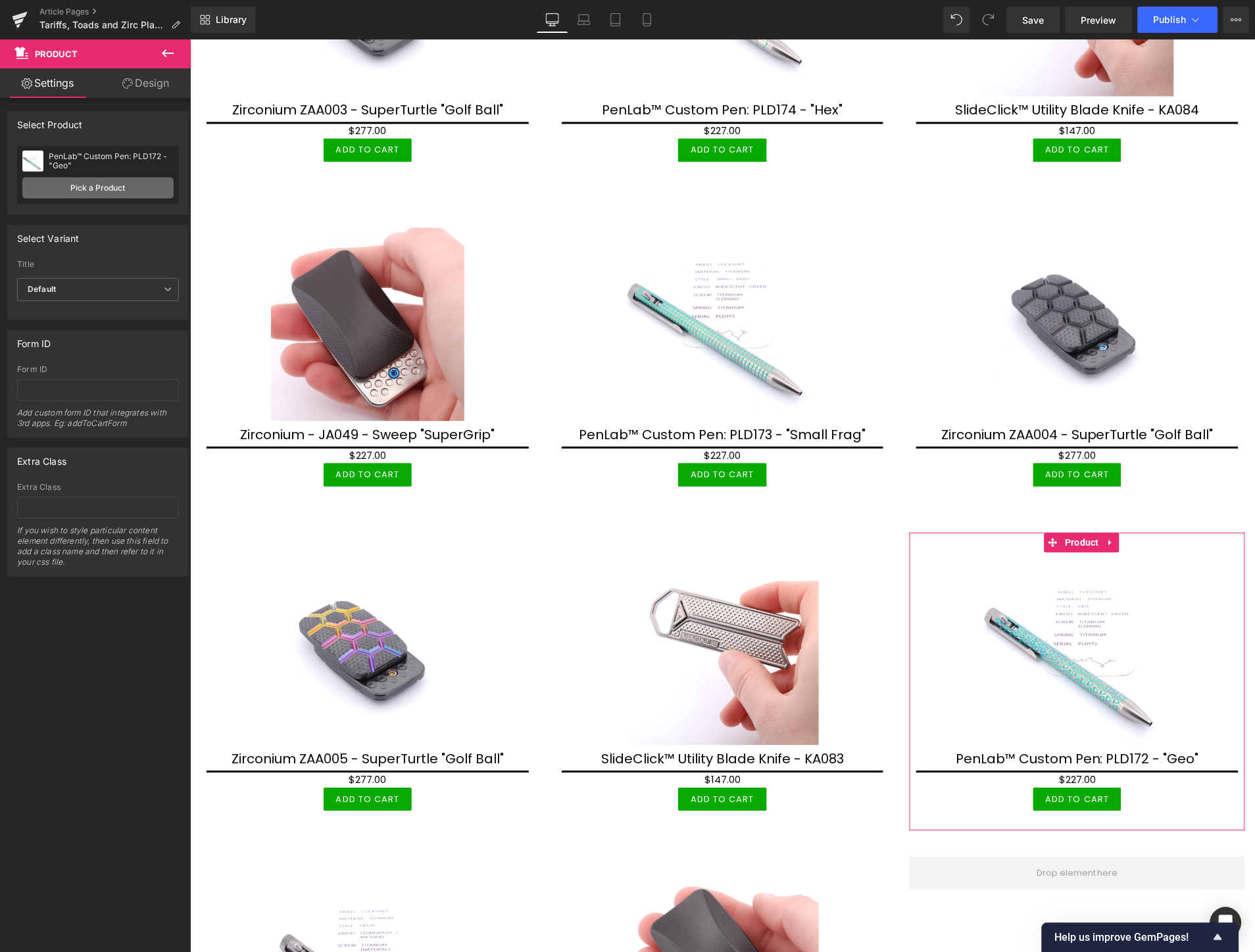
click at [68, 191] on link "Pick a Product" at bounding box center [98, 188] width 151 height 21
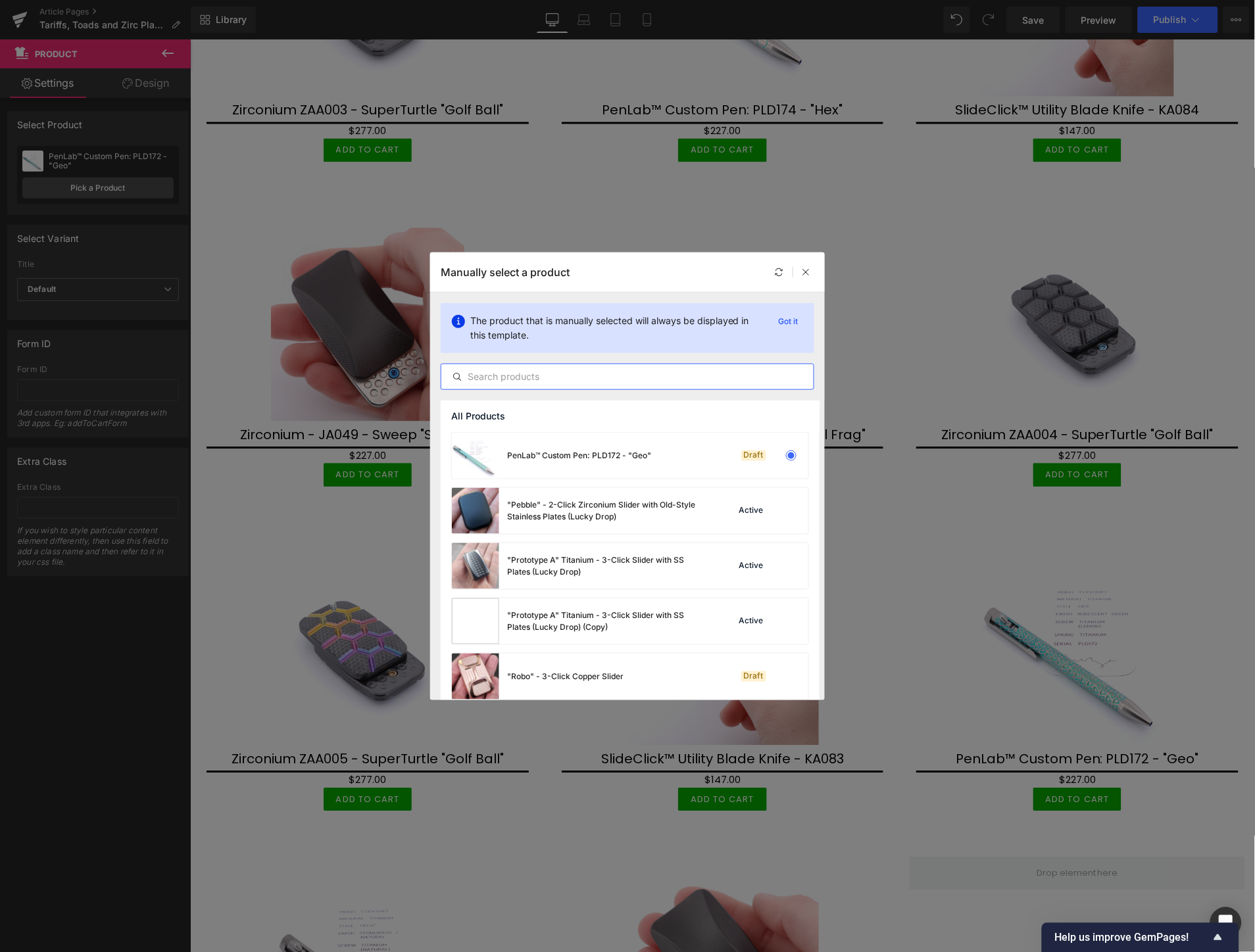
click at [545, 369] on input "text" at bounding box center [628, 377] width 373 height 16
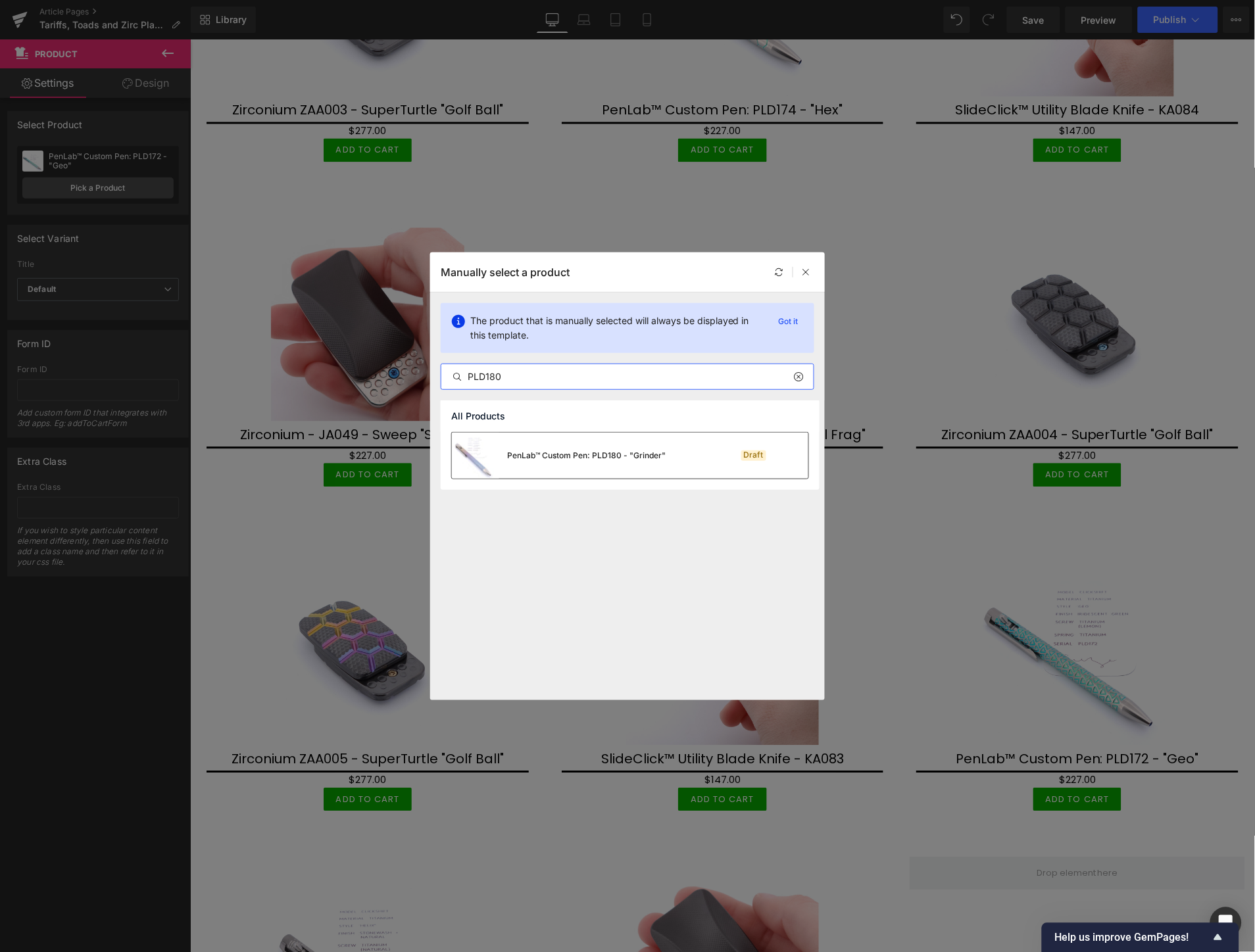
type input "PLD180"
click at [557, 453] on div "PenLab™ Custom Pen: PLD180 - "Grinder"" at bounding box center [586, 455] width 158 height 12
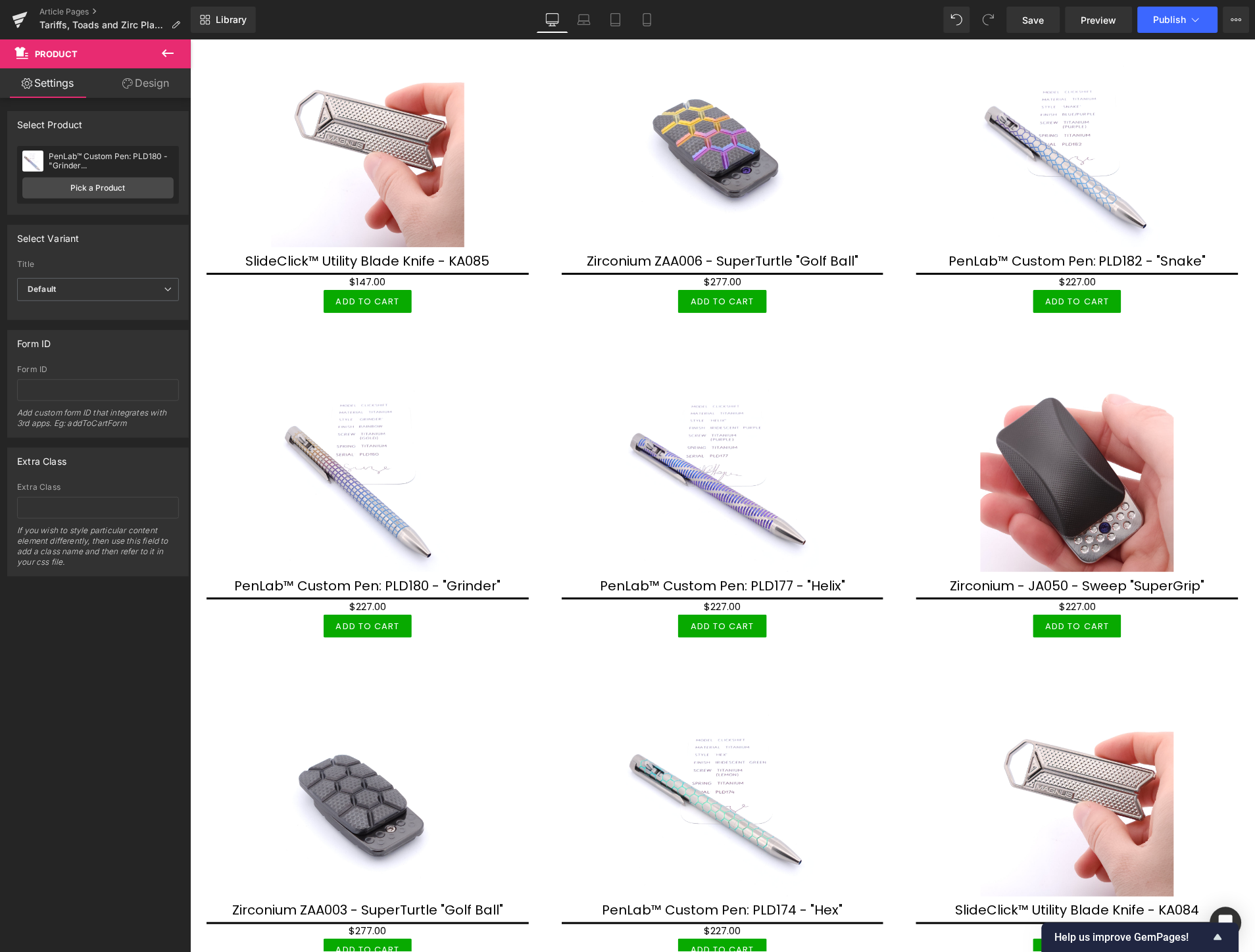
scroll to position [2693, 0]
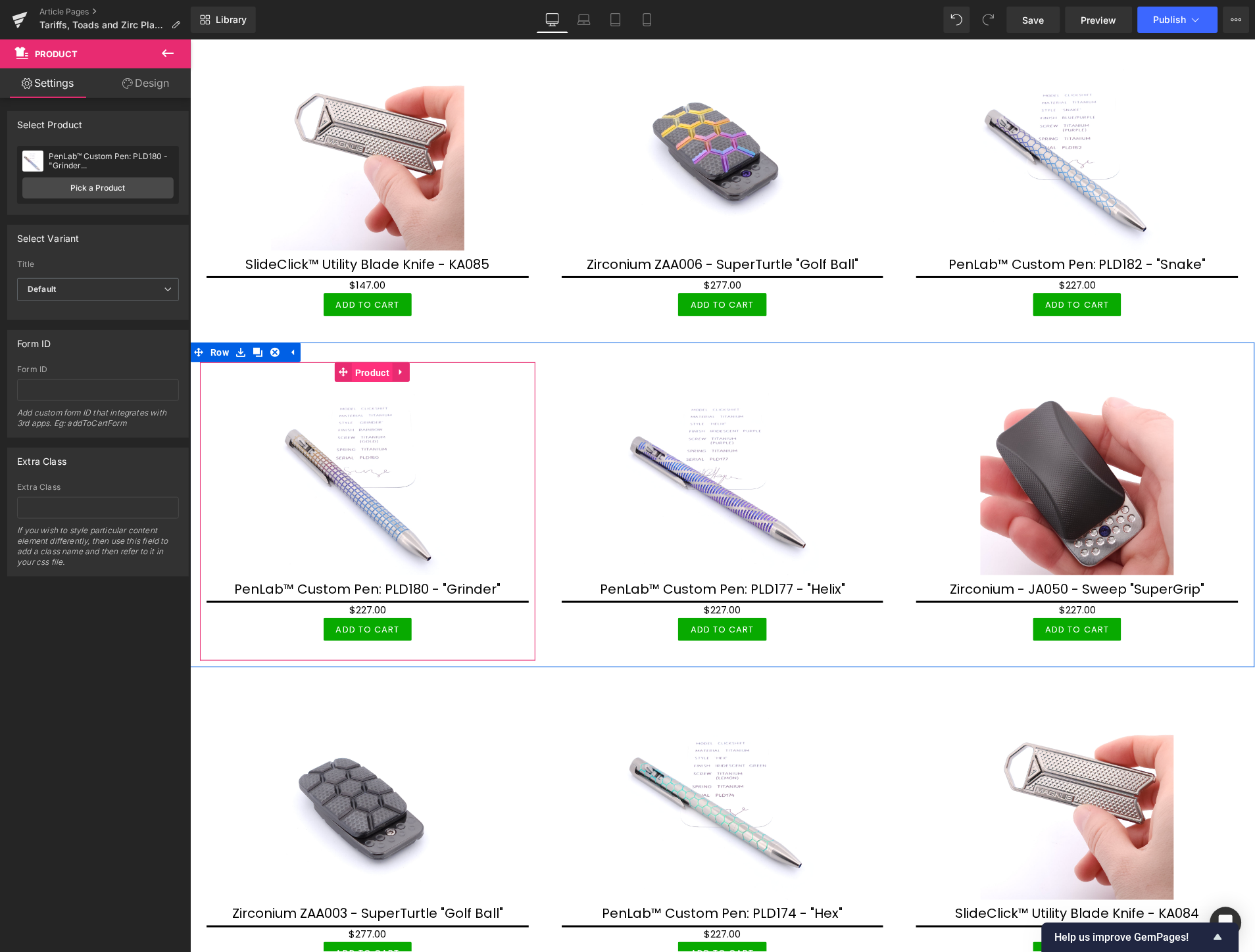
click at [370, 362] on span "Product" at bounding box center [371, 372] width 40 height 20
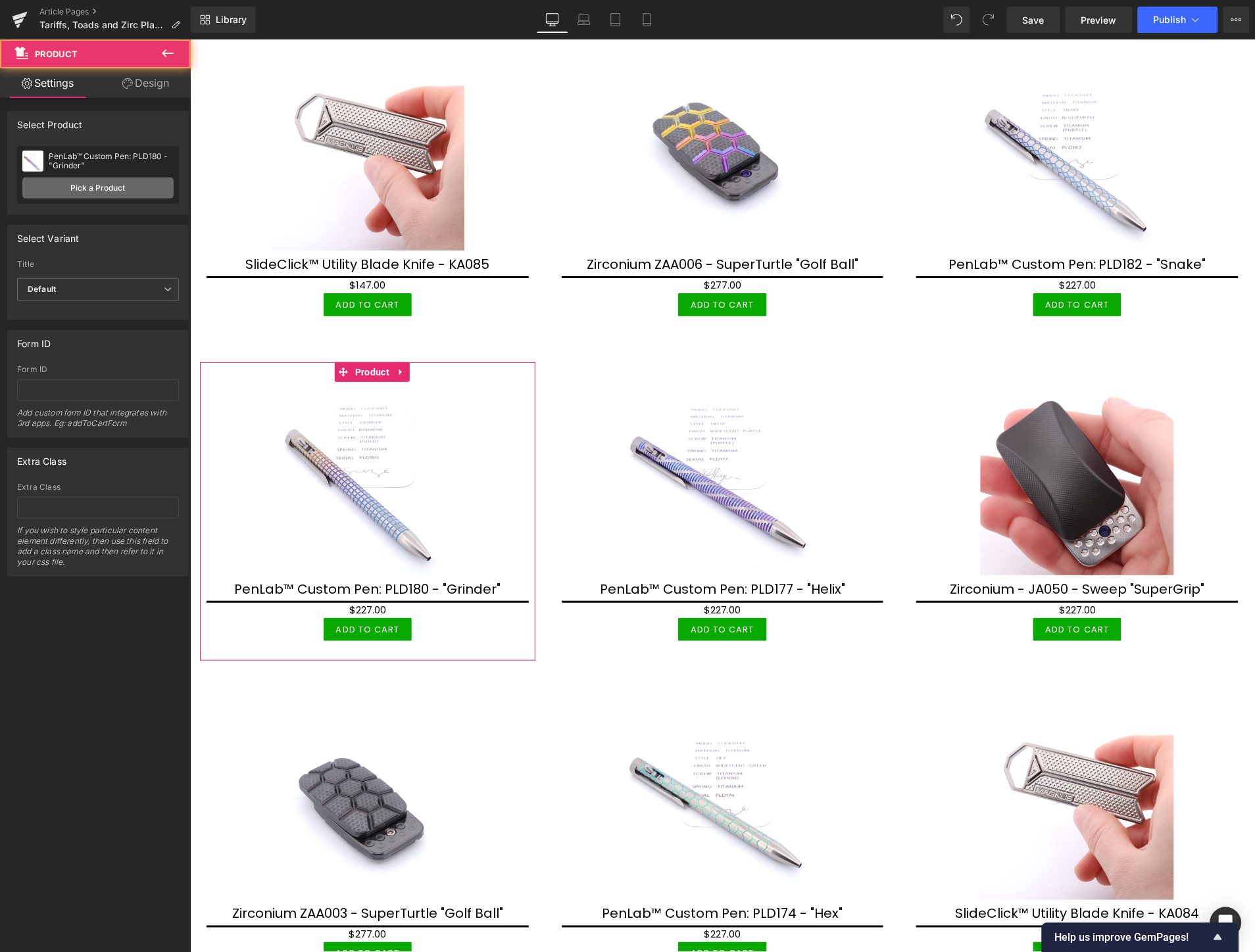
click at [133, 185] on link "Pick a Product" at bounding box center [98, 188] width 151 height 21
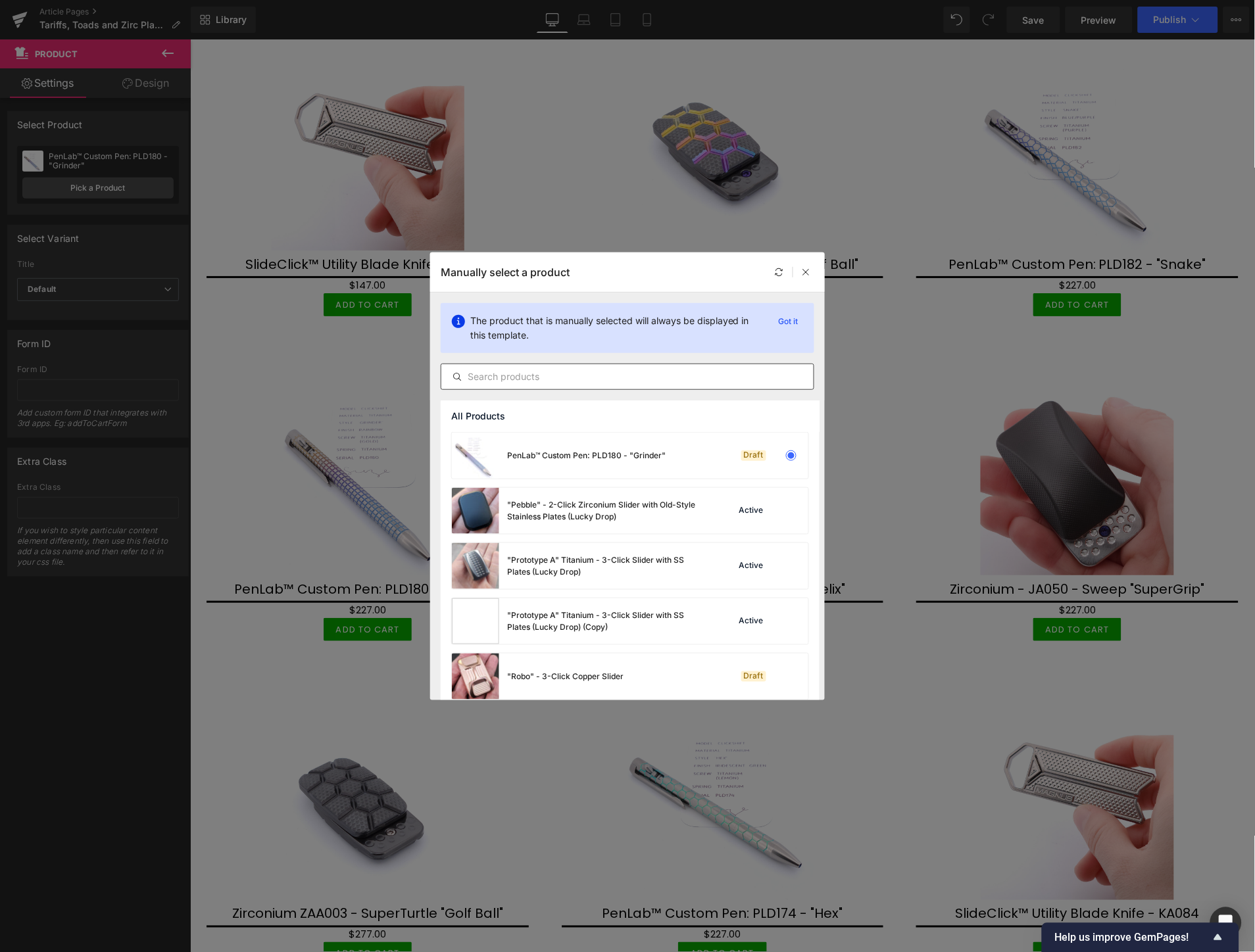
click at [547, 377] on input "text" at bounding box center [628, 377] width 373 height 16
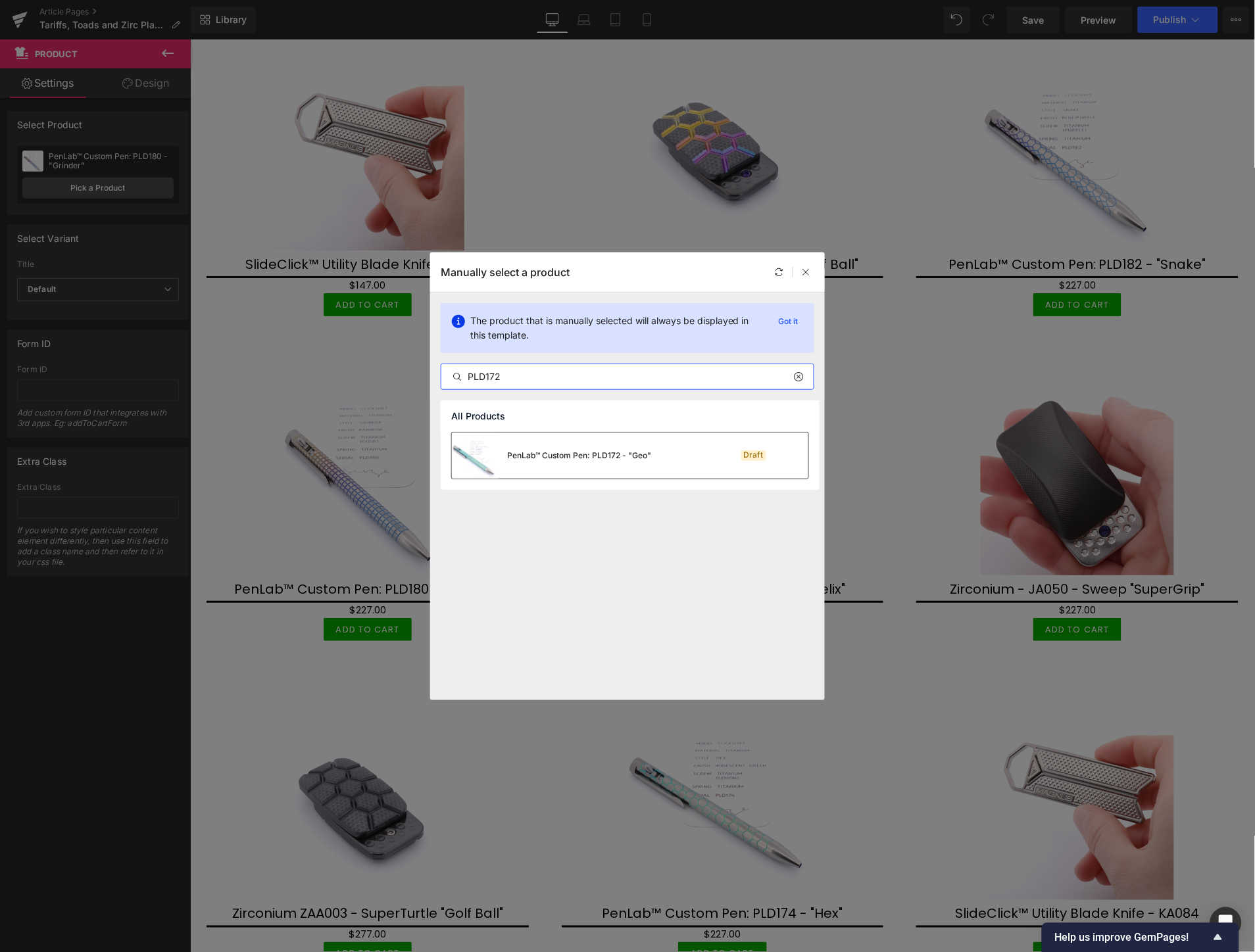
type input "PLD172"
click at [569, 446] on div "PenLab™ Custom Pen: PLD172 - "Geo"" at bounding box center [552, 455] width 200 height 46
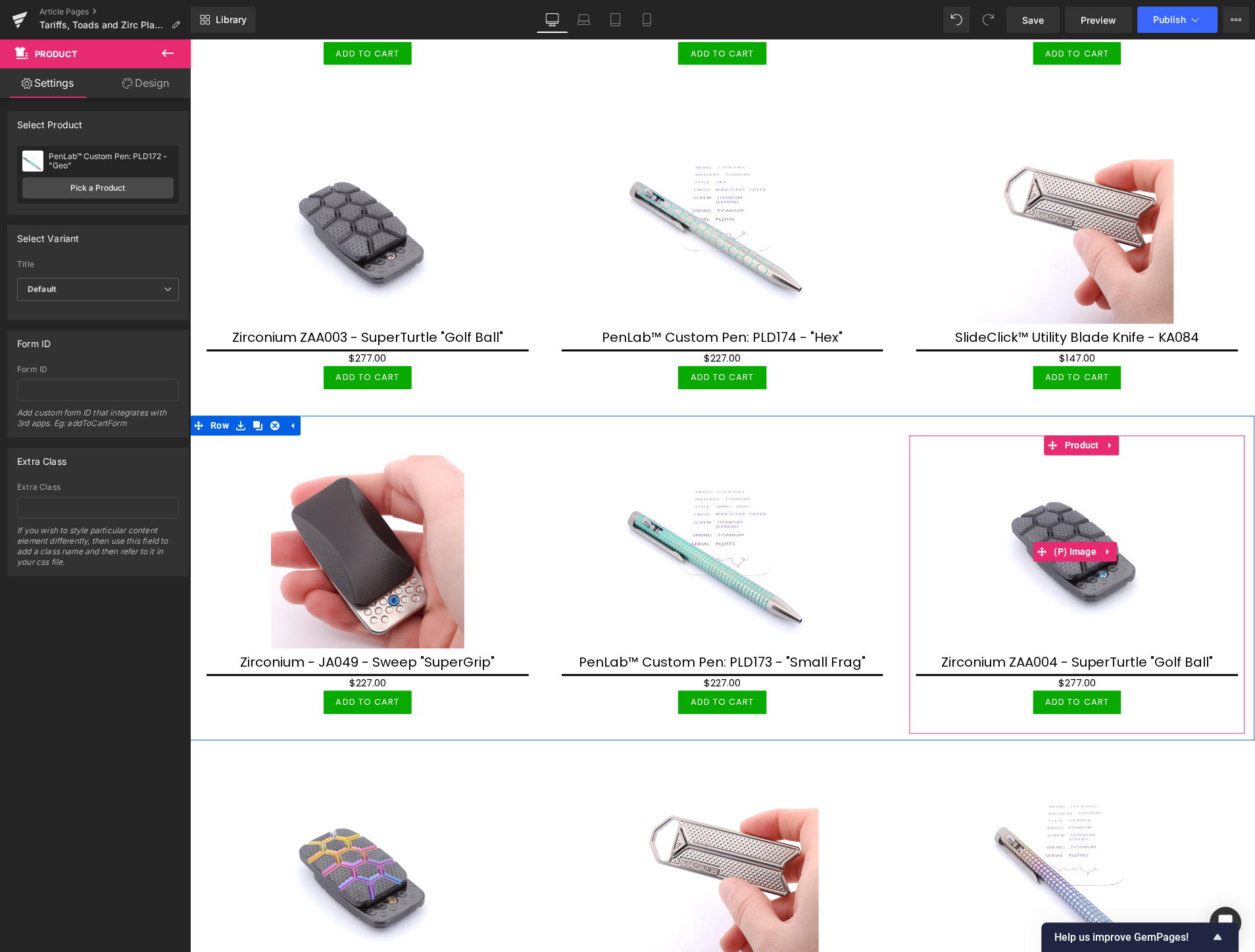
scroll to position [3278, 0]
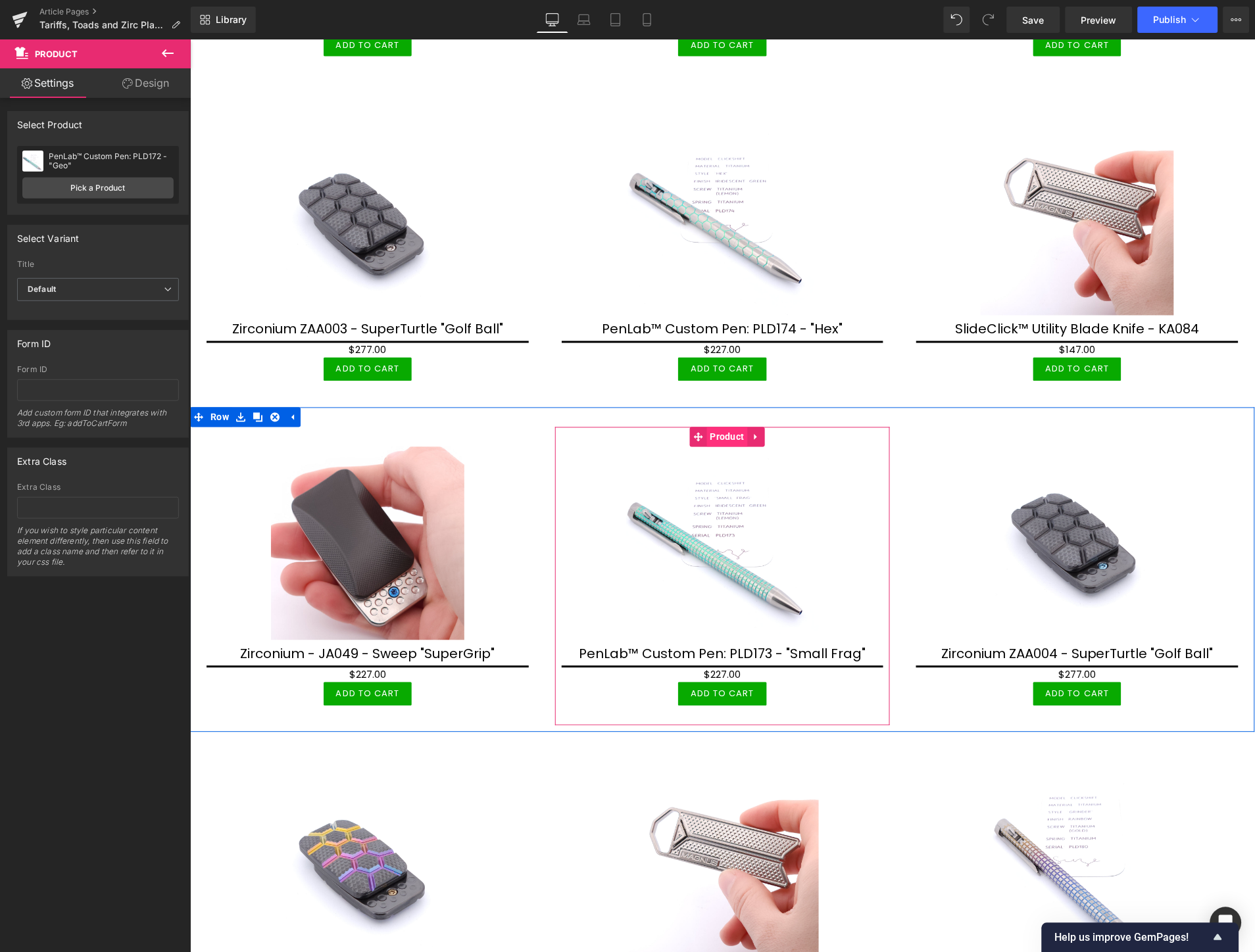
click at [717, 427] on span "Product" at bounding box center [727, 437] width 40 height 20
click at [54, 183] on link "Pick a Product" at bounding box center [98, 188] width 151 height 21
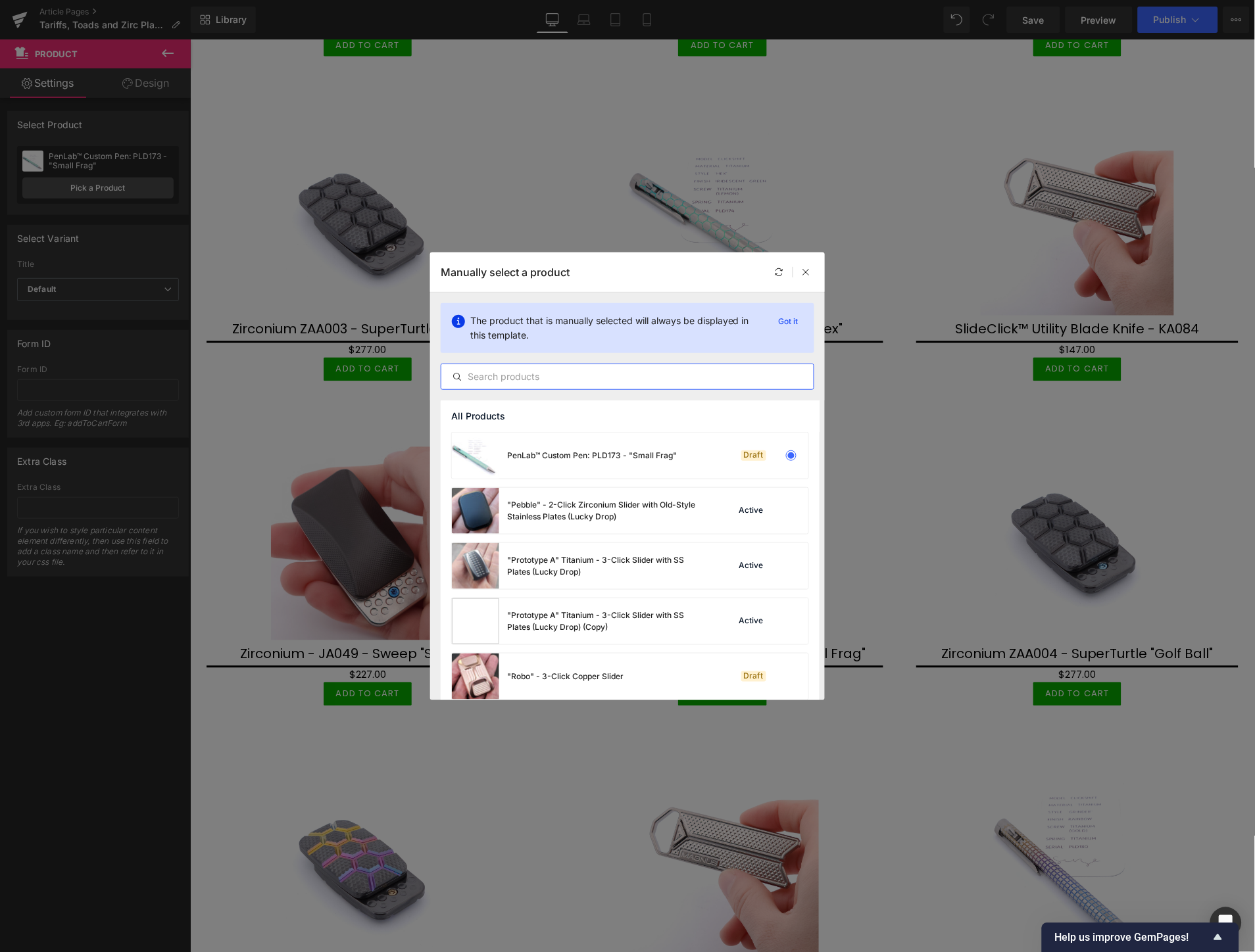
click at [649, 374] on input "text" at bounding box center [628, 377] width 373 height 16
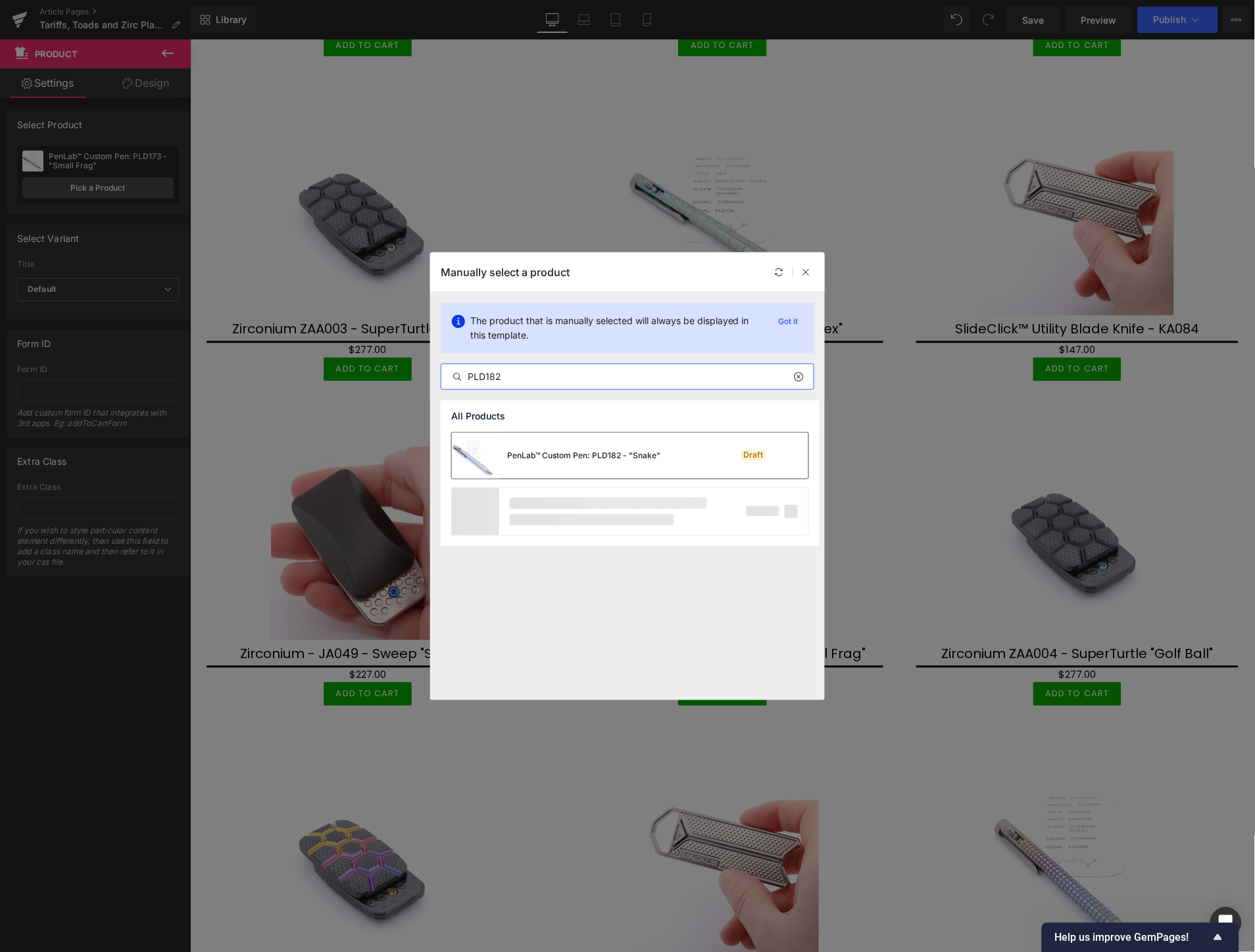
type input "PLD182"
click at [632, 443] on div "PenLab™ Custom Pen: PLD182 - "Snake"" at bounding box center [556, 455] width 209 height 46
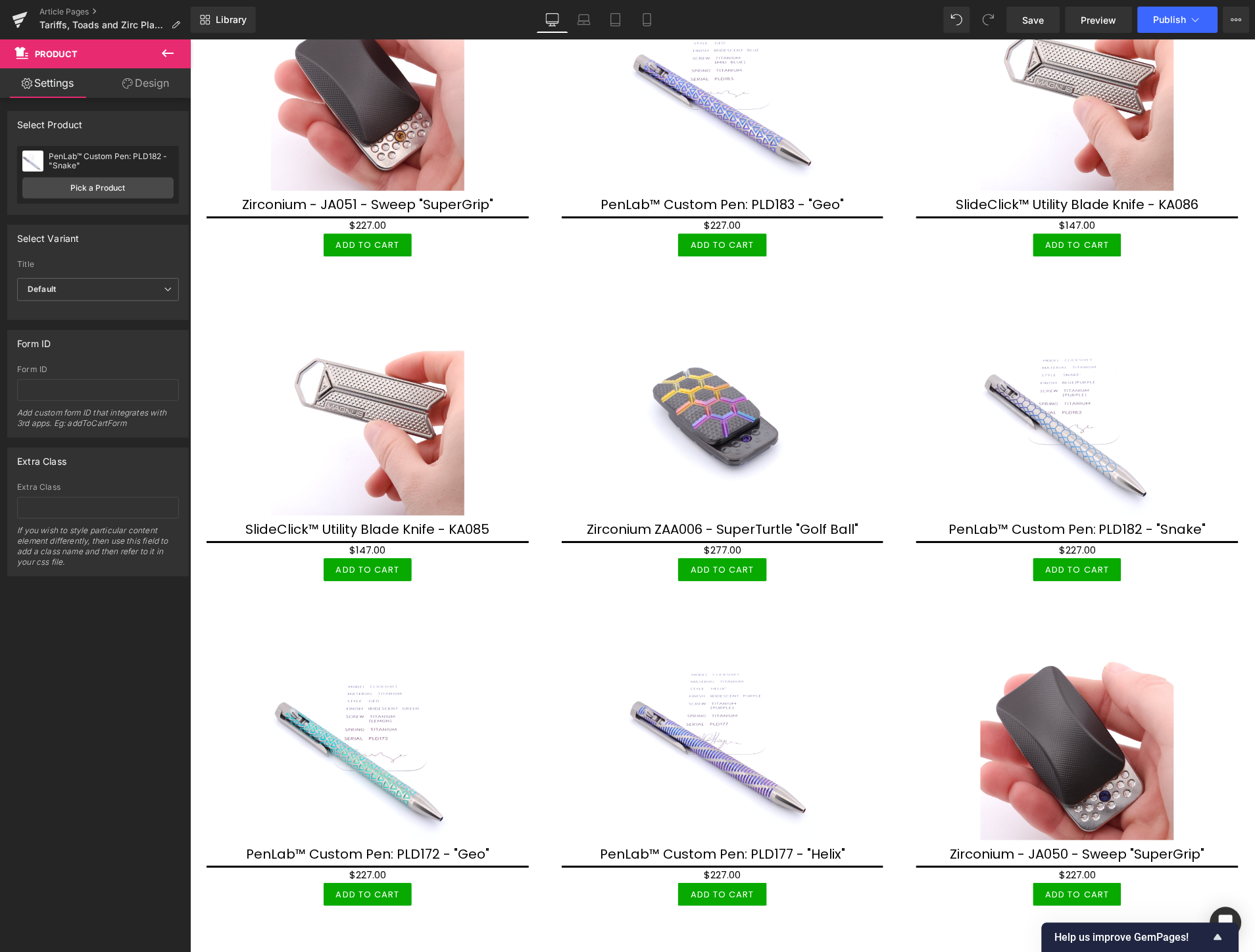
scroll to position [2328, 0]
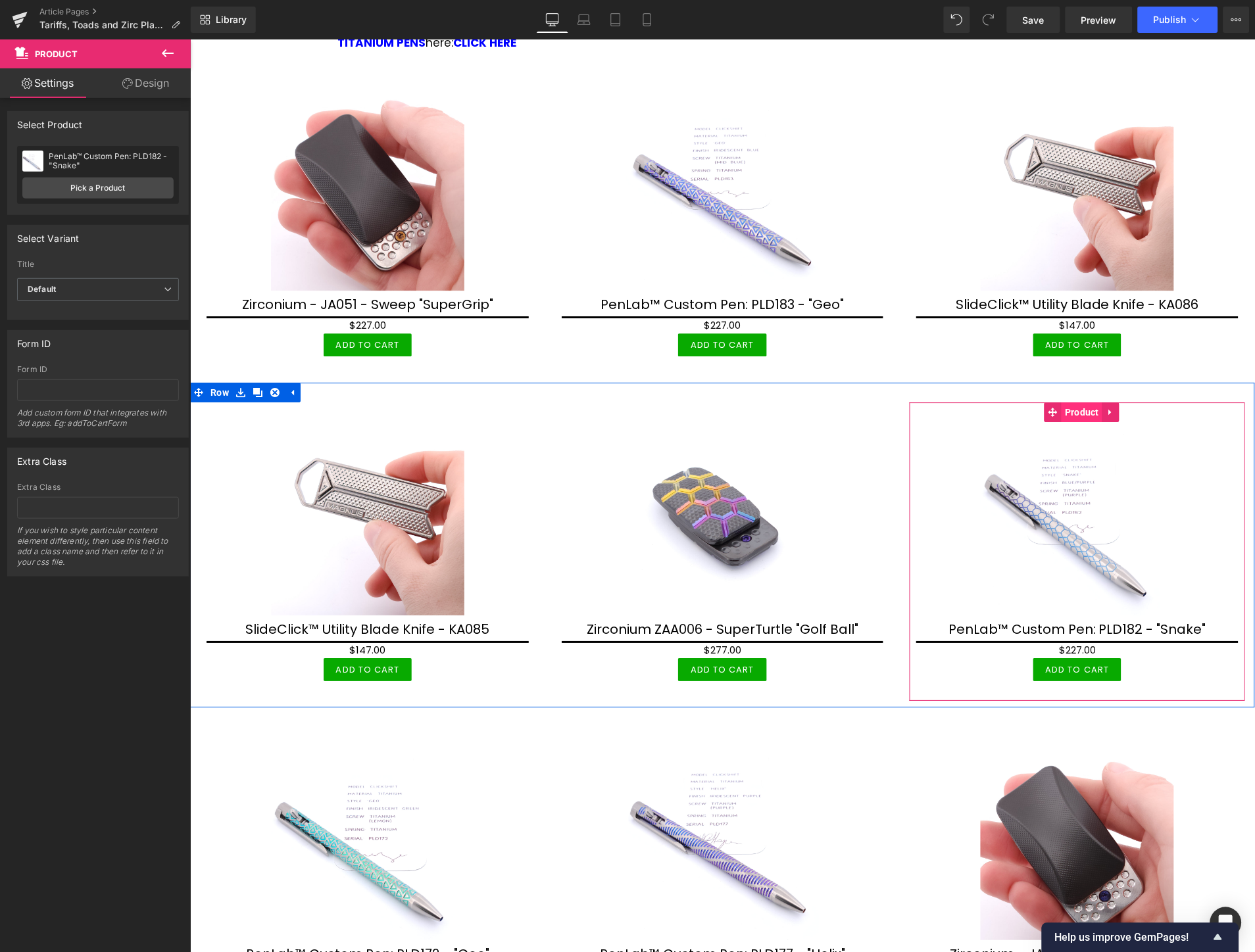
click at [1069, 402] on span "Product" at bounding box center [1081, 411] width 40 height 20
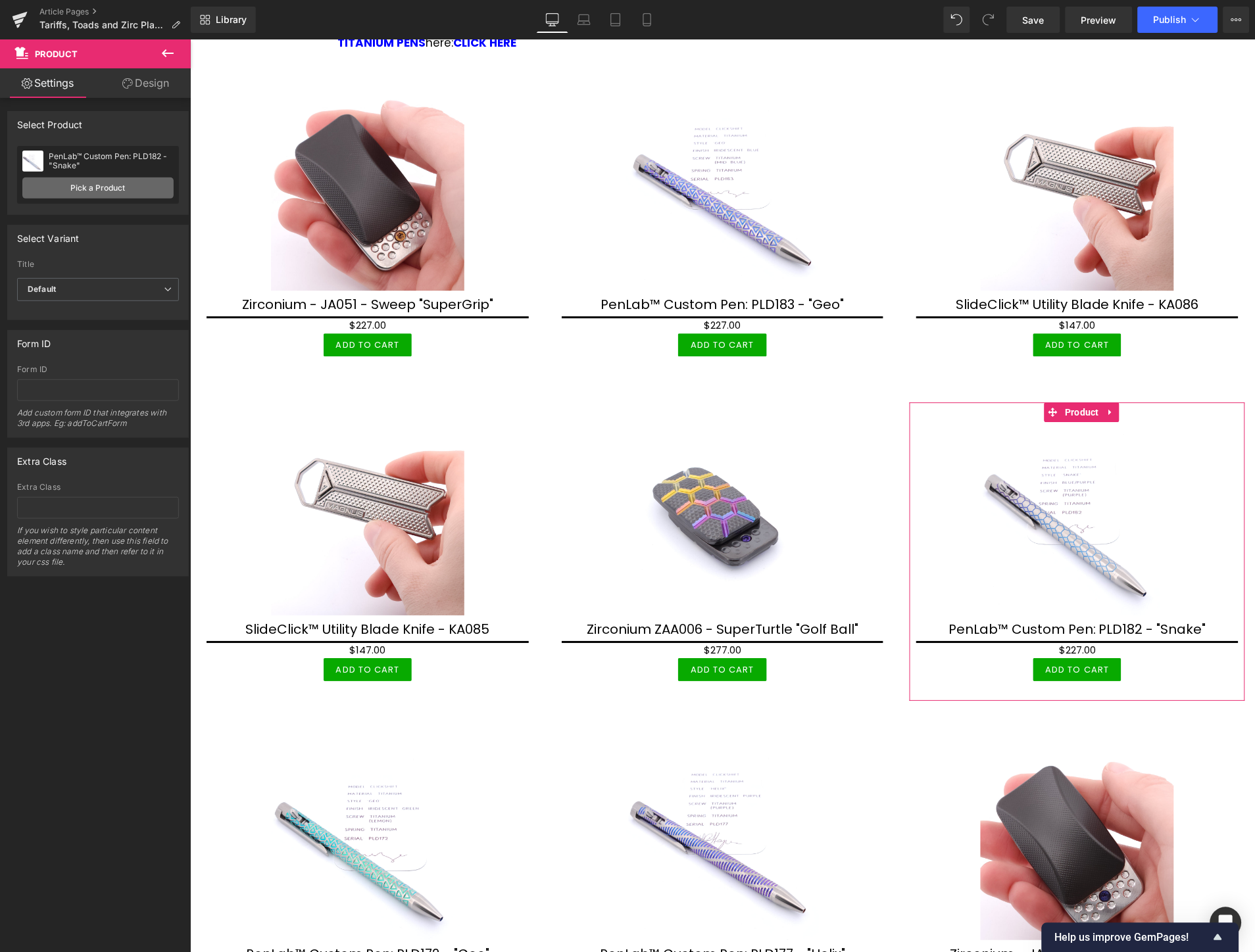
click at [133, 191] on link "Pick a Product" at bounding box center [98, 188] width 151 height 21
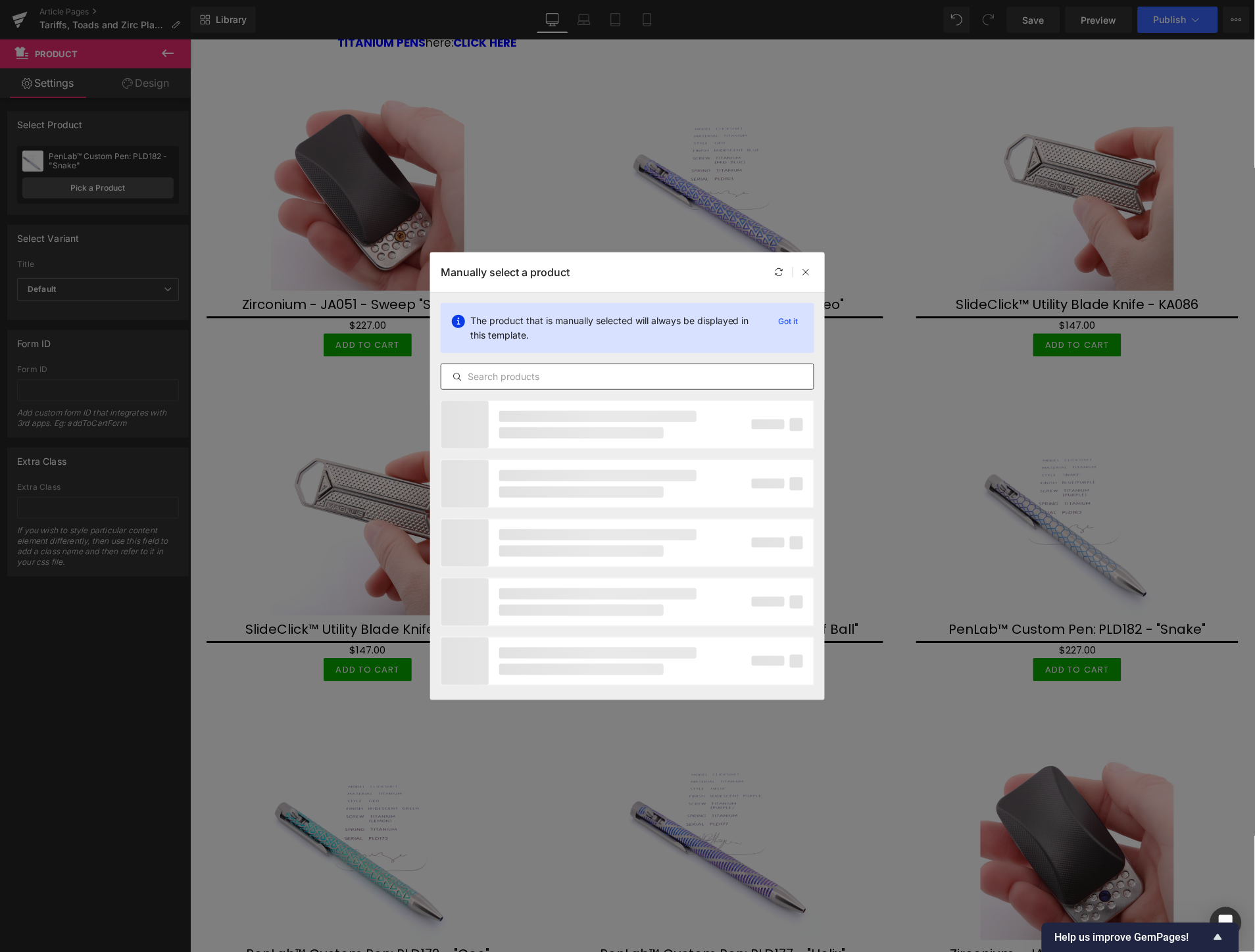
click at [576, 380] on input "text" at bounding box center [628, 377] width 373 height 16
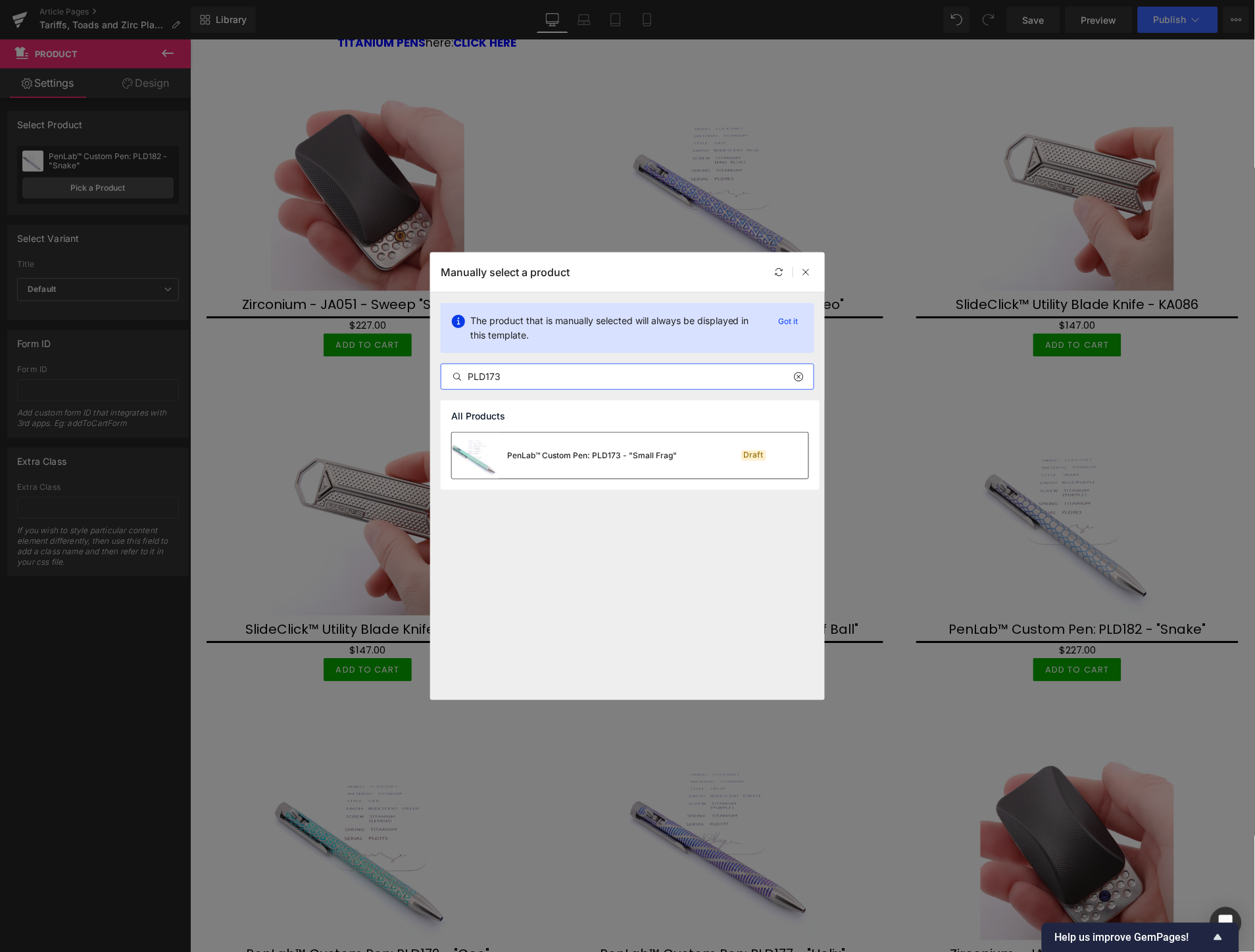
type input "PLD173"
click at [614, 455] on div "PenLab™ Custom Pen: PLD173 - "Small Frag"" at bounding box center [592, 455] width 170 height 12
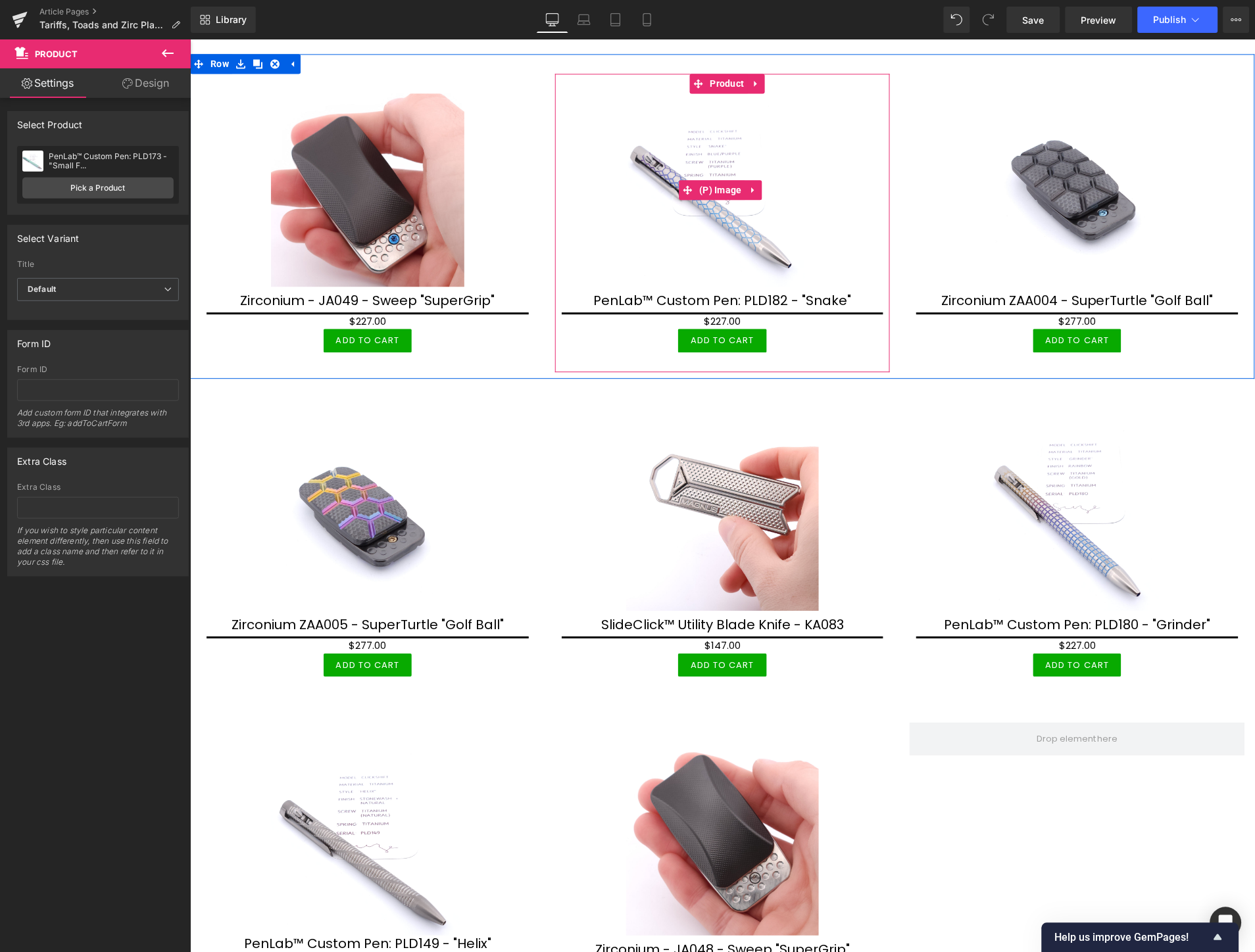
scroll to position [3717, 0]
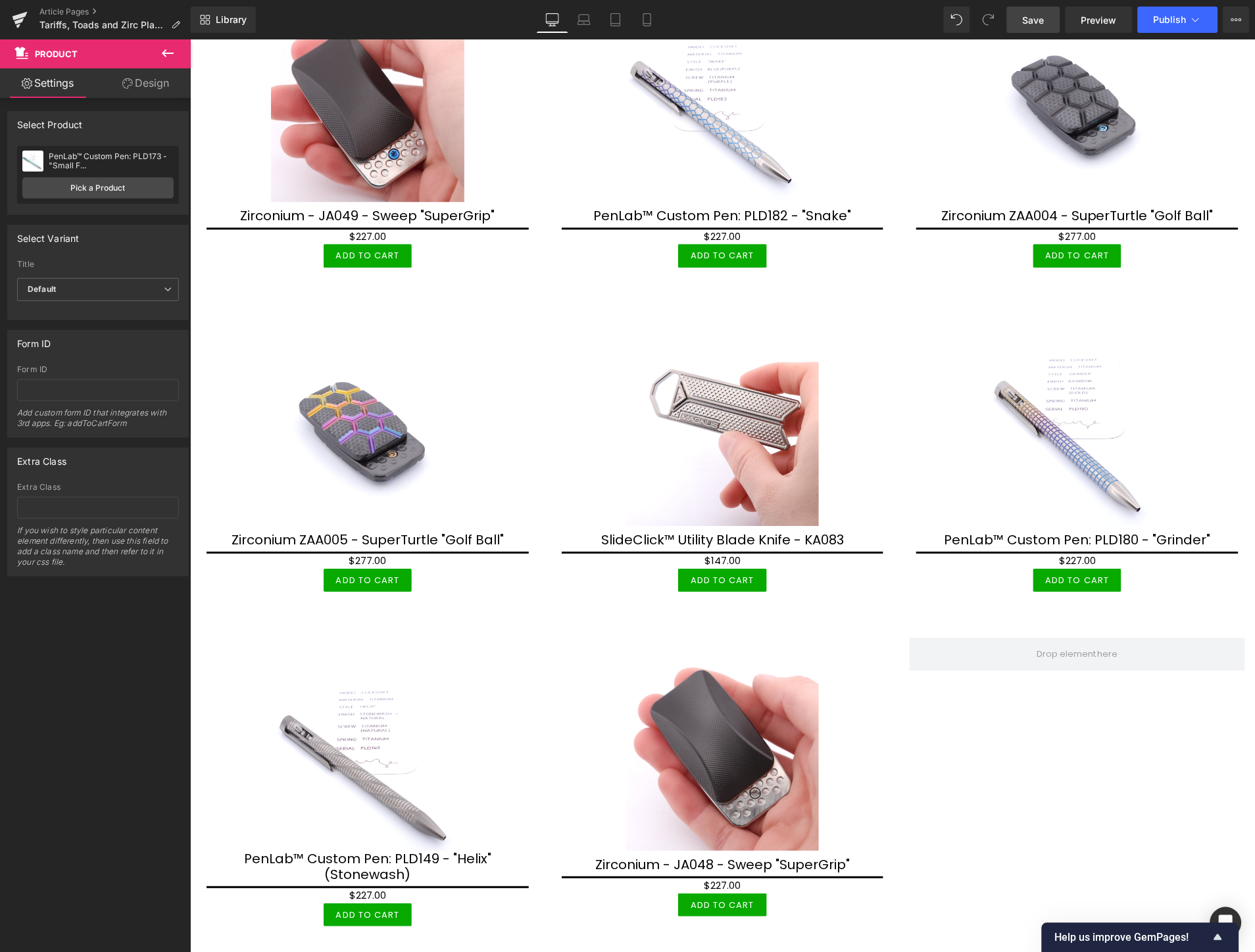
click at [1035, 28] on link "Save" at bounding box center [1033, 20] width 53 height 27
click at [1029, 23] on span "Save" at bounding box center [1033, 20] width 22 height 14
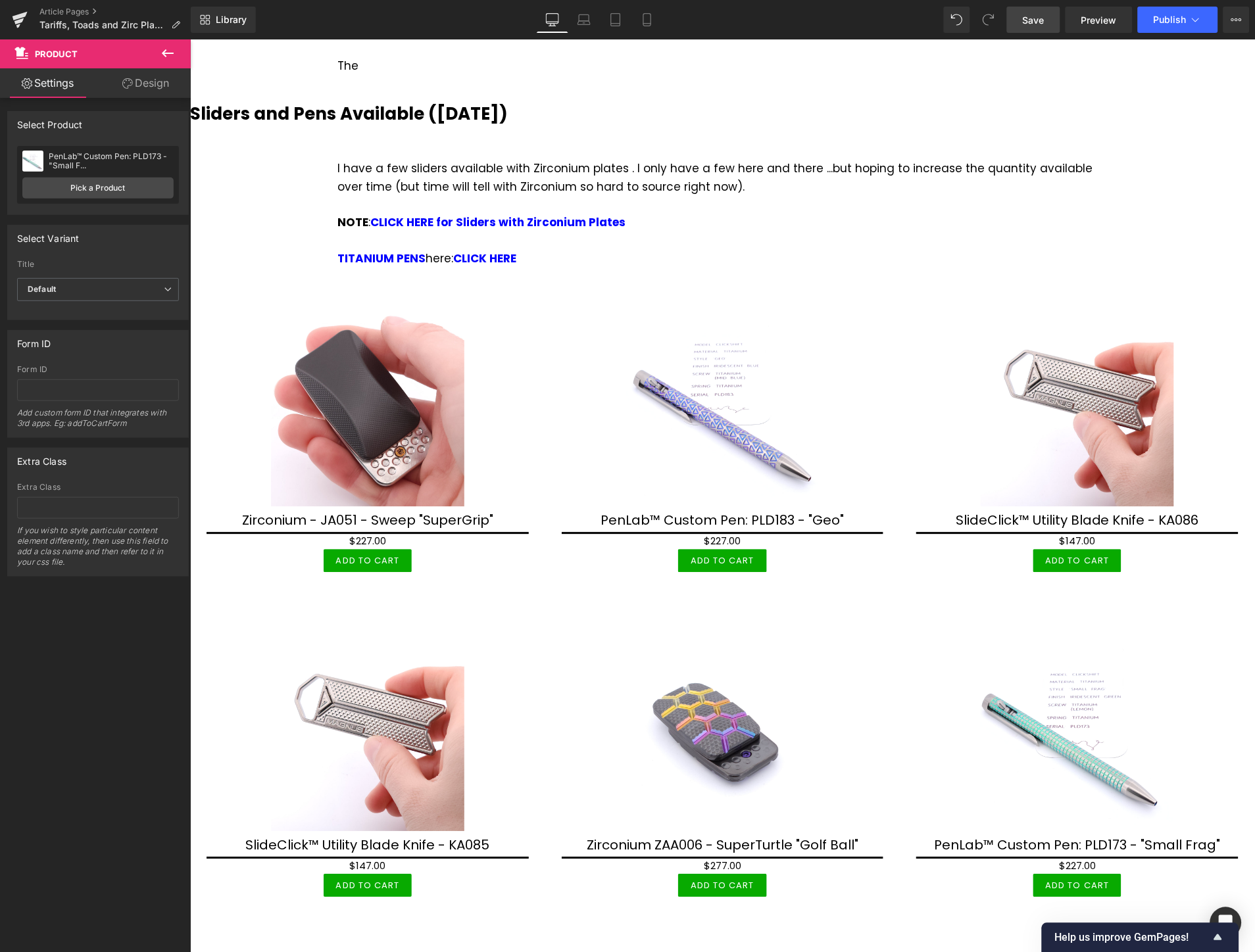
scroll to position [2182, 0]
